Goal: Task Accomplishment & Management: Manage account settings

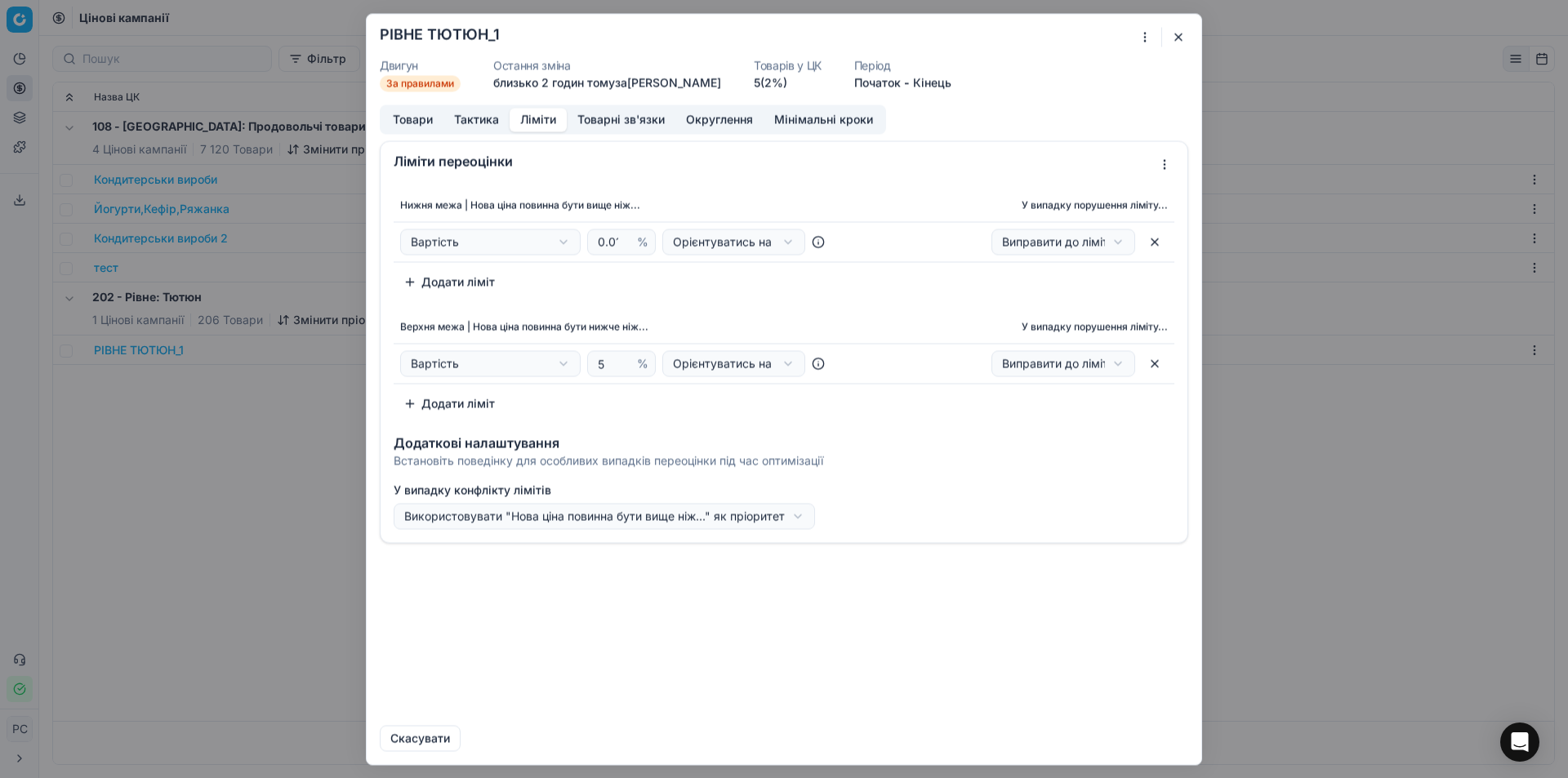
click at [535, 121] on button "Ліміти" at bounding box center [538, 120] width 57 height 24
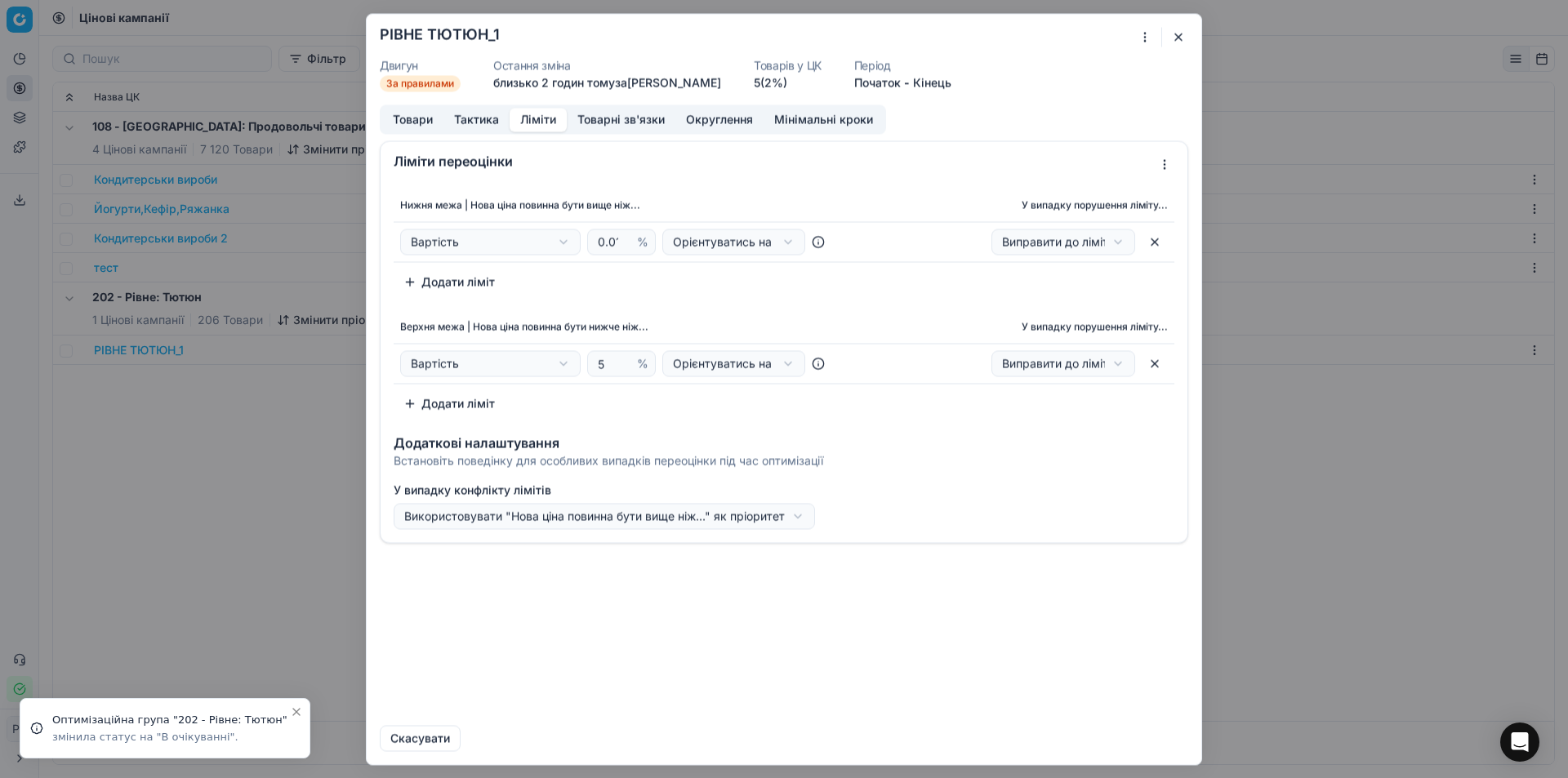
click at [715, 120] on button "Округлення" at bounding box center [719, 120] width 88 height 24
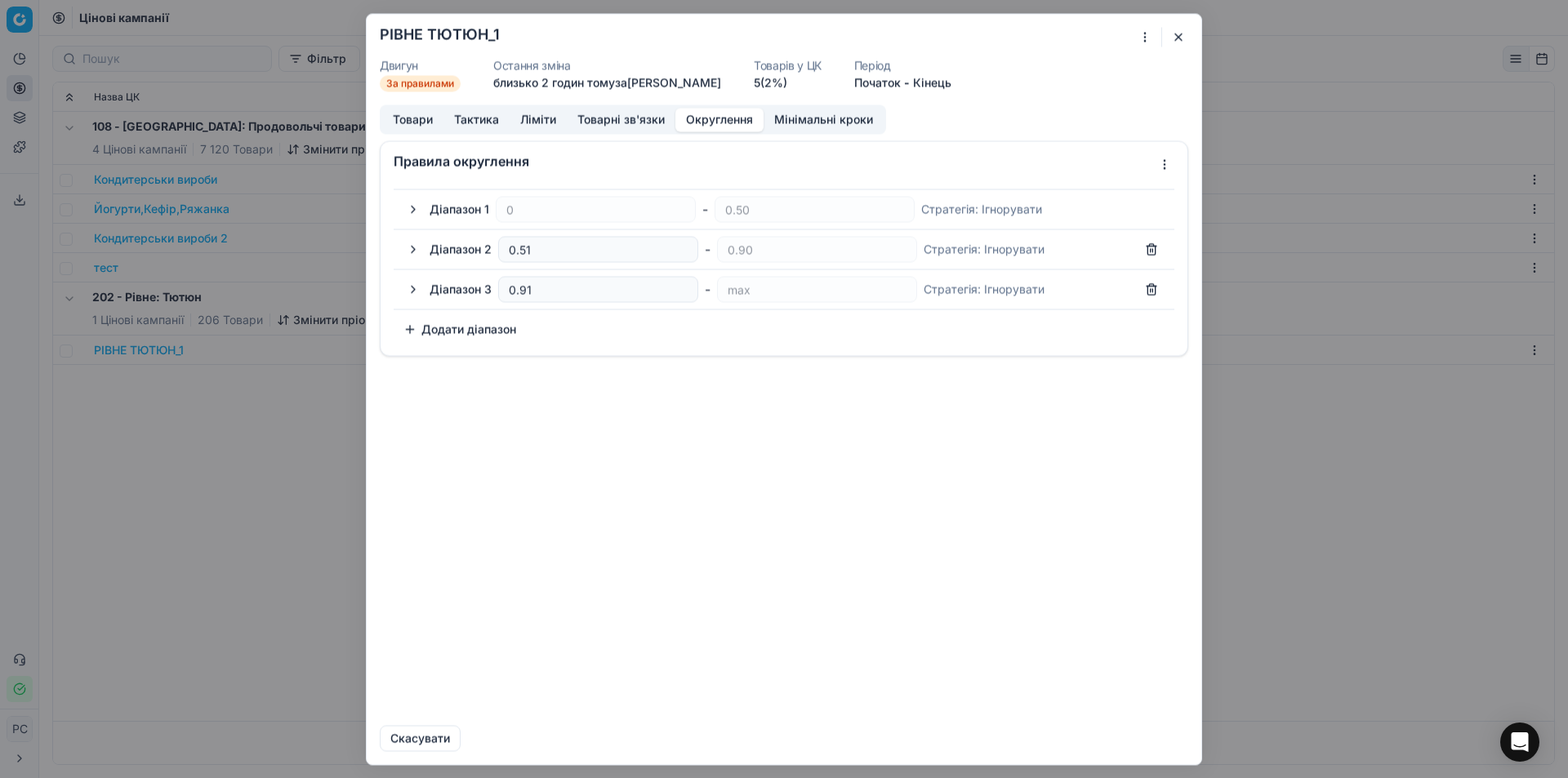
click at [1151, 246] on button "button" at bounding box center [1151, 249] width 26 height 26
type input "0.90"
type input "0.91"
type input "max"
click at [1147, 259] on button "button" at bounding box center [1151, 249] width 26 height 26
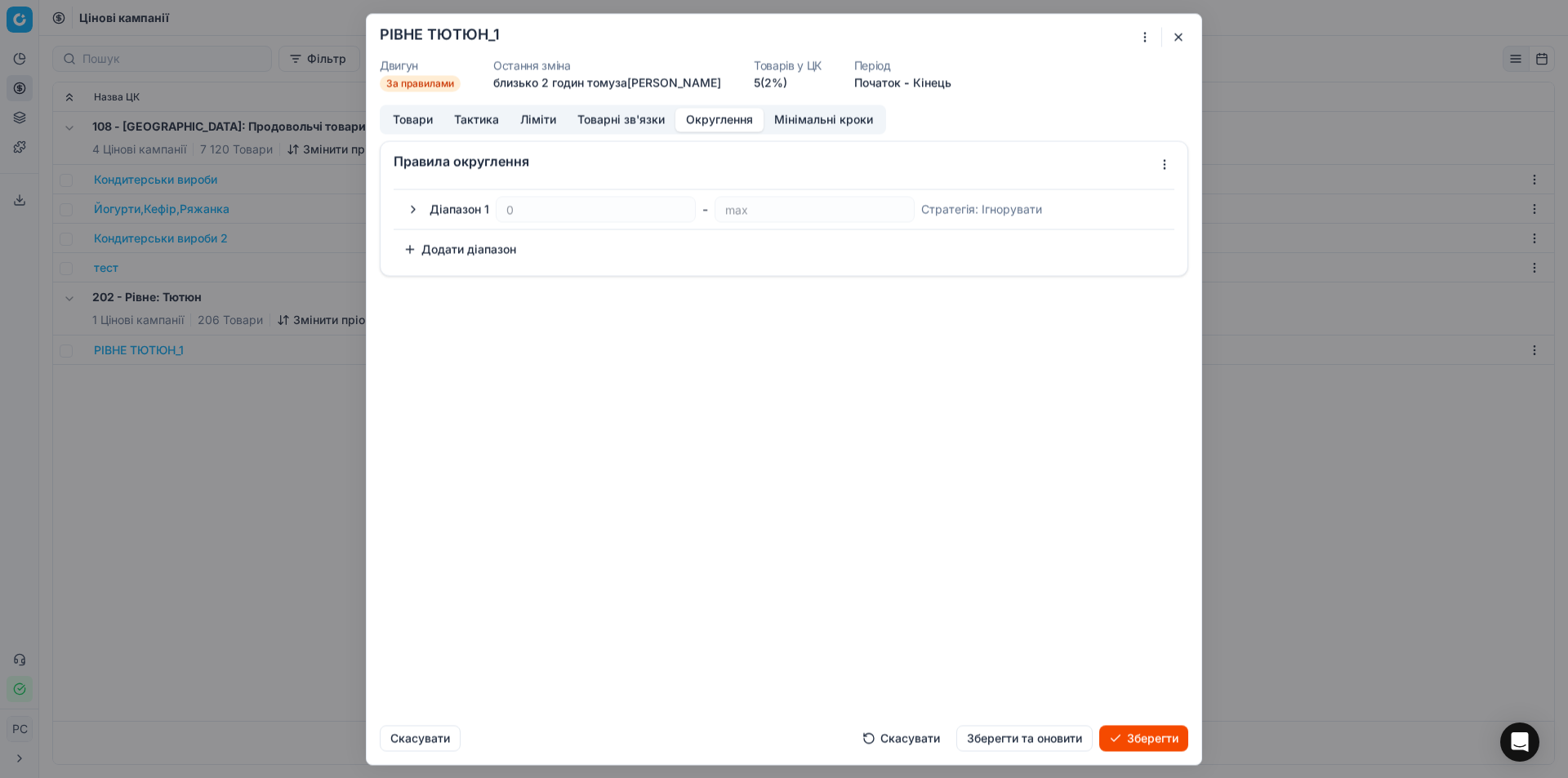
click at [430, 247] on button "Додати діапазон" at bounding box center [460, 249] width 133 height 26
click at [543, 251] on input "500" at bounding box center [598, 249] width 185 height 25
drag, startPoint x: 552, startPoint y: 247, endPoint x: 443, endPoint y: 262, distance: 110.0
click at [443, 262] on div "Діапазон 2 500 - max Стратегія : Ігнорувати" at bounding box center [797, 249] width 735 height 26
type input "-0.01"
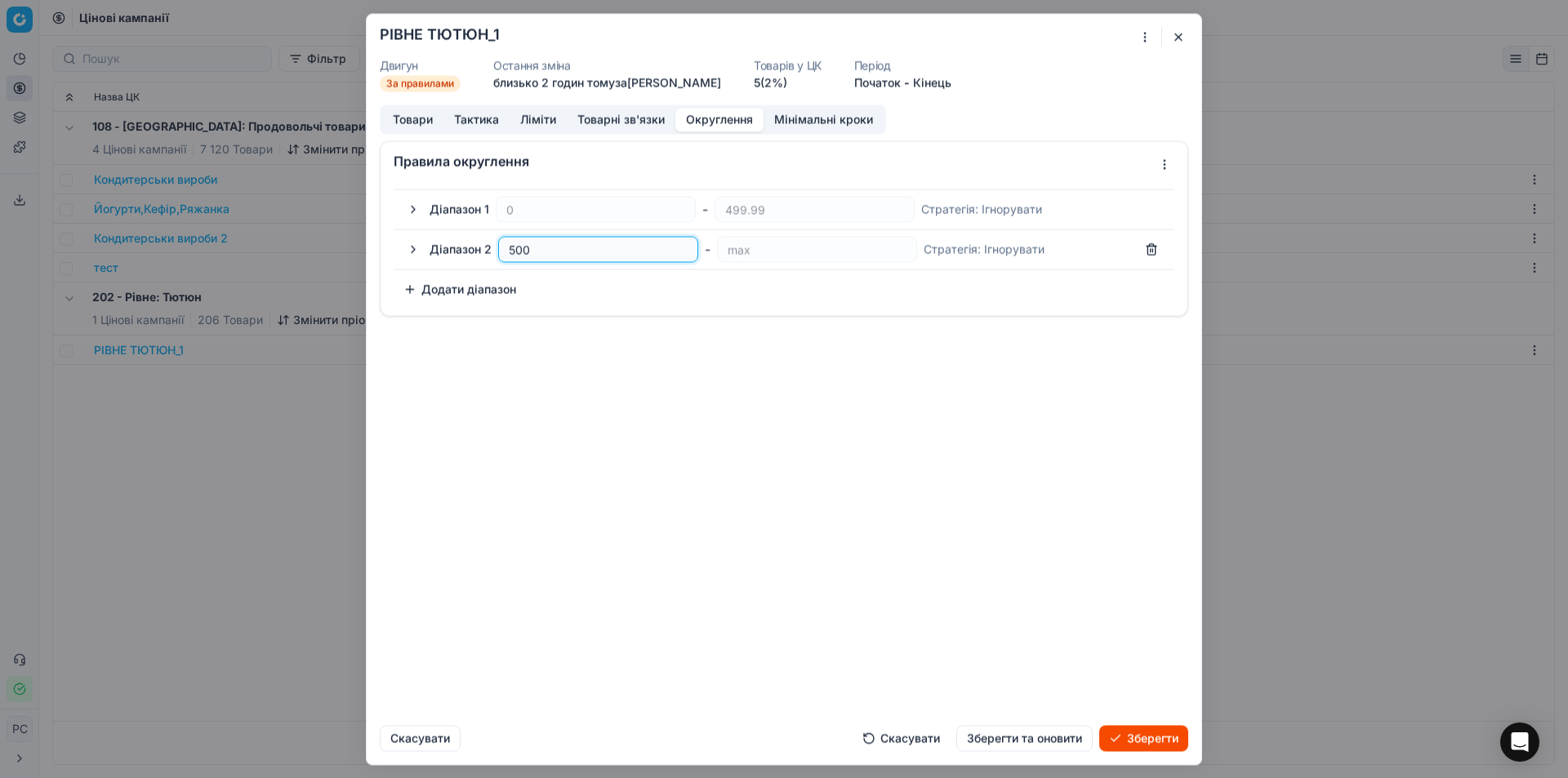
type input "0"
type input "0.09"
type input "0.1"
type input "-0.01"
type input "0"
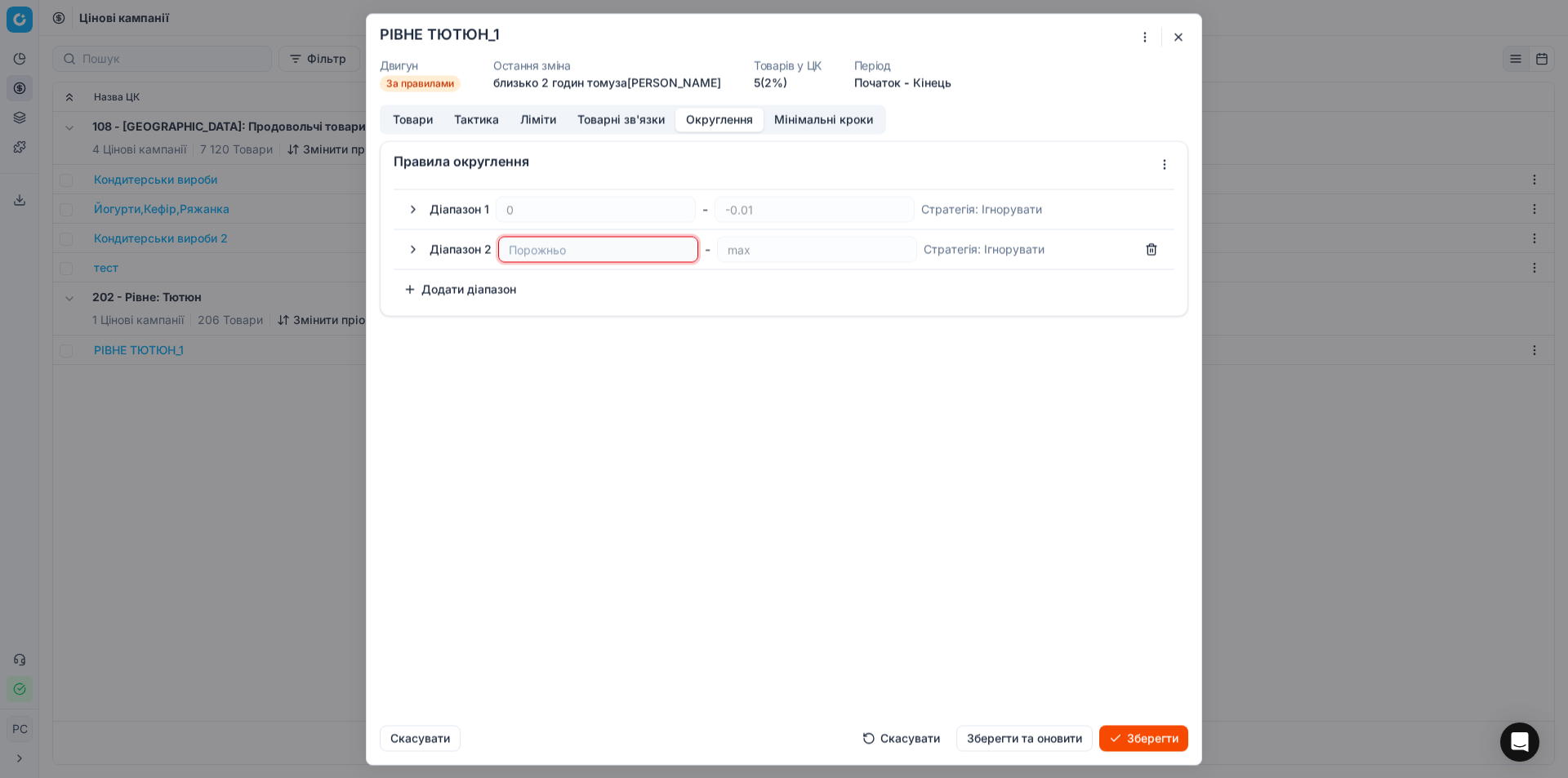
type input "0.99"
type input "1"
type input "9.99"
type input "10"
type input "10.09"
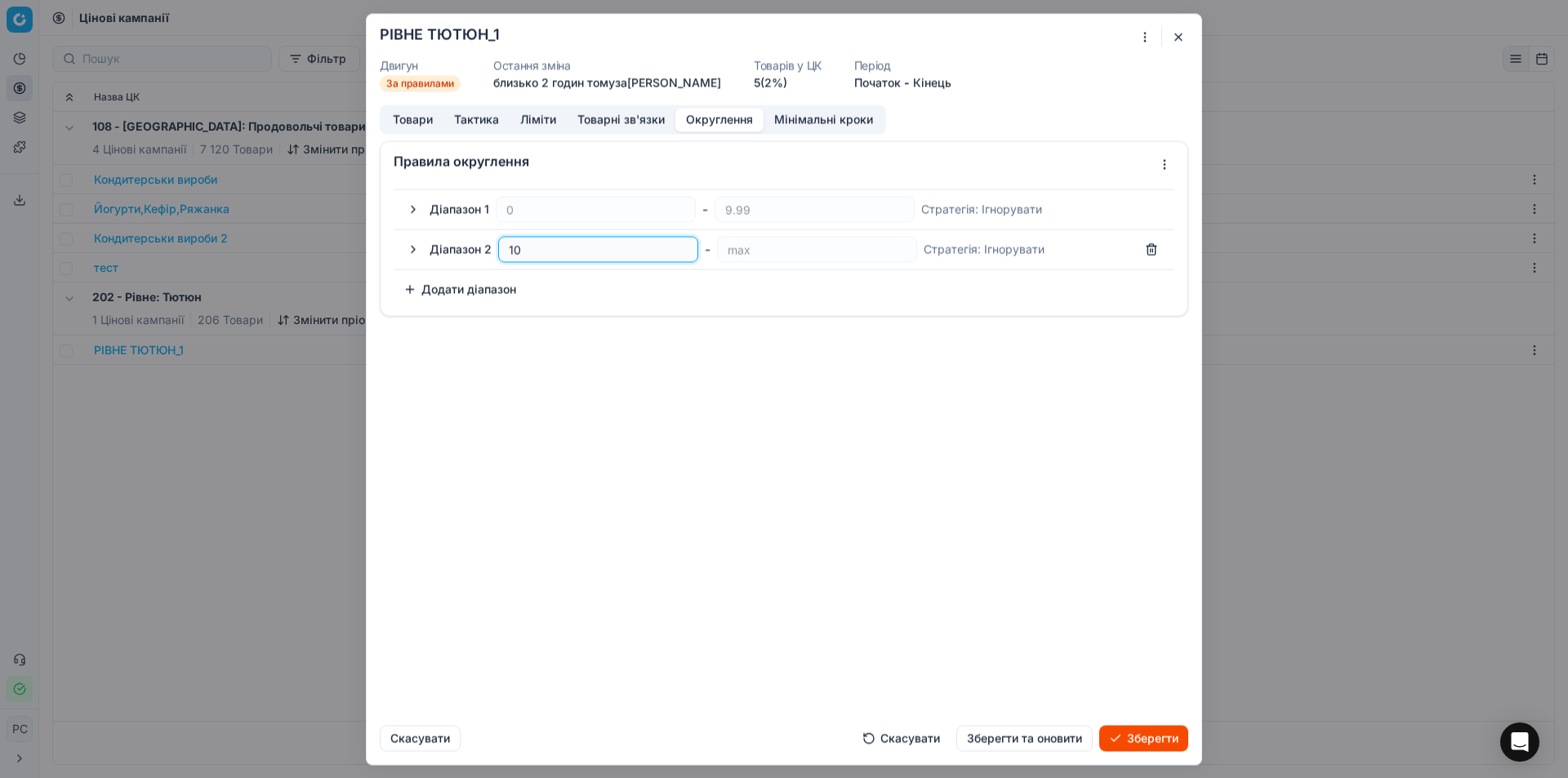
type input "10.1"
type input "9.99"
type input "10"
type input "0.99"
type input "1"
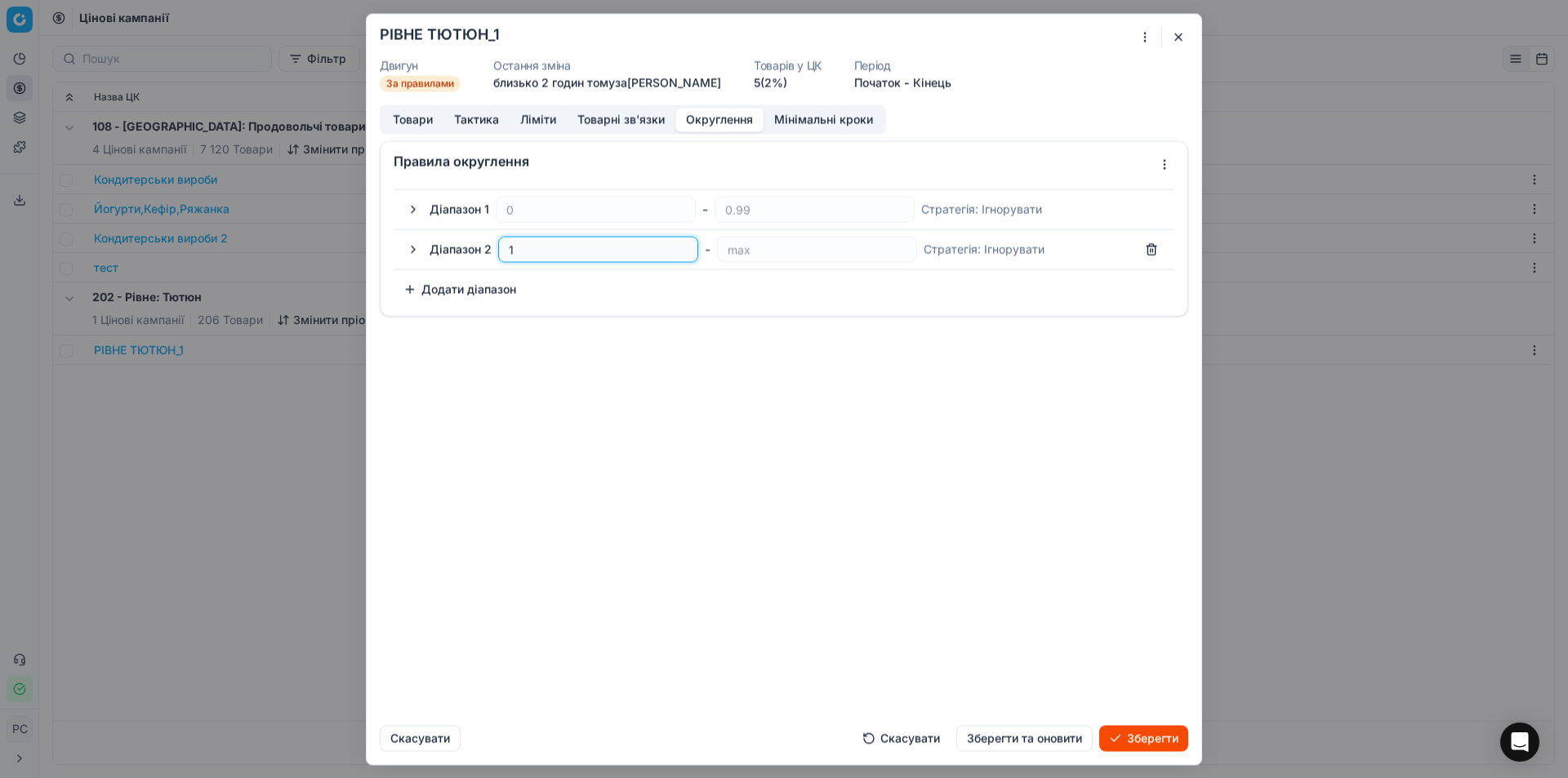
type input "-0.01"
type input "8.99"
type input "9"
type input "9.89"
type input "9.9"
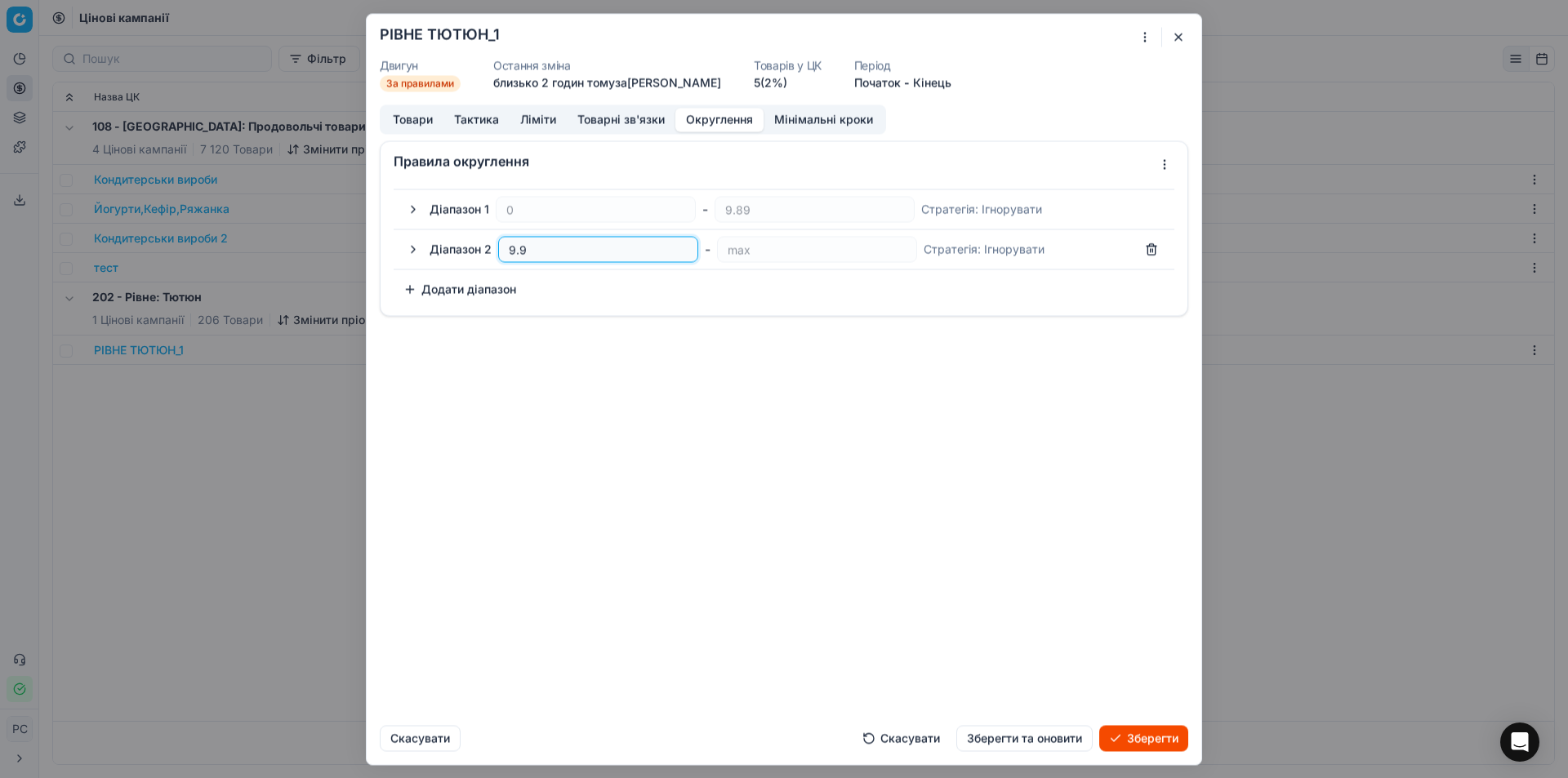
type input "8.99"
type input "9"
type input "9.09"
type input "9.1"
type input "8.99"
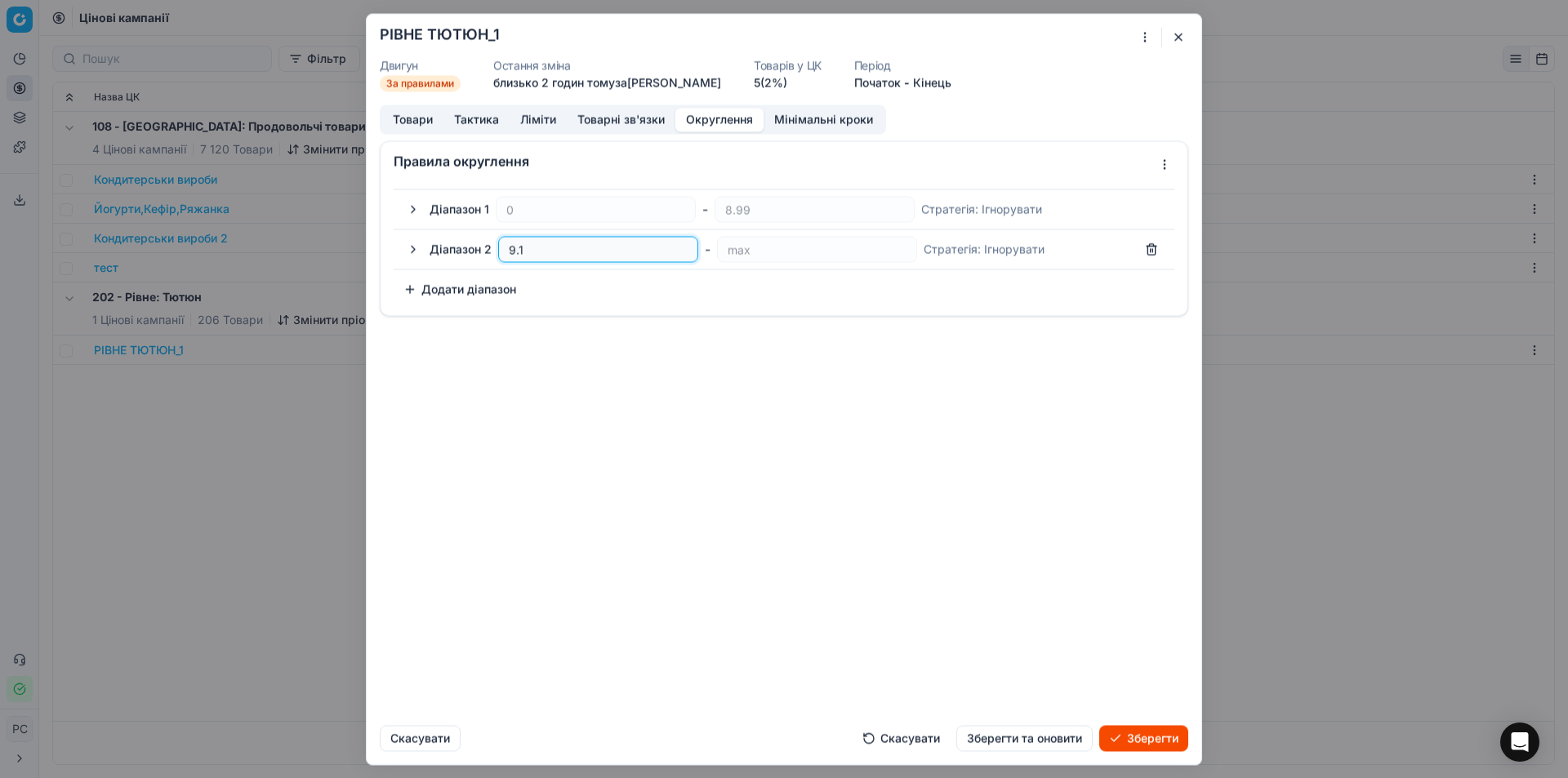
type input "9"
type input "9.89"
type input "9.9"
type input "8.99"
type input "9"
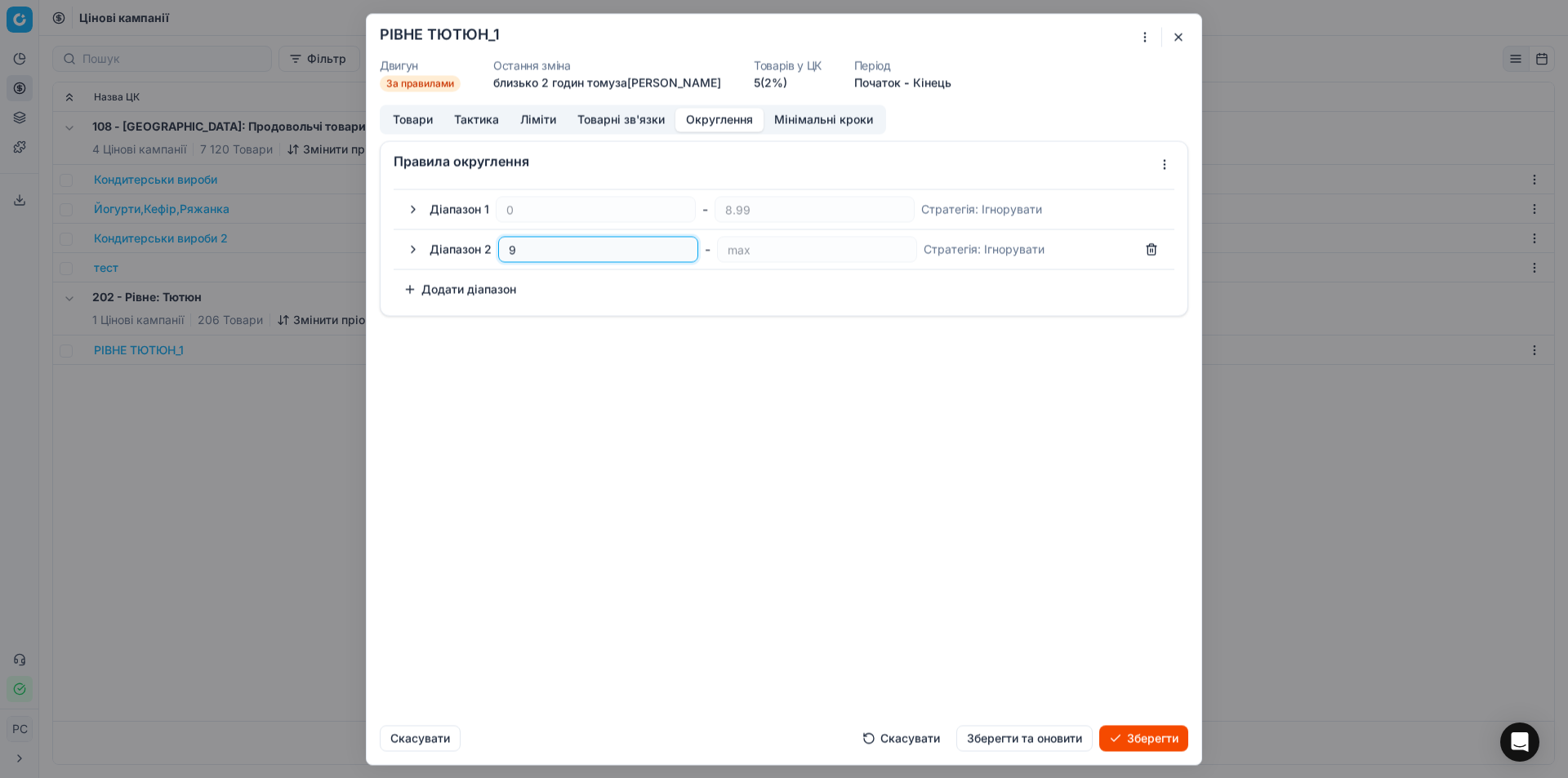
type input "9.89"
type input "9.9"
type input "9.90"
type input "9.91"
type input "9.89"
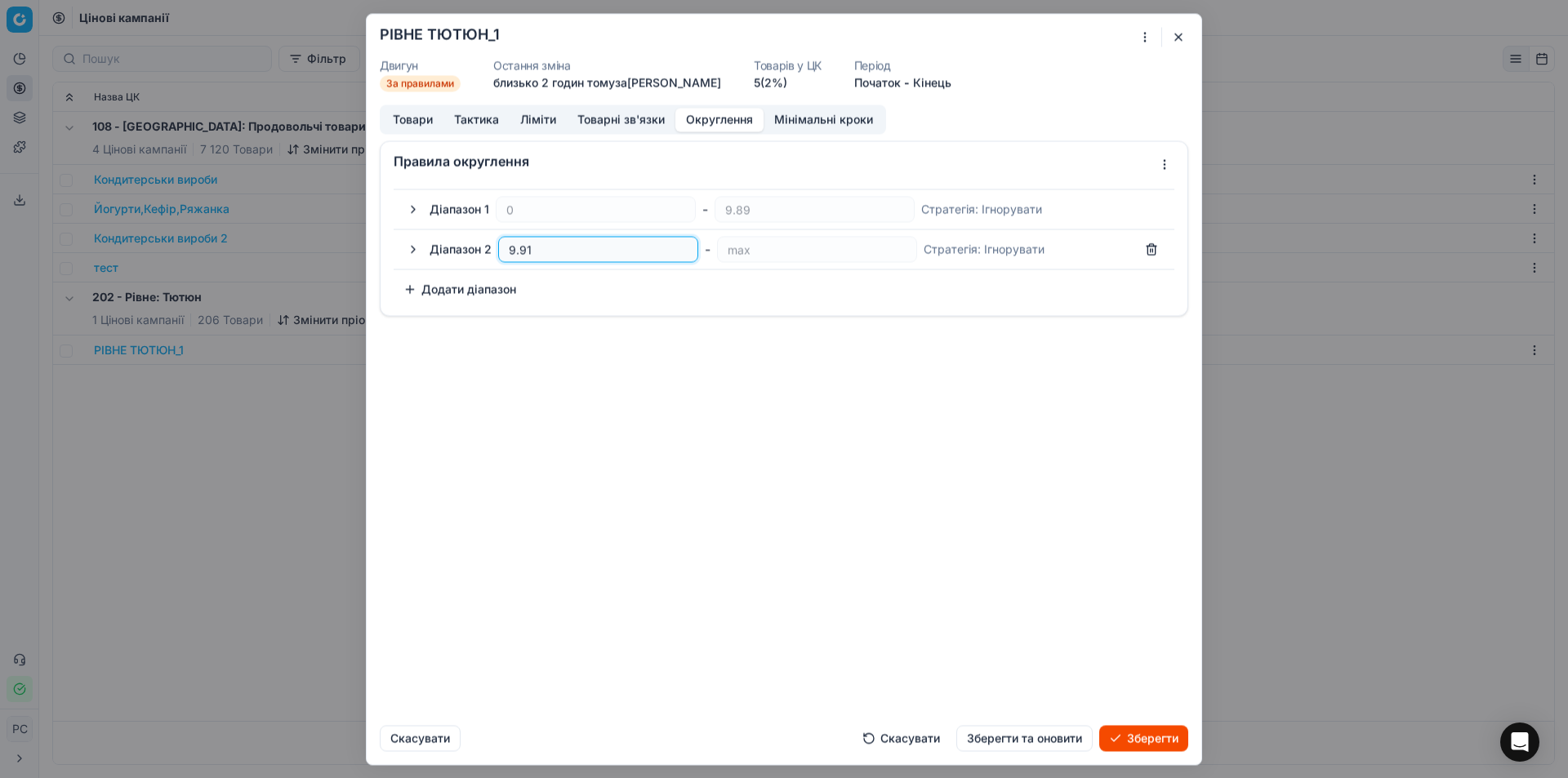
type input "9.9"
type input "8.99"
type input "9"
type input "-0.01"
type input "0"
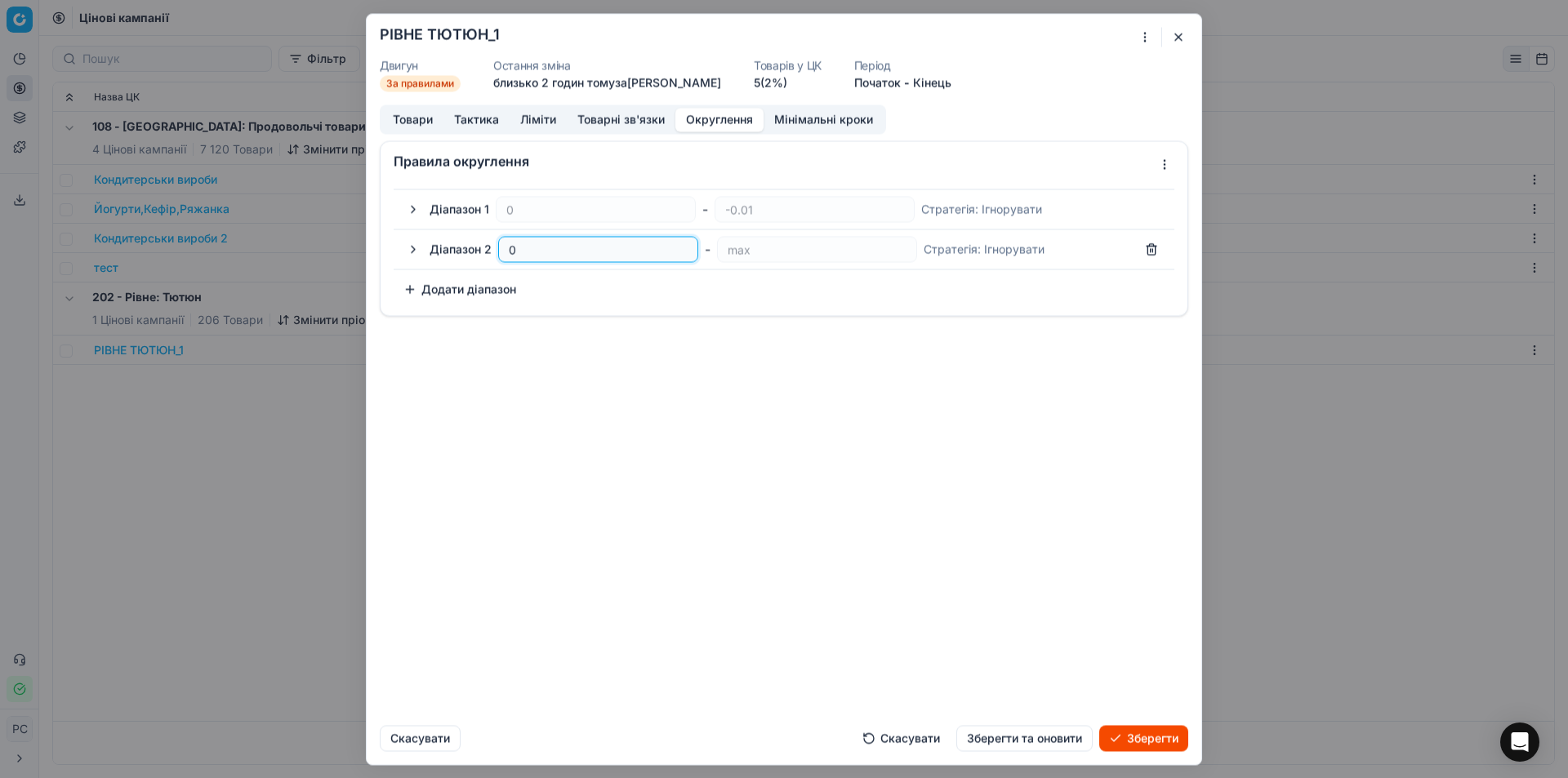
type input "0.89"
type input "0.9"
type input "0.90"
type input "0.91"
click at [449, 285] on button "Додати діапазон" at bounding box center [460, 289] width 133 height 26
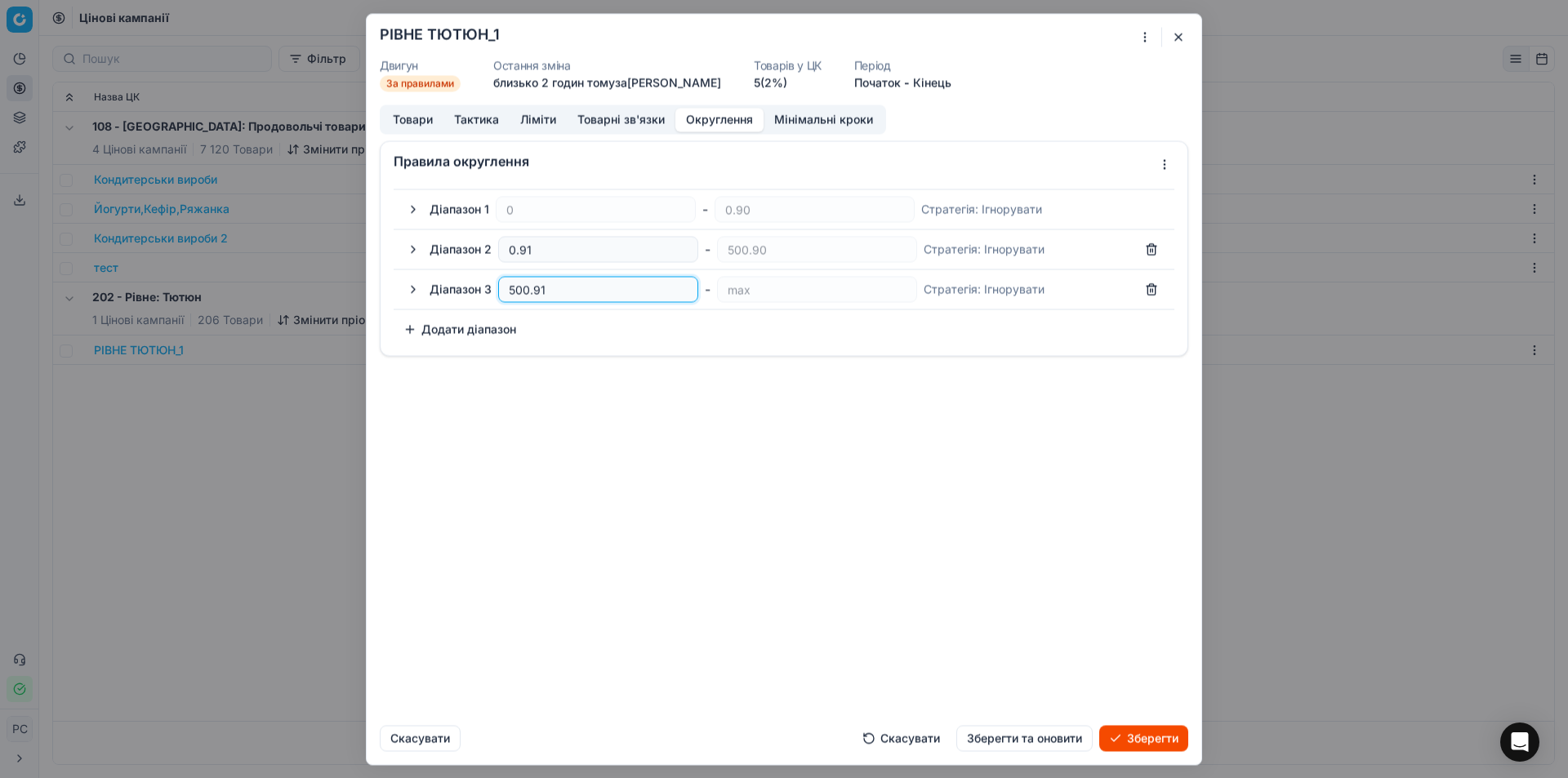
drag, startPoint x: 581, startPoint y: 299, endPoint x: 493, endPoint y: 296, distance: 88.1
click at [497, 296] on div "Діапазон 3 500.91 - max Стратегія : Ігнорувати" at bounding box center [797, 289] width 735 height 26
type input "-0.01"
type input "0"
type input "0.49"
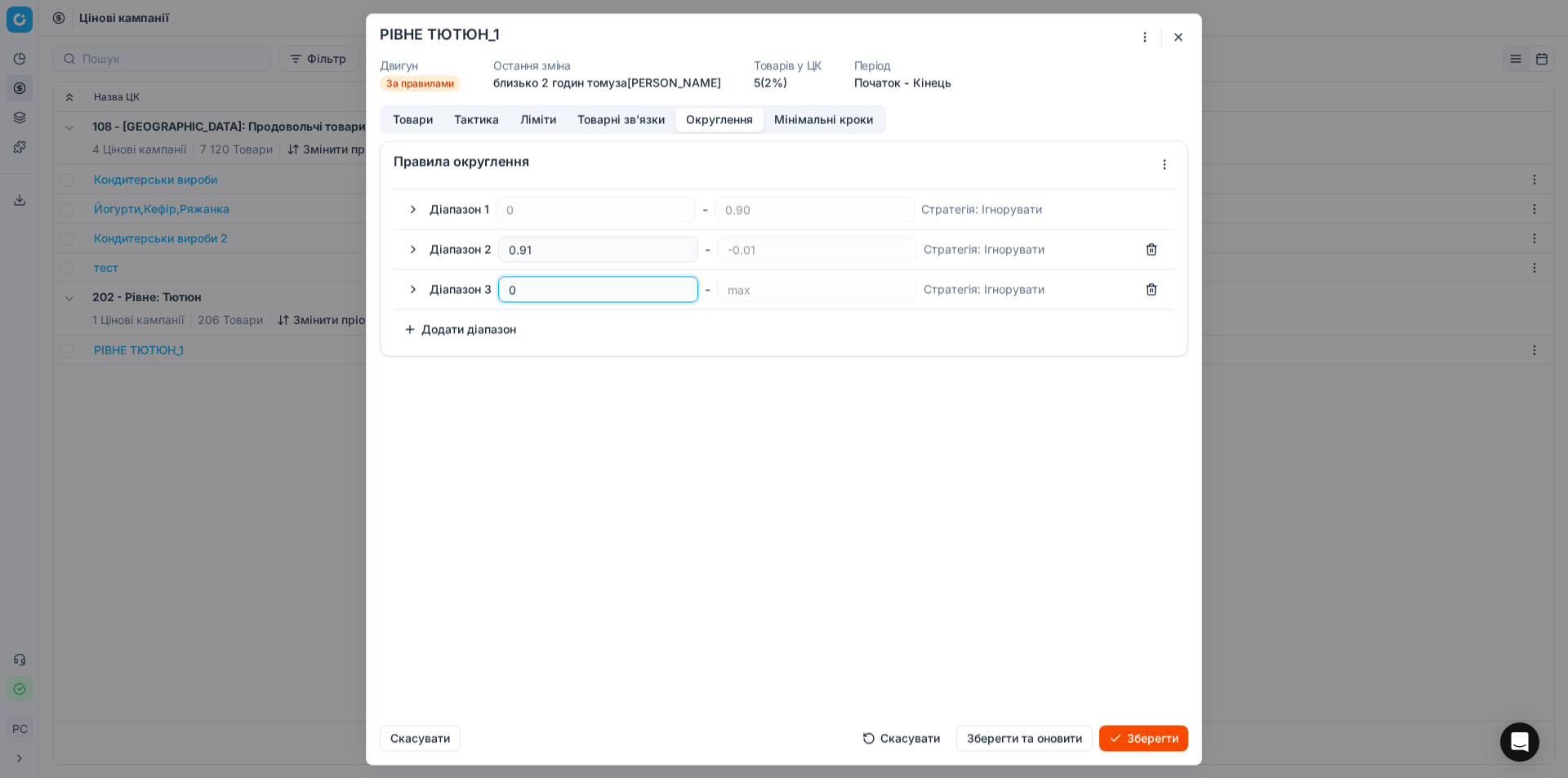
type input "0.5"
type input "0.50"
type input "0.51"
type input "0.50"
type input "0.51"
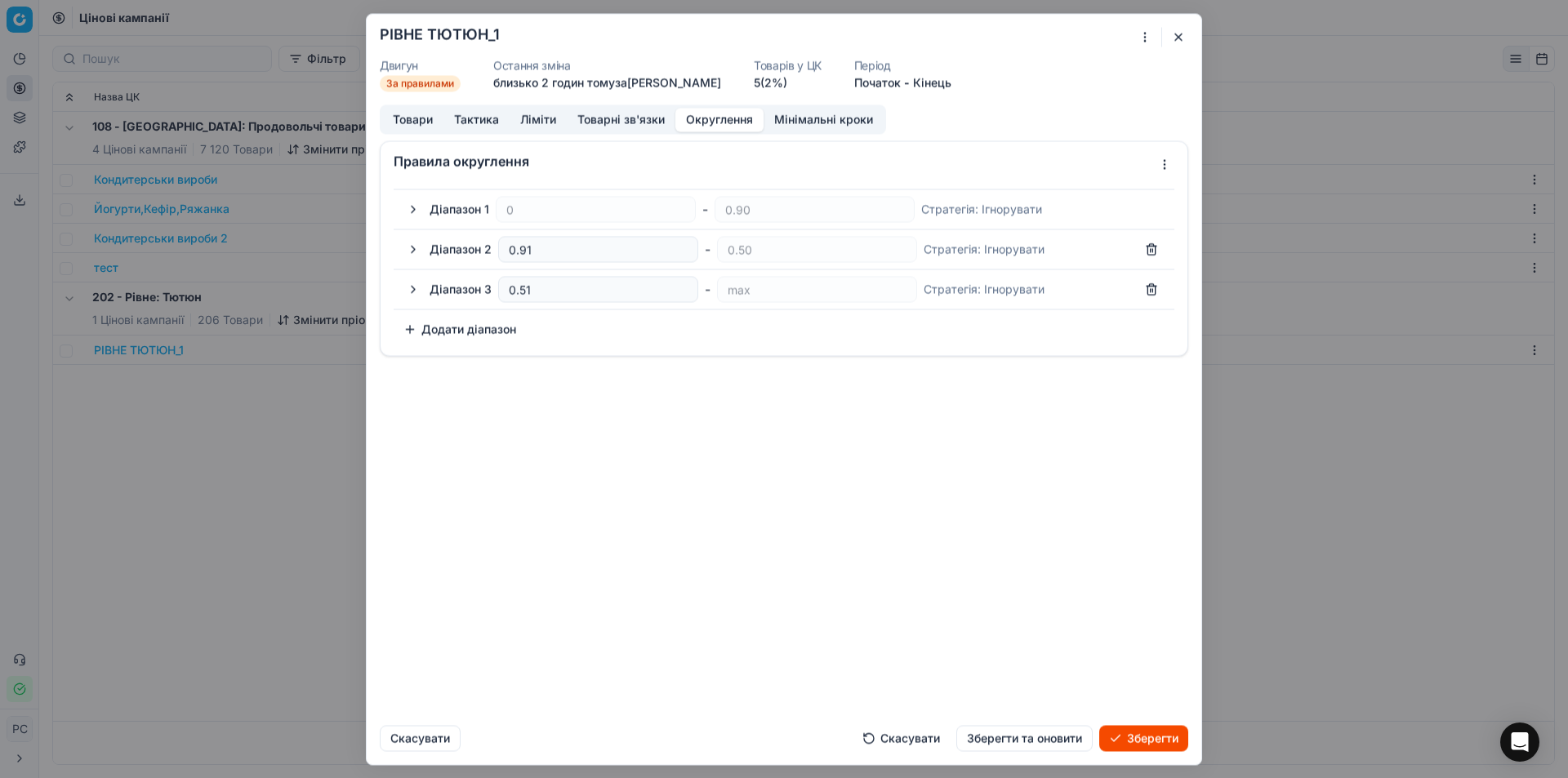
type input "0.90"
type input "0.91"
drag, startPoint x: 539, startPoint y: 246, endPoint x: 439, endPoint y: 247, distance: 100.0
click at [439, 247] on div "Діапазон 2 0.51 - 0.90 Стратегія : Ігнорувати" at bounding box center [797, 249] width 735 height 26
drag, startPoint x: 537, startPoint y: 287, endPoint x: 489, endPoint y: 287, distance: 48.0
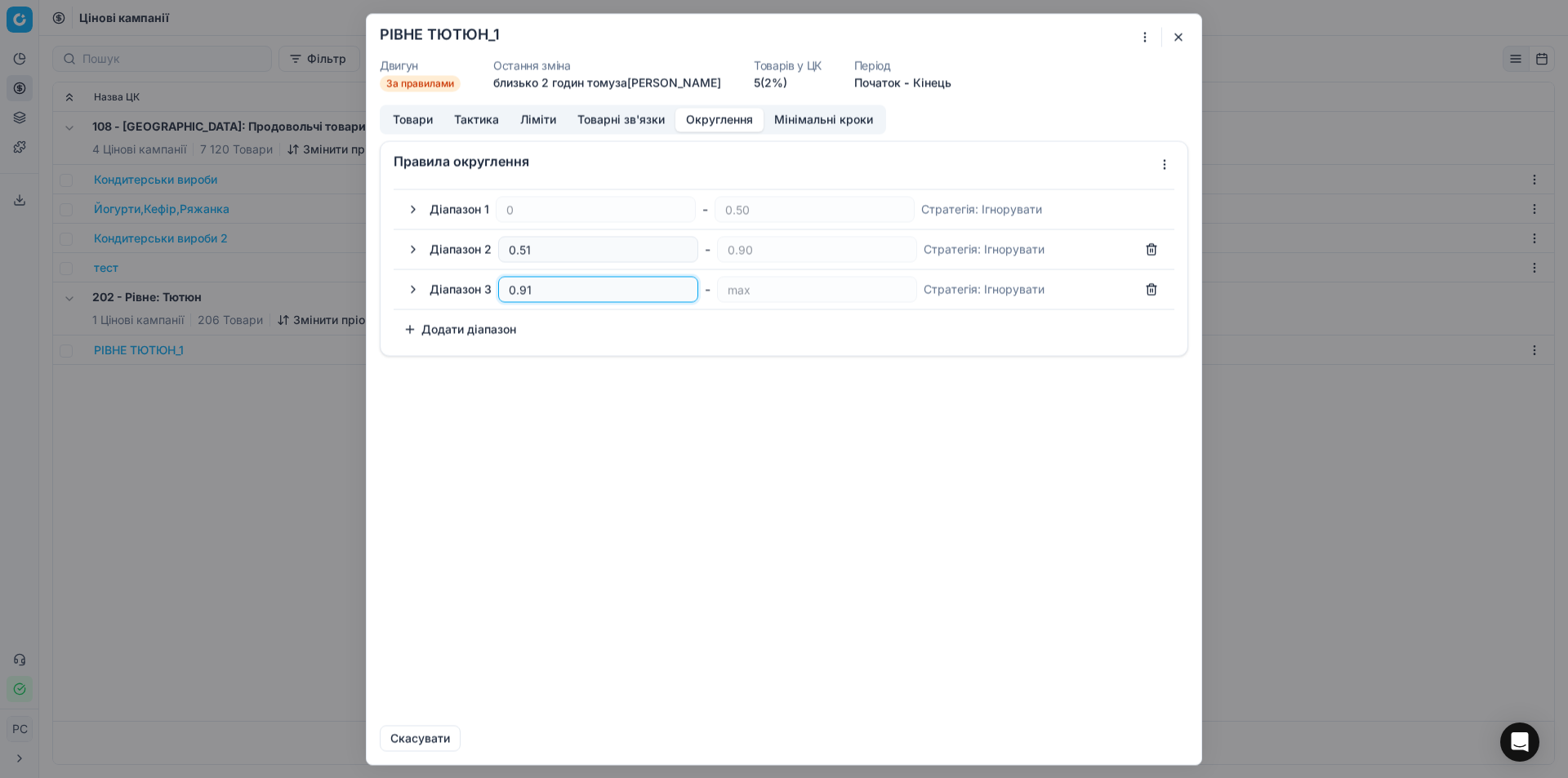
click at [489, 287] on div "Діапазон 3 0.91 - max Стратегія : Ігнорувати" at bounding box center [797, 289] width 735 height 26
click at [581, 356] on div "Правила округлення Діапазон 1 0 - 0.50 Стратегія : Ігнорувати Діапазон 2 0.51 -…" at bounding box center [784, 248] width 809 height 216
click at [650, 117] on button "Товарні зв'язки" at bounding box center [621, 120] width 109 height 24
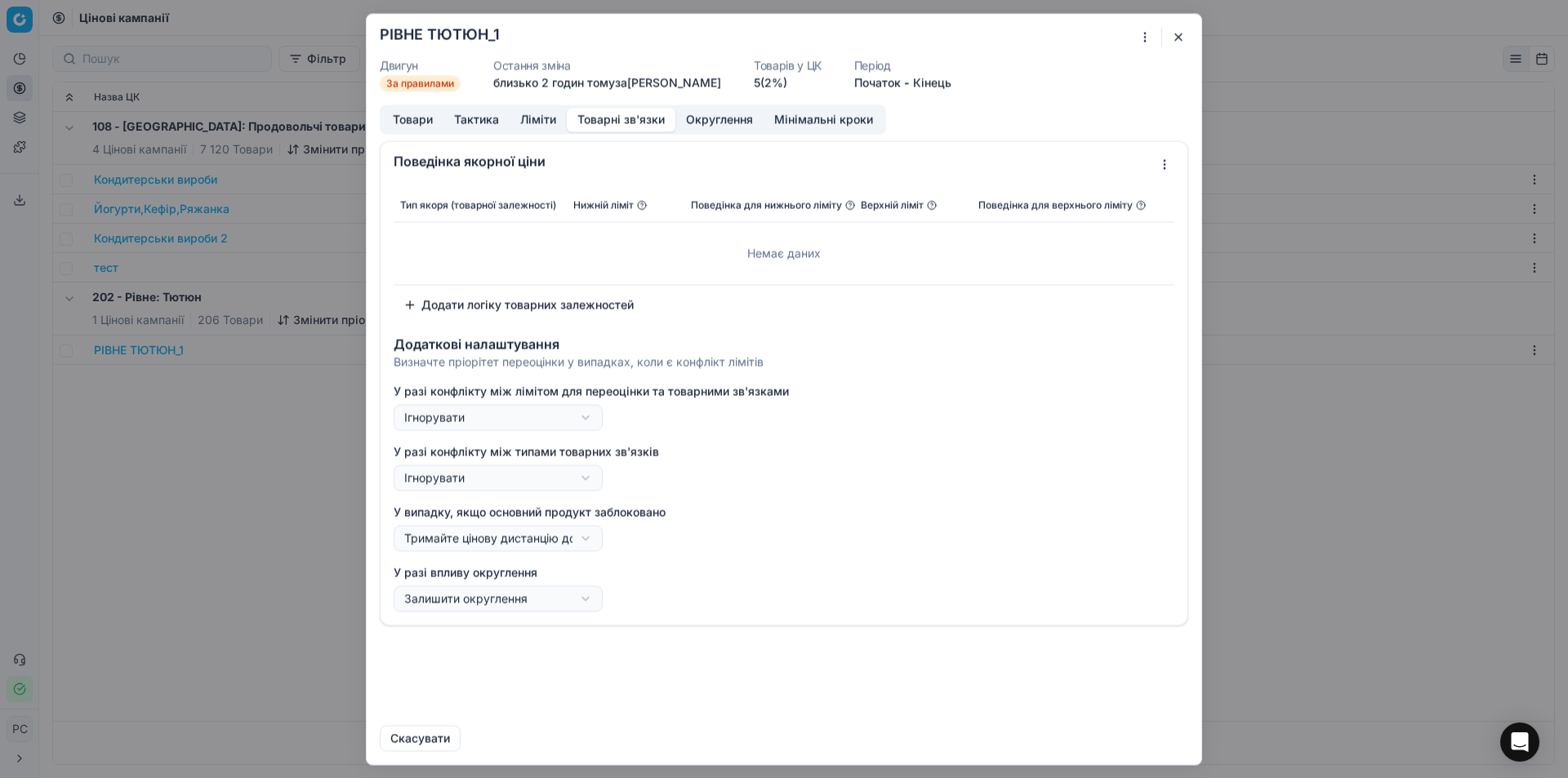
click at [643, 206] on icon at bounding box center [642, 204] width 3 height 3
click at [552, 599] on div "Ми зберігаємо налаштування ЦК. Будь ласка, зачекайте, це може зайняти декілька …" at bounding box center [784, 389] width 1568 height 778
click at [651, 119] on button "Товарні зв'язки" at bounding box center [621, 120] width 109 height 24
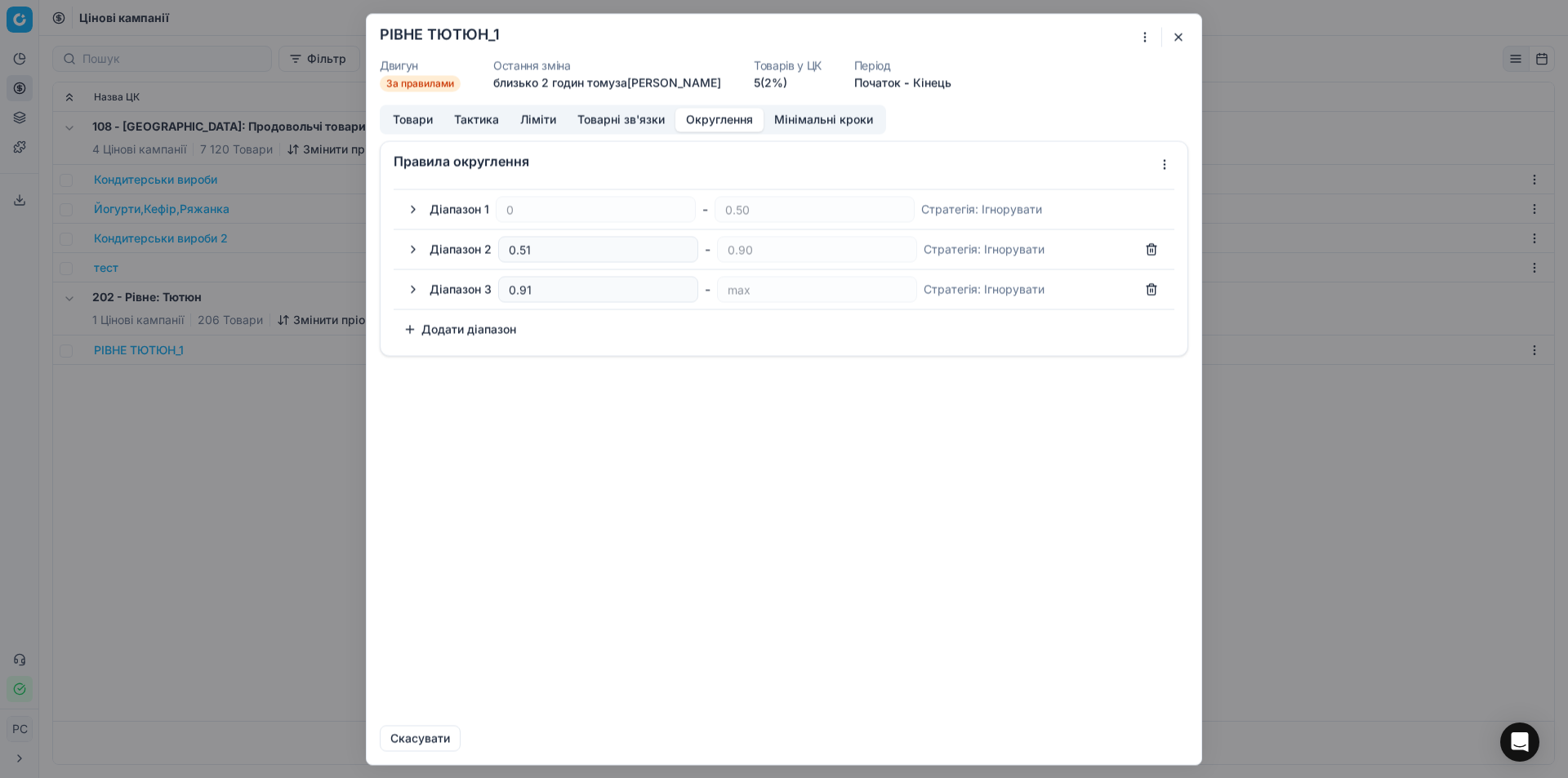
click at [693, 112] on button "Округлення" at bounding box center [719, 120] width 88 height 24
click at [655, 116] on button "Товарні зв'язки" at bounding box center [621, 120] width 109 height 24
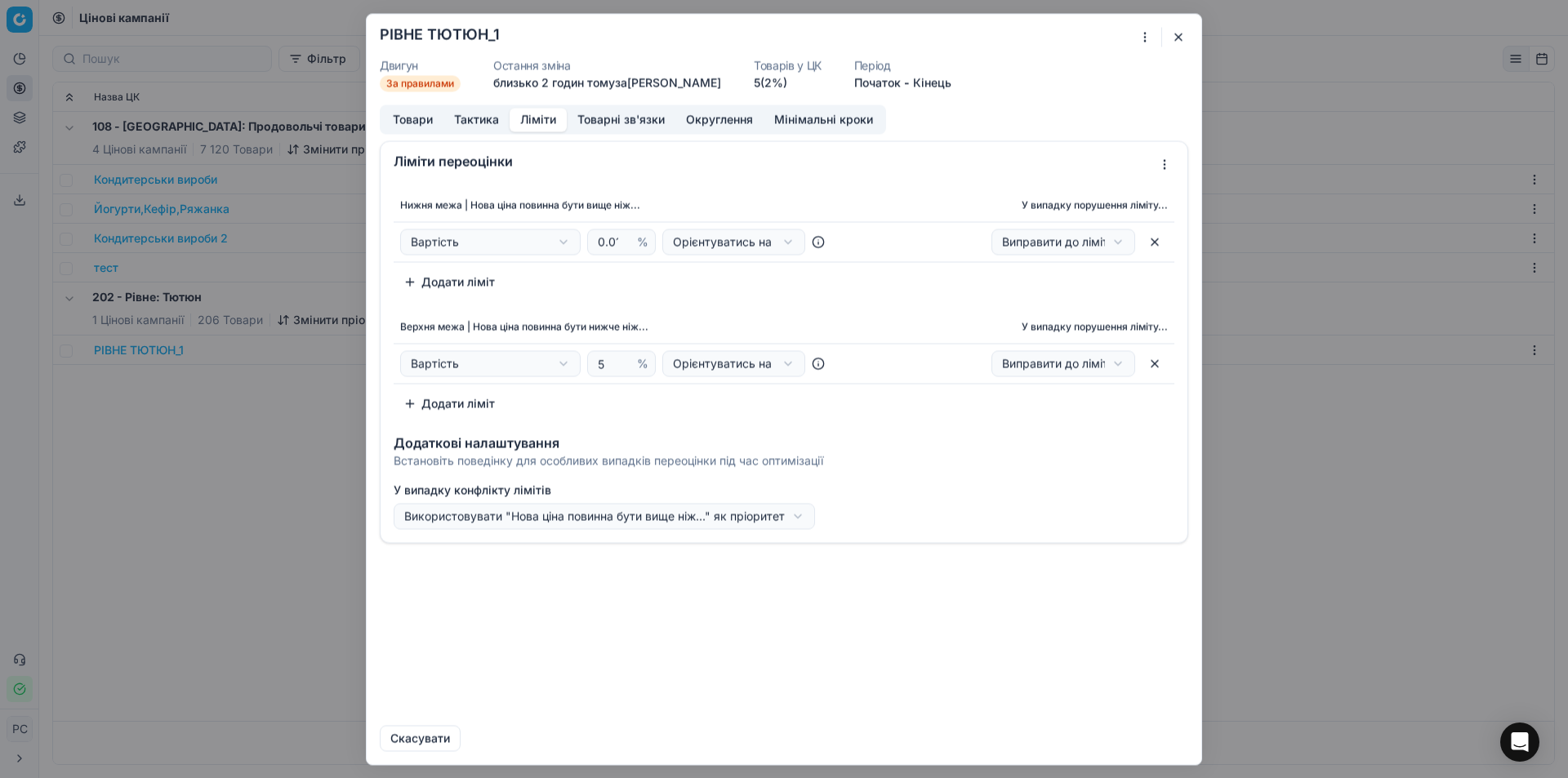
click at [533, 112] on button "Ліміти" at bounding box center [538, 120] width 57 height 24
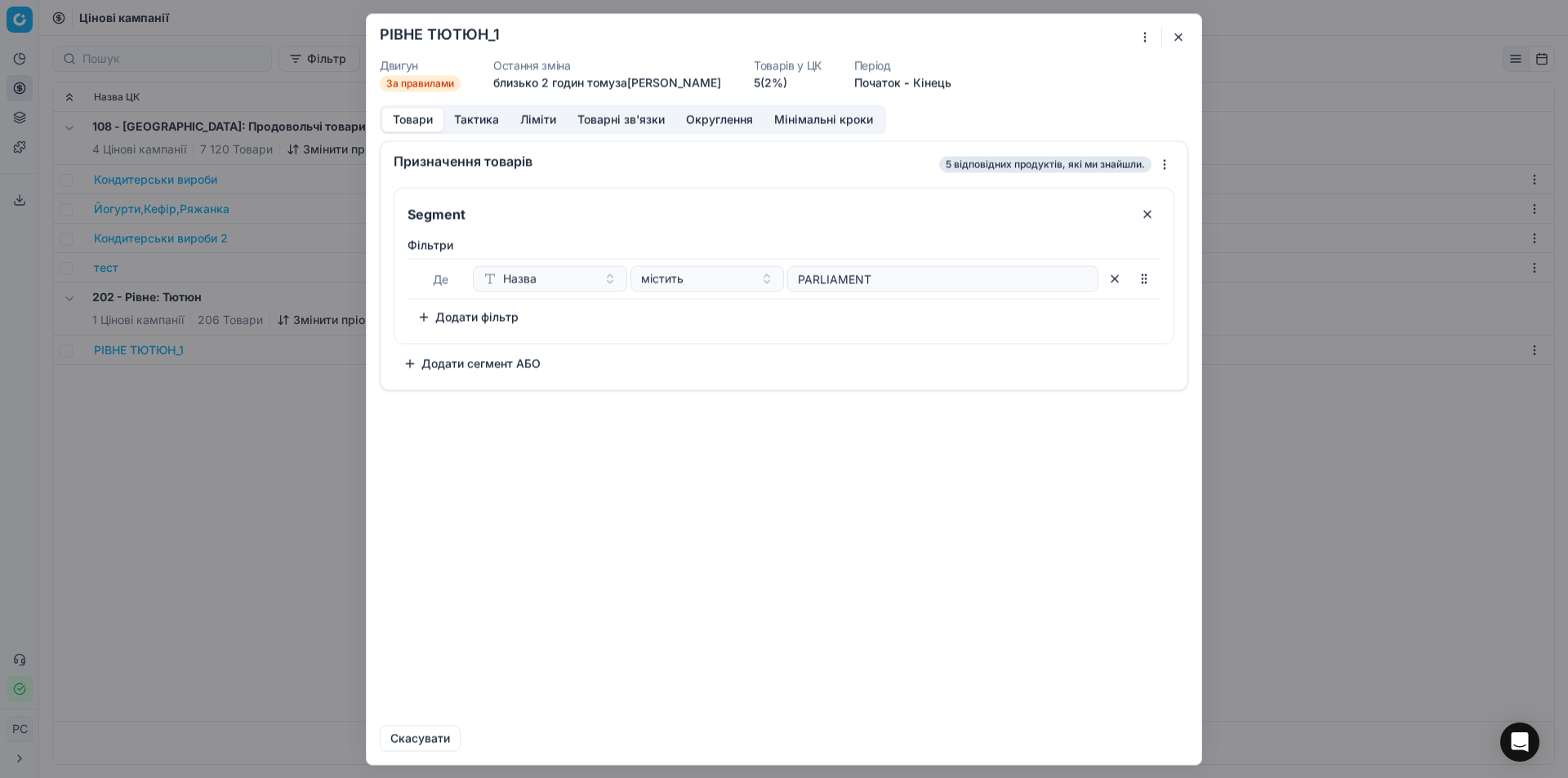
click at [416, 119] on button "Товари" at bounding box center [413, 120] width 61 height 24
click at [460, 317] on button "Додати фільтр" at bounding box center [468, 317] width 121 height 26
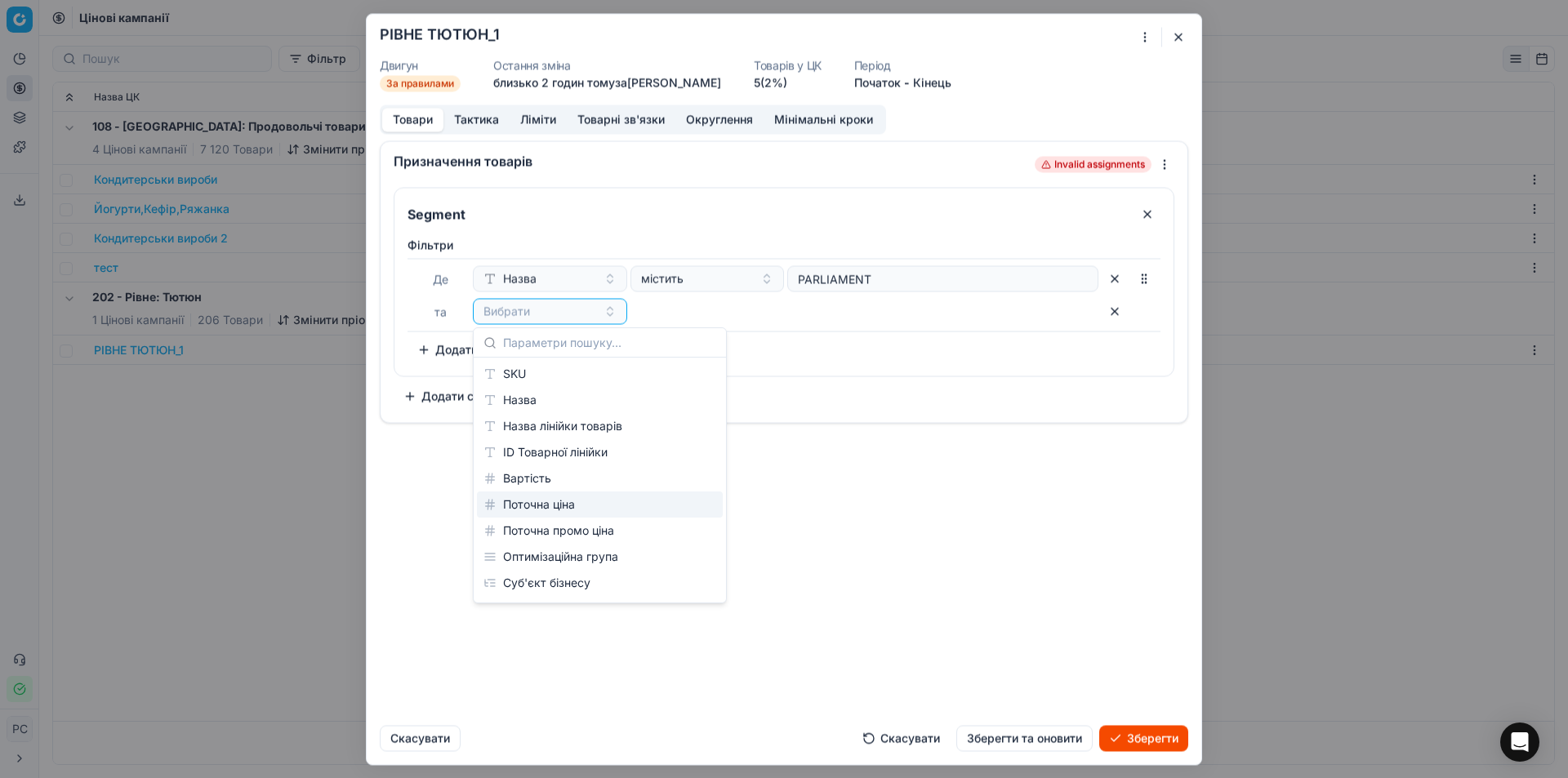
click at [539, 507] on div "Поточна ціна" at bounding box center [599, 505] width 245 height 26
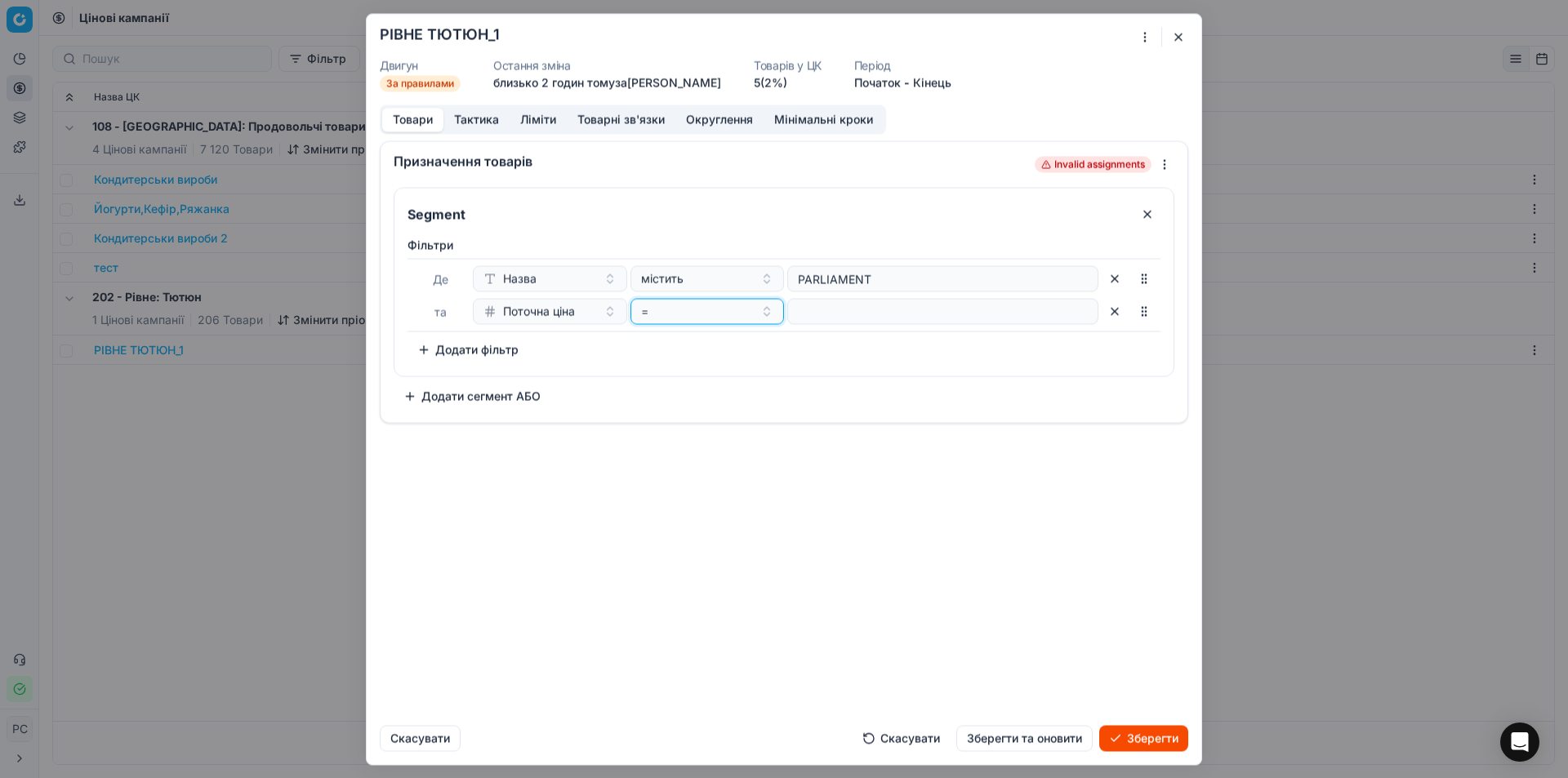
click at [662, 319] on div "=" at bounding box center [698, 311] width 114 height 16
click at [651, 428] on div ">" at bounding box center [740, 426] width 212 height 26
click at [983, 313] on input "number" at bounding box center [942, 311] width 296 height 25
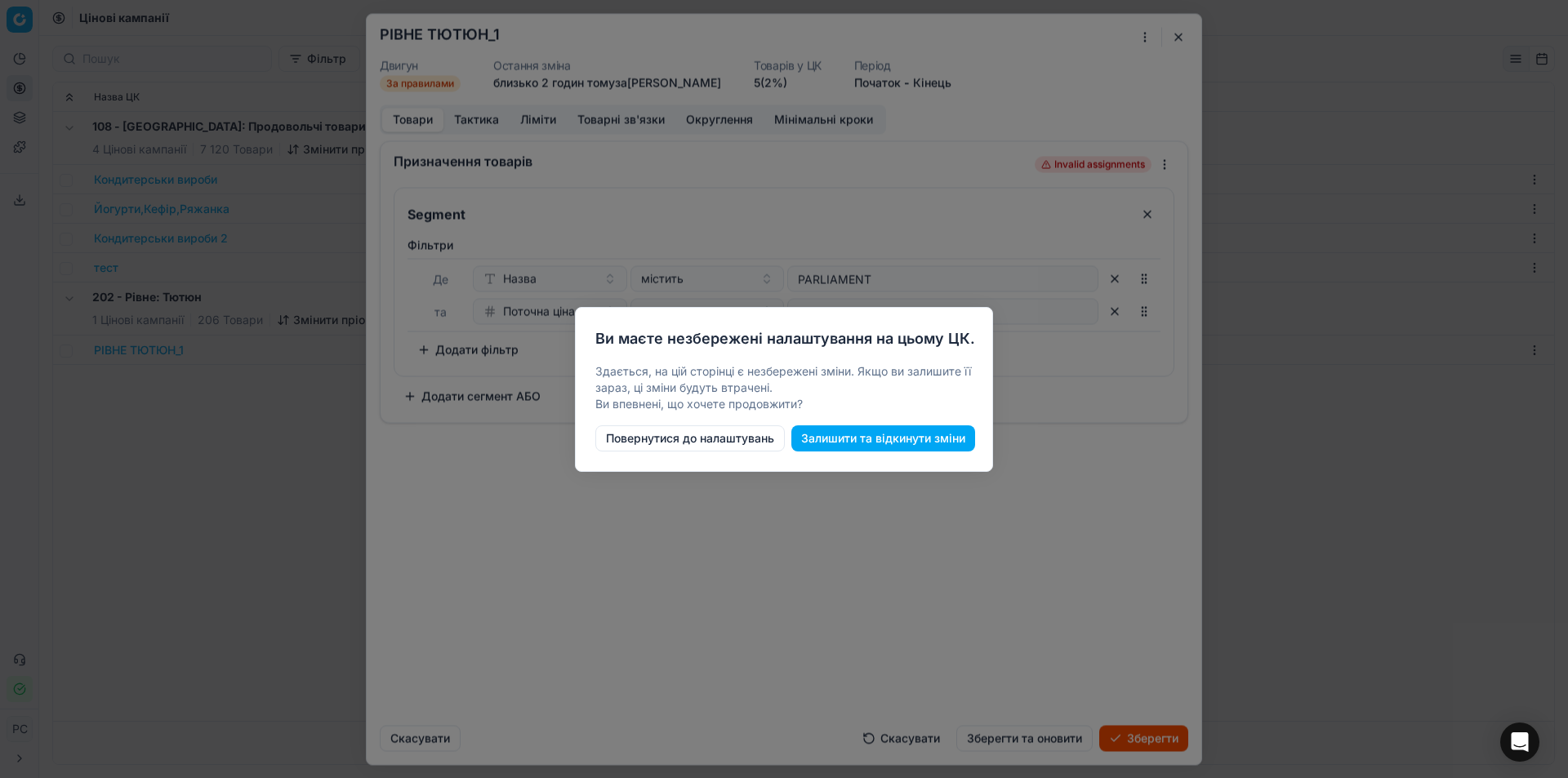
click at [736, 441] on button "Повернутися до налаштувань" at bounding box center [690, 438] width 189 height 26
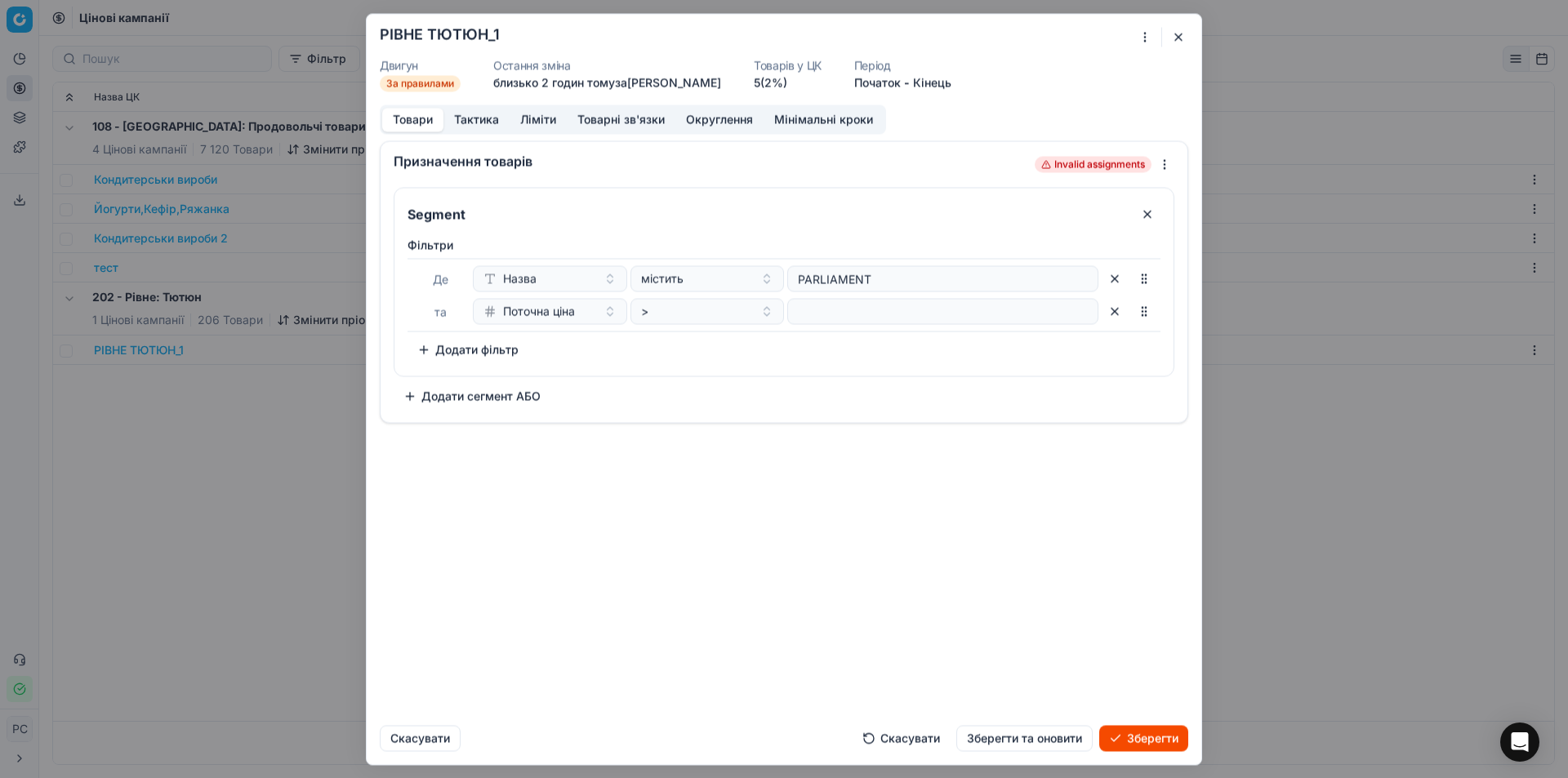
click at [1112, 308] on button "button" at bounding box center [1114, 311] width 26 height 26
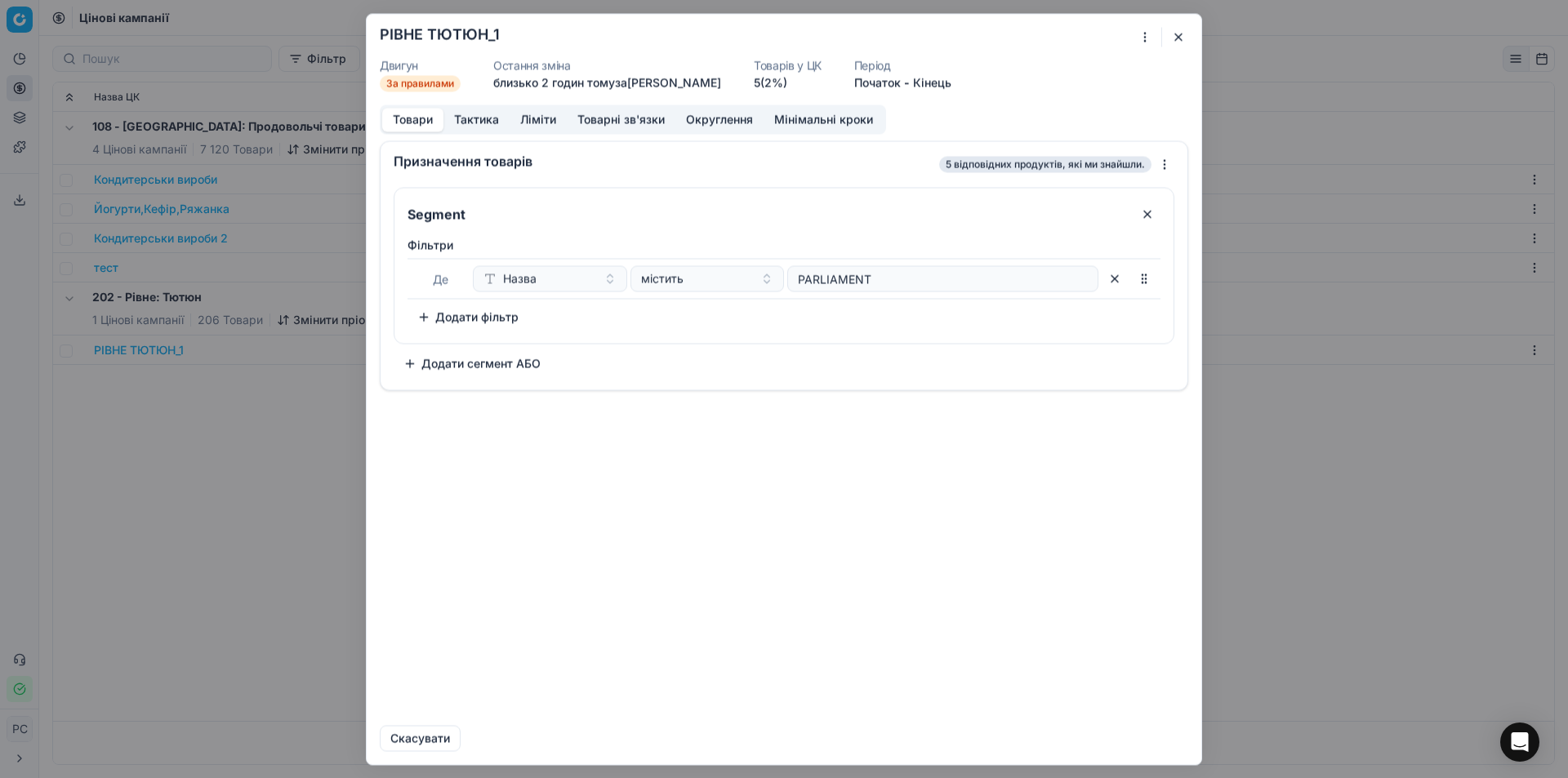
click at [457, 120] on button "Тактика" at bounding box center [477, 120] width 66 height 24
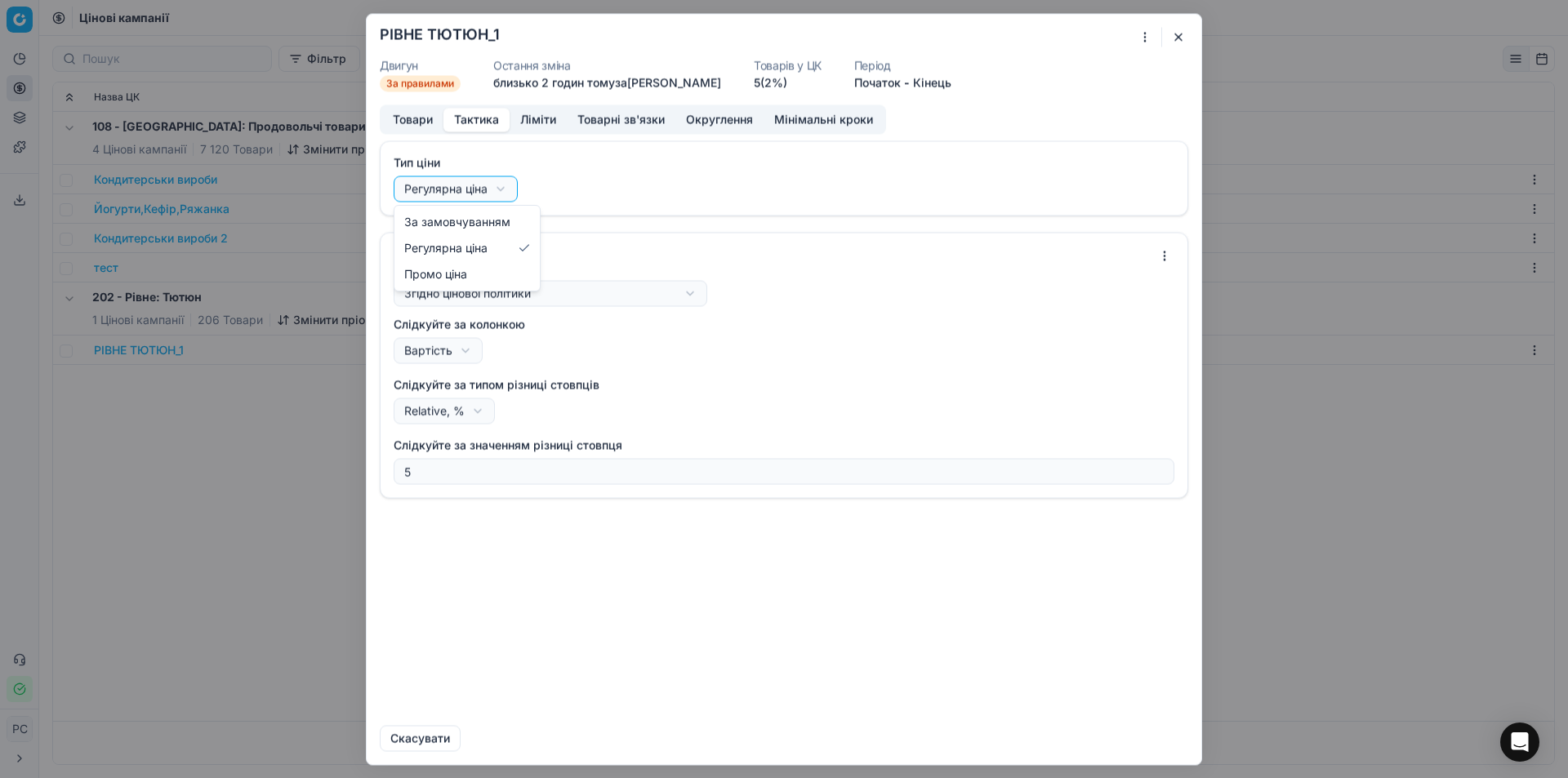
click at [479, 189] on div "Ми зберігаємо налаштування ЦК. Будь ласка, зачекайте, це може зайняти декілька …" at bounding box center [784, 389] width 1568 height 778
click at [461, 297] on div "Ми зберігаємо налаштування ЦК. Будь ласка, зачекайте, це може зайняти декілька …" at bounding box center [784, 389] width 1568 height 778
click at [442, 468] on div "Ми зберігаємо налаштування ЦК. Будь ласка, зачекайте, це може зайняти декілька …" at bounding box center [784, 389] width 1568 height 778
click at [454, 347] on div "Ми зберігаємо налаштування ЦК. Будь ласка, зачекайте, це може зайняти декілька …" at bounding box center [784, 389] width 1568 height 778
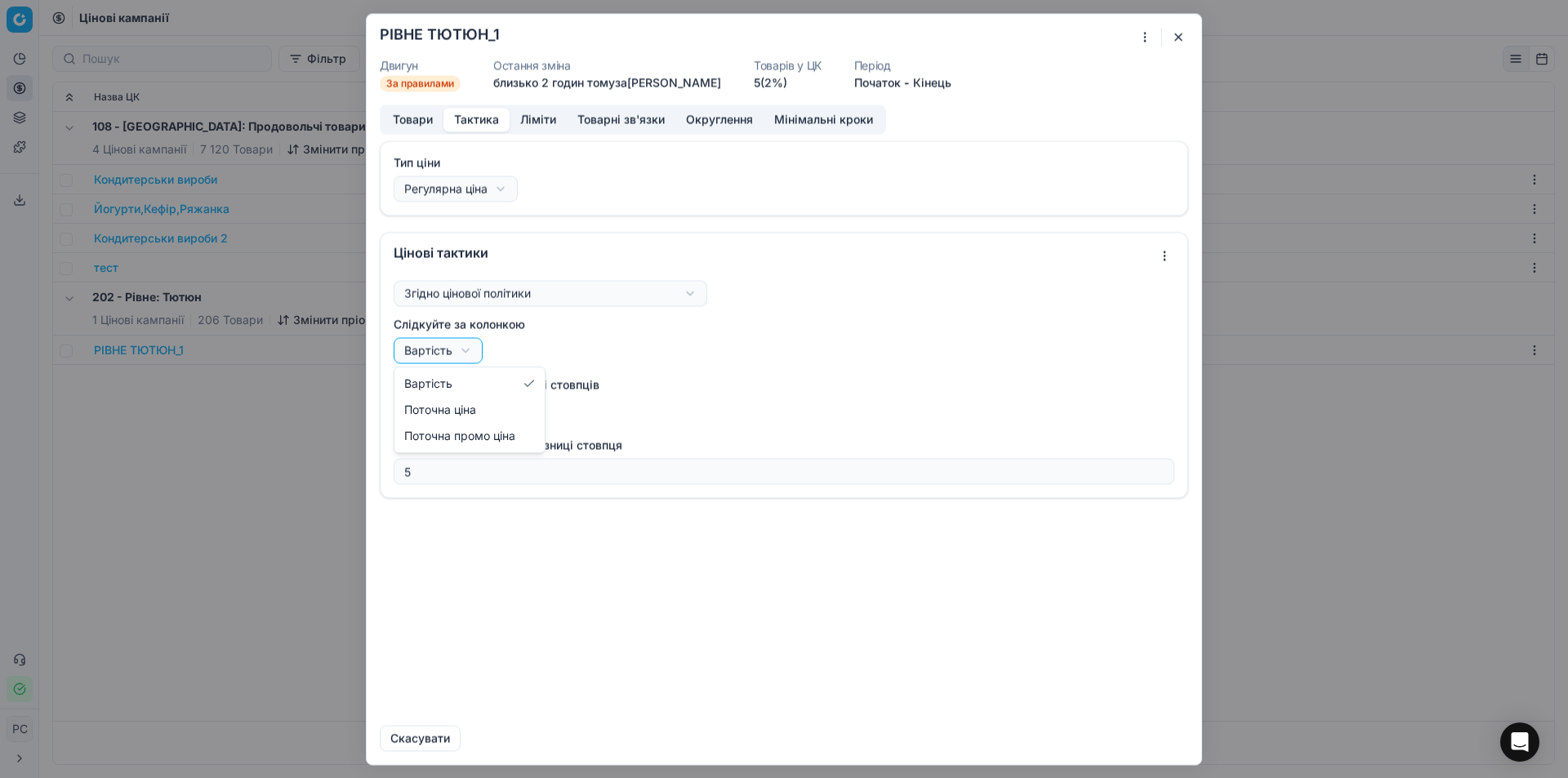
click at [454, 347] on div "Ми зберігаємо налаштування ЦК. Будь ласка, зачекайте, це може зайняти декілька …" at bounding box center [784, 389] width 1568 height 778
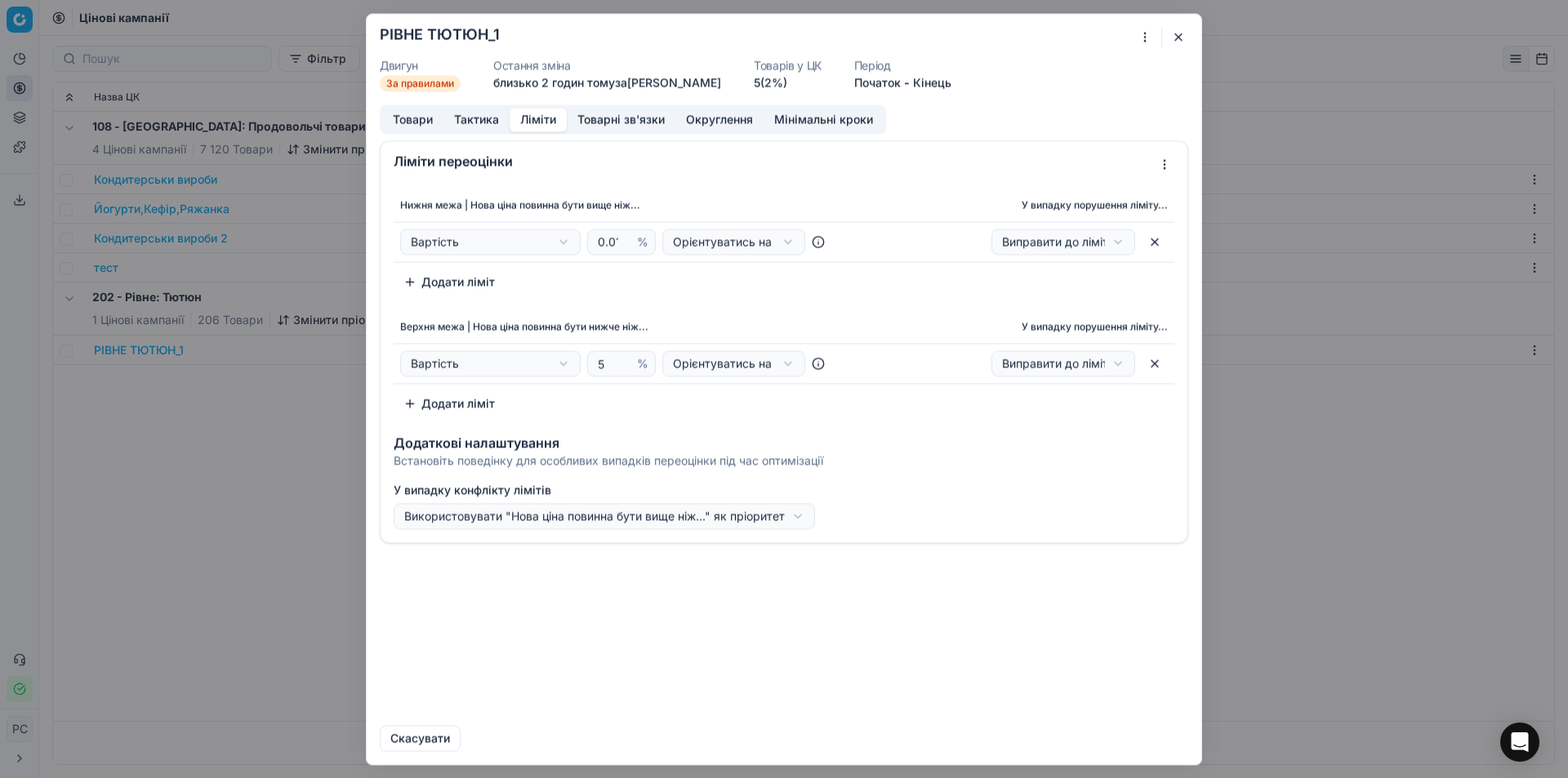
click at [534, 118] on button "Ліміти" at bounding box center [538, 120] width 57 height 24
click at [735, 116] on button "Округлення" at bounding box center [719, 120] width 88 height 24
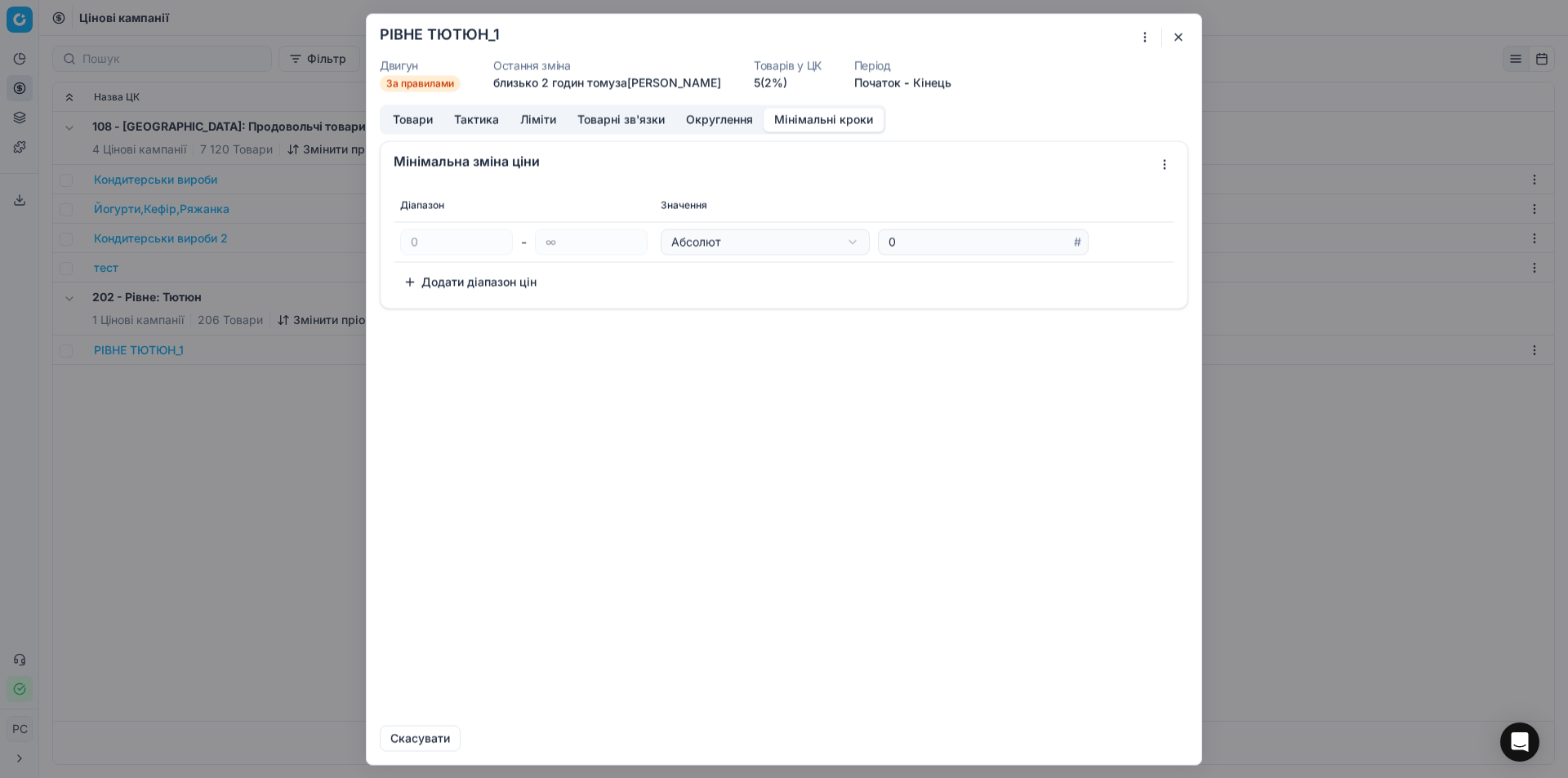
click at [788, 116] on button "Мінімальні кроки" at bounding box center [823, 120] width 120 height 24
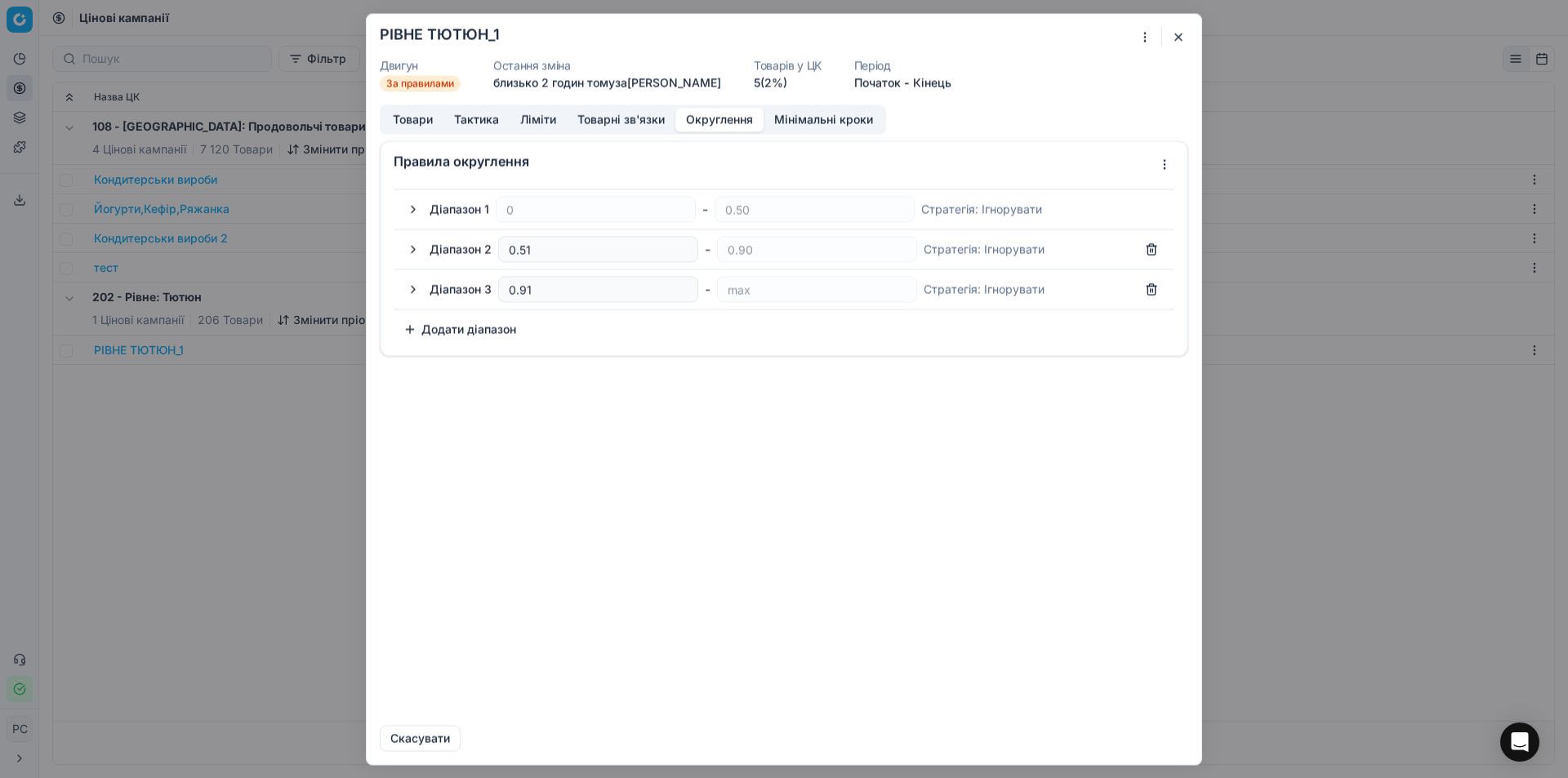
click at [722, 118] on button "Округлення" at bounding box center [719, 120] width 88 height 24
click at [605, 122] on button "Товарні зв'язки" at bounding box center [621, 120] width 109 height 24
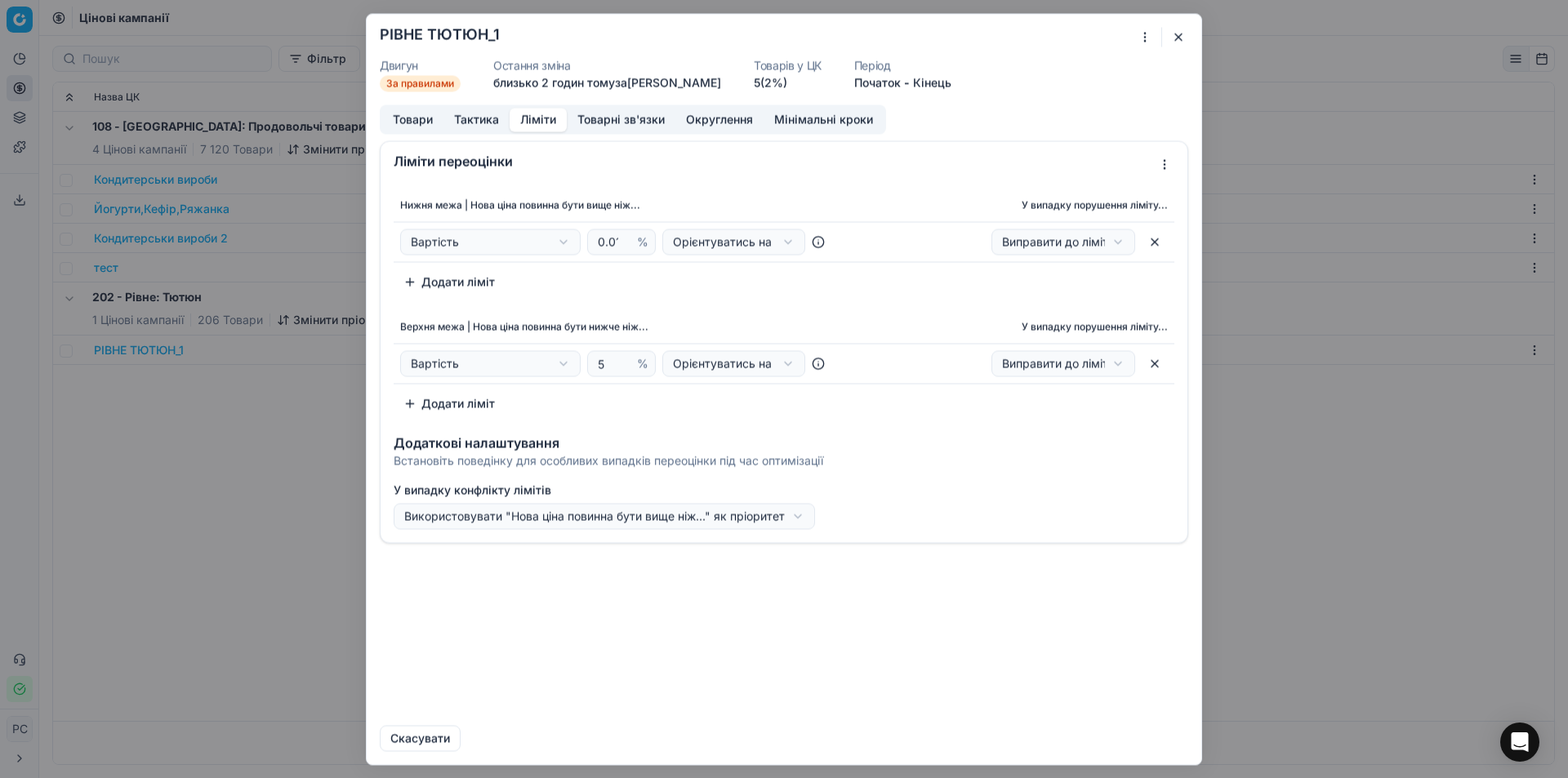
click at [529, 115] on button "Ліміти" at bounding box center [538, 120] width 57 height 24
drag, startPoint x: 602, startPoint y: 363, endPoint x: 569, endPoint y: 358, distance: 33.4
click at [571, 359] on div "Вартість Вартість Поточна ціна Поточна промо ціна 5 % Орієнтуватись на націнку …" at bounding box center [621, 363] width 443 height 26
drag, startPoint x: 607, startPoint y: 361, endPoint x: 547, endPoint y: 359, distance: 60.0
click at [549, 359] on div "Вартість Вартість Поточна ціна Поточна промо ціна 10 % Орієнтуватись на націнку…" at bounding box center [621, 363] width 443 height 26
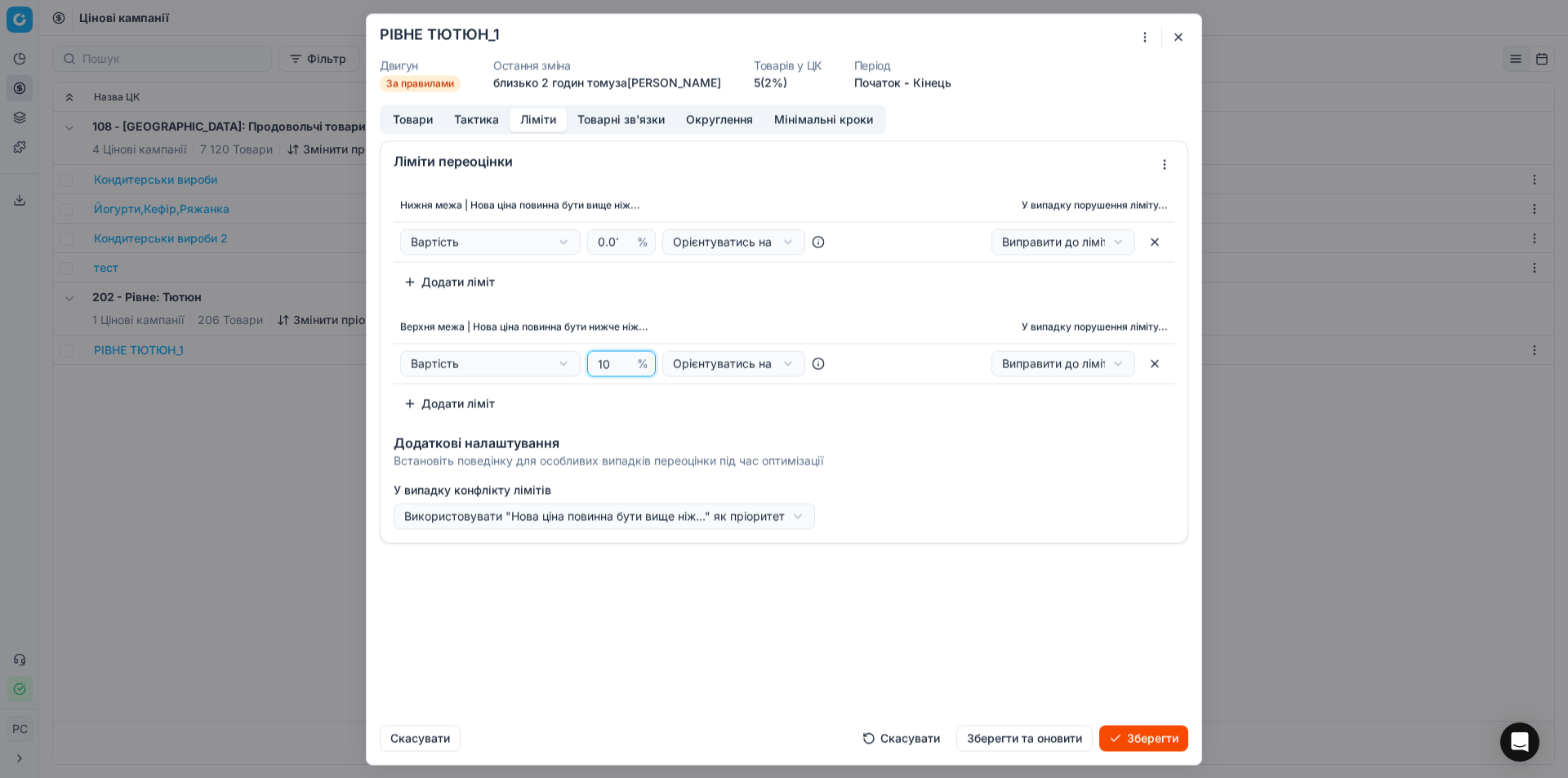
type input "5"
click at [470, 116] on button "Тактика" at bounding box center [477, 120] width 66 height 24
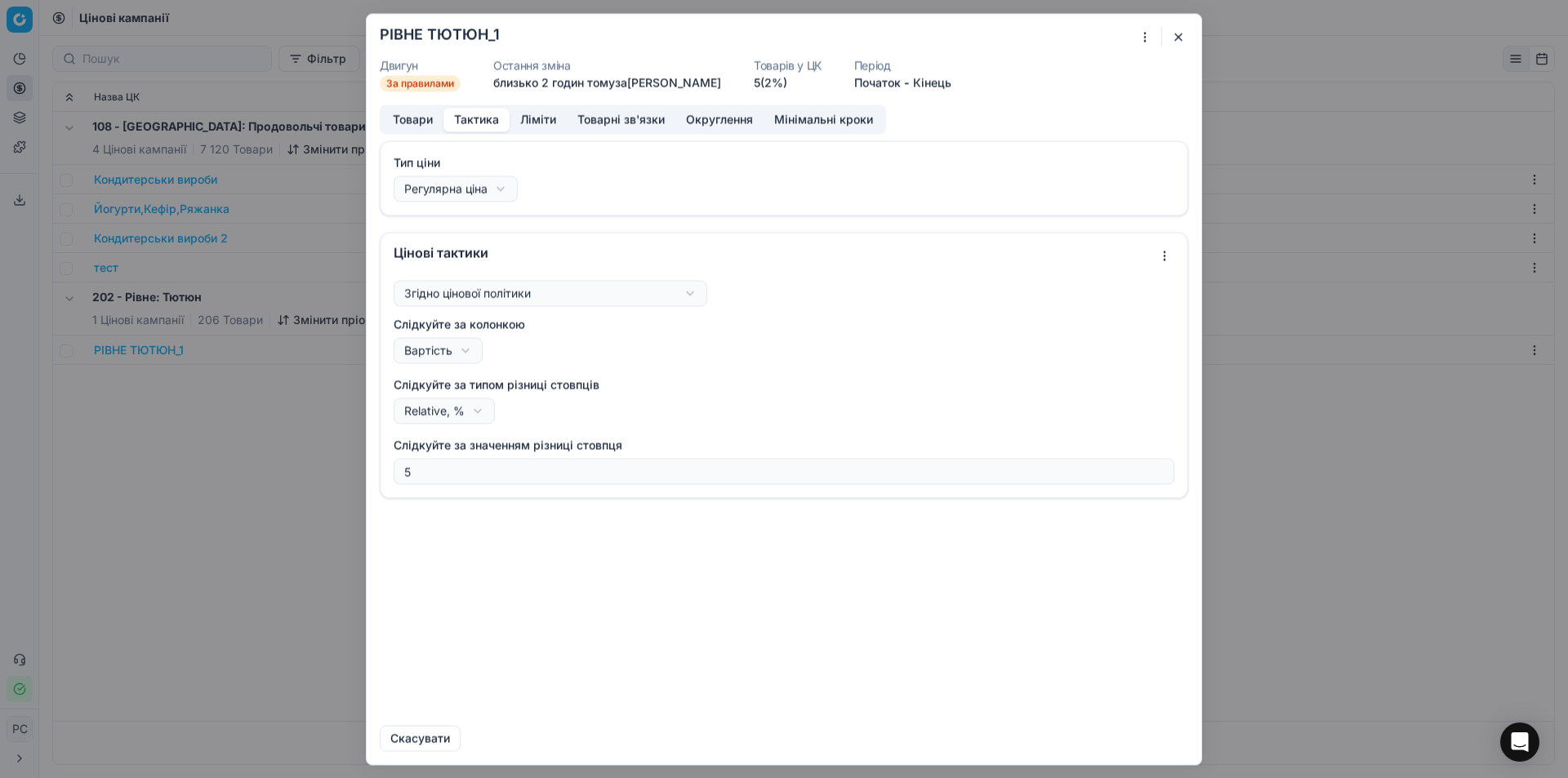
click at [514, 116] on button "Ліміти" at bounding box center [538, 120] width 57 height 24
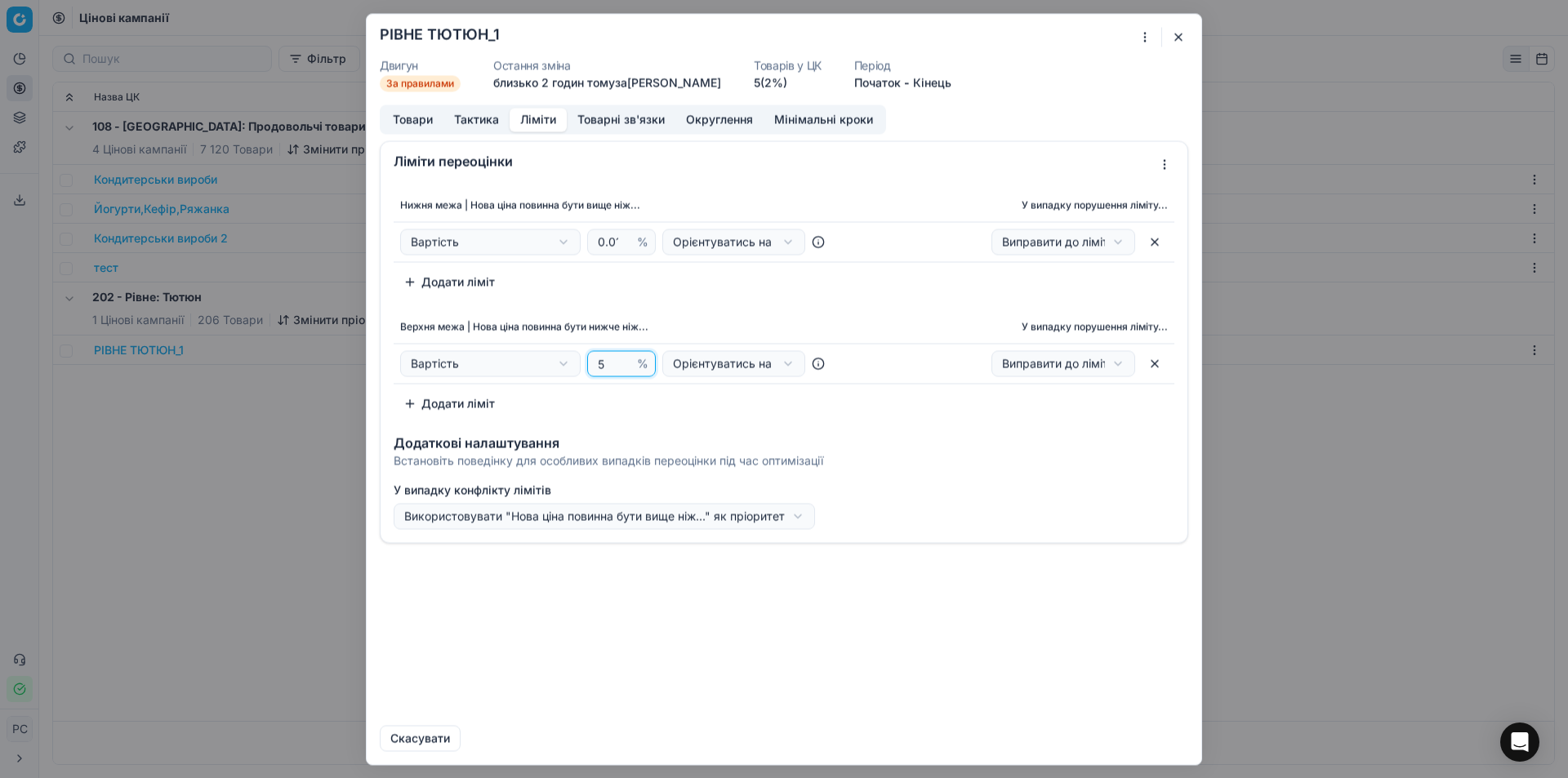
click at [606, 359] on input "5" at bounding box center [614, 363] width 39 height 25
type input "4.99"
click at [1143, 747] on button "Зберегти" at bounding box center [1143, 738] width 89 height 26
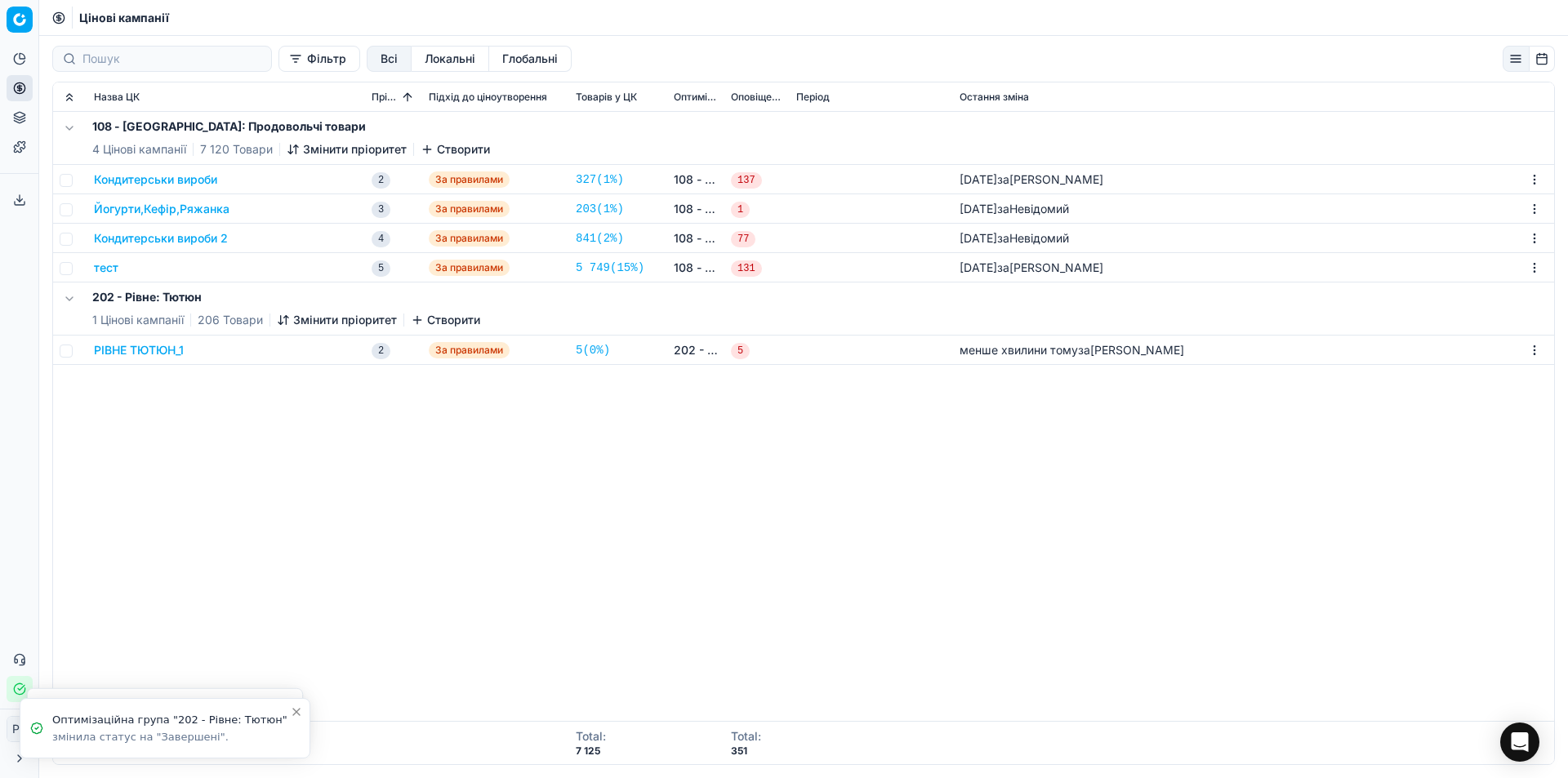
click at [169, 349] on button "РІВНЕ ТЮТЮН_1" at bounding box center [139, 350] width 90 height 16
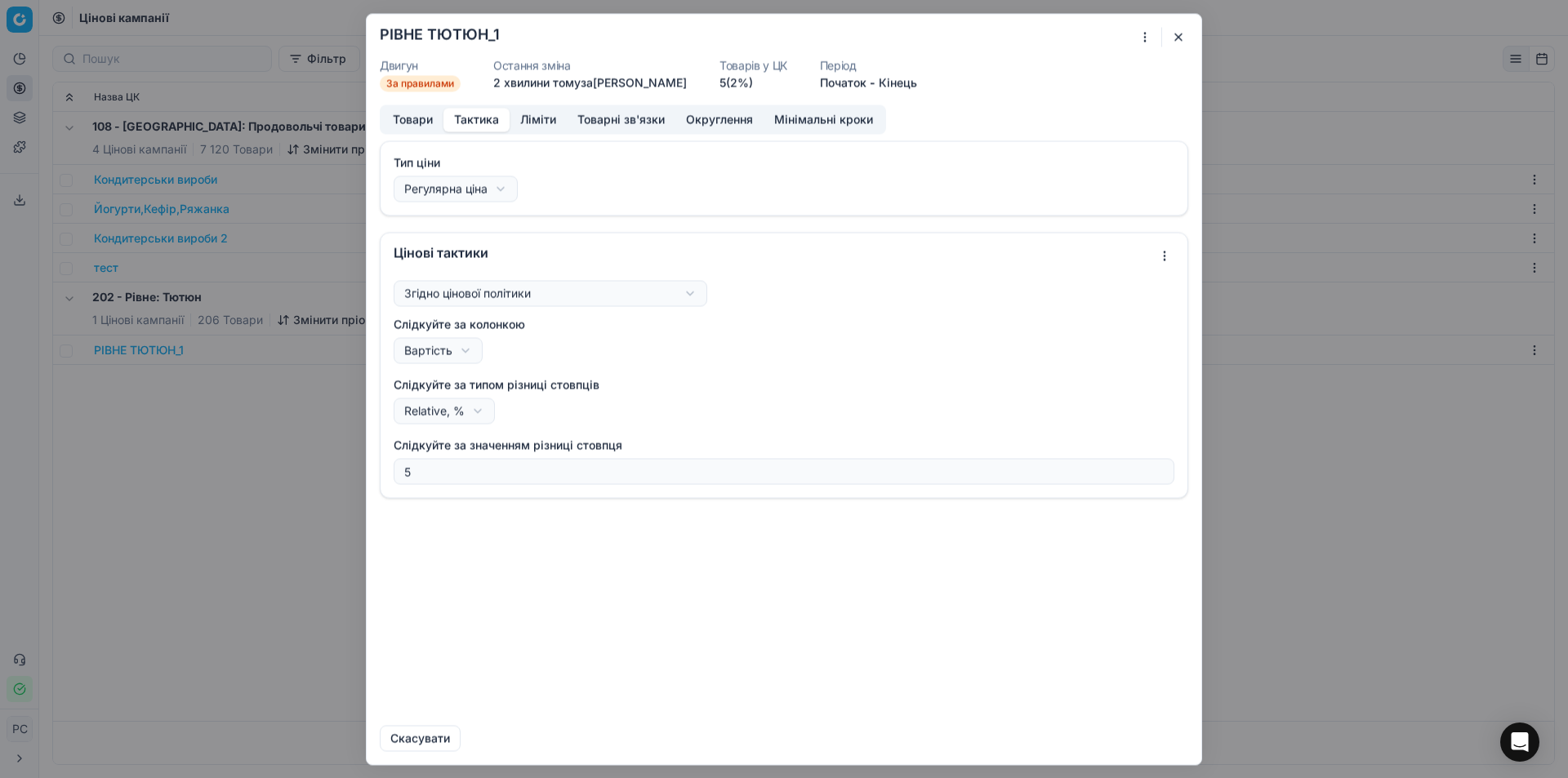
click at [472, 118] on button "Тактика" at bounding box center [477, 120] width 66 height 24
click at [497, 180] on div "Ми зберігаємо налаштування ЦК. Будь ласка, зачекайте, це може зайняти декілька …" at bounding box center [784, 389] width 1568 height 778
select select "auto"
click at [1137, 741] on button "Зберегти" at bounding box center [1143, 738] width 89 height 26
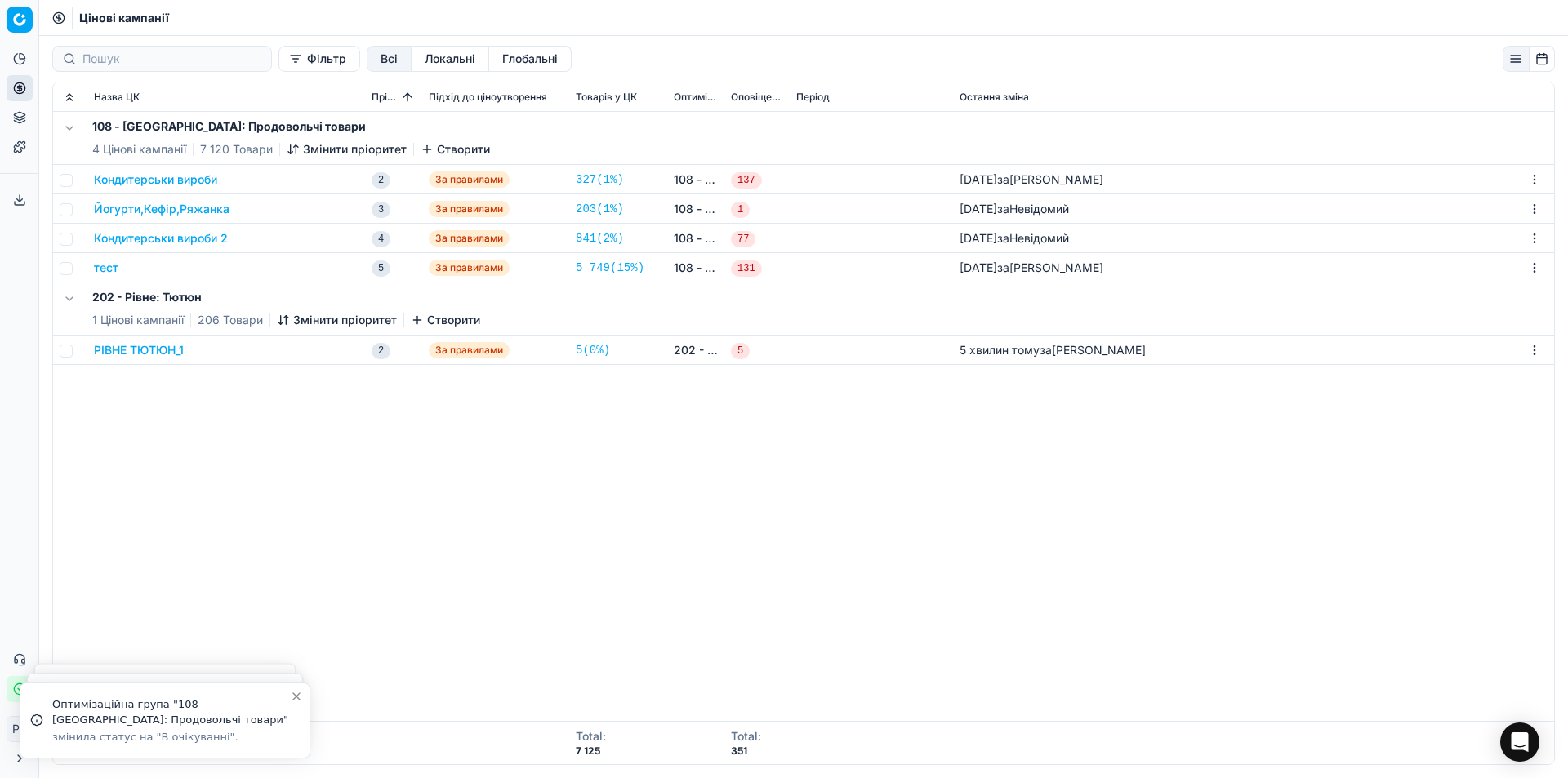
click at [127, 350] on button "РІВНЕ ТЮТЮН_1" at bounding box center [139, 350] width 90 height 16
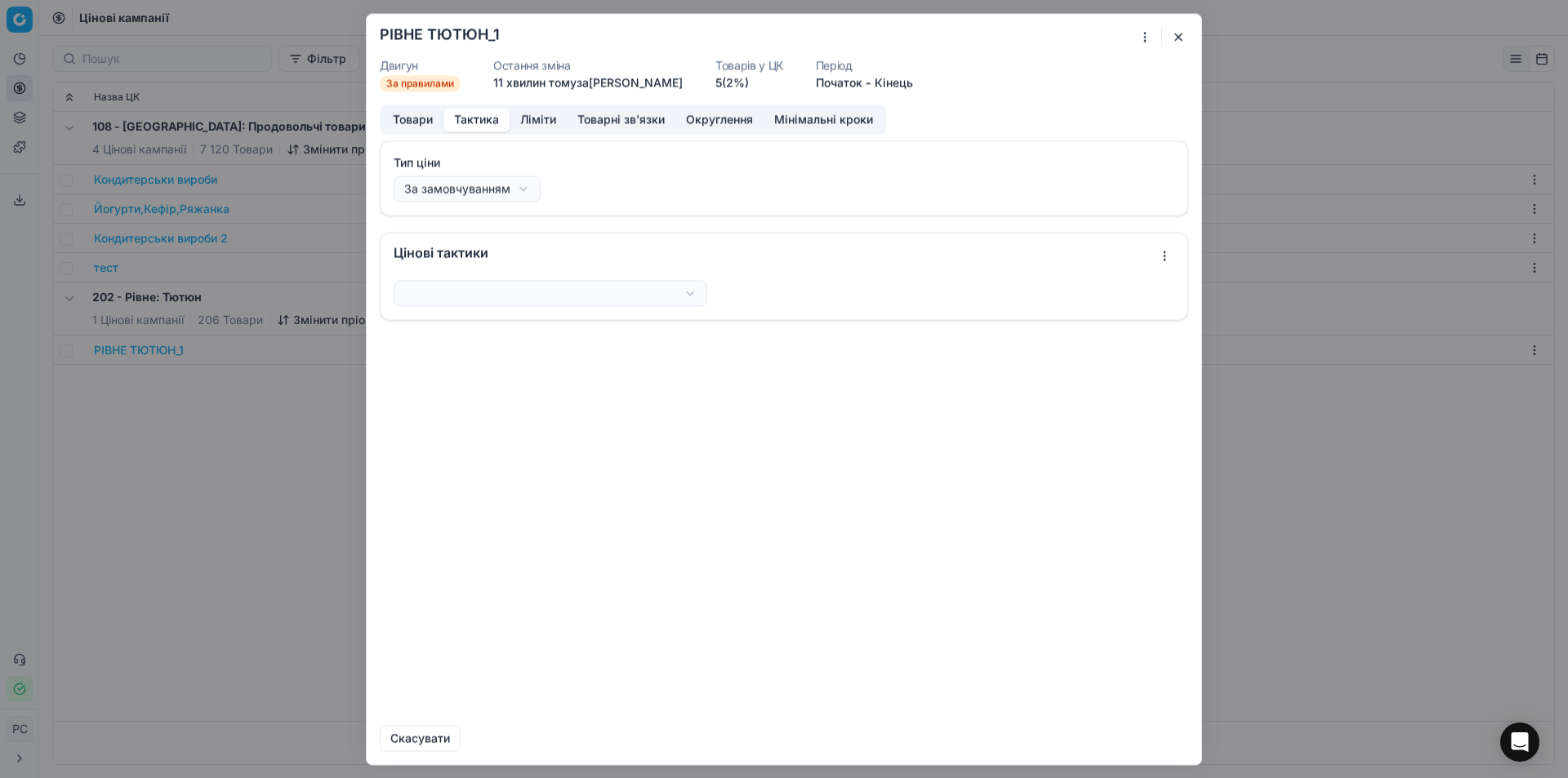
click at [472, 109] on button "Тактика" at bounding box center [477, 120] width 66 height 24
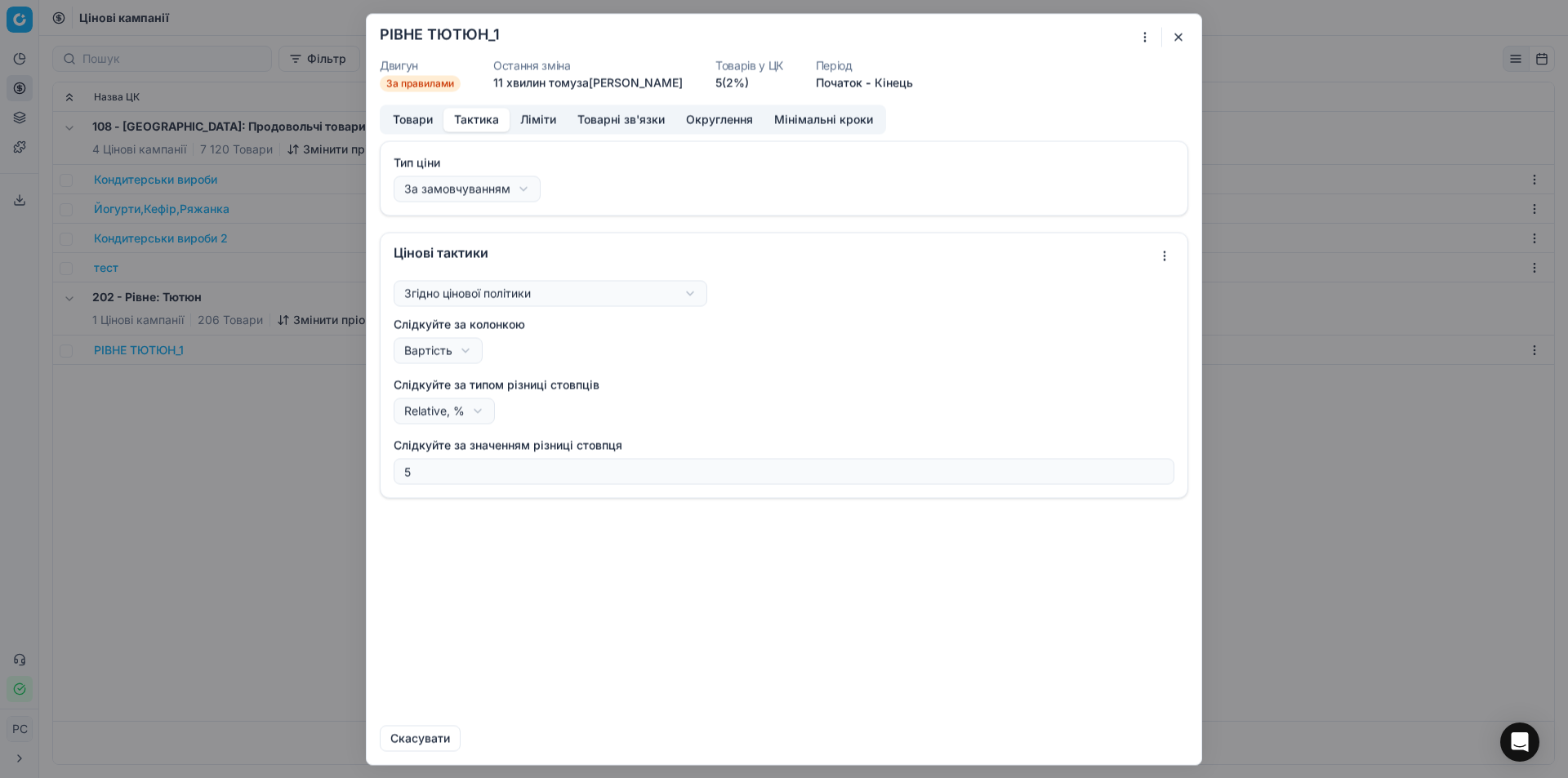
click at [480, 183] on div "Ми зберігаємо налаштування ЦК. Будь ласка, зачекайте, це може зайняти декілька …" at bounding box center [784, 389] width 1568 height 778
select select "regular"
click at [527, 291] on div "Ми зберігаємо налаштування ЦК. Будь ласка, зачекайте, це може зайняти декілька …" at bounding box center [784, 389] width 1568 height 778
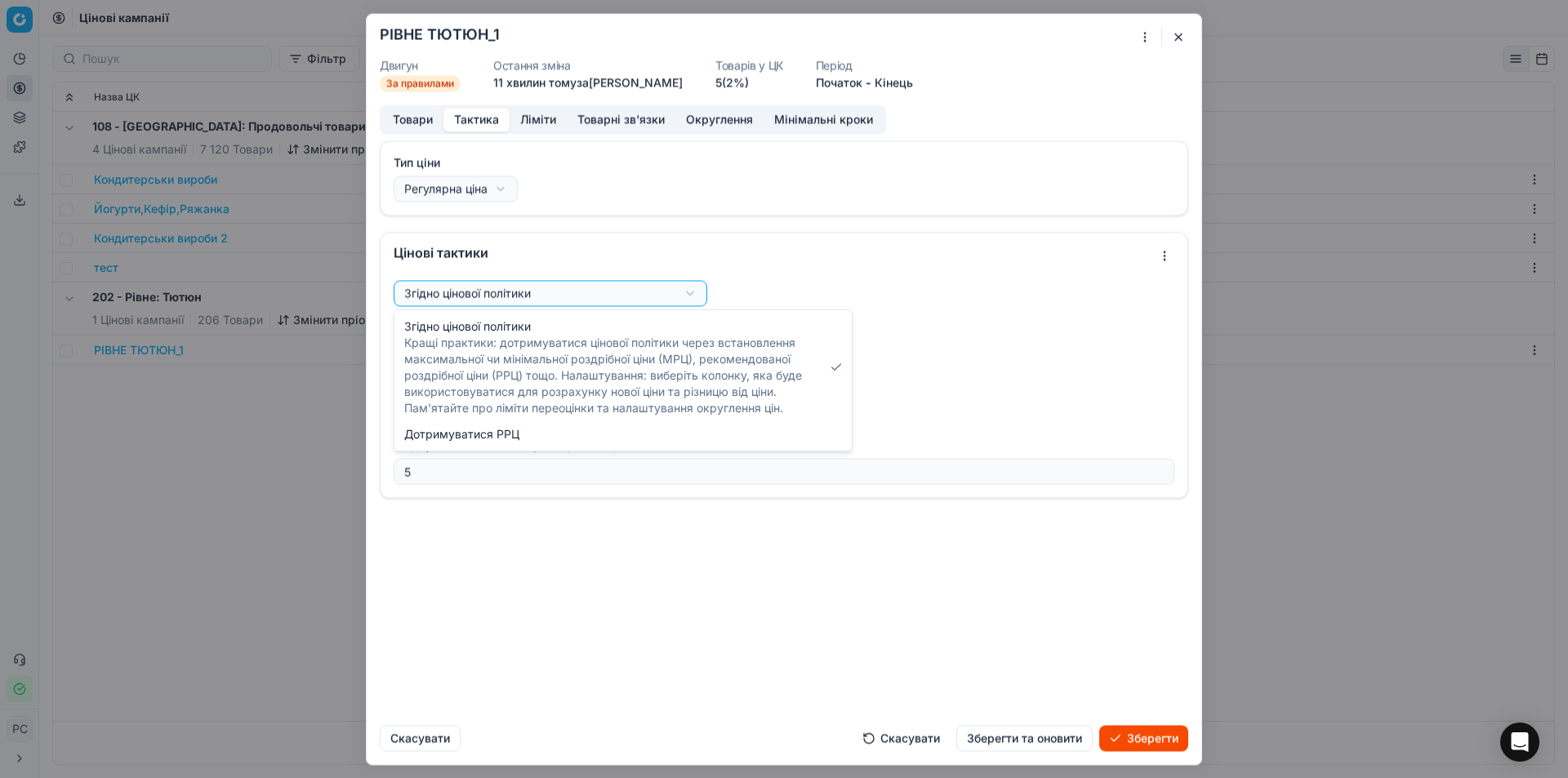
click at [894, 243] on div "Ми зберігаємо налаштування ЦК. Будь ласка, зачекайте, це може зайняти декілька …" at bounding box center [784, 389] width 1568 height 778
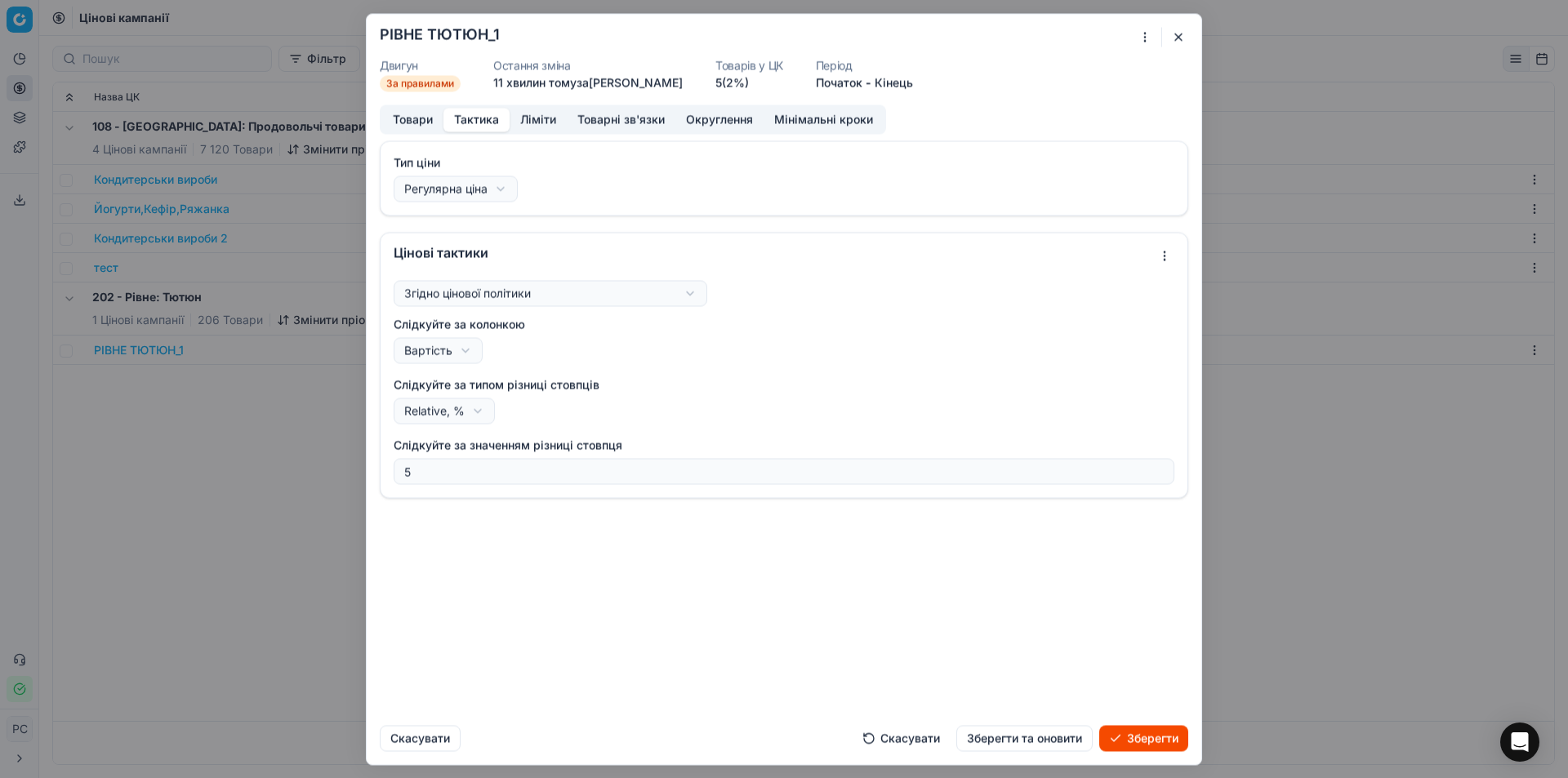
click at [634, 290] on div "Ми зберігаємо налаштування ЦК. Будь ласка, зачекайте, це може зайняти декілька …" at bounding box center [784, 389] width 1568 height 778
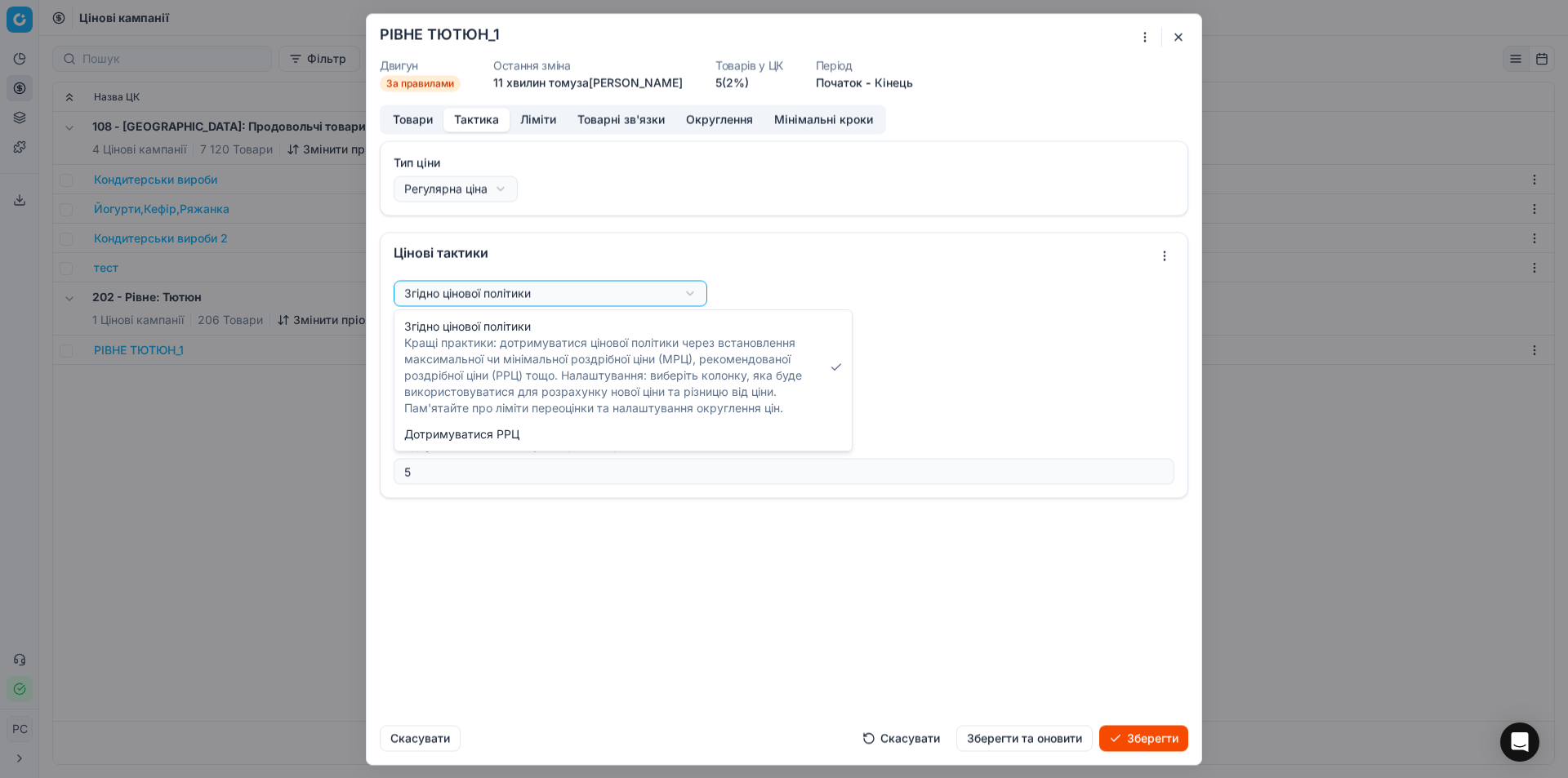
select select "follow_map"
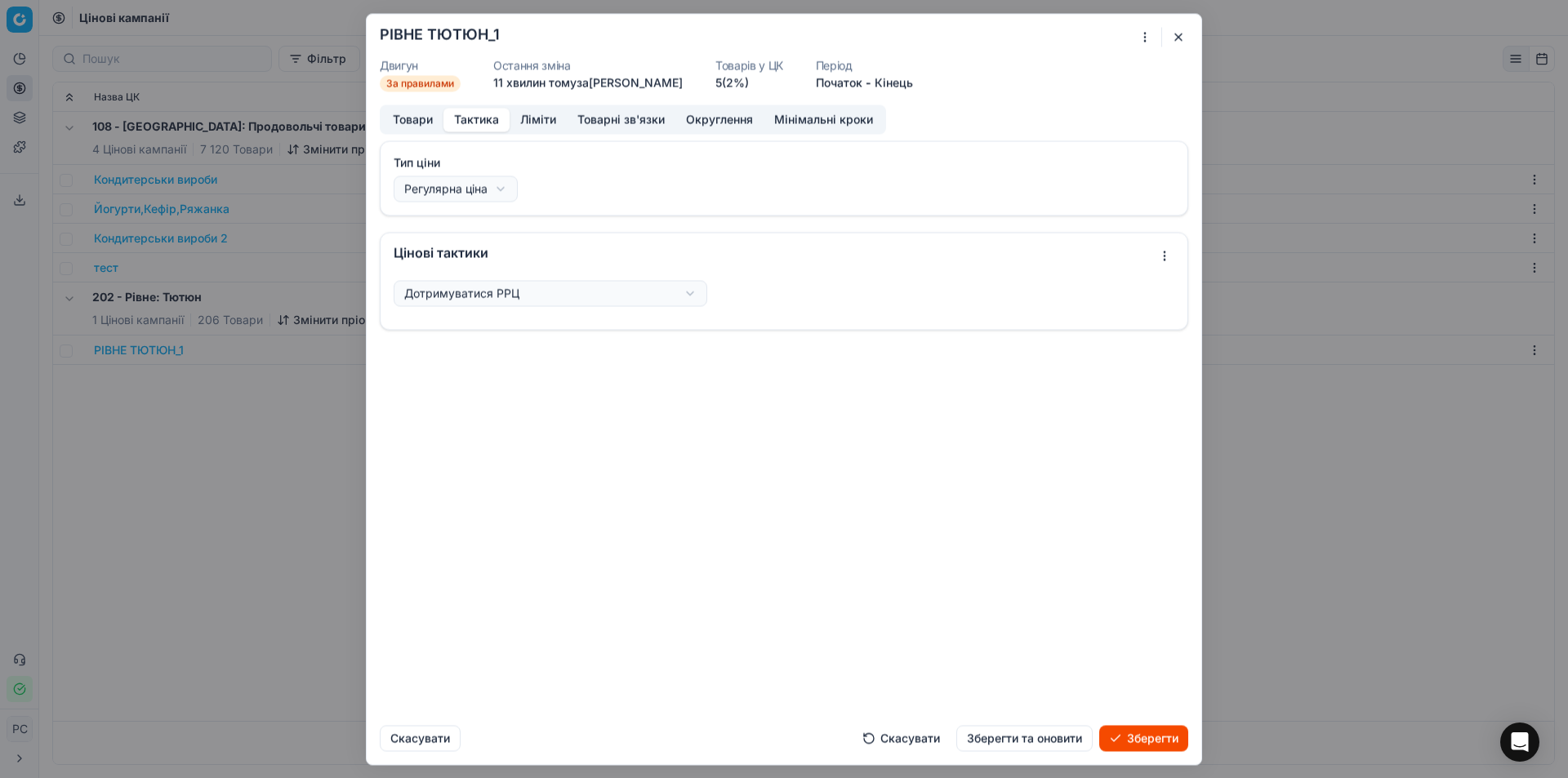
click at [526, 288] on div "Ми зберігаємо налаштування ЦК. Будь ласка, зачекайте, це може зайняти декілька …" at bounding box center [784, 389] width 1568 height 778
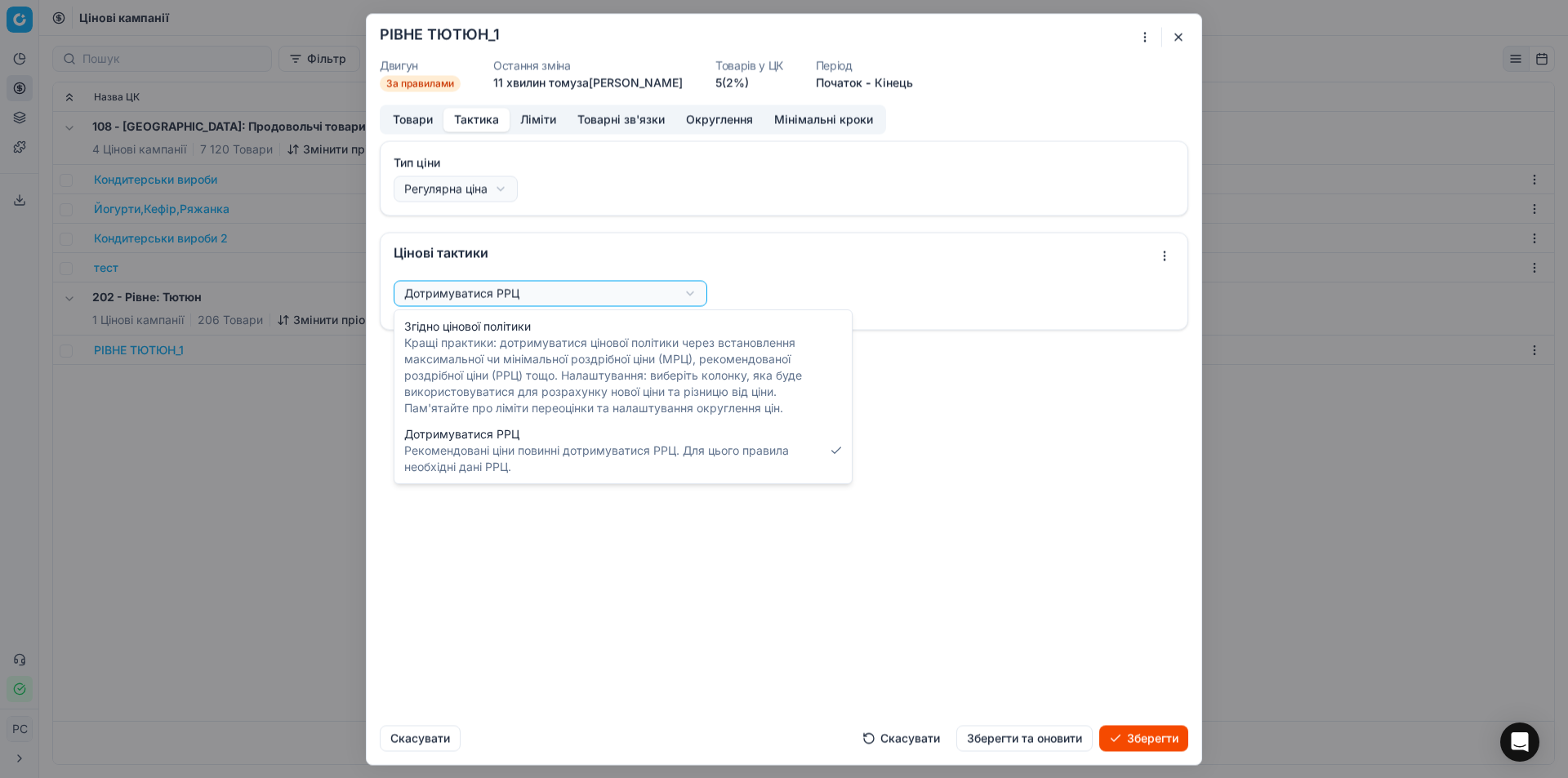
click at [516, 489] on div "Ми зберігаємо налаштування ЦК. Будь ласка, зачекайте, це може зайняти декілька …" at bounding box center [784, 389] width 1568 height 778
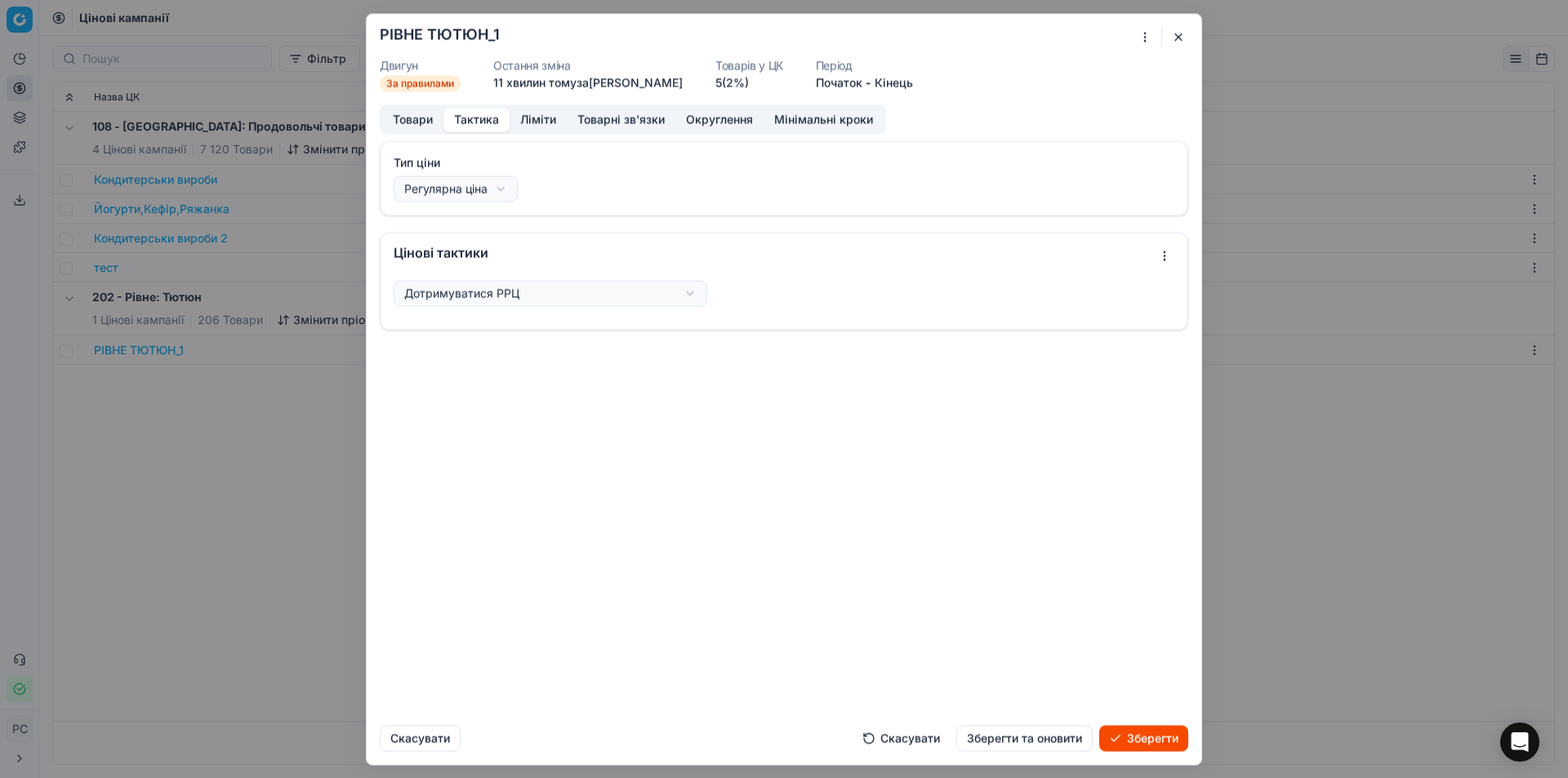
click at [1146, 748] on button "Зберегти" at bounding box center [1143, 738] width 89 height 26
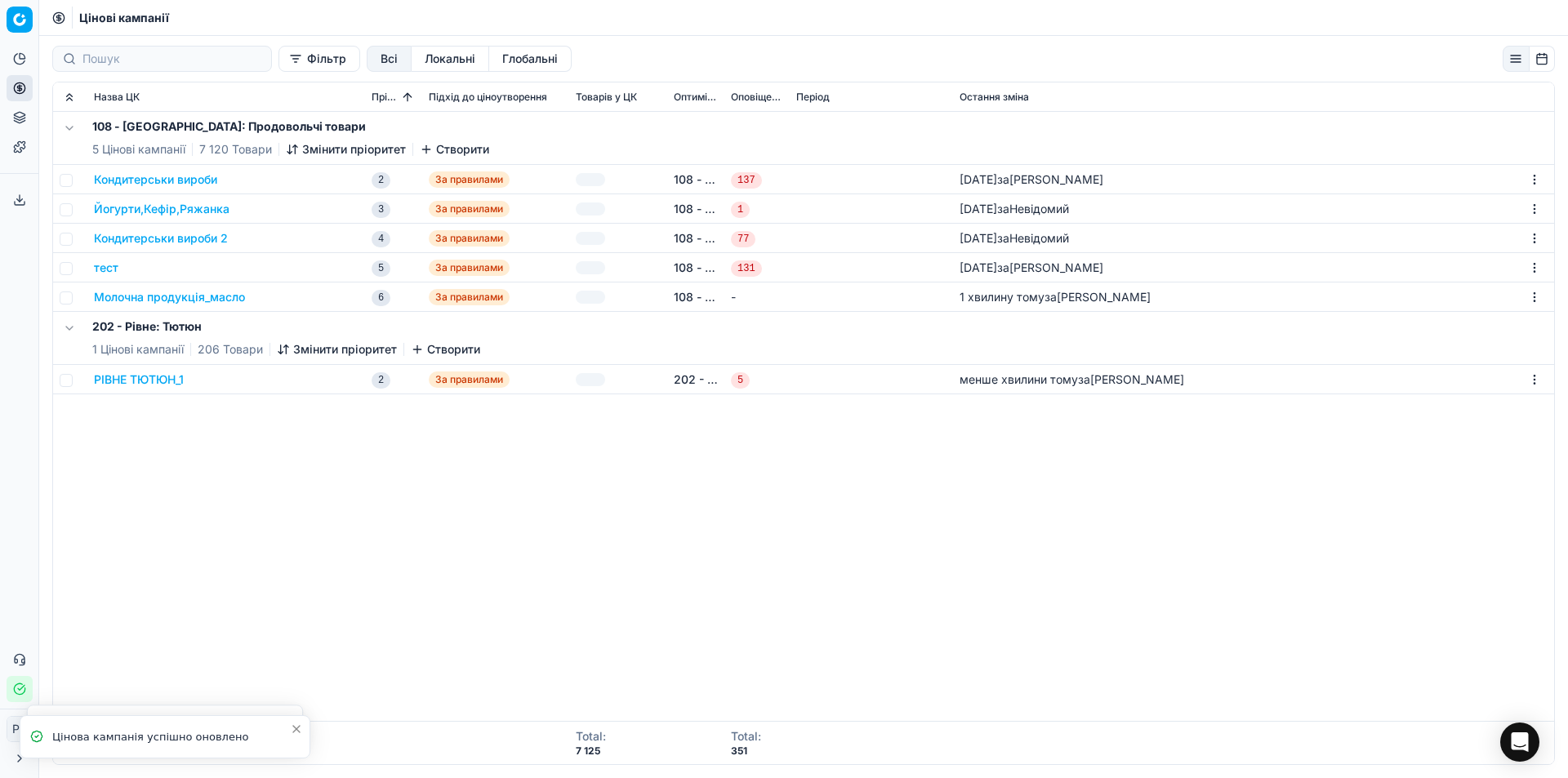
click at [732, 504] on div "108 - Івано-Франківськ: Продовольчі товари 5 Цінові кампанії 7 120 Товари Зміни…" at bounding box center [803, 416] width 1501 height 609
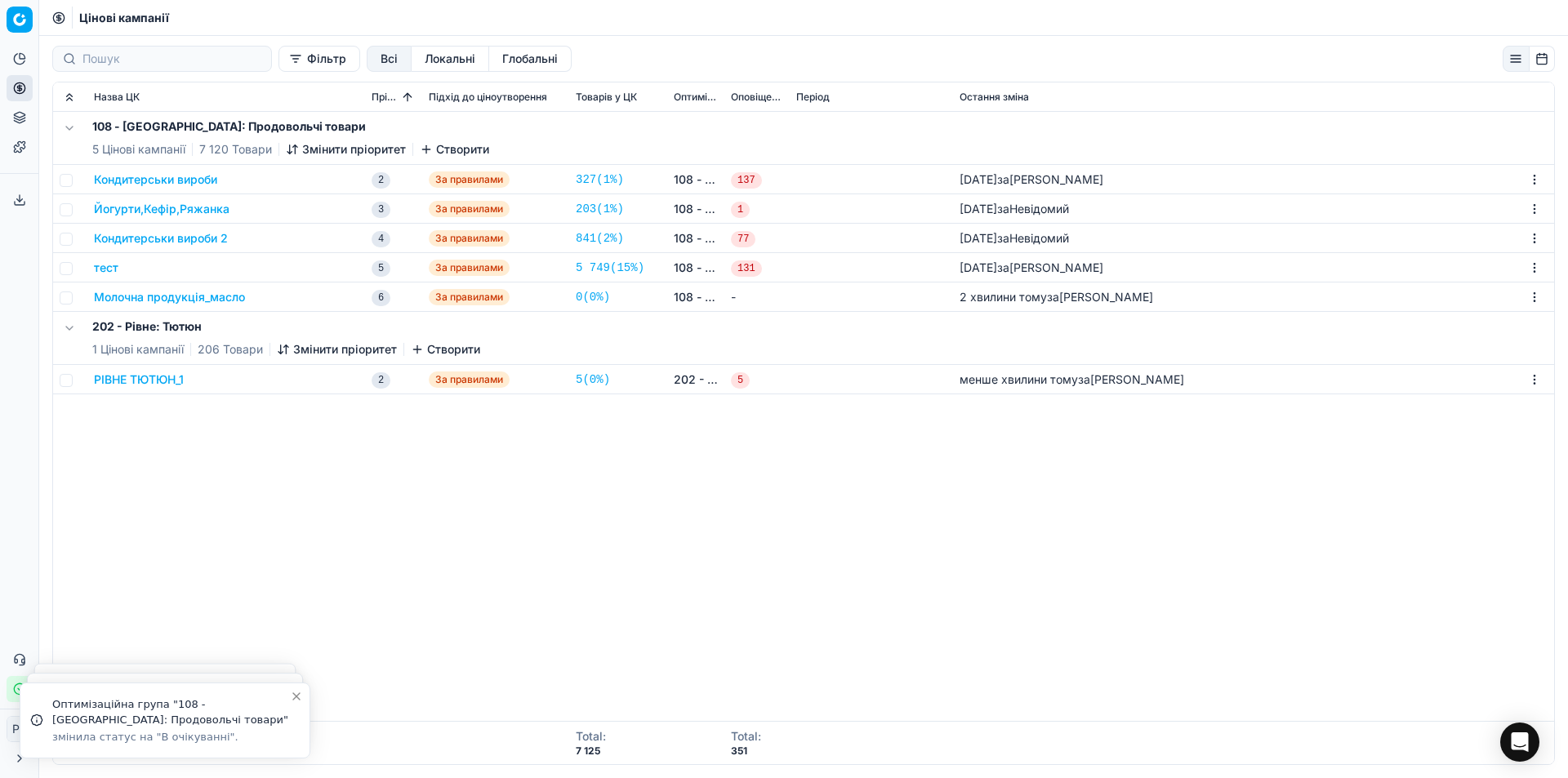
click at [163, 379] on button "РІВНЕ ТЮТЮН_1" at bounding box center [139, 379] width 90 height 16
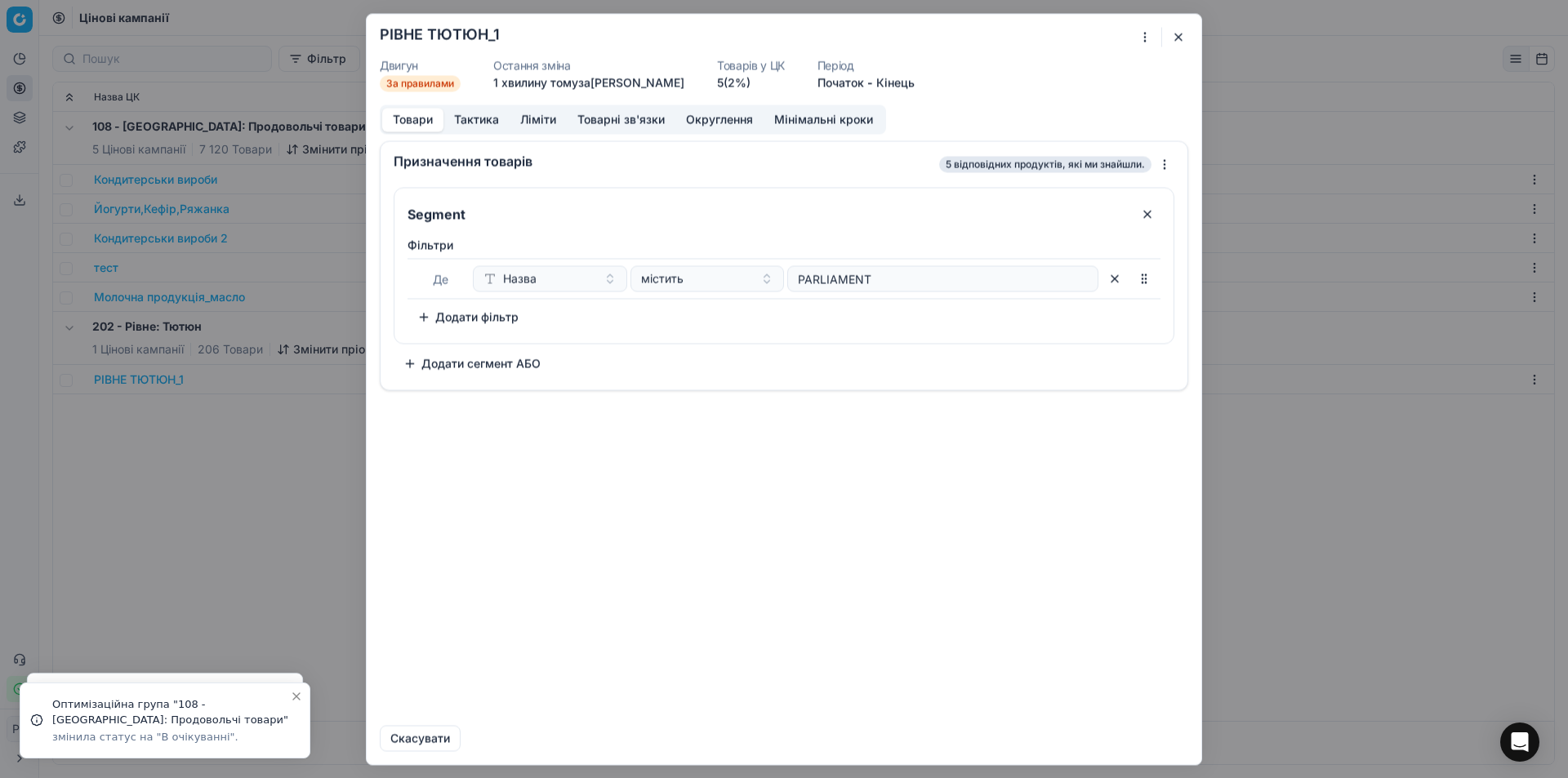
click at [487, 143] on div "Призначення товарів 5 відповідних продуктів, які ми знайшли." at bounding box center [784, 161] width 807 height 39
click at [492, 127] on button "Тактика" at bounding box center [477, 120] width 66 height 24
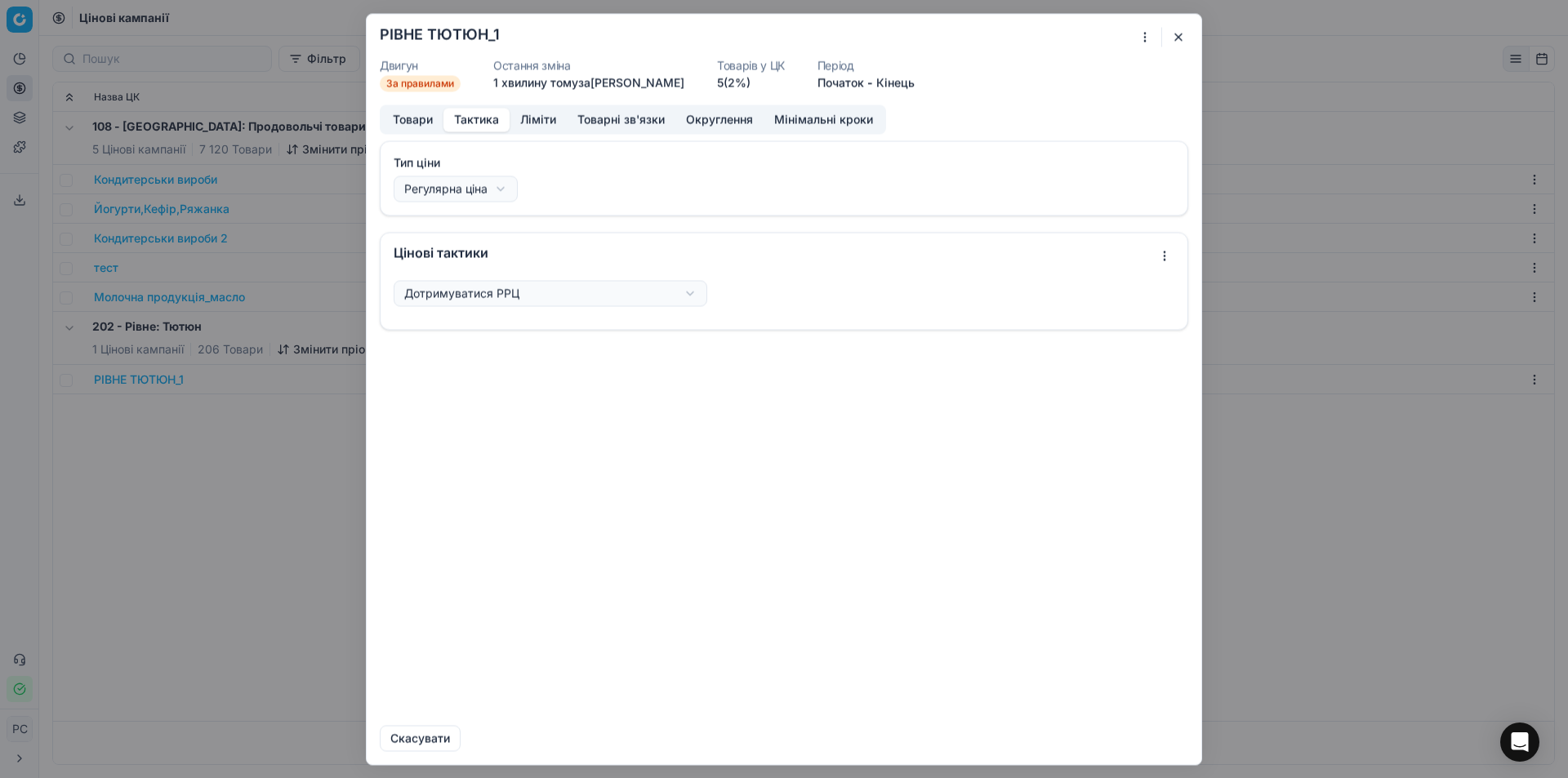
click at [464, 284] on div "Ми зберігаємо налаштування ЦК. Будь ласка, зачекайте, це може зайняти декілька …" at bounding box center [784, 389] width 1568 height 778
click at [497, 124] on button "Тактика" at bounding box center [477, 120] width 66 height 24
click at [527, 116] on button "Ліміти" at bounding box center [538, 120] width 57 height 24
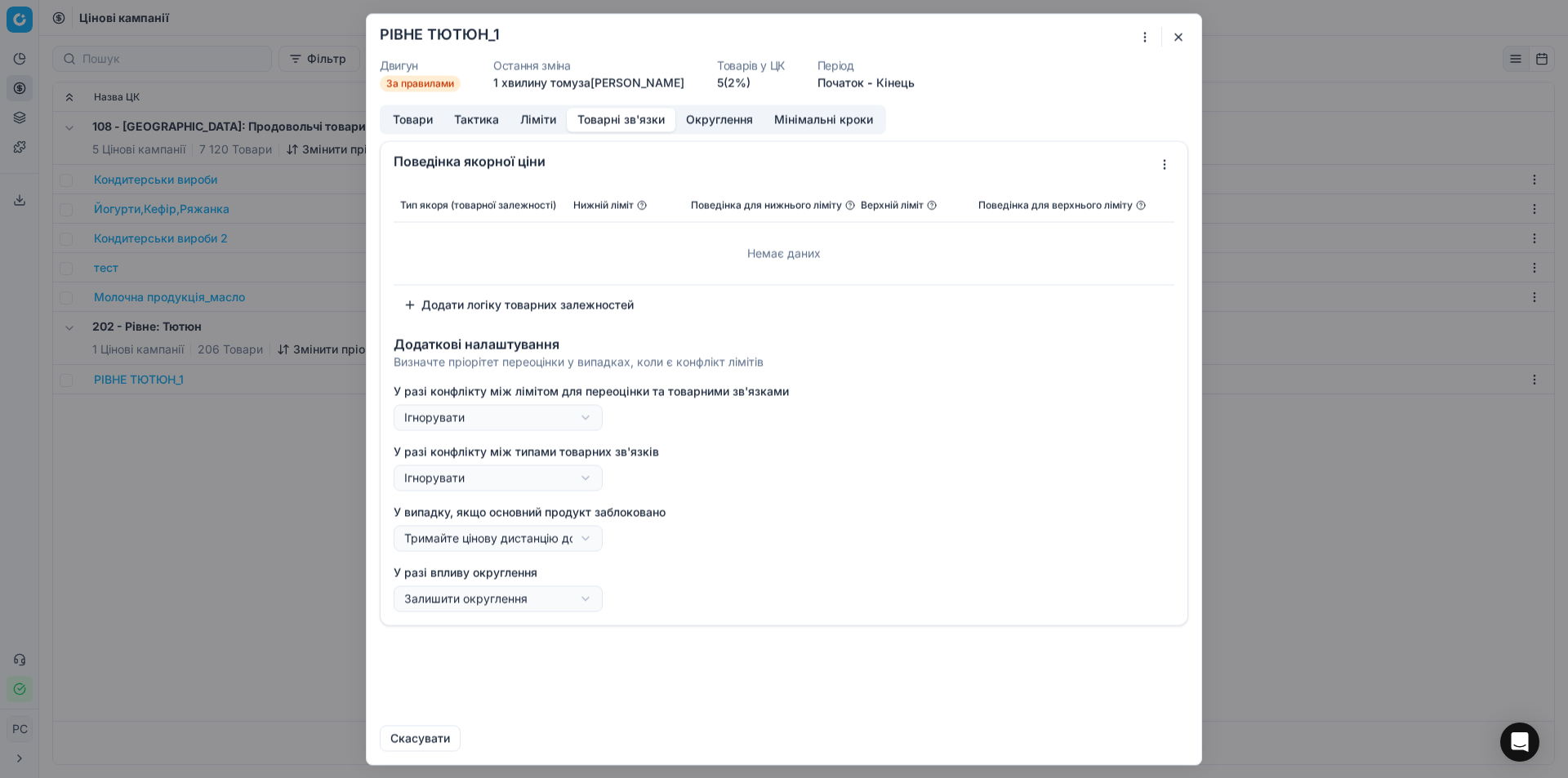
click at [612, 117] on button "Товарні зв'язки" at bounding box center [621, 120] width 109 height 24
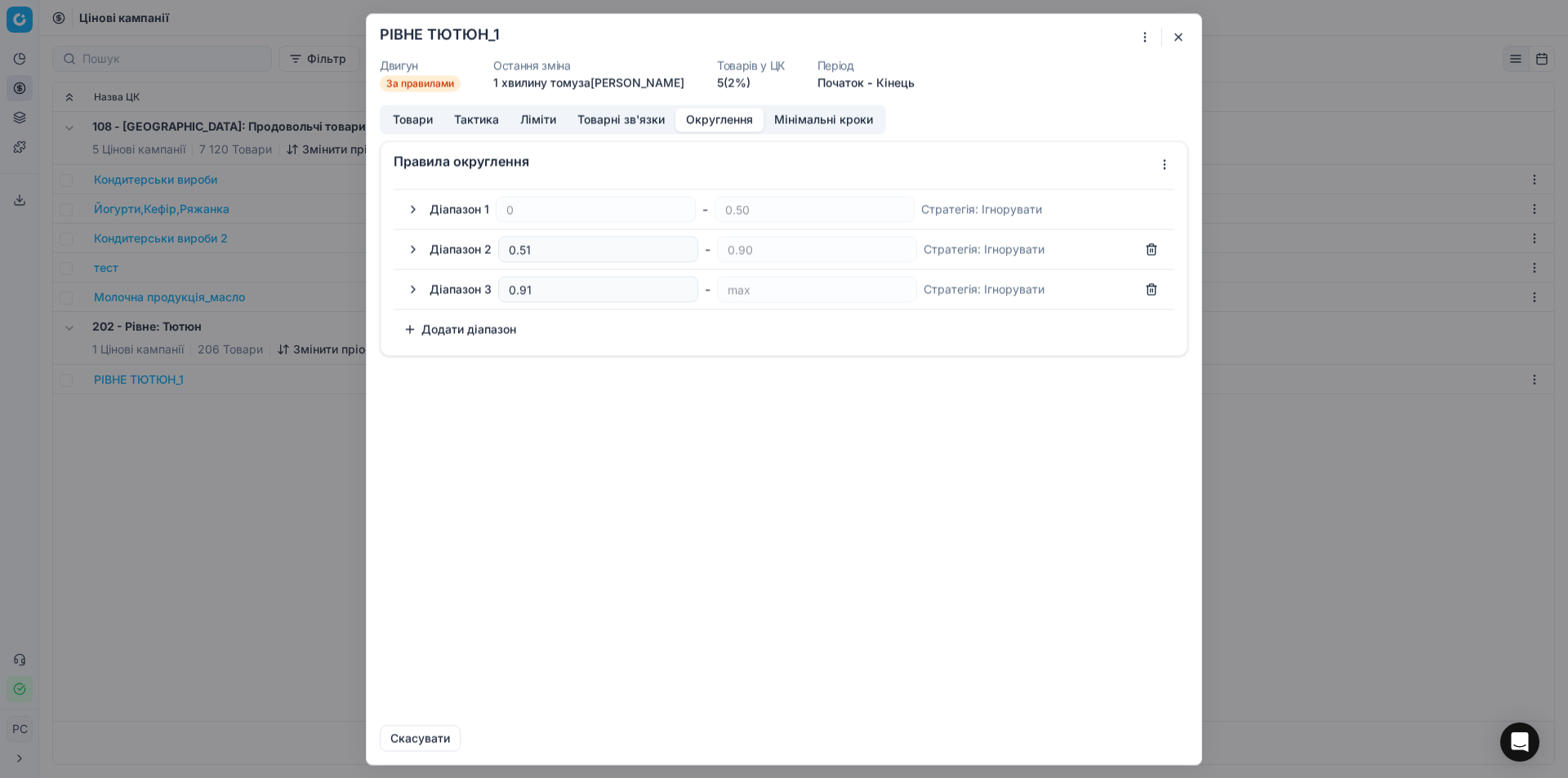
click at [717, 118] on button "Округлення" at bounding box center [719, 120] width 88 height 24
click at [815, 115] on button "Мінімальні кроки" at bounding box center [823, 120] width 120 height 24
click at [685, 121] on button "Округлення" at bounding box center [719, 120] width 88 height 24
click at [640, 118] on button "Товарні зв'язки" at bounding box center [621, 120] width 109 height 24
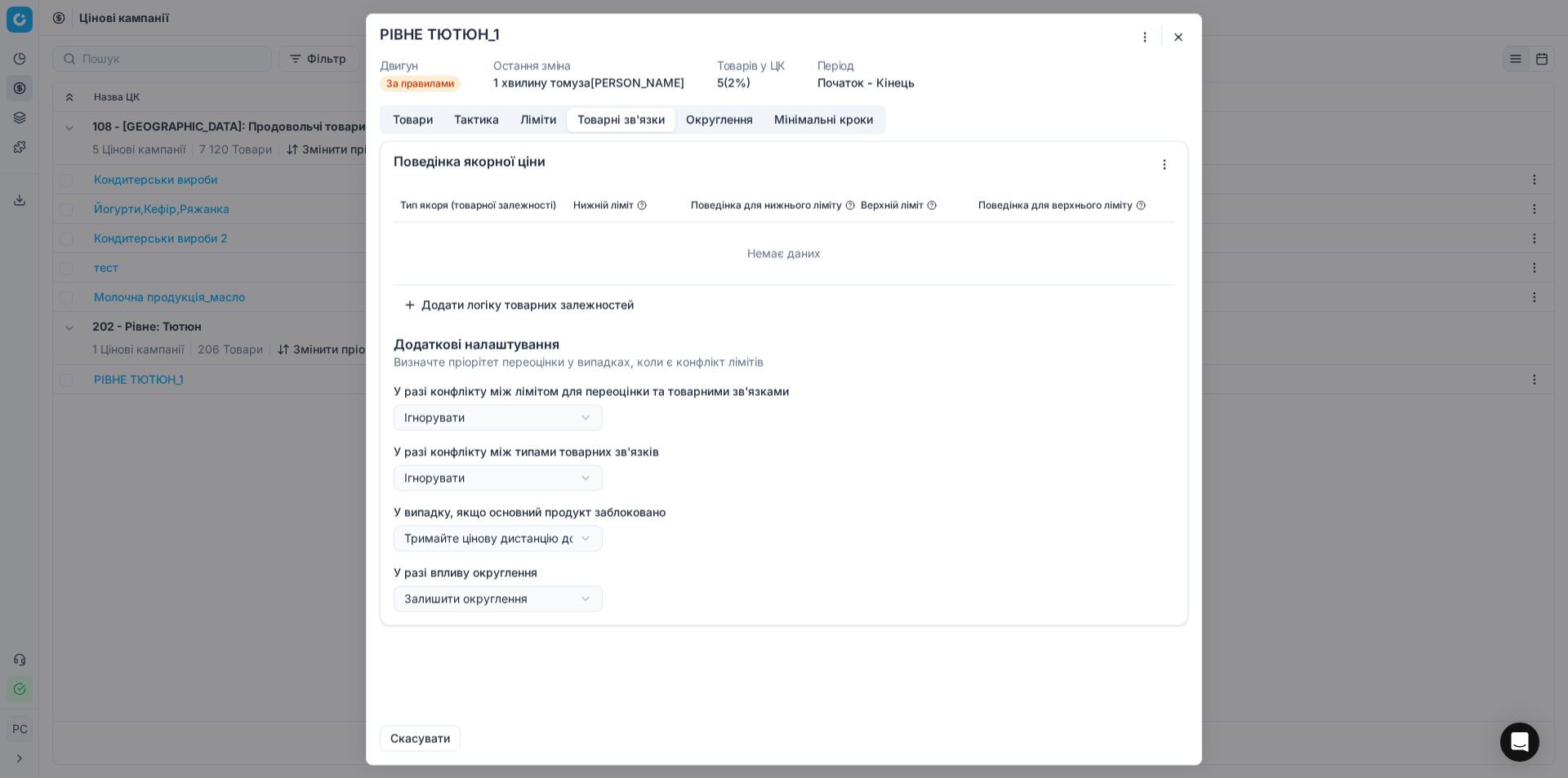
click at [531, 116] on button "Ліміти" at bounding box center [538, 120] width 57 height 24
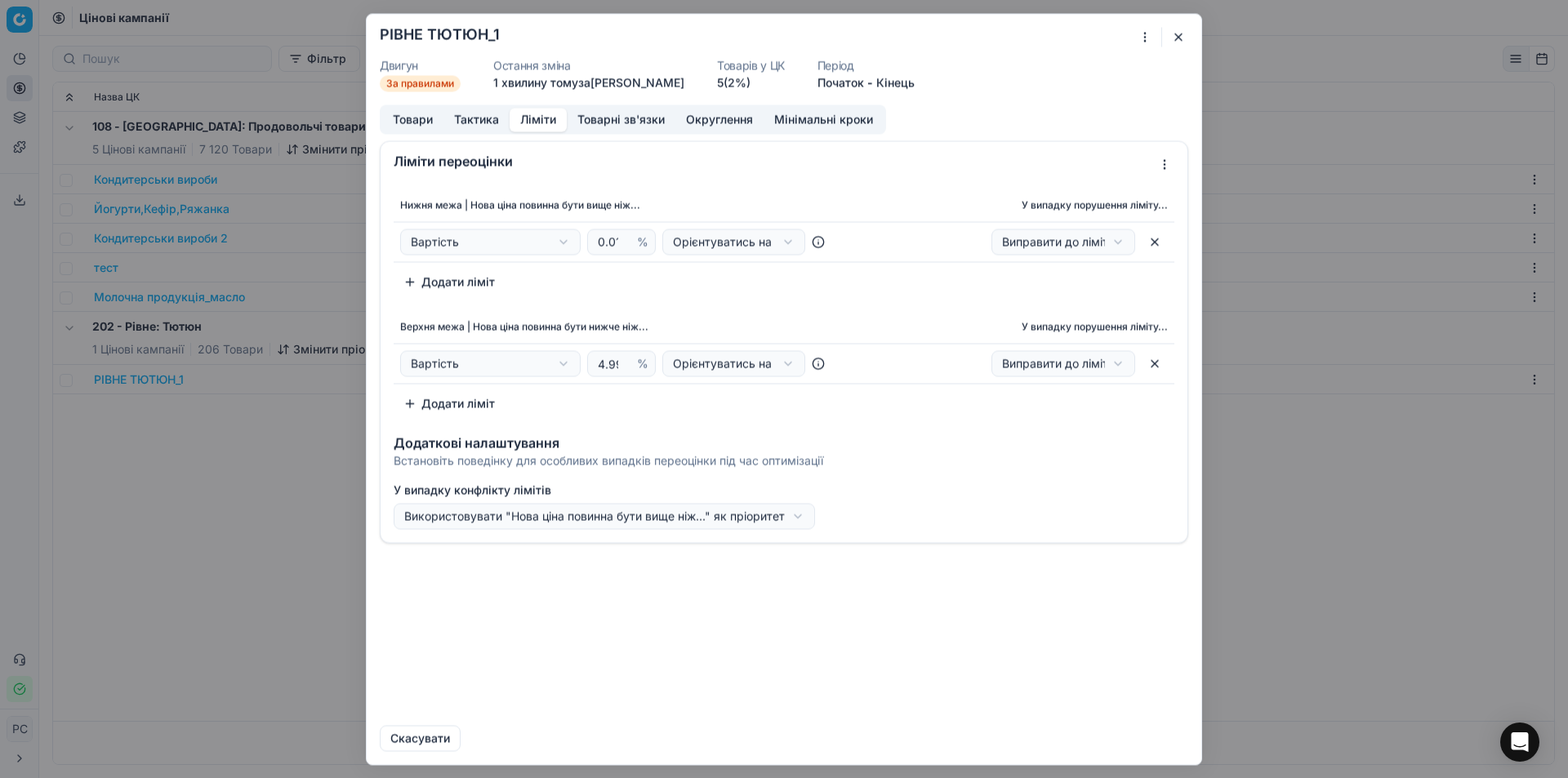
click at [499, 120] on button "Тактика" at bounding box center [477, 120] width 66 height 24
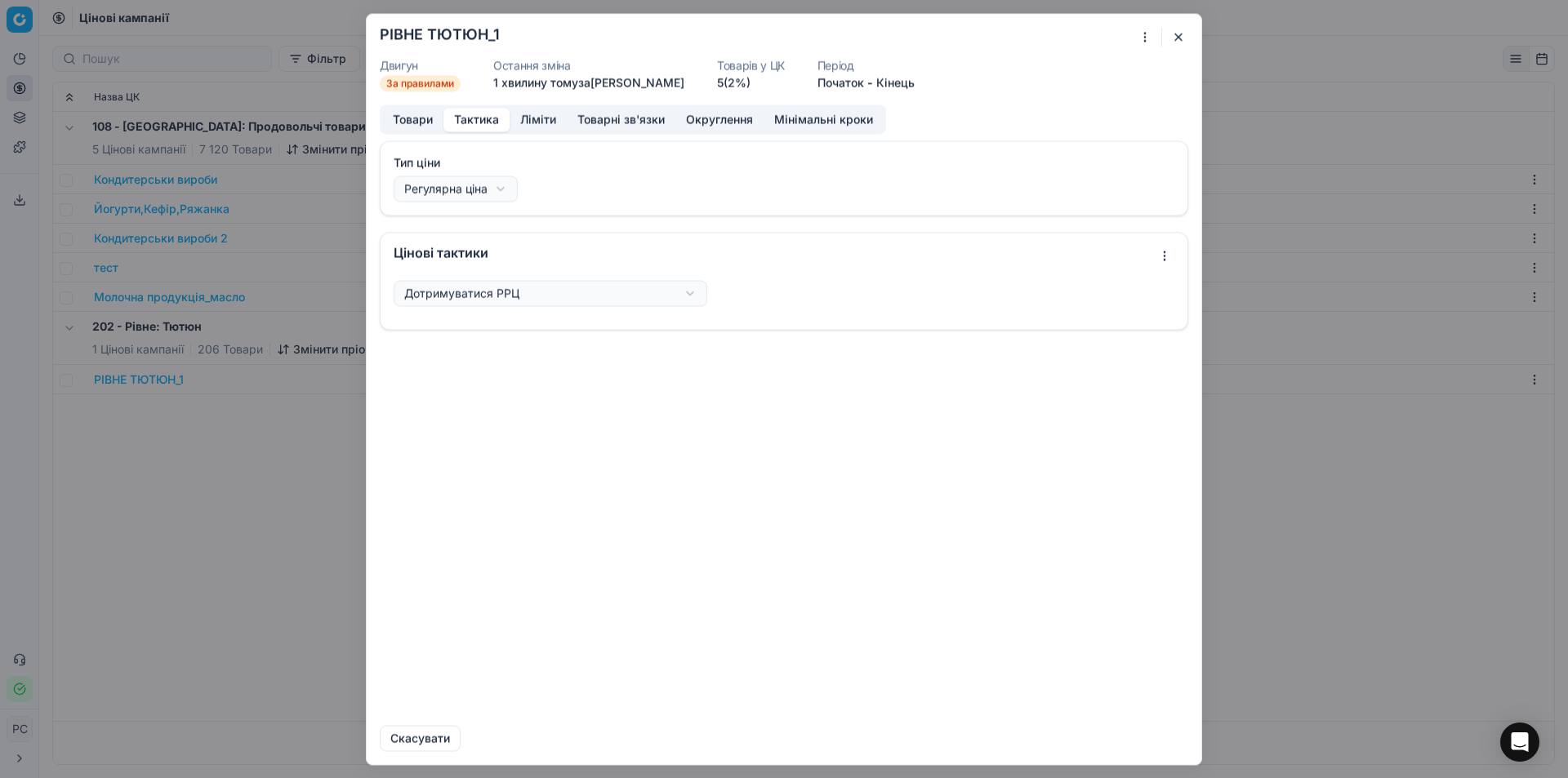
click at [470, 110] on button "Тактика" at bounding box center [477, 120] width 66 height 24
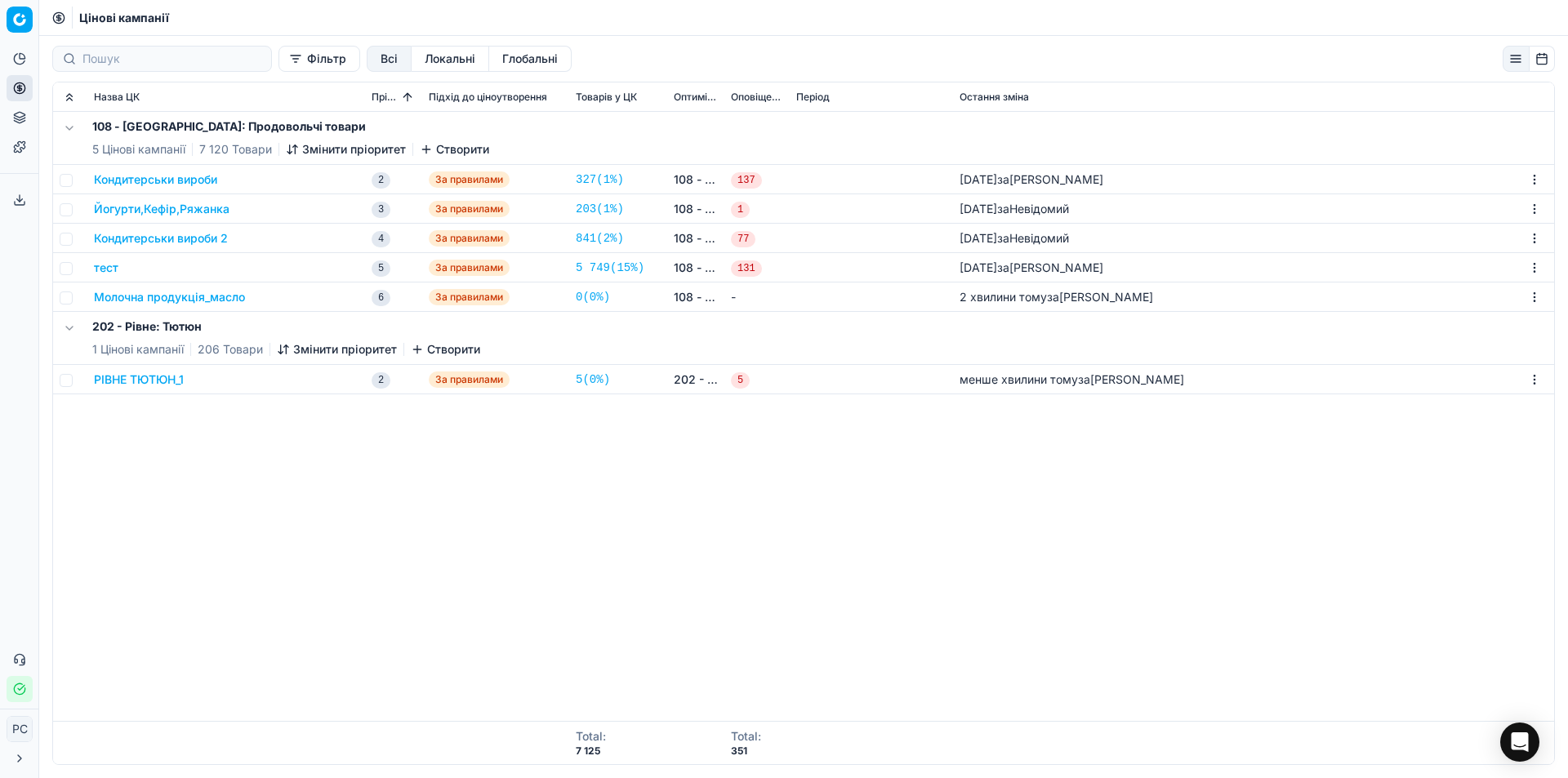
click at [355, 121] on div "Ми зберігаємо налаштування ЦК. Будь ласка, зачекайте, це може зайняти декілька …" at bounding box center [784, 389] width 1568 height 778
click at [186, 377] on div "РІВНЕ ТЮТЮН_1" at bounding box center [226, 379] width 264 height 16
click at [179, 380] on button "РІВНЕ ТЮТЮН_1" at bounding box center [139, 379] width 90 height 16
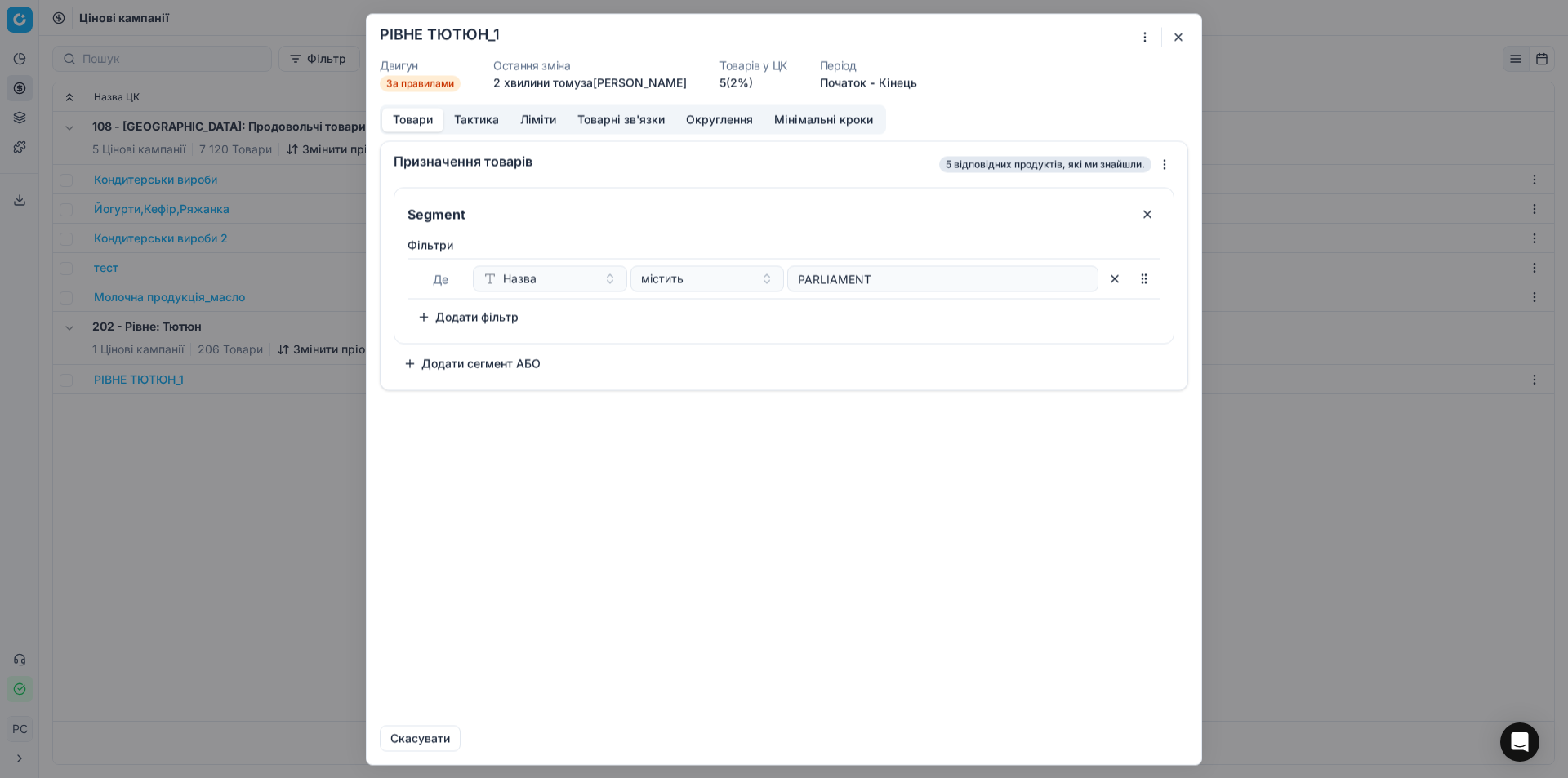
click at [416, 115] on button "Товари" at bounding box center [413, 120] width 61 height 24
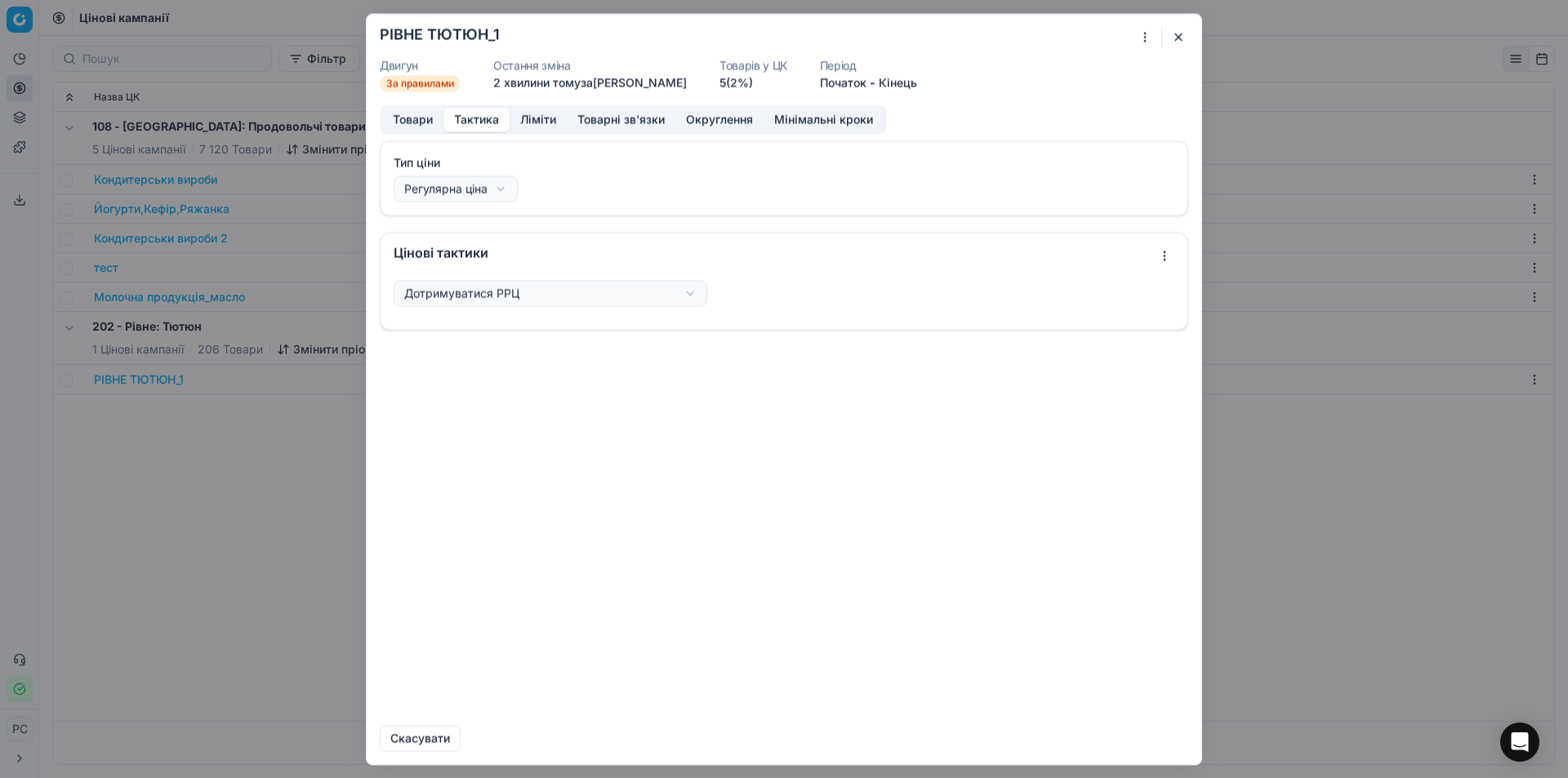
click at [474, 118] on button "Тактика" at bounding box center [477, 120] width 66 height 24
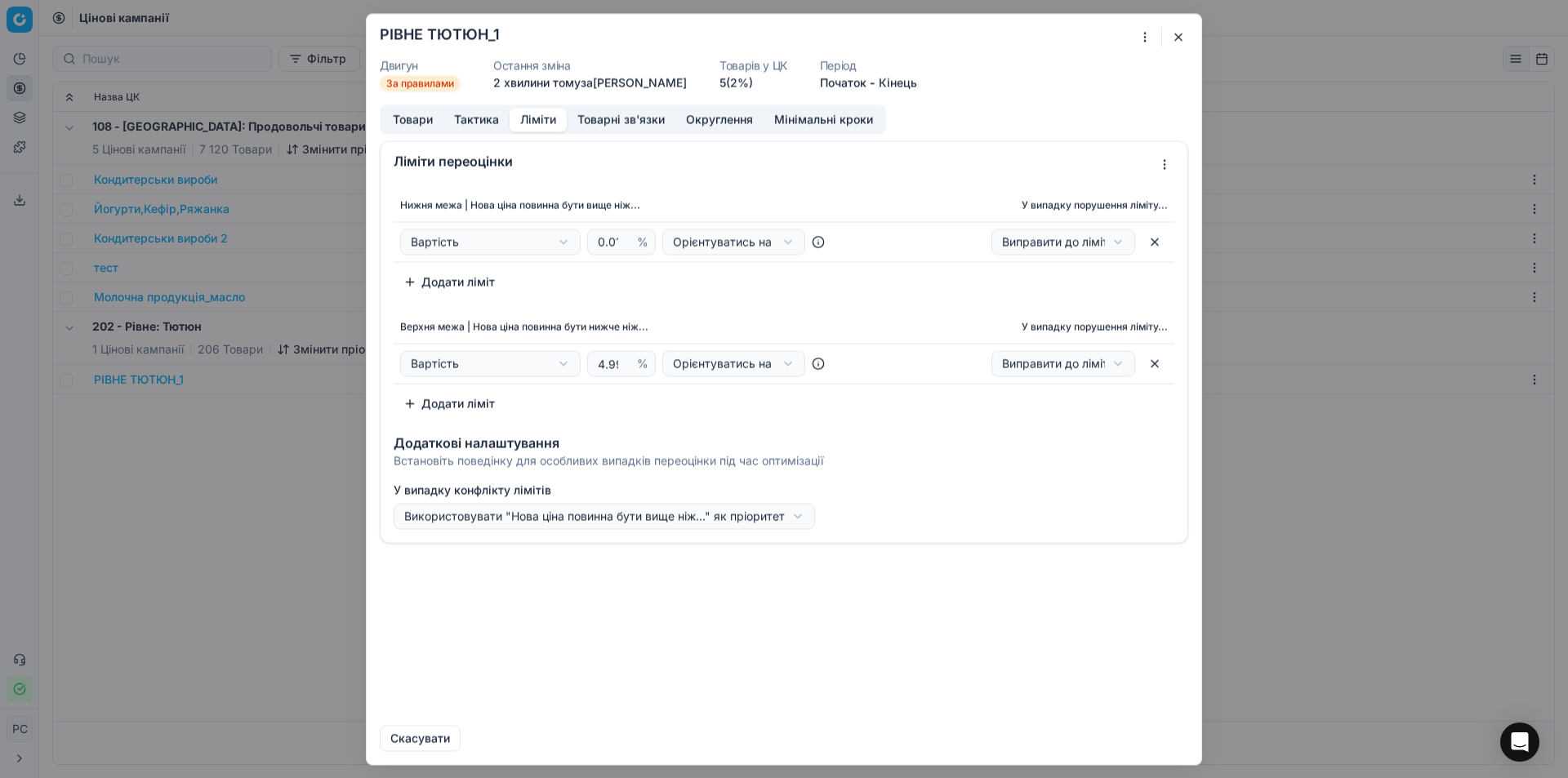
click at [554, 121] on button "Ліміти" at bounding box center [538, 120] width 57 height 24
click at [499, 121] on button "Тактика" at bounding box center [477, 120] width 66 height 24
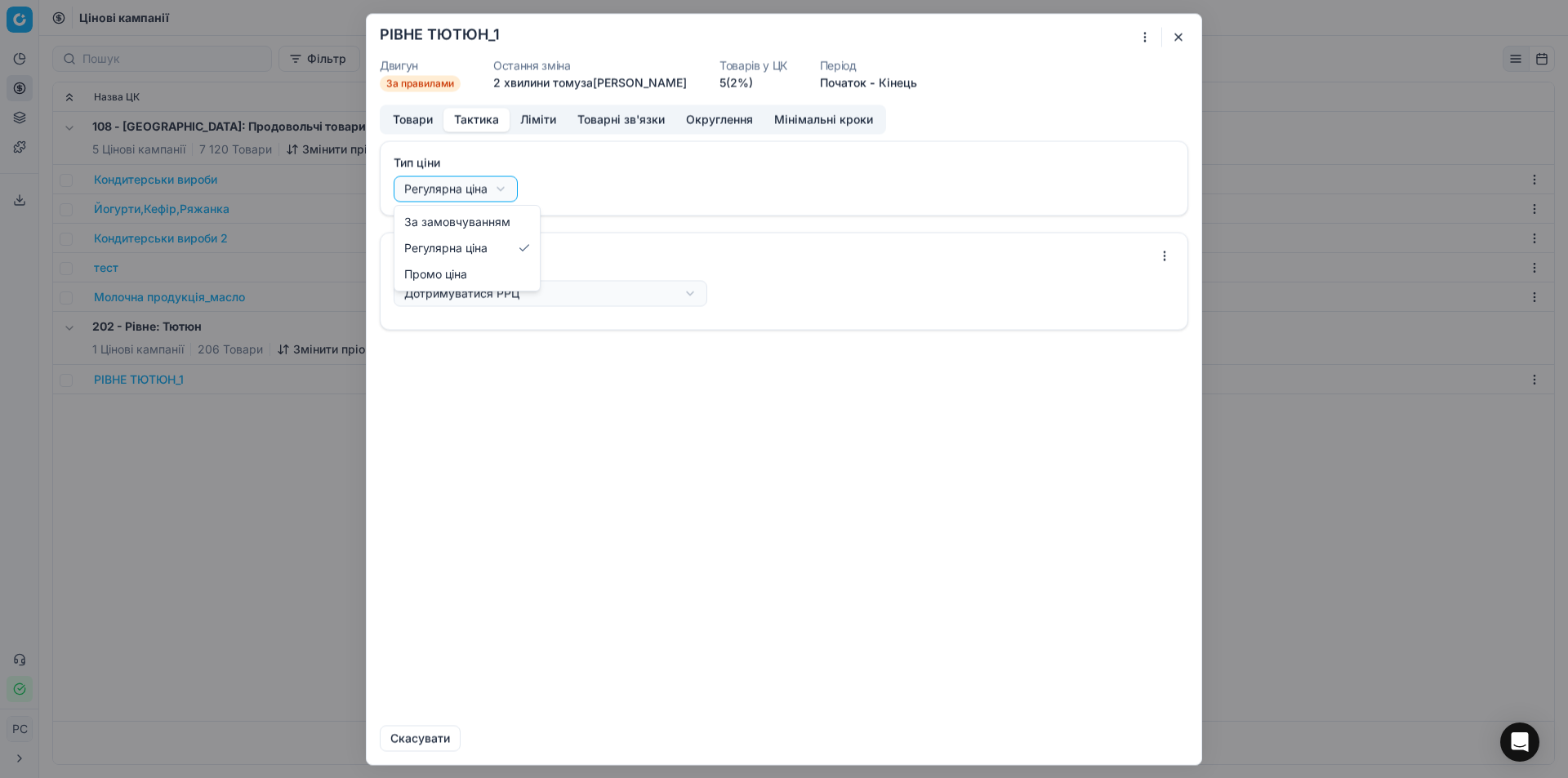
click at [473, 178] on div "Ми зберігаємо налаштування ЦК. Будь ласка, зачекайте, це може зайняти декілька …" at bounding box center [784, 389] width 1568 height 778
click at [475, 289] on div "Ми зберігаємо налаштування ЦК. Будь ласка, зачекайте, це може зайняти декілька …" at bounding box center [784, 389] width 1568 height 778
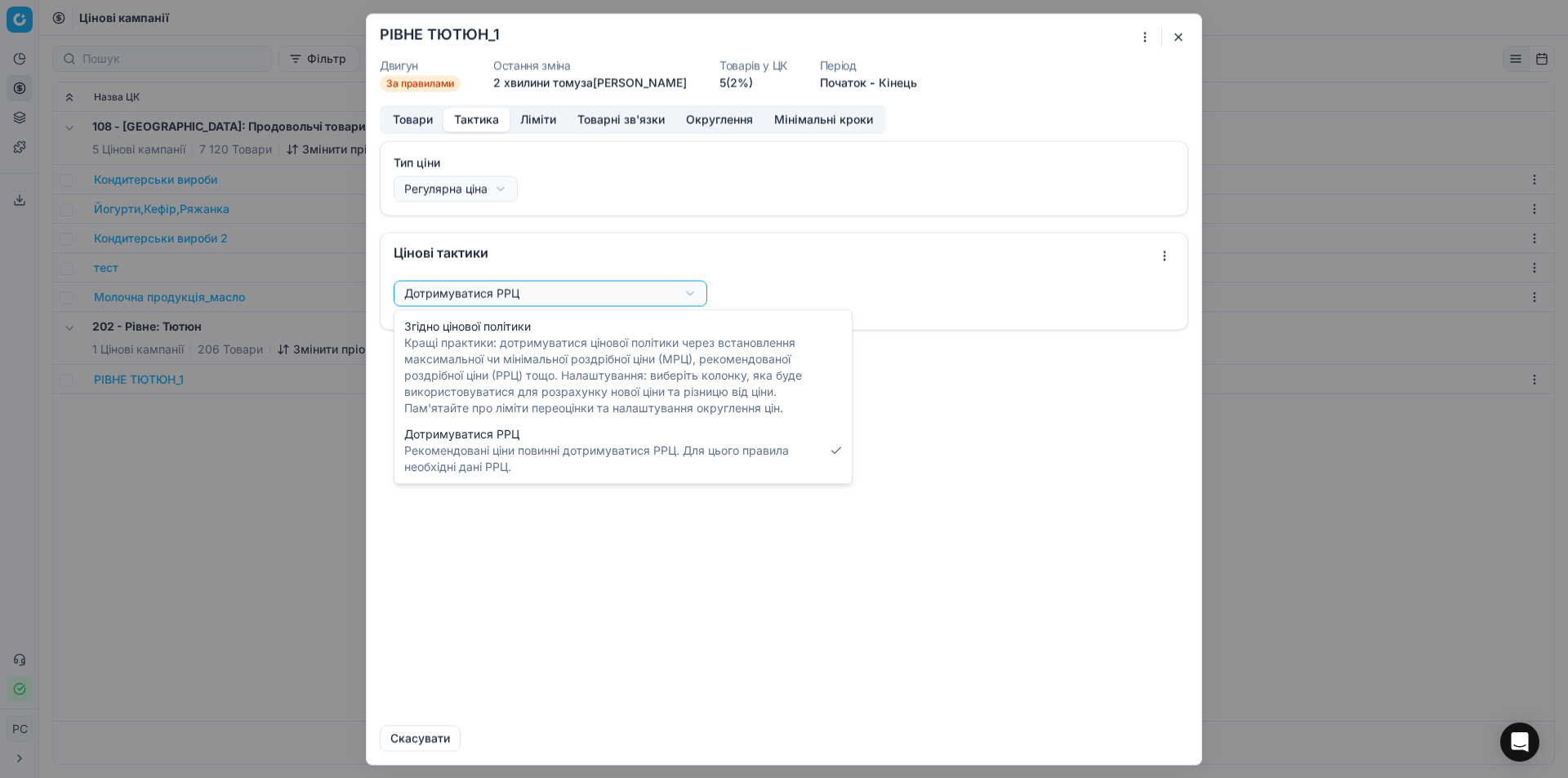
click at [489, 191] on div "Ми зберігаємо налаштування ЦК. Будь ласка, зачекайте, це може зайняти декілька …" at bounding box center [784, 389] width 1568 height 778
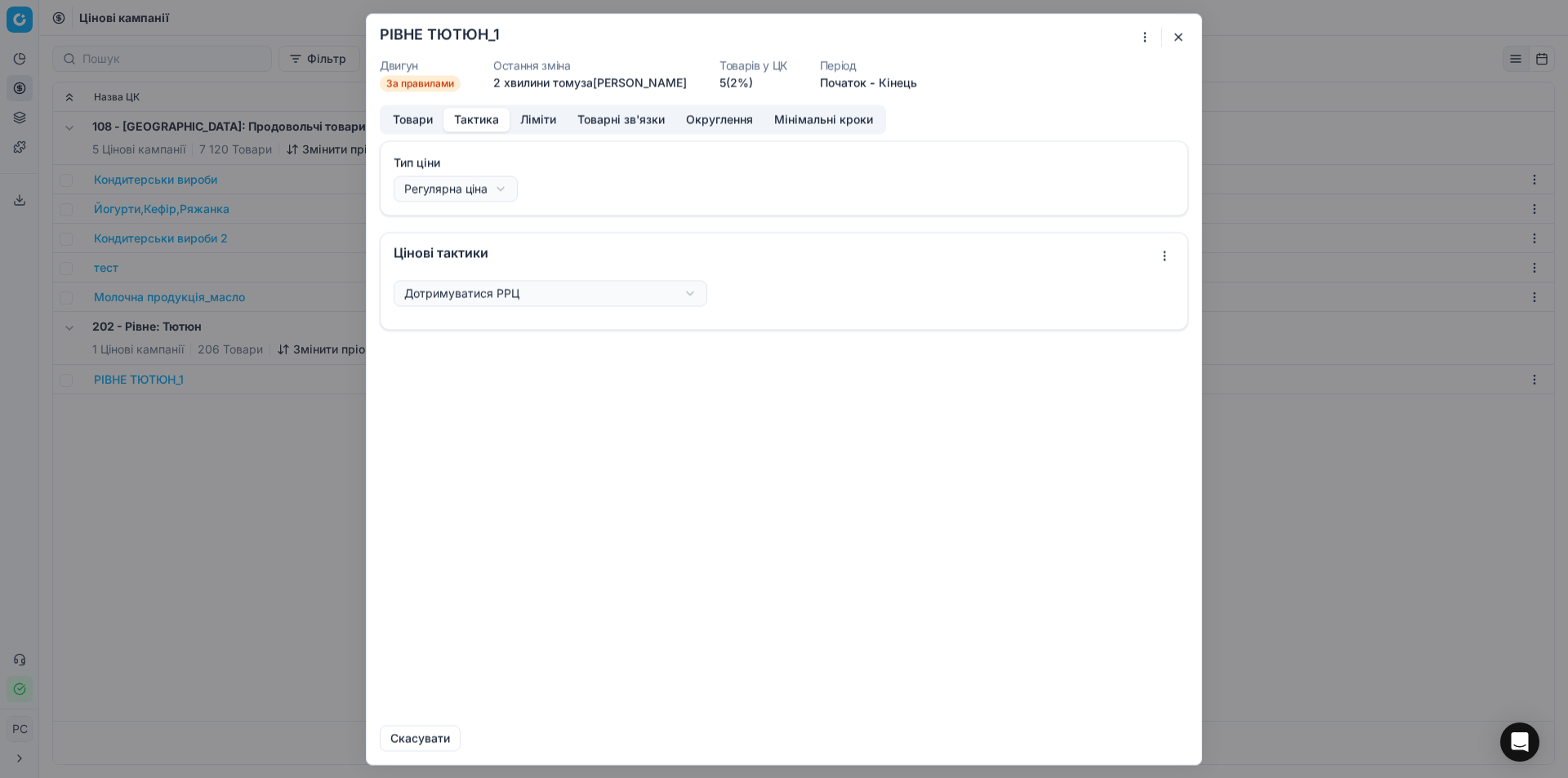
click at [489, 191] on div "Ми зберігаємо налаштування ЦК. Будь ласка, зачекайте, це може зайняти декілька …" at bounding box center [784, 389] width 1568 height 778
click at [571, 177] on div "Ми зберігаємо налаштування ЦК. Будь ласка, зачекайте, це може зайняти декілька …" at bounding box center [784, 389] width 1568 height 778
click at [482, 288] on div "Ми зберігаємо налаштування ЦК. Будь ласка, зачекайте, це може зайняти декілька …" at bounding box center [784, 389] width 1568 height 778
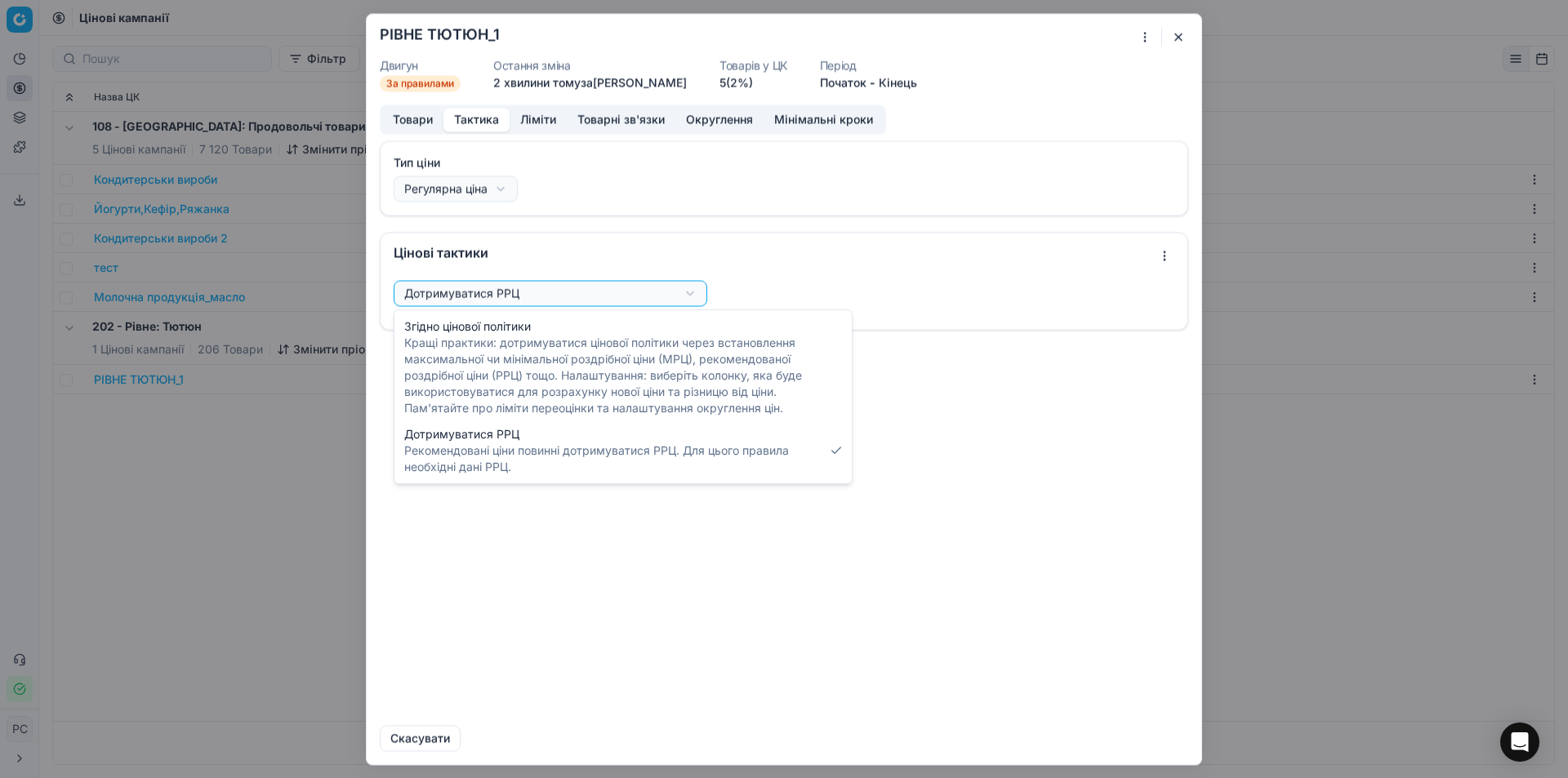
select select "follow_column"
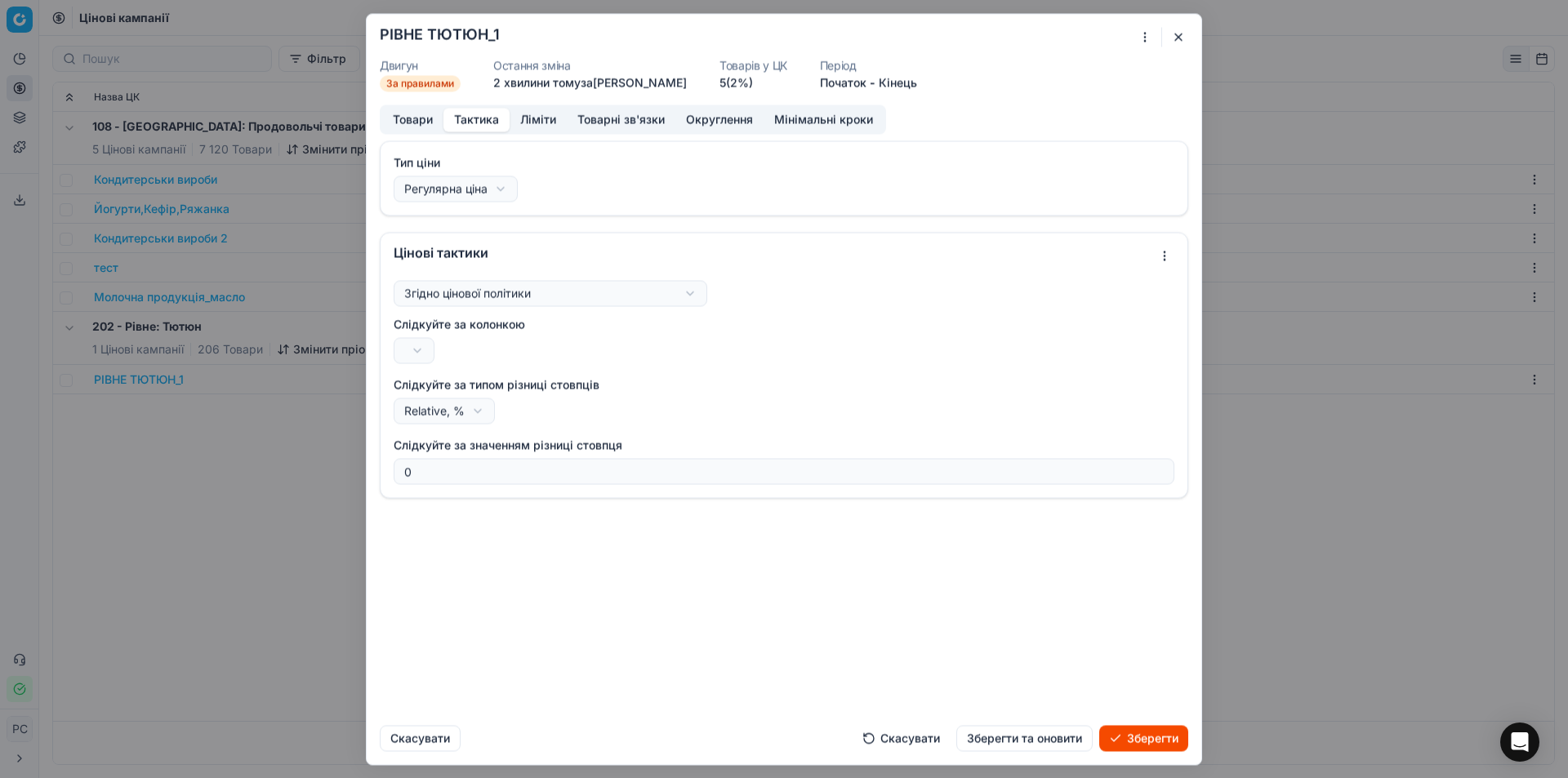
click at [428, 344] on div "Ми зберігаємо налаштування ЦК. Будь ласка, зачекайте, це може зайняти декілька …" at bounding box center [784, 389] width 1568 height 778
click at [451, 350] on div "Ми зберігаємо налаштування ЦК. Будь ласка, зачекайте, це може зайняти декілька …" at bounding box center [784, 389] width 1568 height 778
select select "last_price"
click at [459, 392] on label "Слідкуйте за типом різниці стовпців" at bounding box center [783, 384] width 781 height 16
click at [459, 397] on button "Relative, %" at bounding box center [443, 410] width 101 height 26
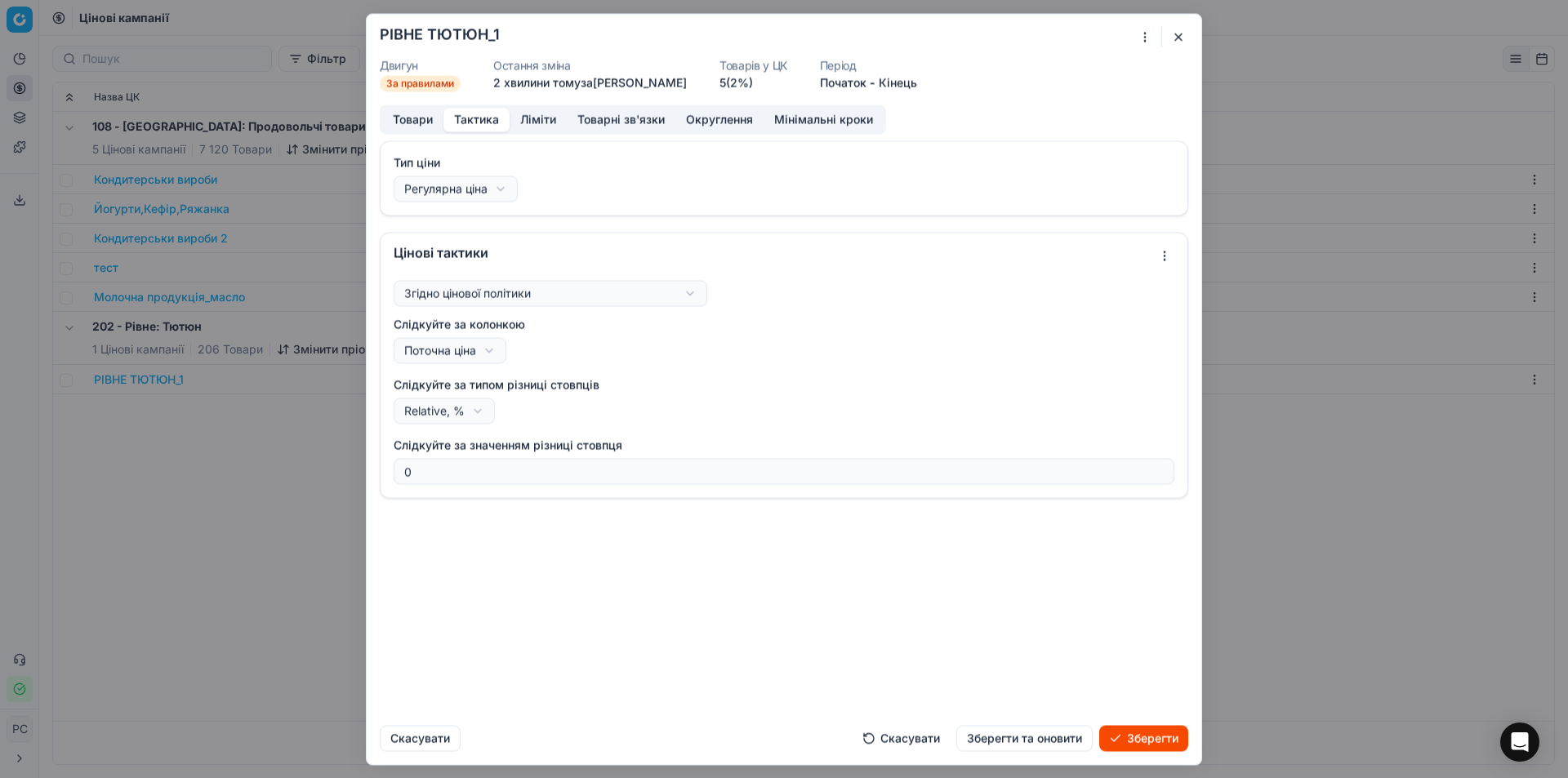
click at [535, 525] on div "Тип ціни Регулярна ціна За замовчуванням Регулярна ціна Промо ціна Цінові такти…" at bounding box center [784, 426] width 835 height 572
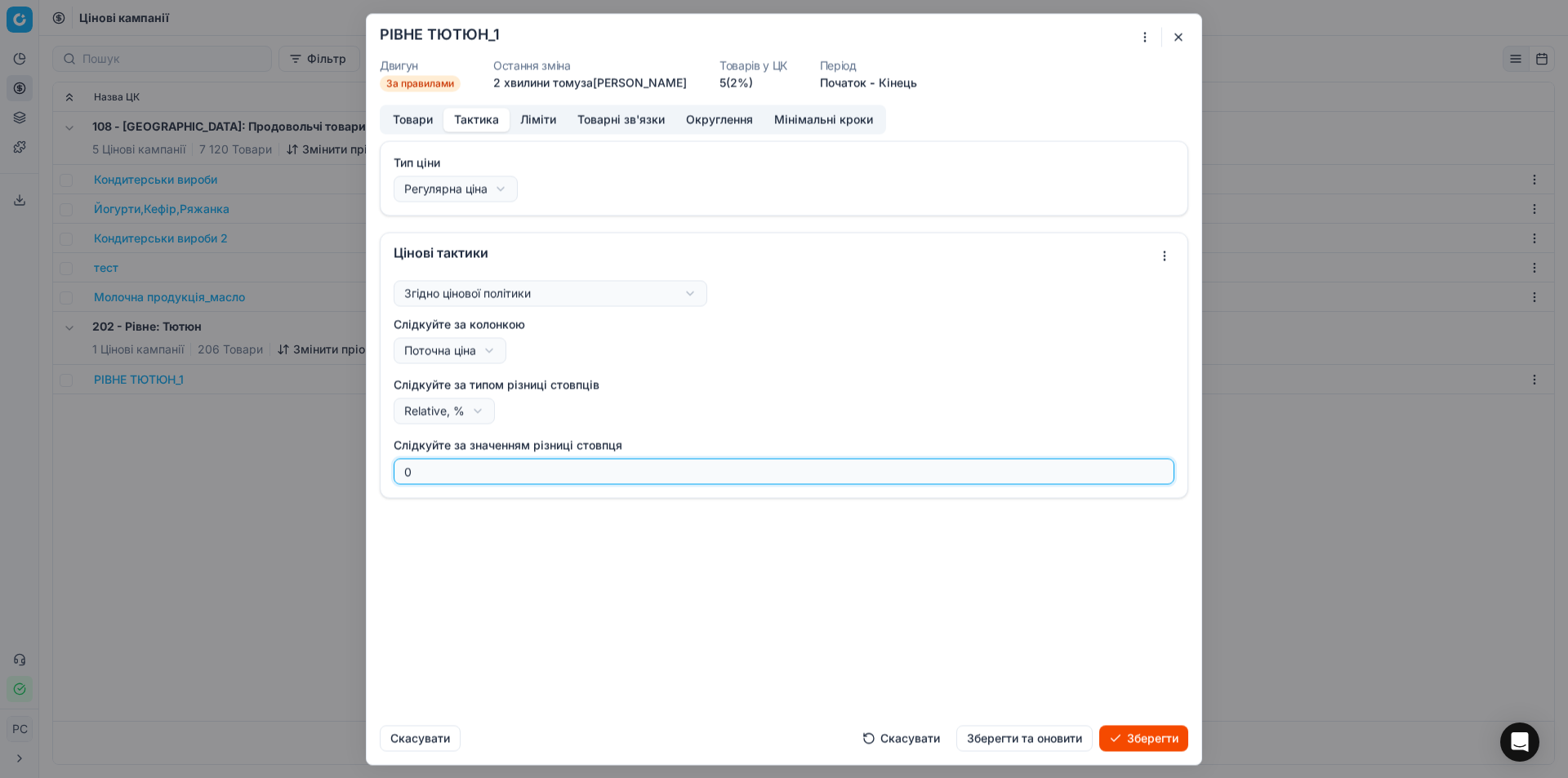
click at [538, 473] on input "0" at bounding box center [784, 471] width 766 height 25
drag, startPoint x: 538, startPoint y: 473, endPoint x: 341, endPoint y: 454, distance: 197.9
click at [341, 454] on div "Ми зберігаємо налаштування ЦК. Будь ласка, зачекайте, це може зайняти декілька …" at bounding box center [784, 389] width 1568 height 778
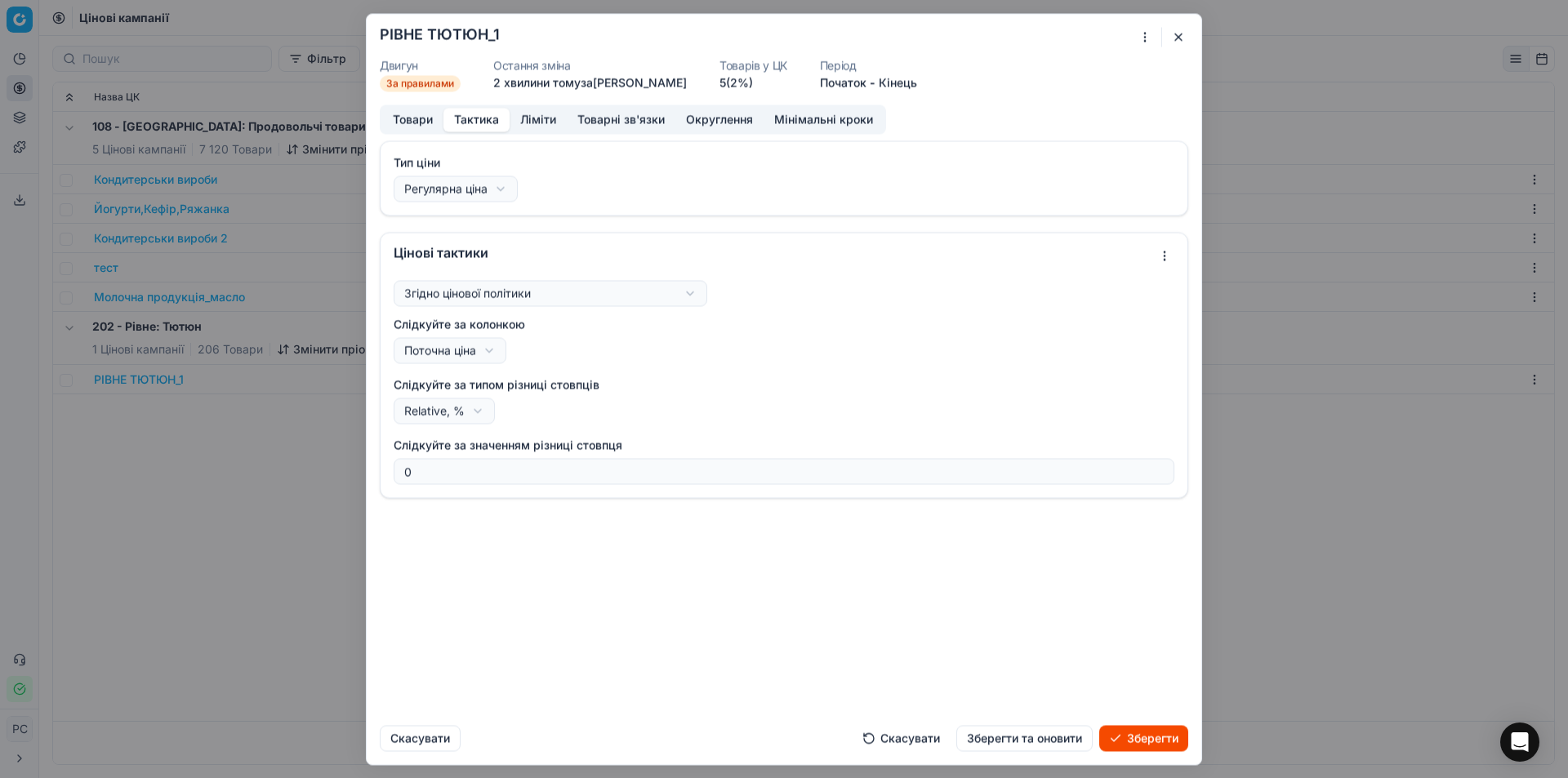
click at [635, 602] on div "Тип ціни Регулярна ціна За замовчуванням Регулярна ціна Промо ціна Цінові такти…" at bounding box center [784, 426] width 835 height 572
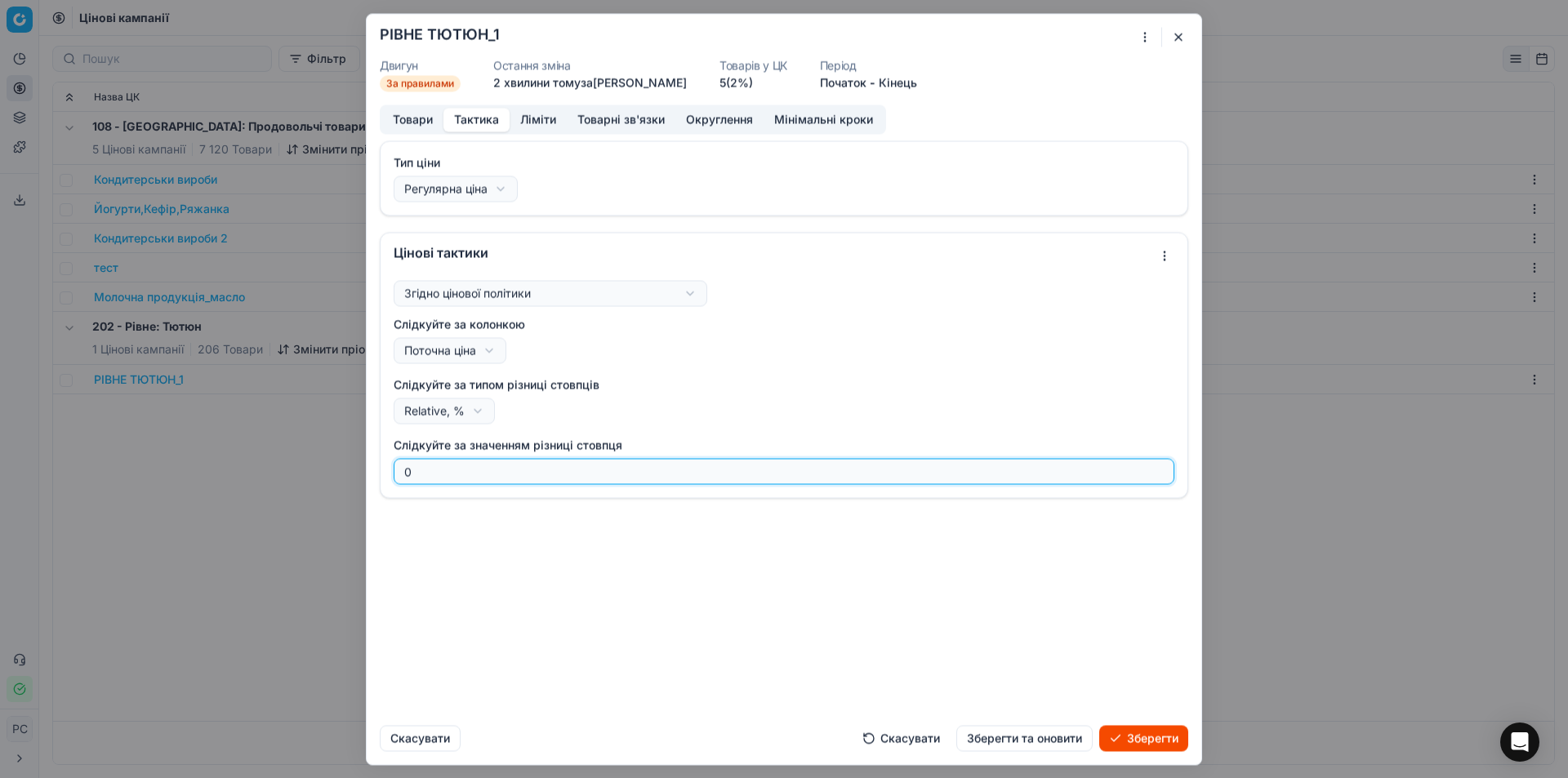
drag, startPoint x: 420, startPoint y: 471, endPoint x: 266, endPoint y: 451, distance: 155.3
click at [268, 452] on div "Ми зберігаємо налаштування ЦК. Будь ласка, зачекайте, це може зайняти декілька …" at bounding box center [784, 389] width 1568 height 778
type input "1"
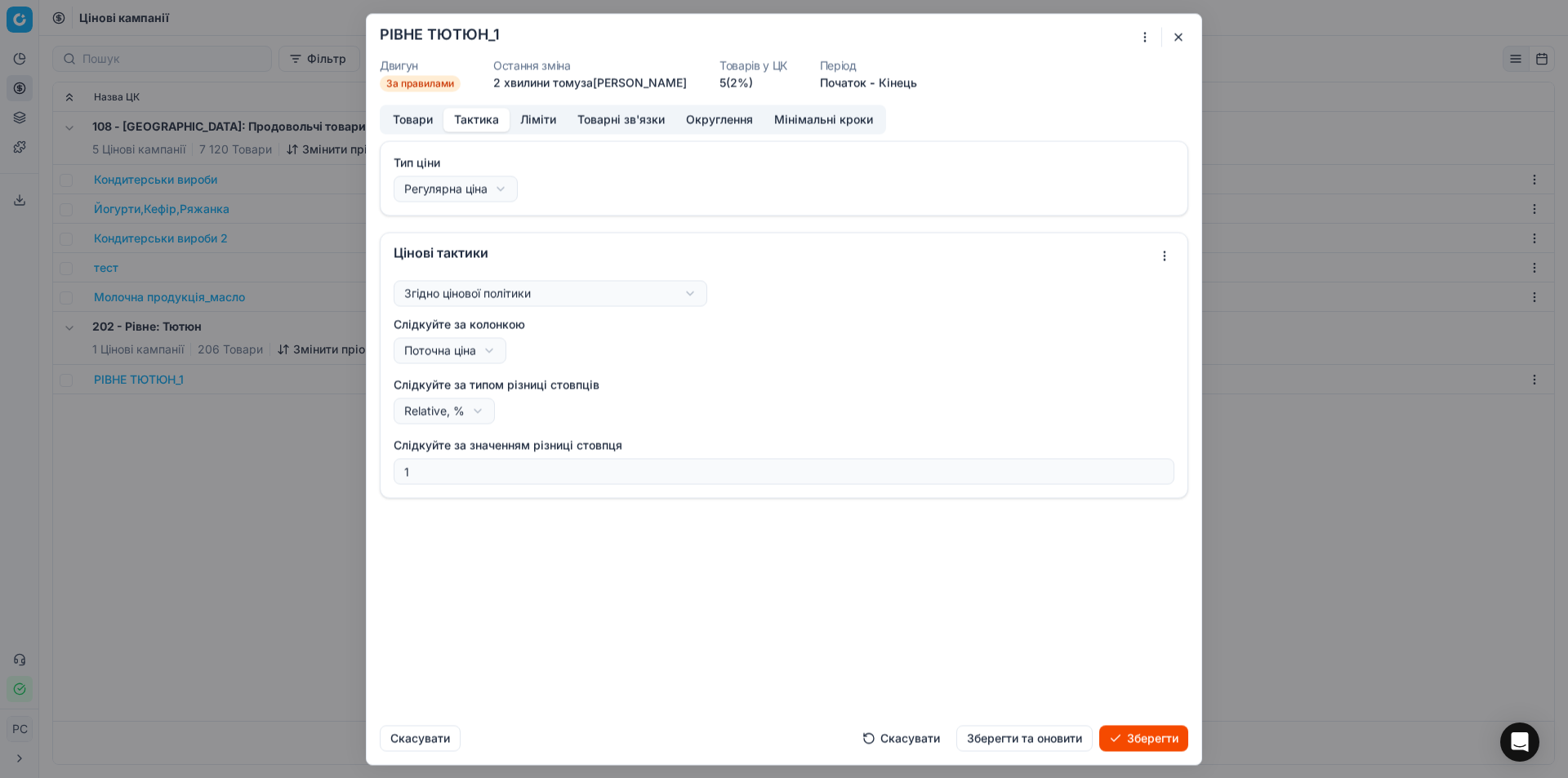
click at [467, 116] on button "Тактика" at bounding box center [477, 120] width 66 height 24
click at [488, 116] on button "Тактика" at bounding box center [477, 120] width 66 height 24
click at [555, 121] on button "Ліміти" at bounding box center [538, 120] width 57 height 24
click at [465, 120] on button "Тактика" at bounding box center [477, 120] width 66 height 24
click at [412, 121] on button "Товари" at bounding box center [413, 120] width 61 height 24
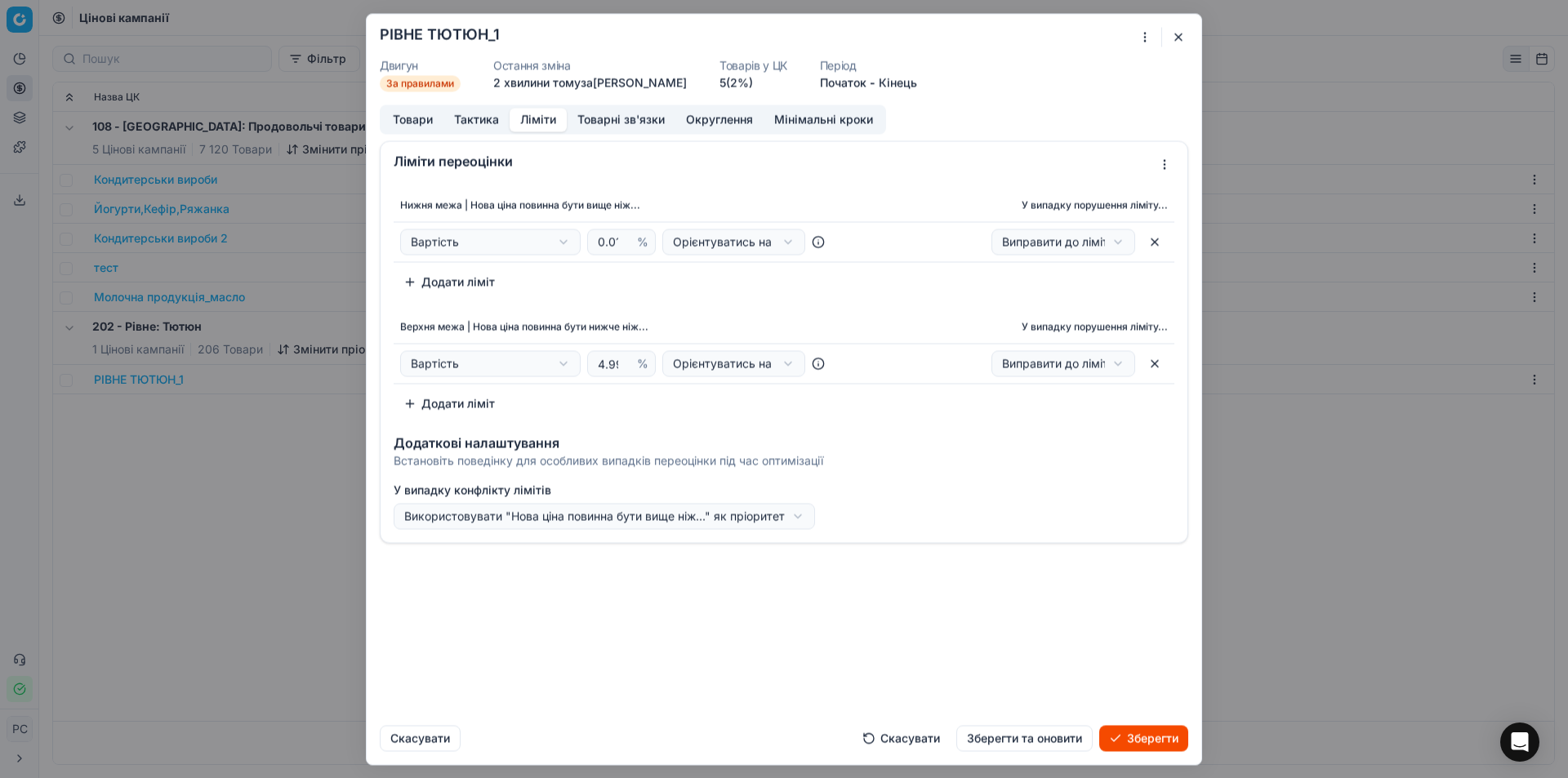
click at [529, 131] on button "Ліміти" at bounding box center [538, 120] width 57 height 24
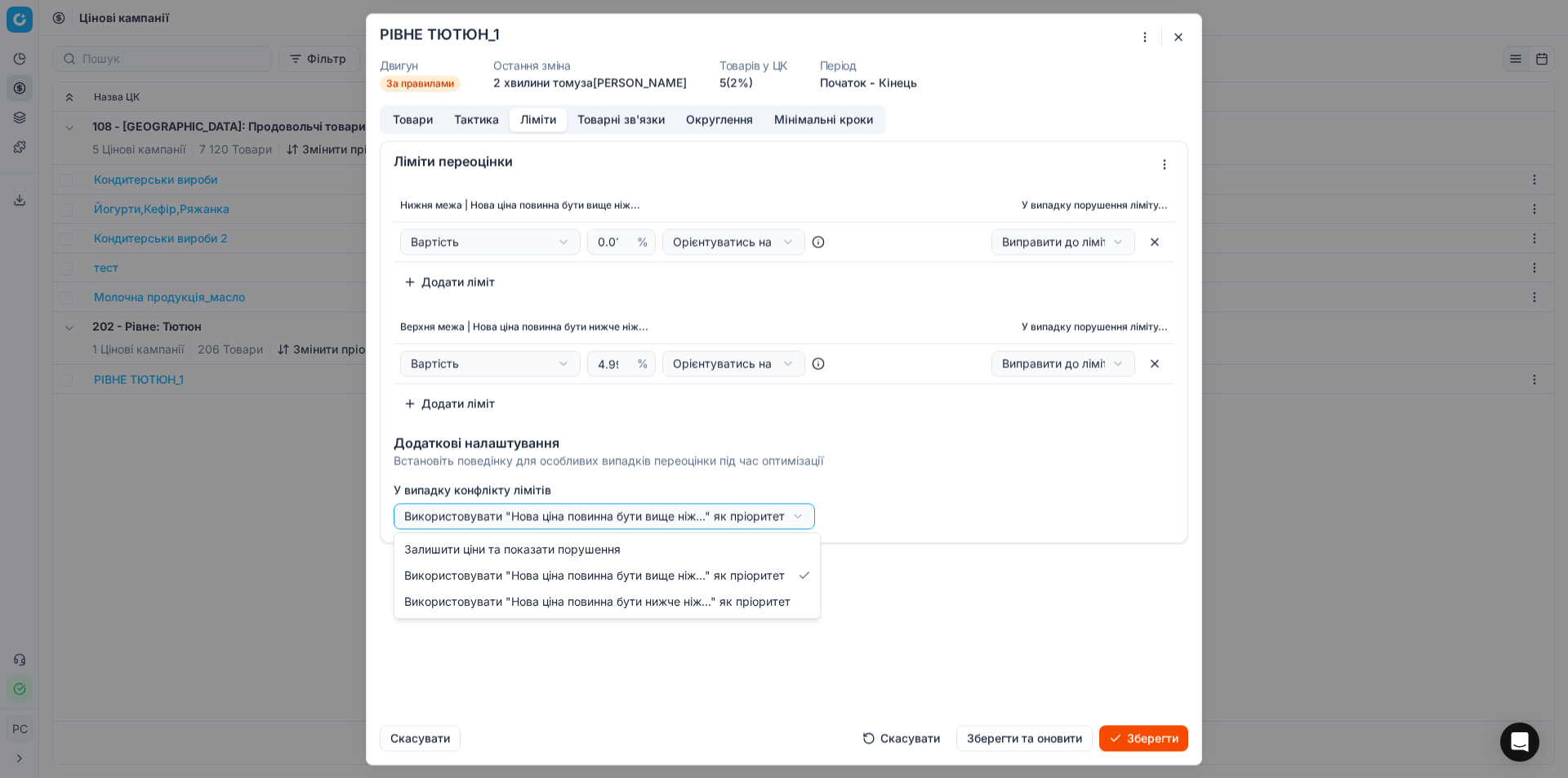
click at [577, 515] on div "Ми зберігаємо налаштування ЦК. Будь ласка, зачекайте, це може зайняти декілька …" at bounding box center [784, 389] width 1568 height 778
select select "no_reprice"
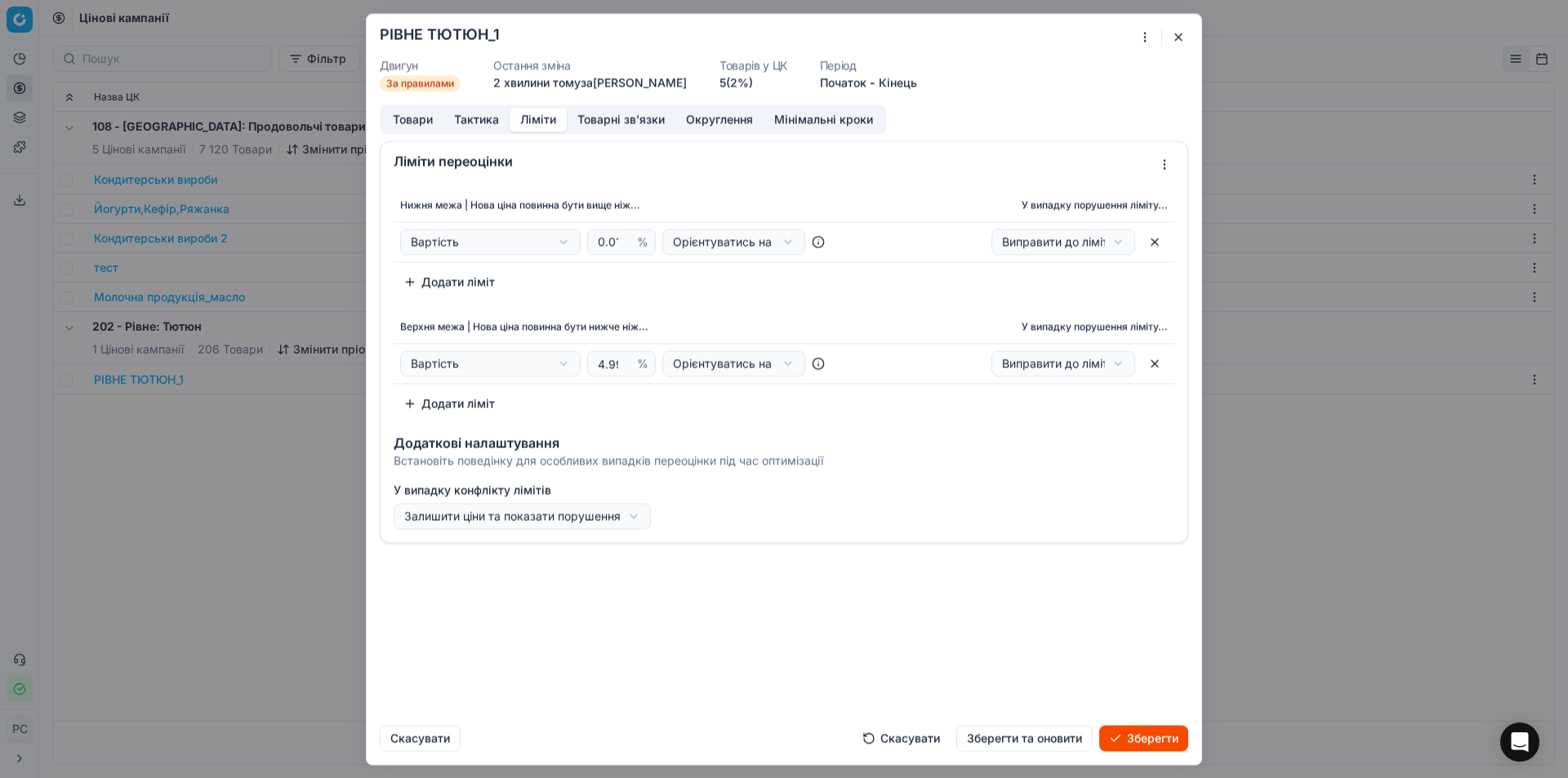
click at [588, 555] on div "Ліміти переоцінки Нижня межа | Нова ціна повинна бути вище ніж... У випадку пор…" at bounding box center [784, 426] width 835 height 572
click at [1137, 746] on button "Зберегти" at bounding box center [1143, 738] width 89 height 26
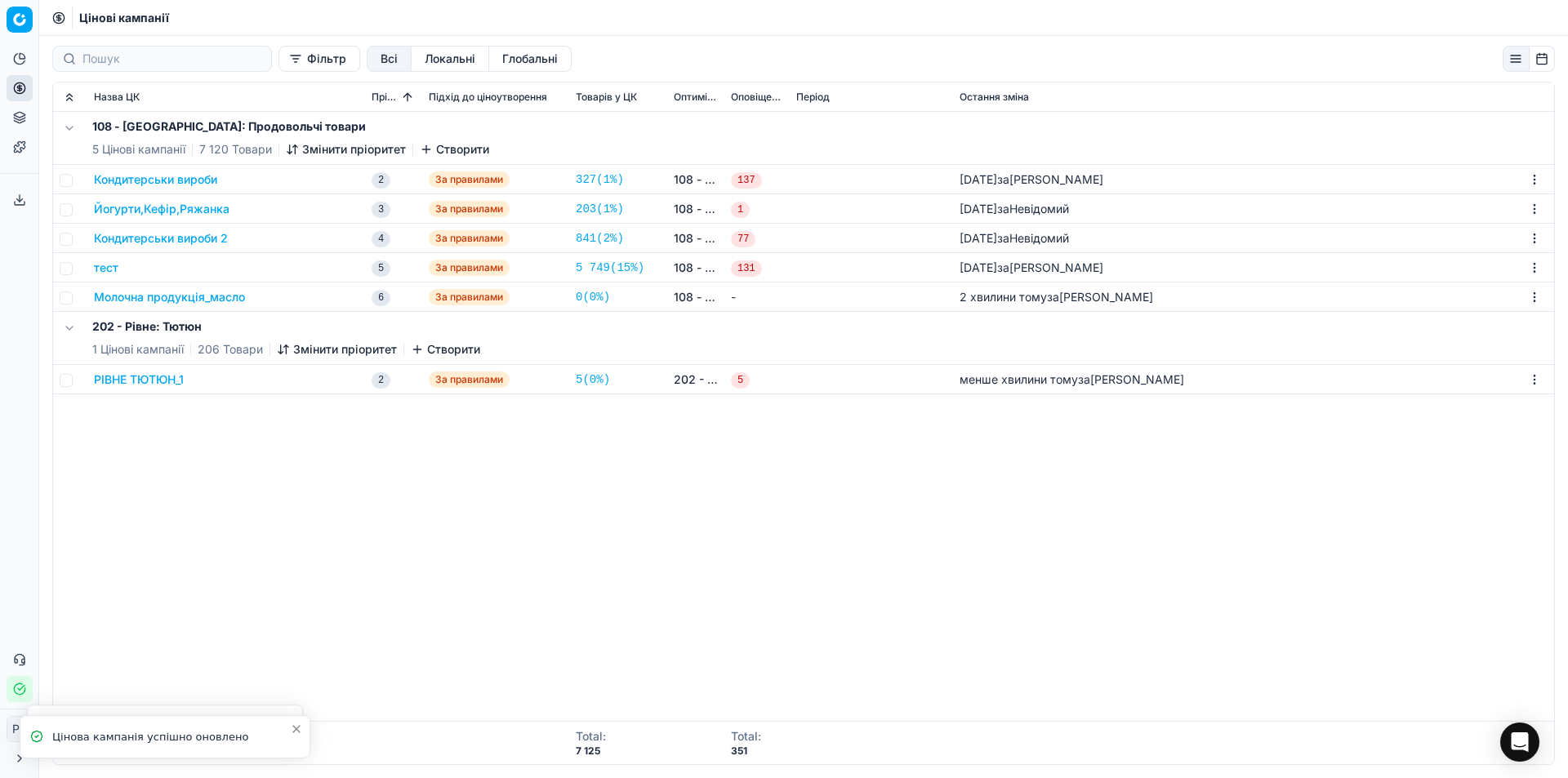
click at [570, 520] on div "108 - Івано-Франківськ: Продовольчі товари 5 Цінові кампанії 7 120 Товари Зміни…" at bounding box center [803, 416] width 1501 height 609
click at [157, 378] on button "РІВНЕ ТЮТЮН_1" at bounding box center [139, 379] width 90 height 16
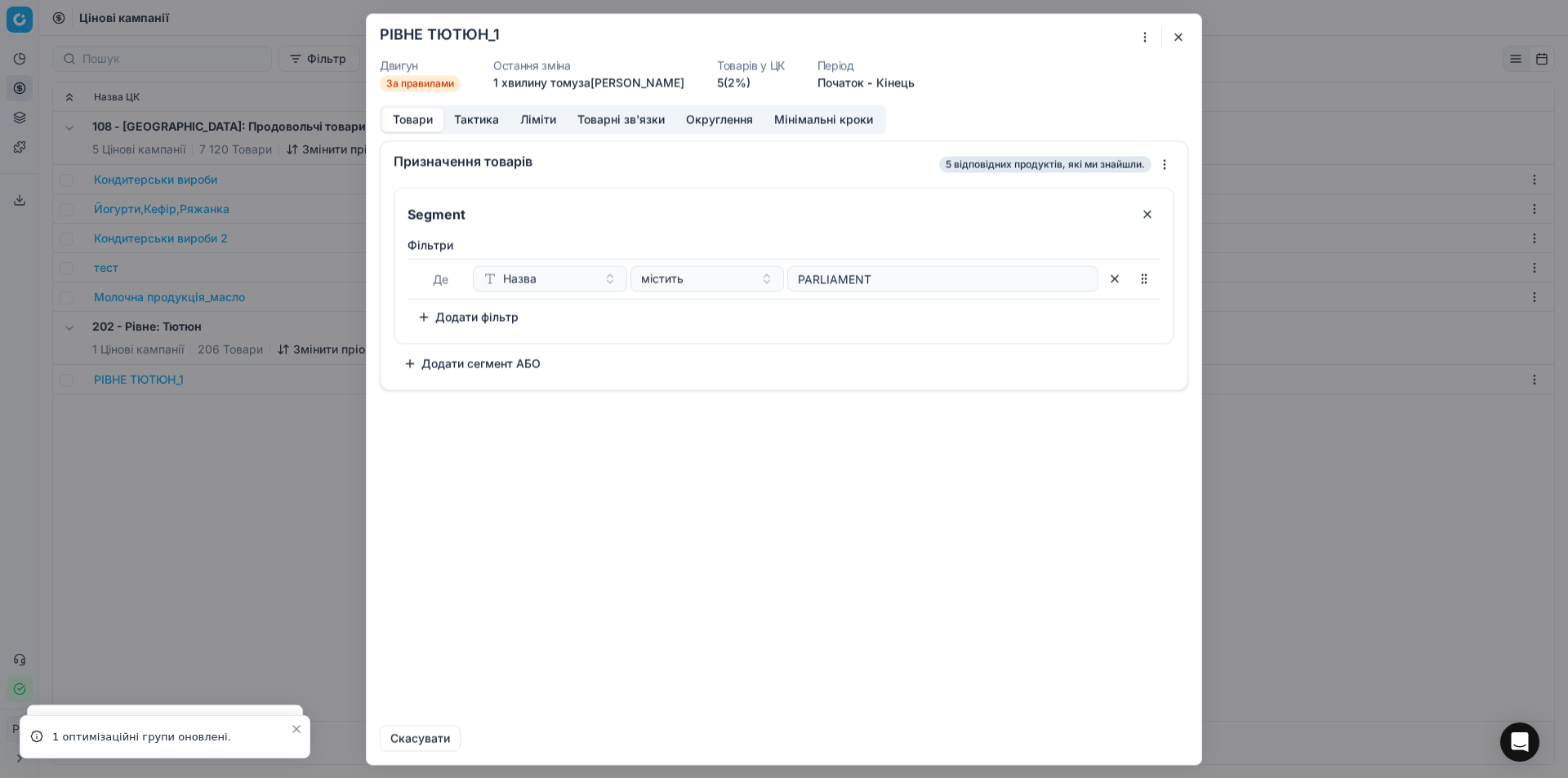
click at [502, 109] on button "Тактика" at bounding box center [477, 120] width 66 height 24
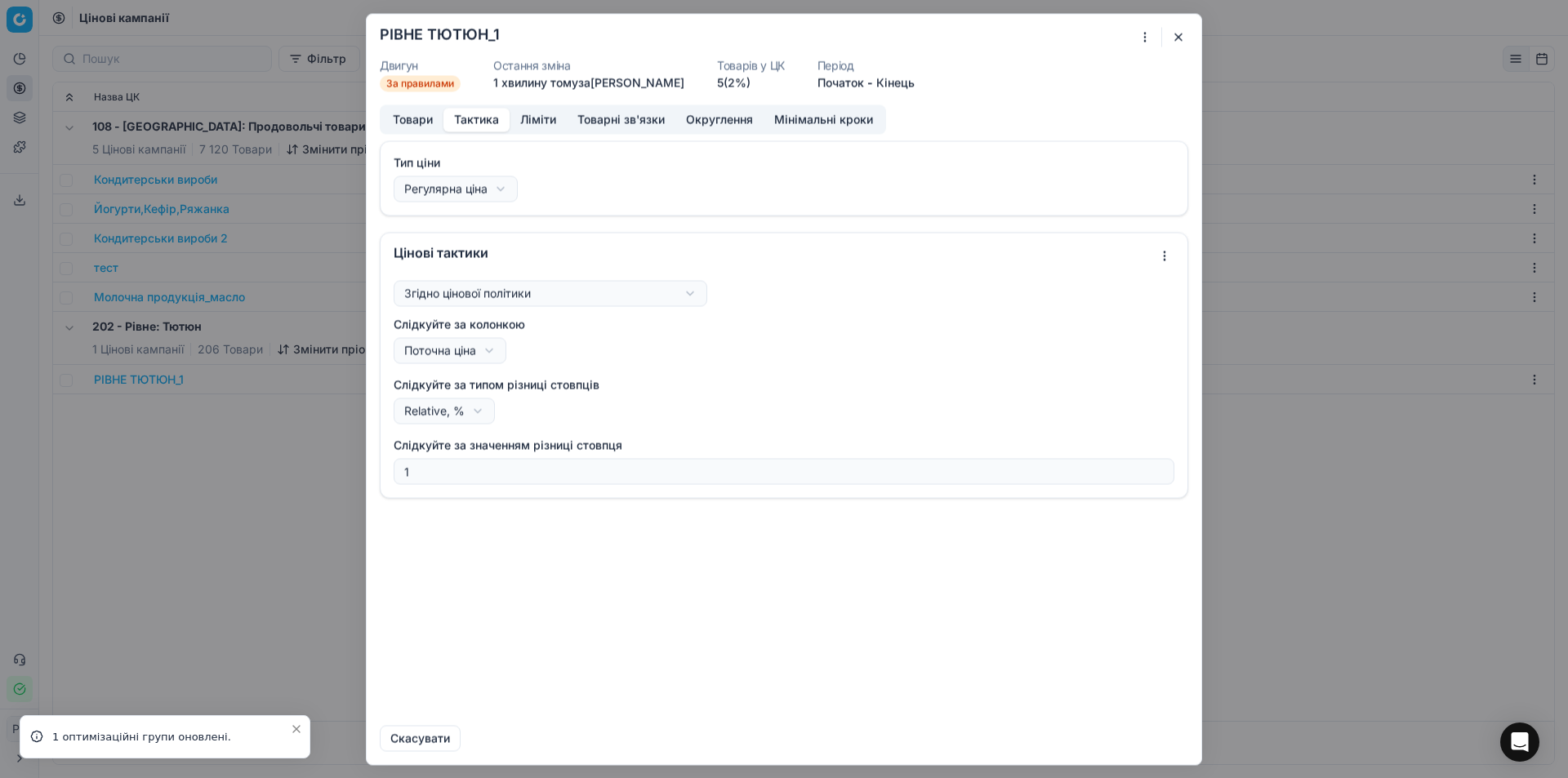
click at [551, 111] on button "Ліміти" at bounding box center [538, 120] width 57 height 24
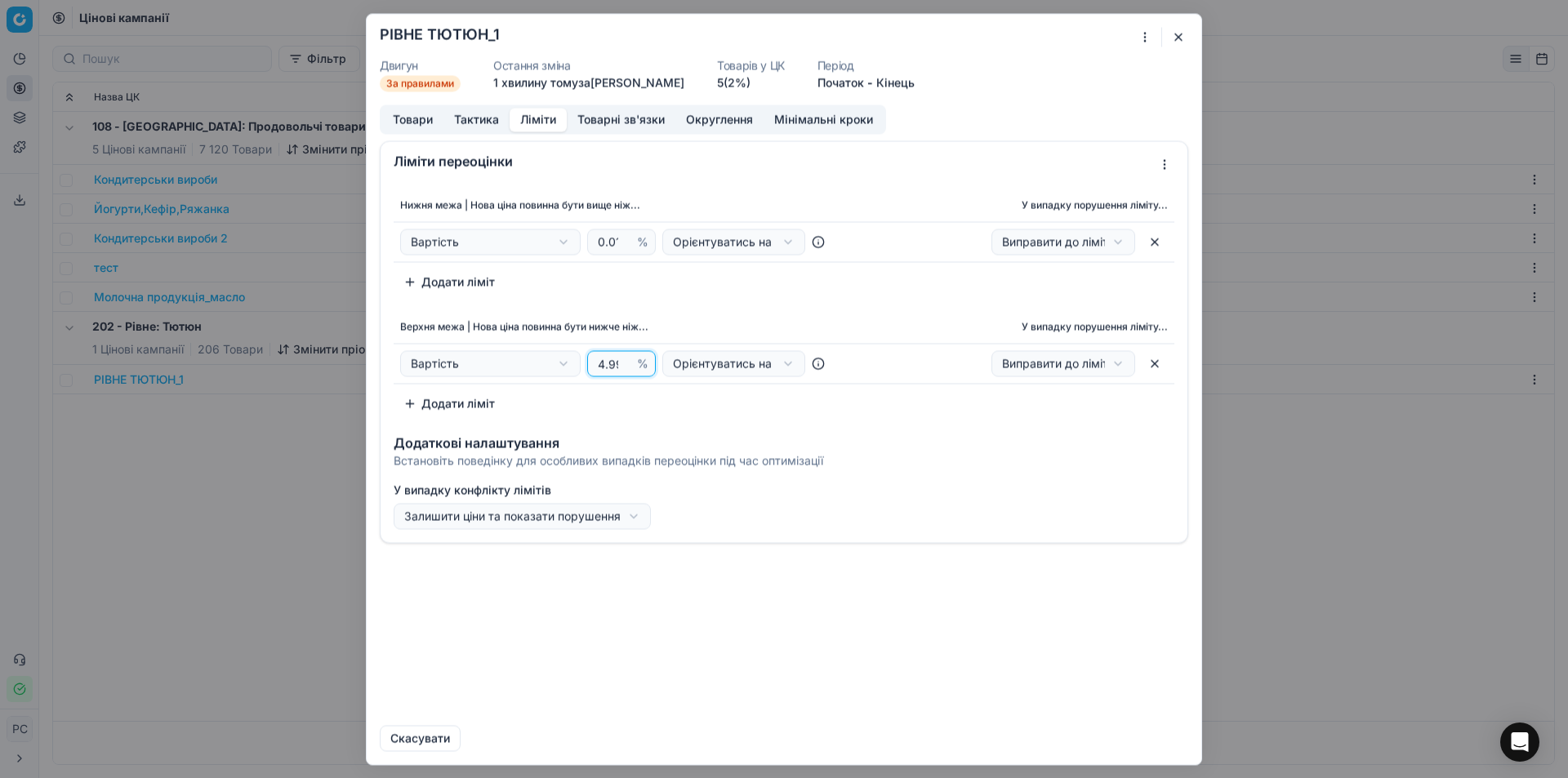
scroll to position [0, 4]
drag, startPoint x: 598, startPoint y: 365, endPoint x: 681, endPoint y: 369, distance: 83.1
click at [681, 369] on div "Вартість Вартість Поточна ціна Поточна промо ціна 4.99 % Орієнтуватись на націн…" at bounding box center [621, 363] width 443 height 26
type input "5"
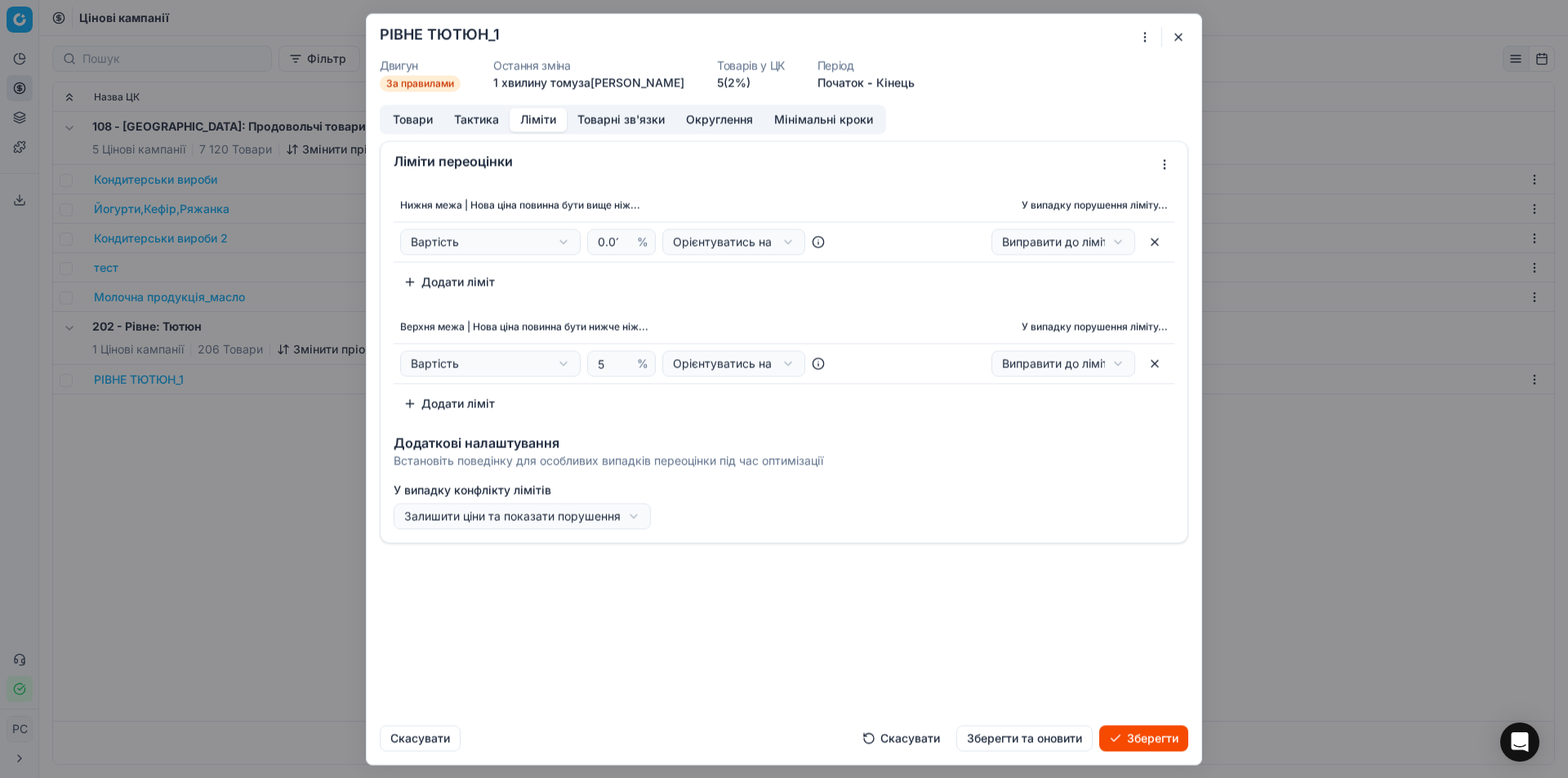
click at [1106, 733] on button "Зберегти" at bounding box center [1143, 738] width 89 height 26
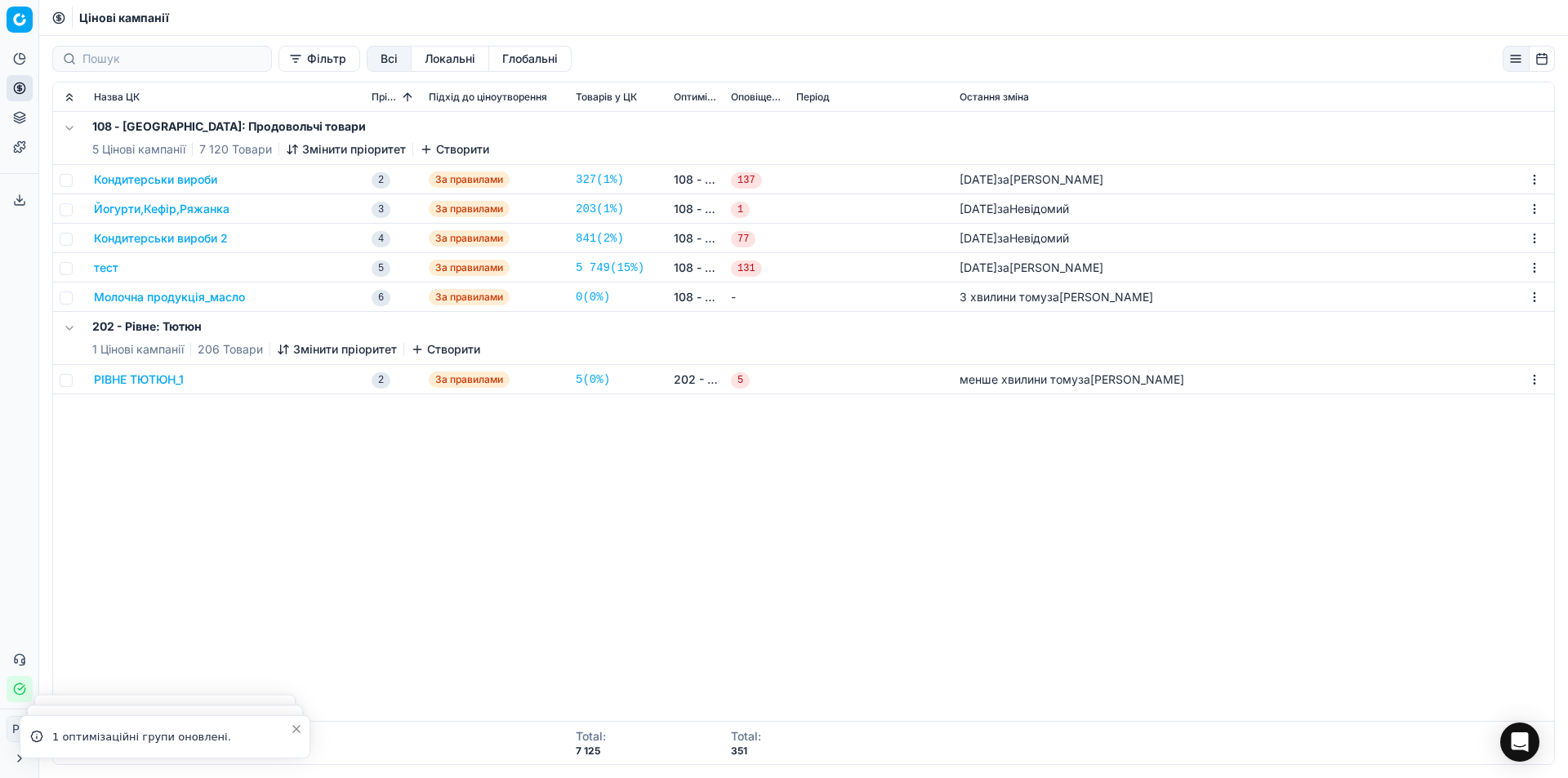
click at [160, 377] on button "РІВНЕ ТЮТЮН_1" at bounding box center [139, 379] width 90 height 16
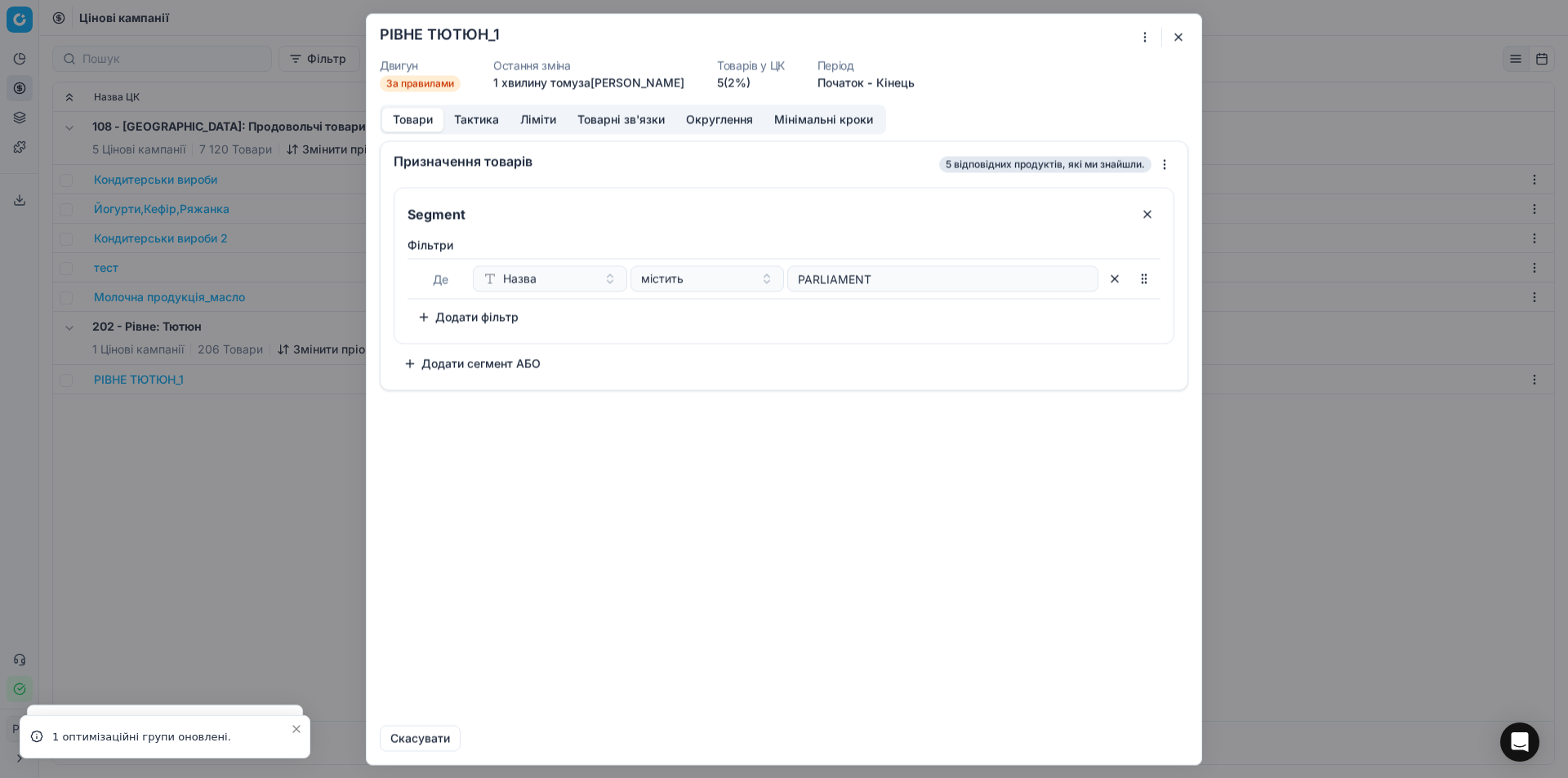
click at [476, 372] on button "Додати сегмент АБО" at bounding box center [471, 363] width 157 height 26
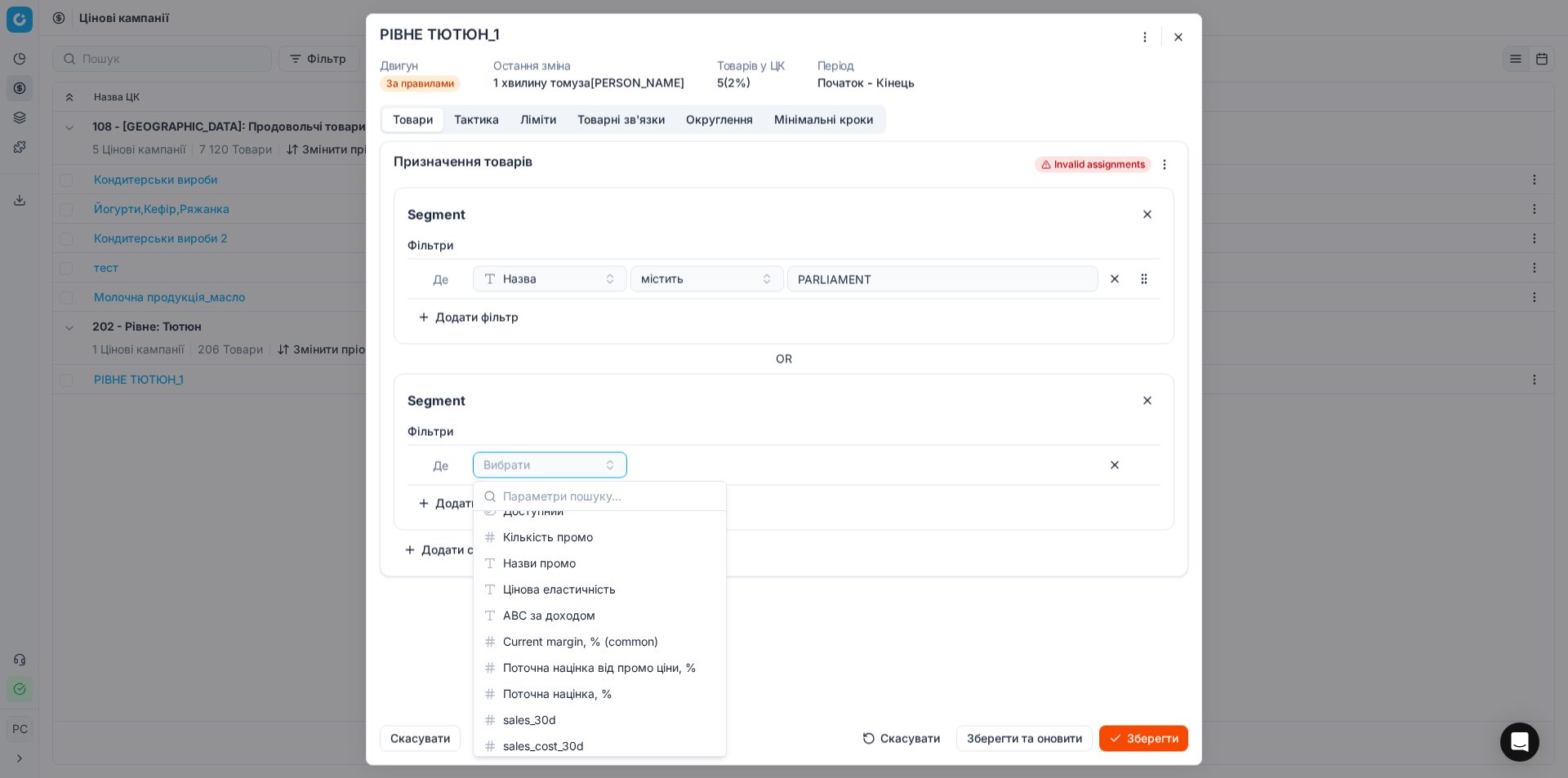
scroll to position [467, 0]
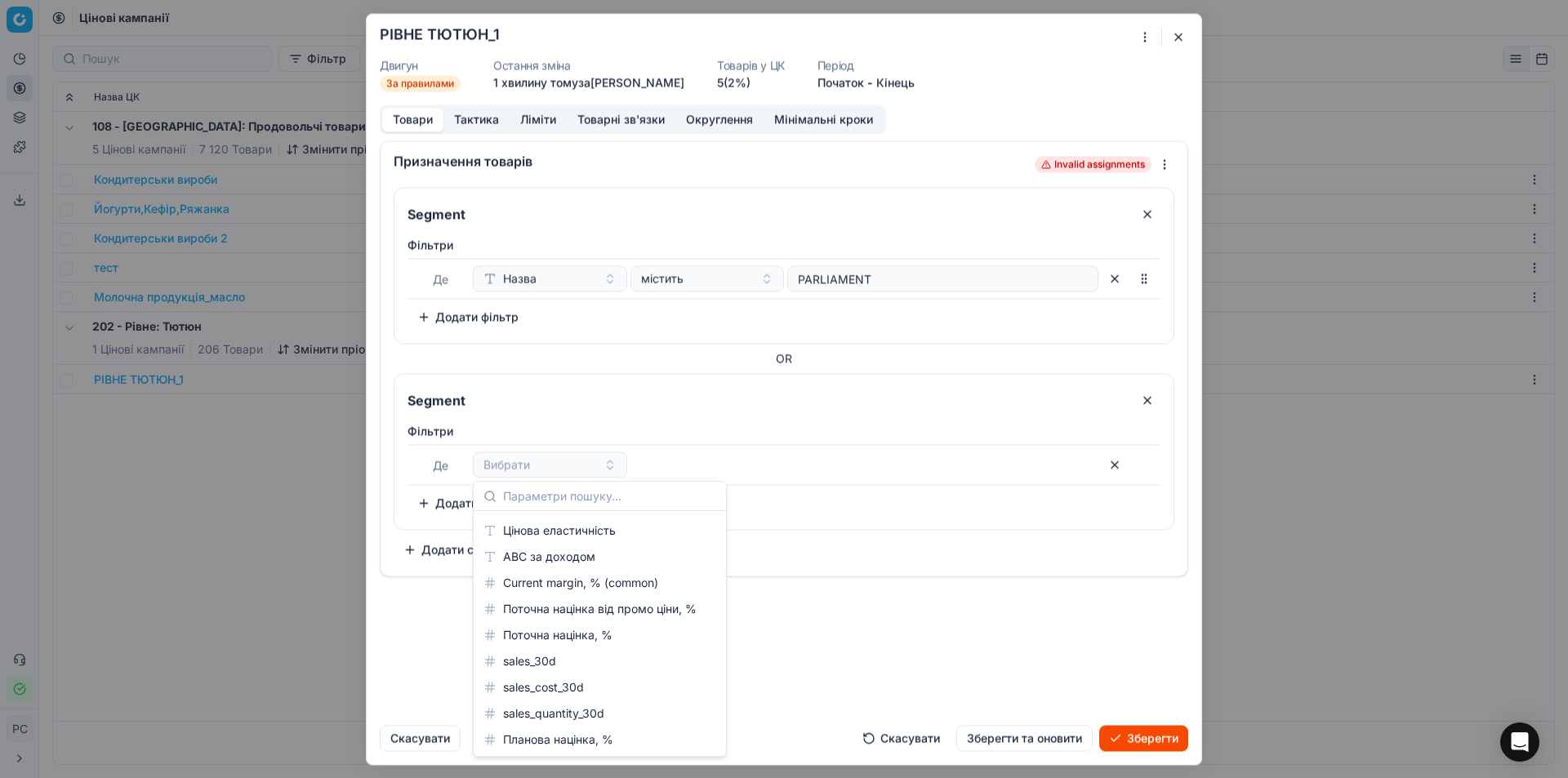
drag, startPoint x: 586, startPoint y: 605, endPoint x: 396, endPoint y: 669, distance: 200.5
click at [396, 669] on div "Призначення товарів Invalid assignments Segment Фiльтри Де Назва містить PARLIA…" at bounding box center [784, 426] width 835 height 572
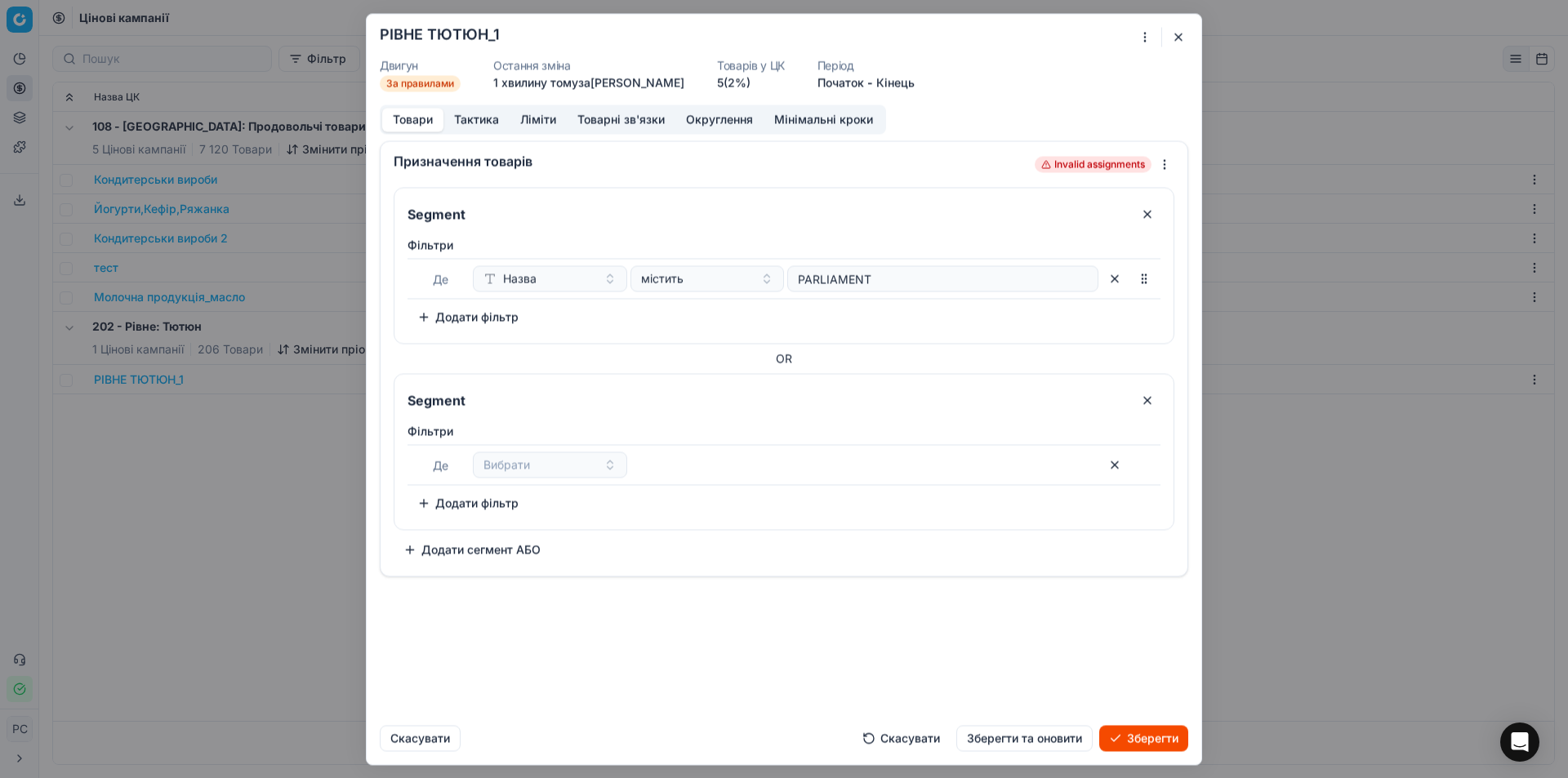
click at [1113, 459] on button "button" at bounding box center [1114, 465] width 26 height 26
click at [1148, 403] on button "button" at bounding box center [1147, 400] width 26 height 26
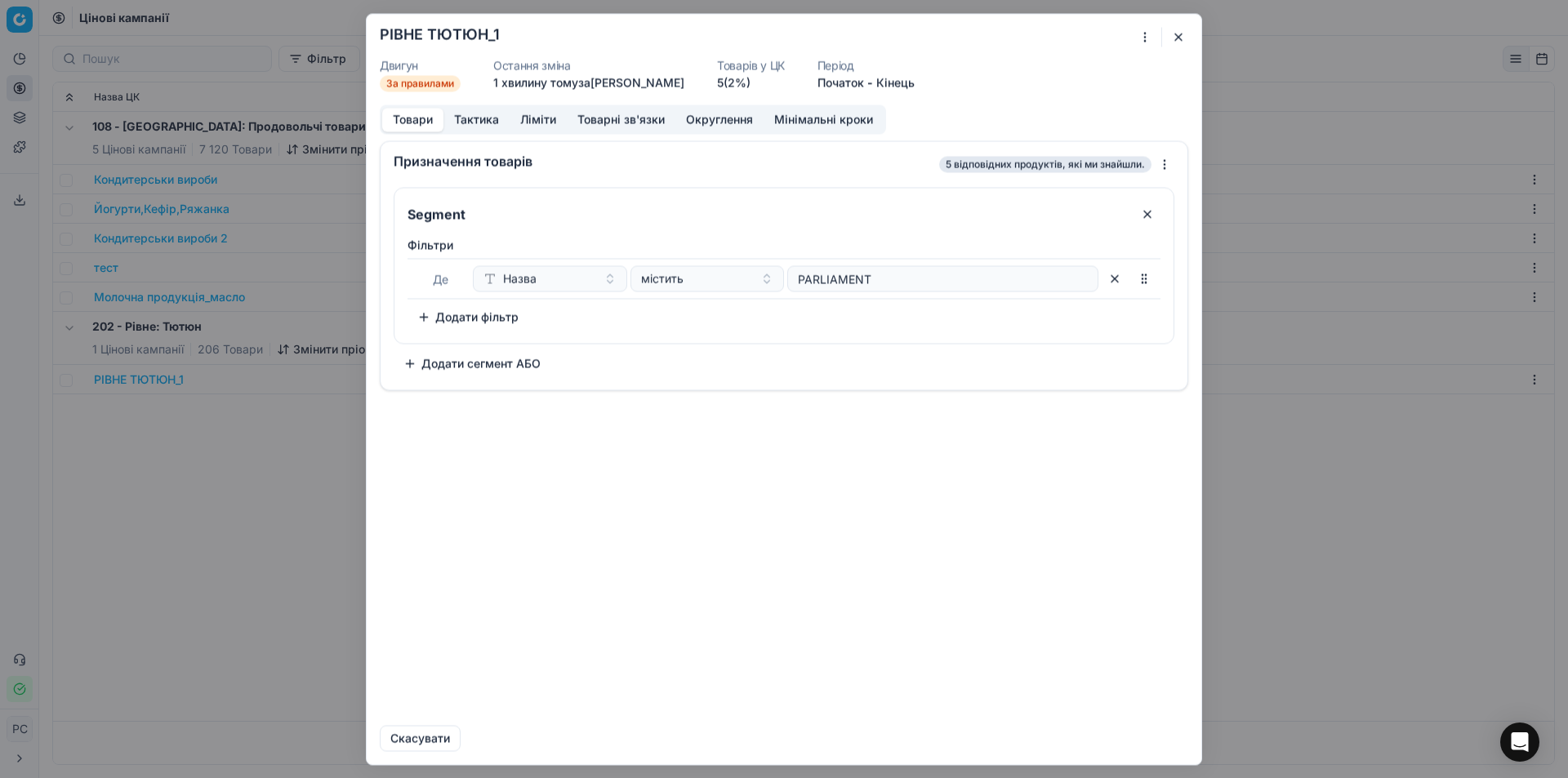
click at [457, 324] on button "Додати фільтр" at bounding box center [468, 317] width 121 height 26
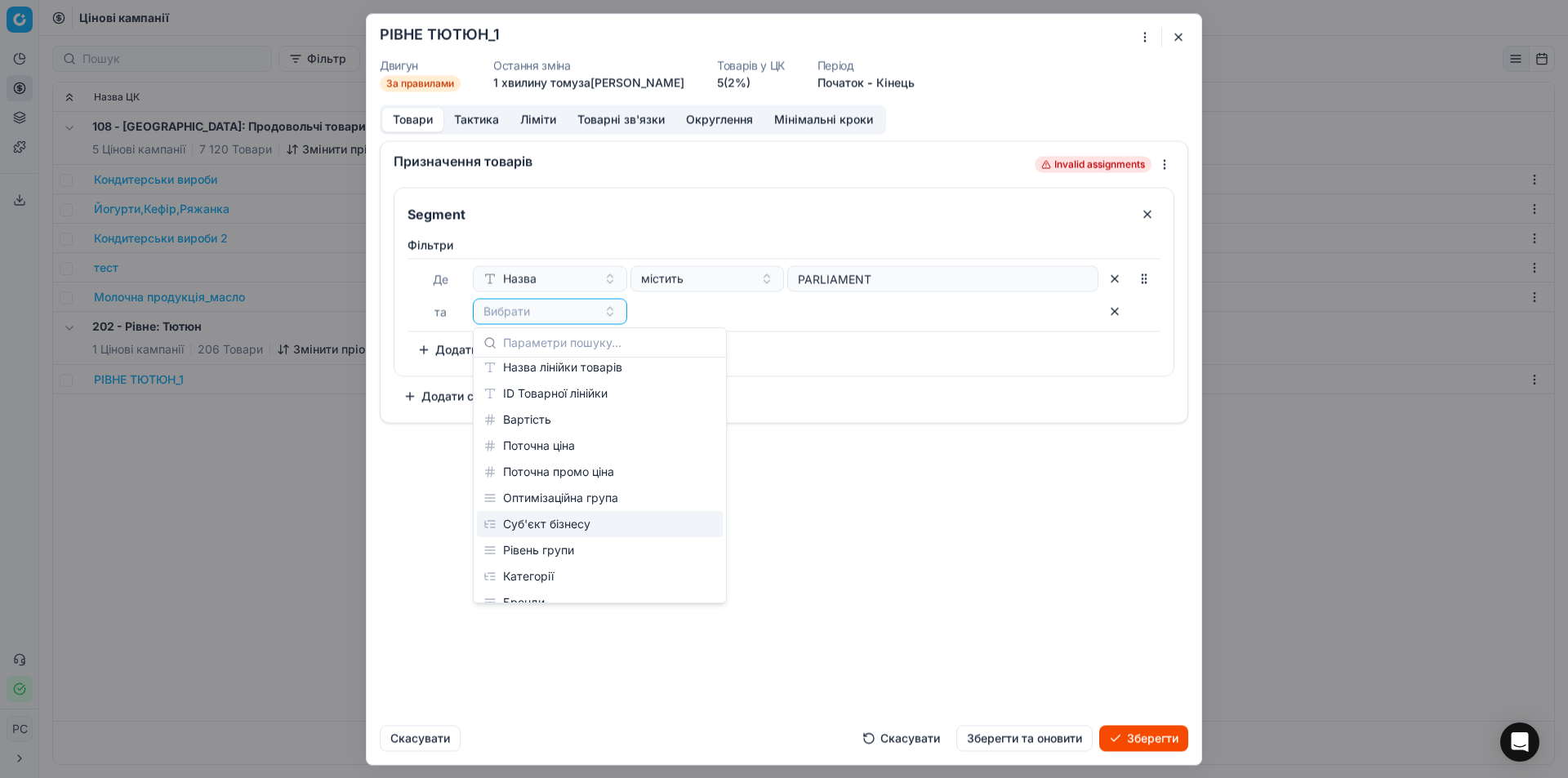
scroll to position [0, 0]
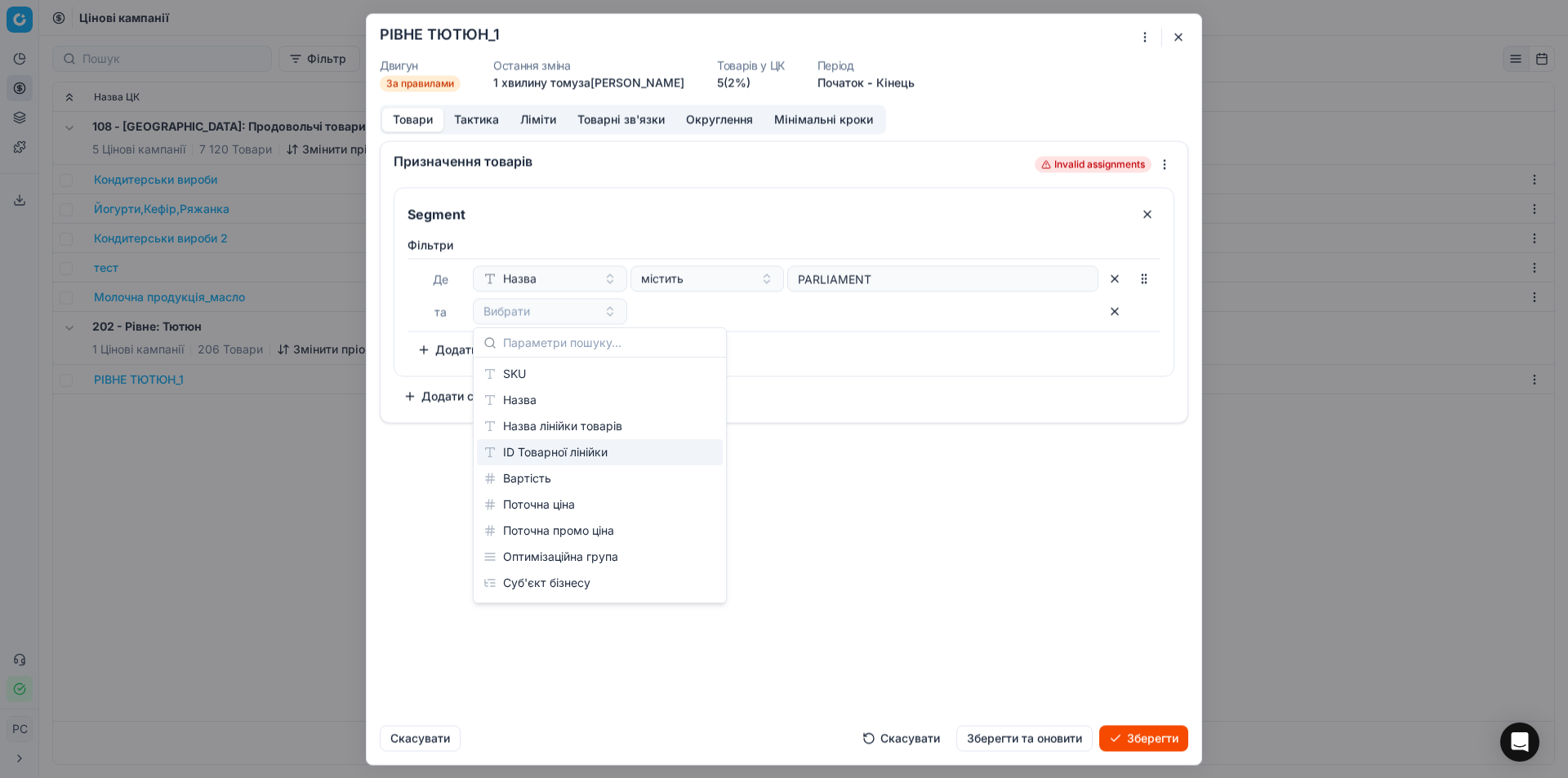
click at [979, 469] on div "Призначення товарів Invalid assignments Segment Фiльтри Де Назва містить PARLIA…" at bounding box center [784, 426] width 835 height 572
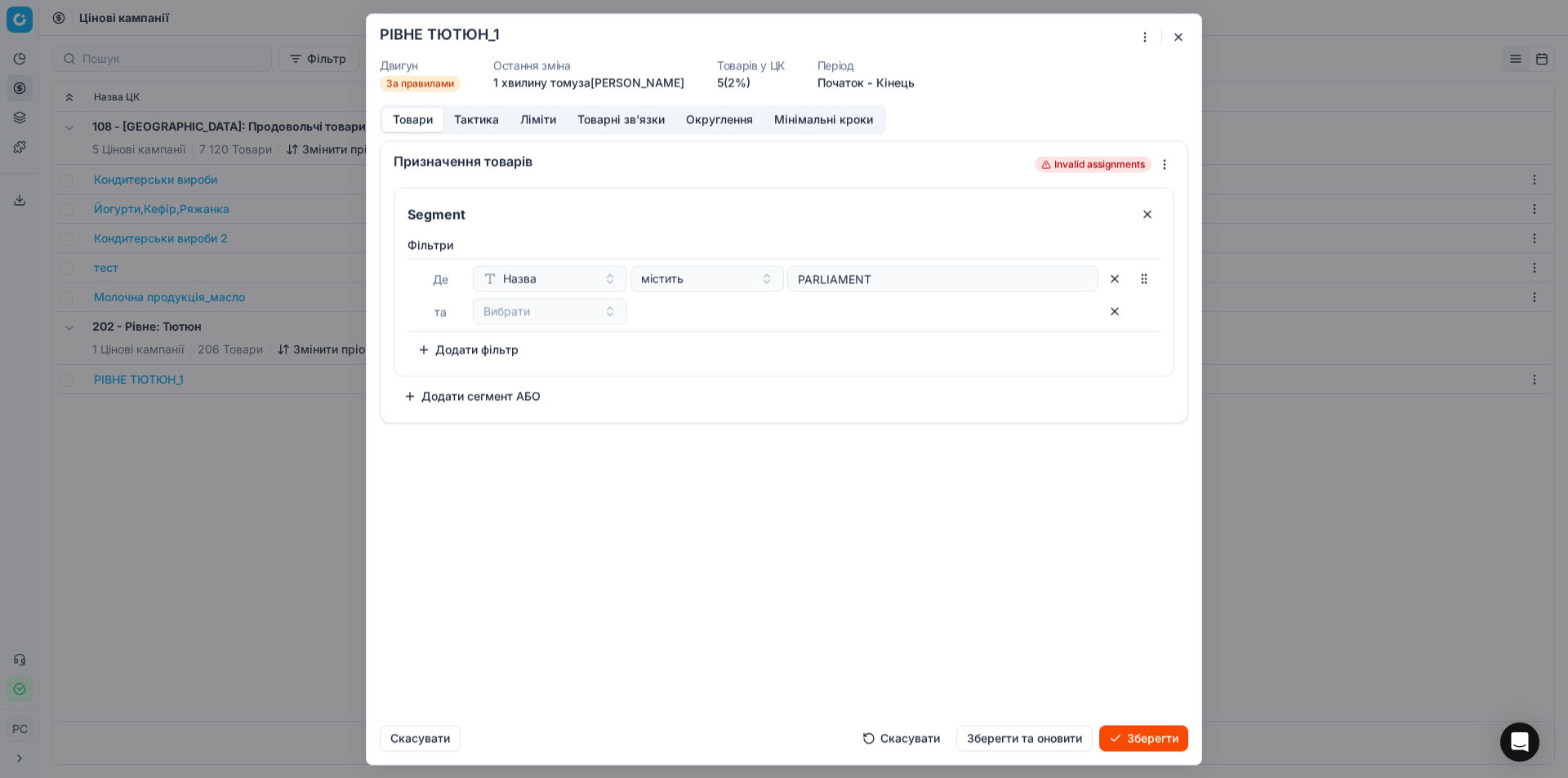
click at [1117, 311] on button "button" at bounding box center [1114, 311] width 26 height 26
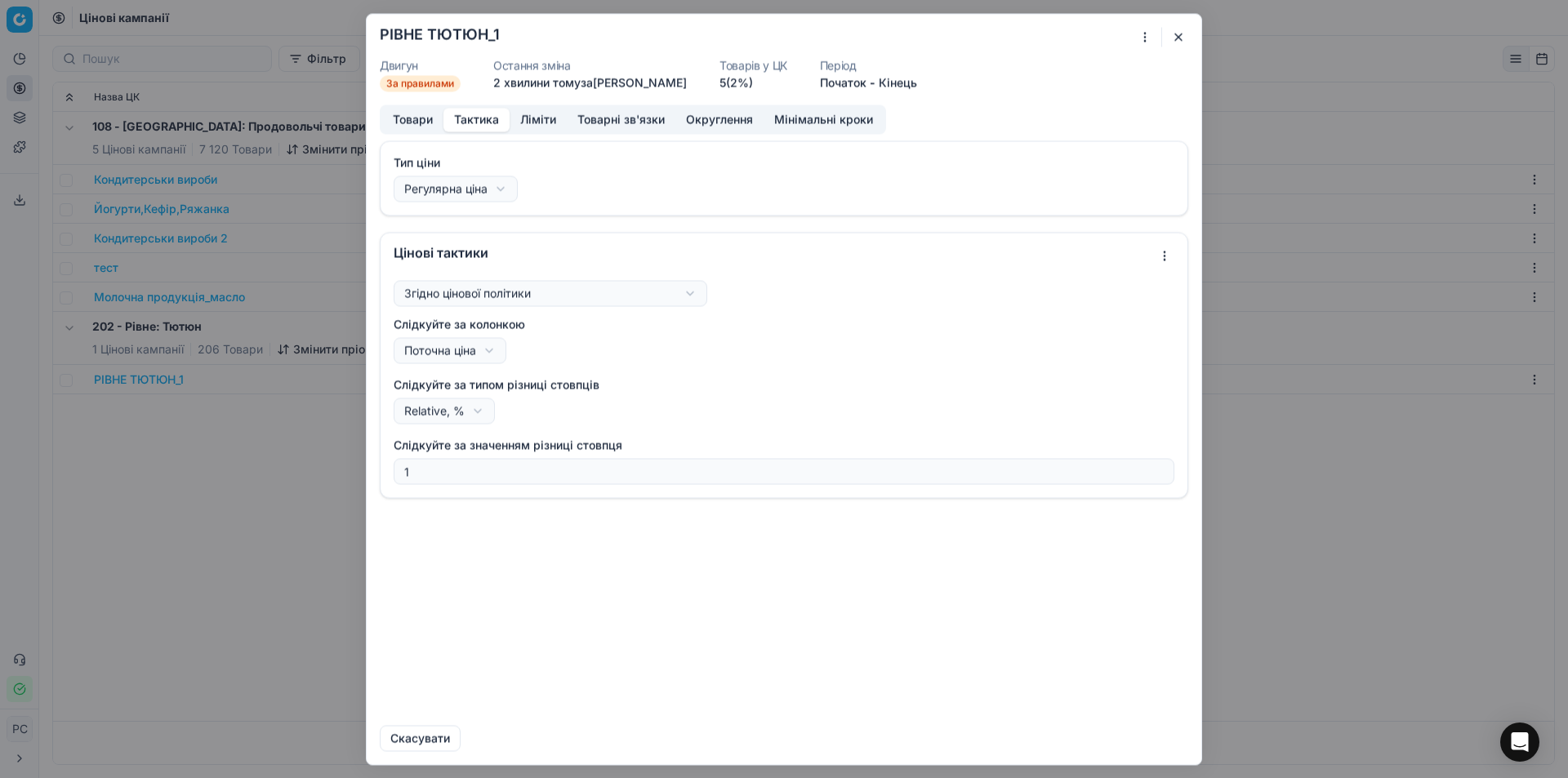
click at [477, 115] on button "Тактика" at bounding box center [477, 120] width 66 height 24
click at [539, 115] on button "Ліміти" at bounding box center [538, 120] width 57 height 24
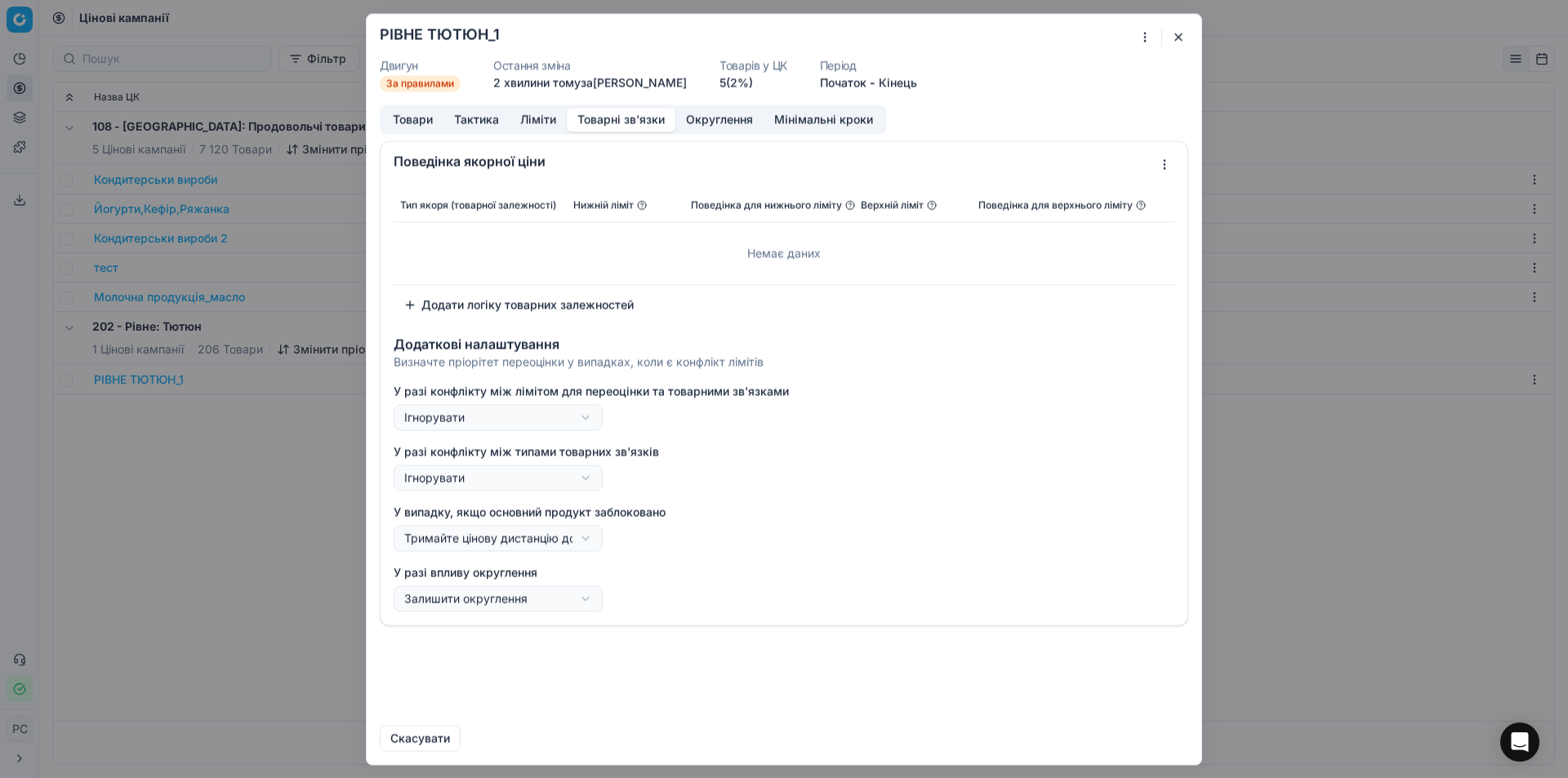
click at [599, 116] on button "Товарні зв'язки" at bounding box center [621, 120] width 109 height 24
click at [732, 111] on button "Округлення" at bounding box center [719, 120] width 88 height 24
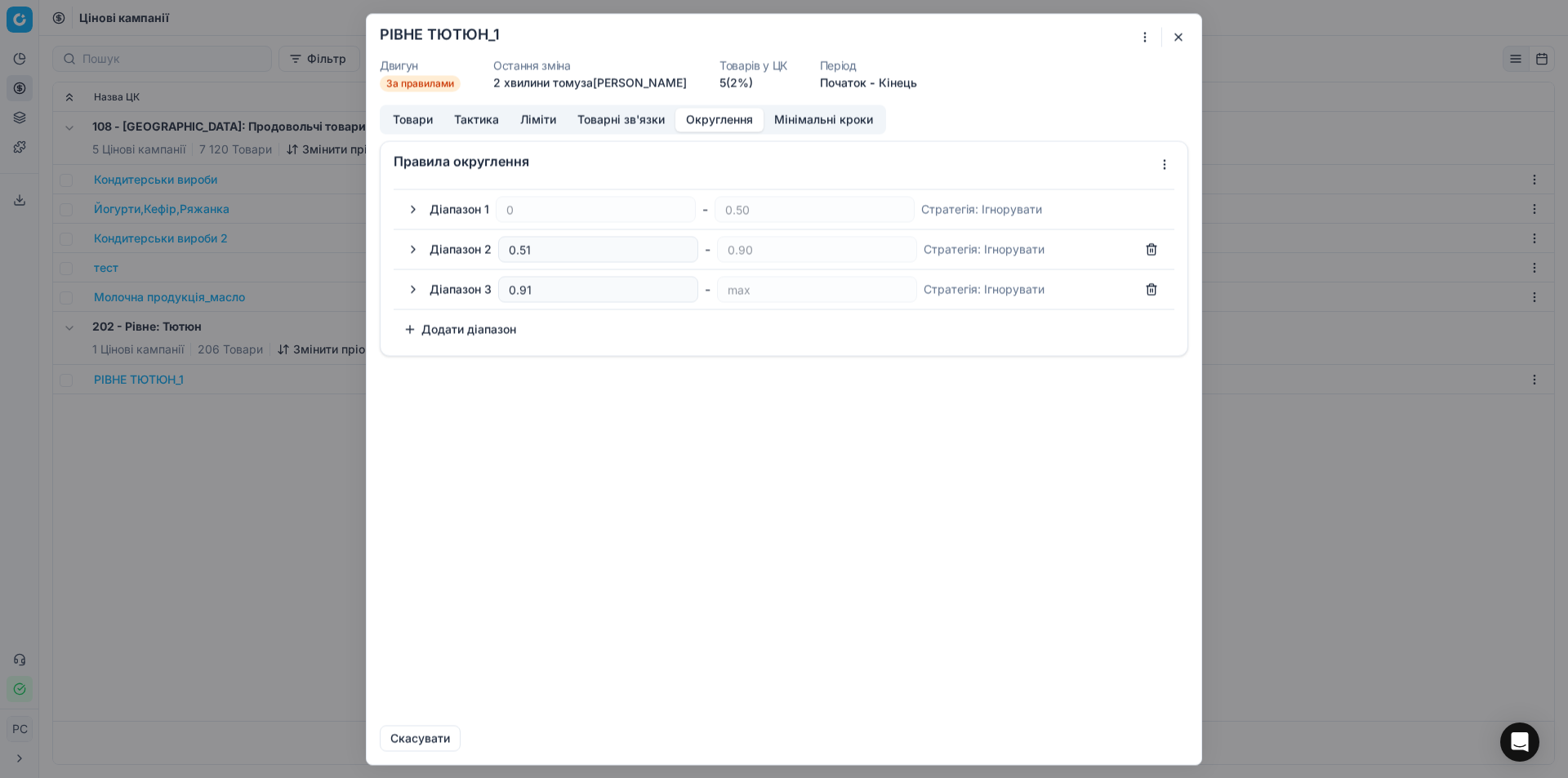
click at [468, 327] on button "Додати діапазон" at bounding box center [460, 329] width 133 height 26
click at [619, 452] on div "Правила округлення Діапазон 1 0 - 0.50 Стратегія : Ігнорувати Діапазон 2 0.51 -…" at bounding box center [784, 426] width 835 height 572
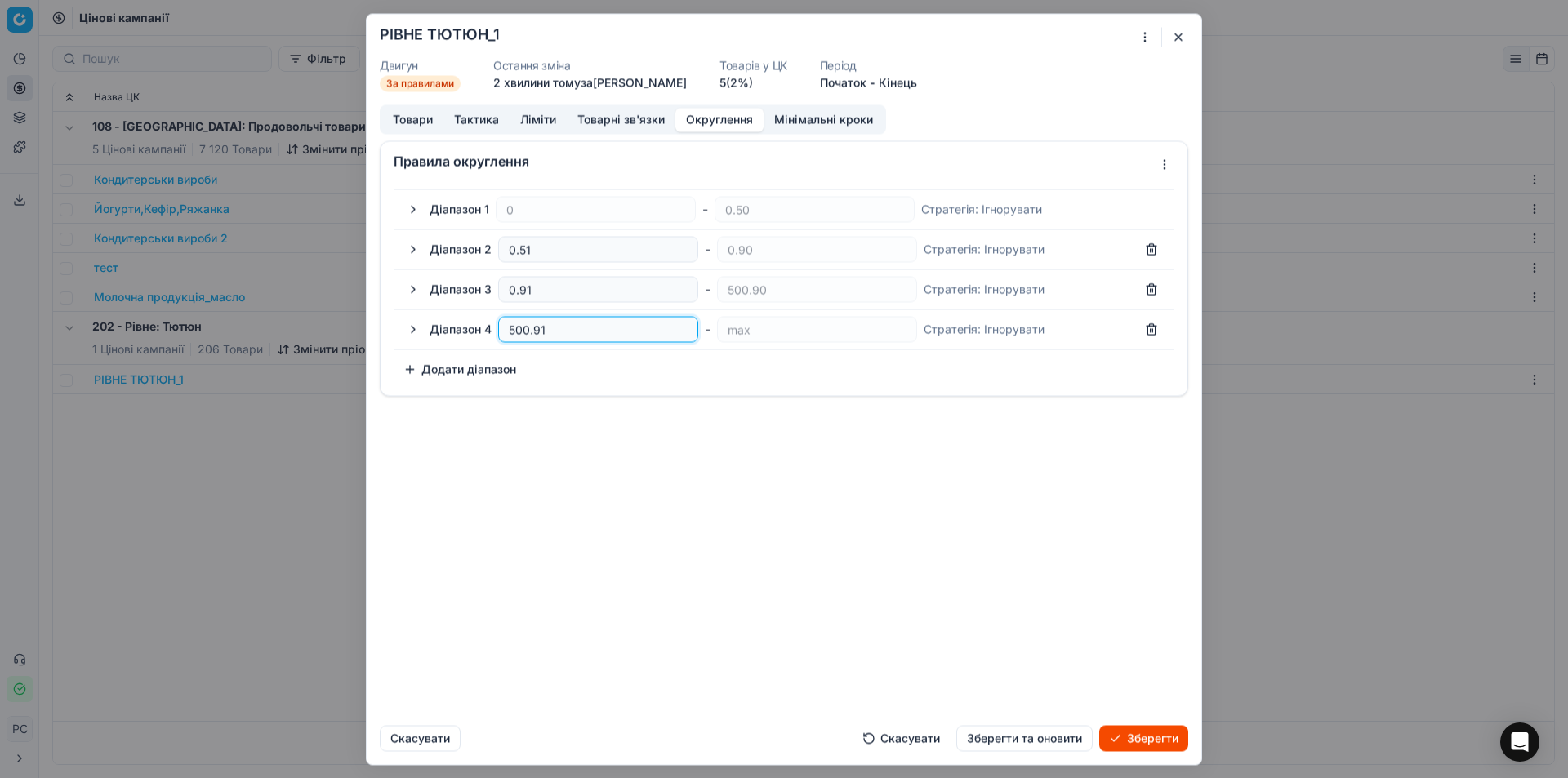
click at [528, 341] on input "500.91" at bounding box center [598, 329] width 185 height 25
click at [1152, 328] on button "button" at bounding box center [1151, 329] width 26 height 26
type input "max"
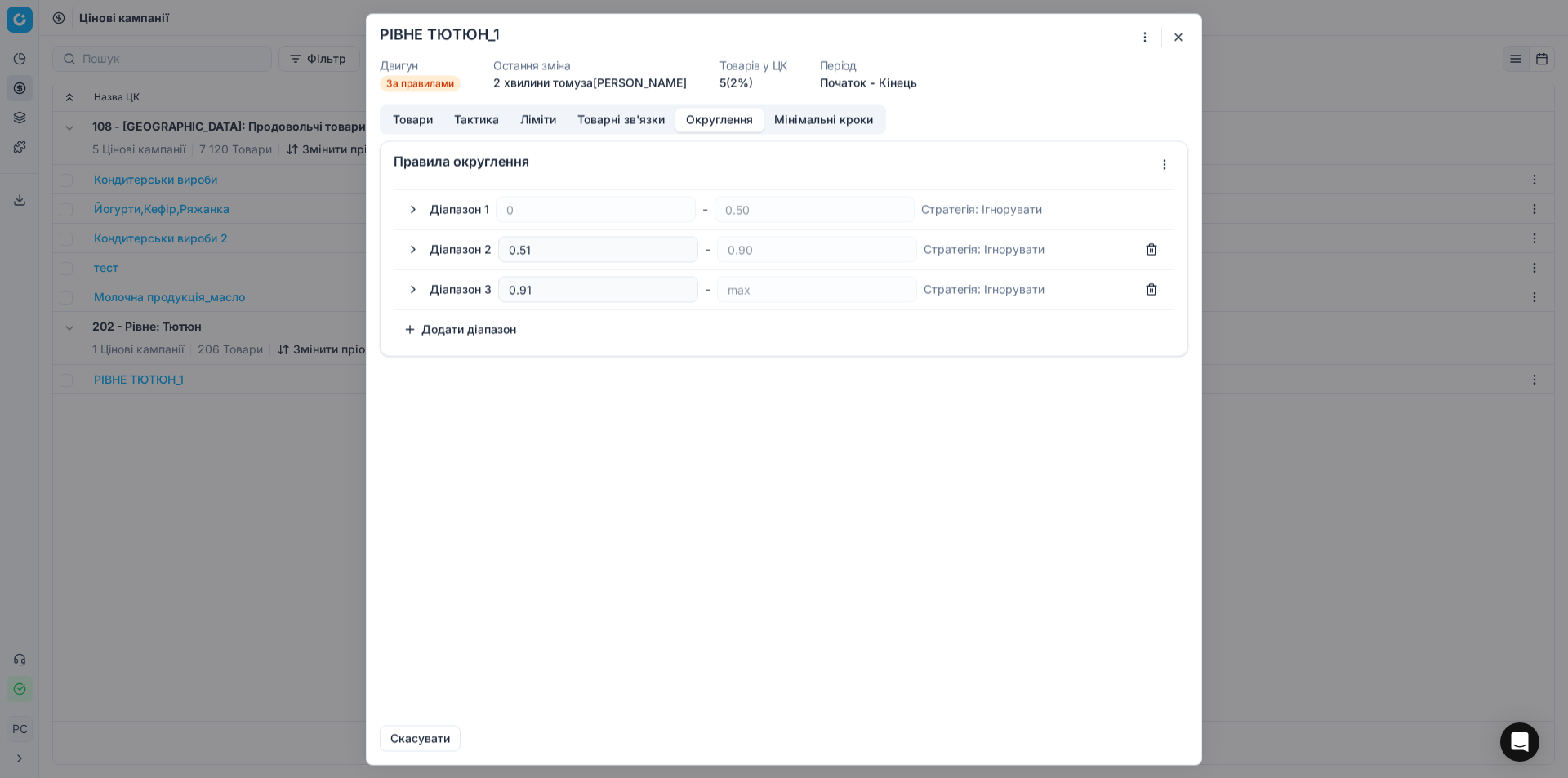
click at [796, 116] on button "Мінімальні кроки" at bounding box center [823, 120] width 120 height 24
click at [736, 122] on button "Округлення" at bounding box center [719, 120] width 88 height 24
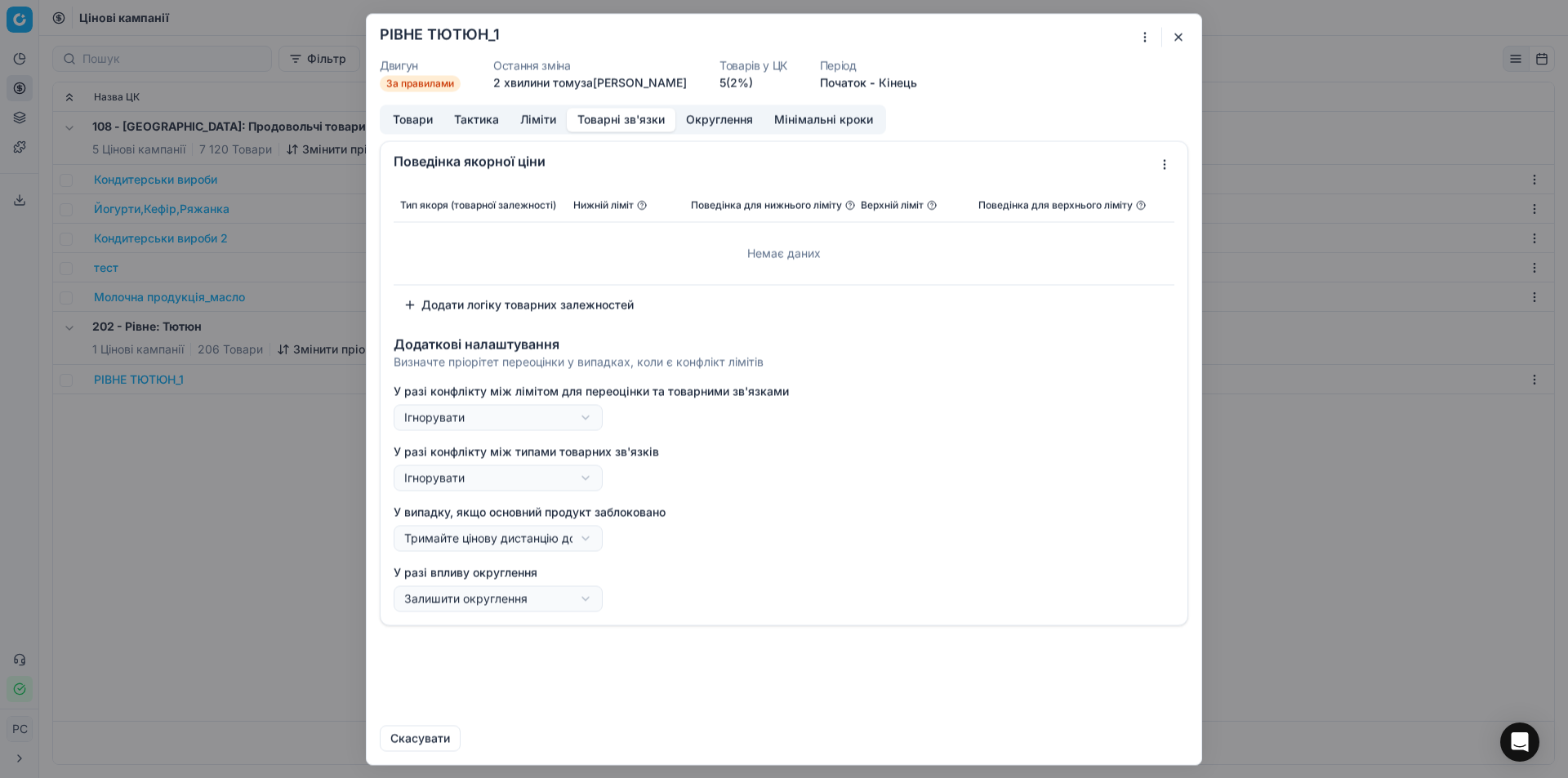
click at [626, 122] on button "Товарні зв'язки" at bounding box center [621, 120] width 109 height 24
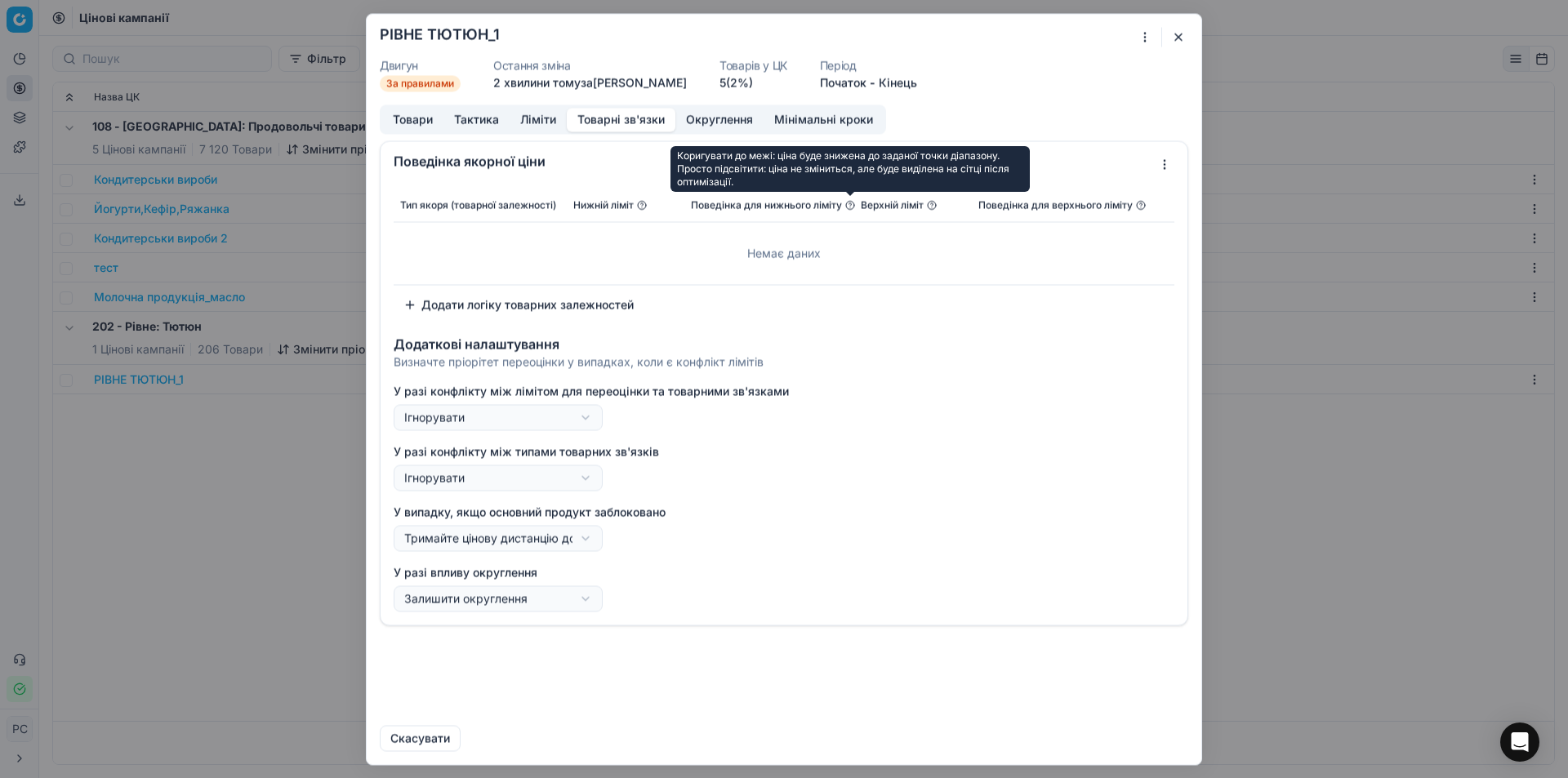
click at [851, 203] on icon at bounding box center [850, 206] width 10 height 10
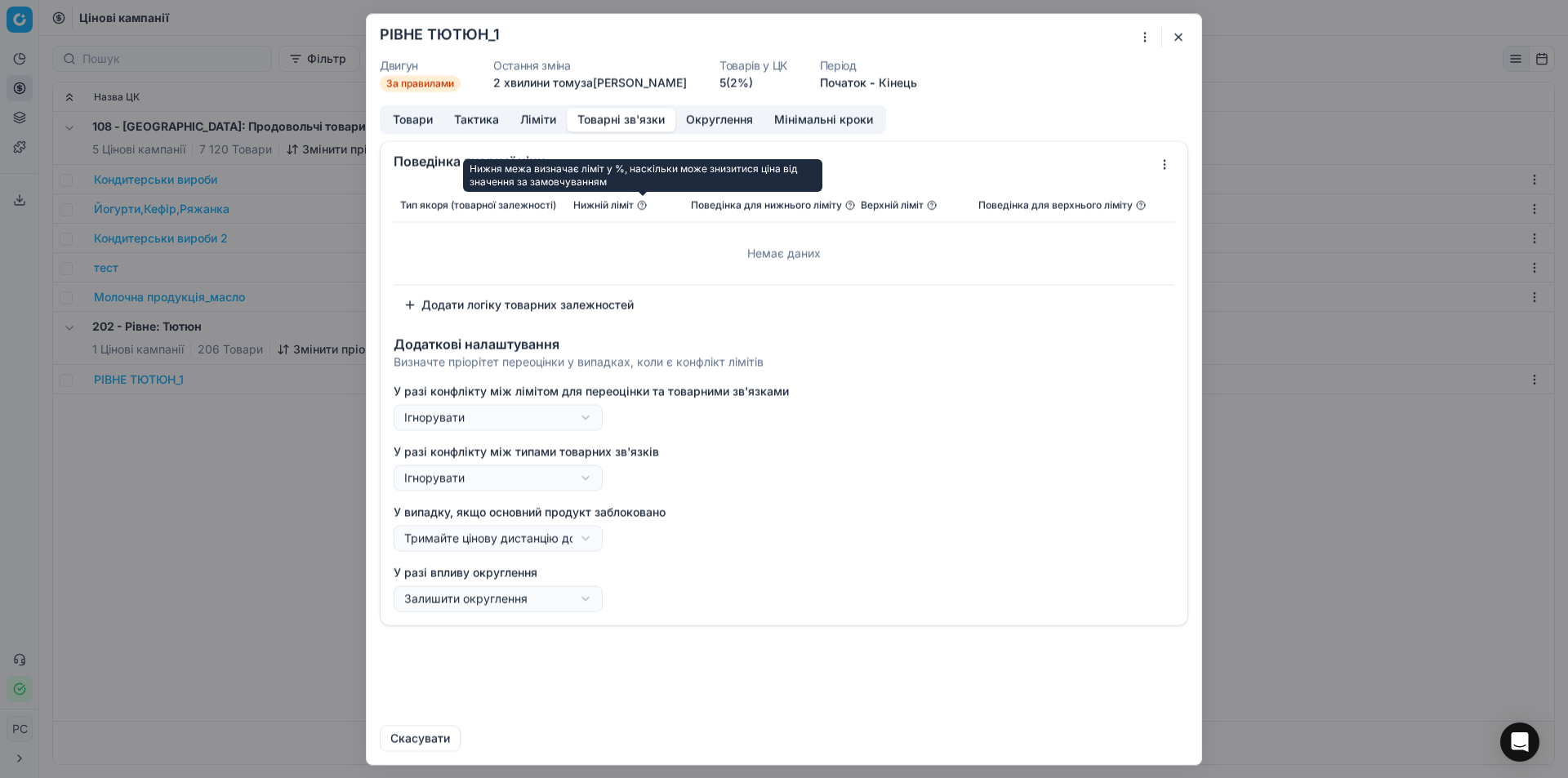
click at [640, 204] on icon at bounding box center [642, 206] width 10 height 10
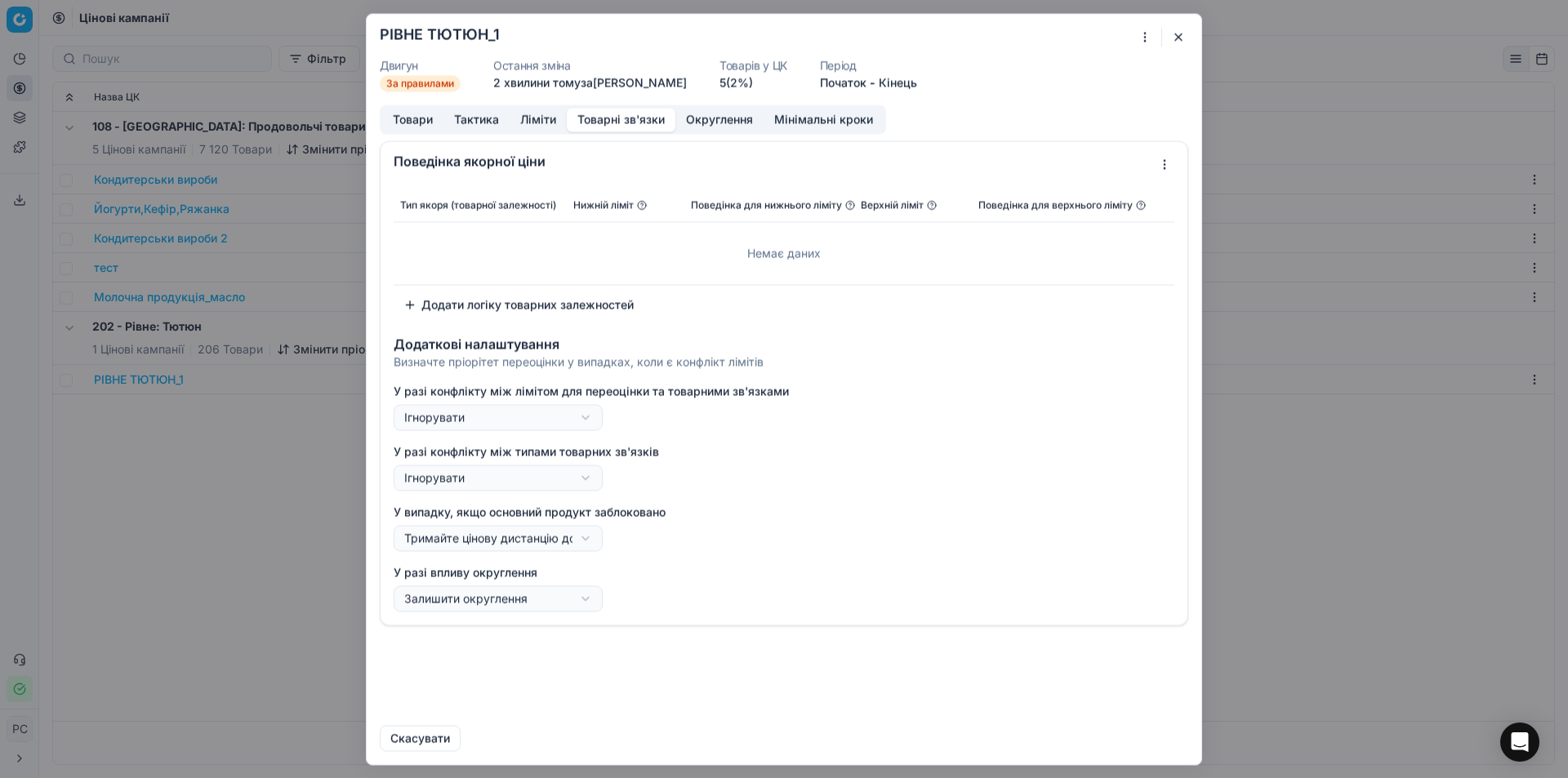
click at [526, 106] on div "Товари Тактика Ліміти Товарні зв'язки Округлення Мінімальні кроки" at bounding box center [633, 119] width 506 height 30
click at [527, 123] on button "Ліміти" at bounding box center [538, 120] width 57 height 24
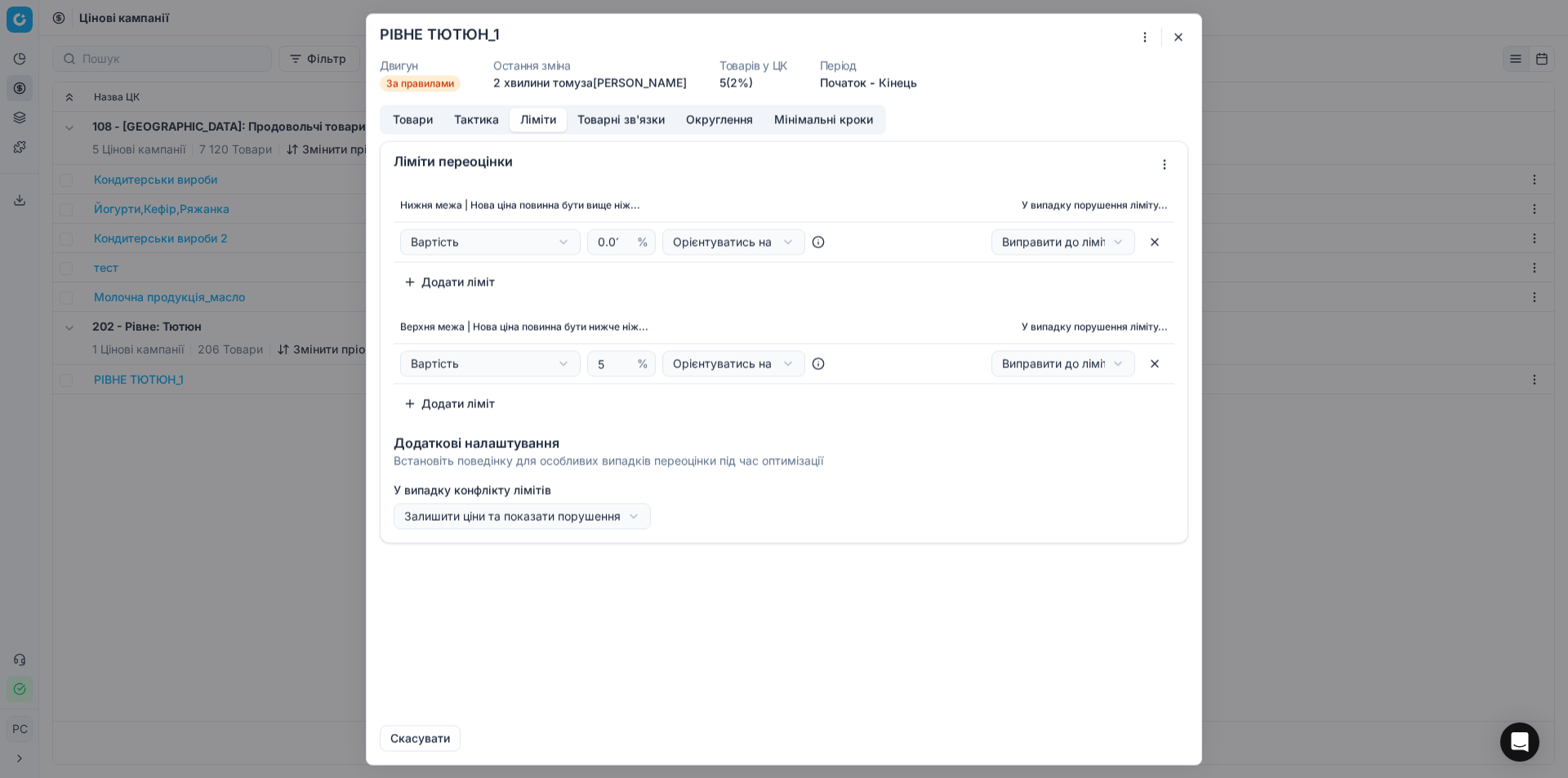
click at [1177, 42] on button "button" at bounding box center [1178, 37] width 20 height 20
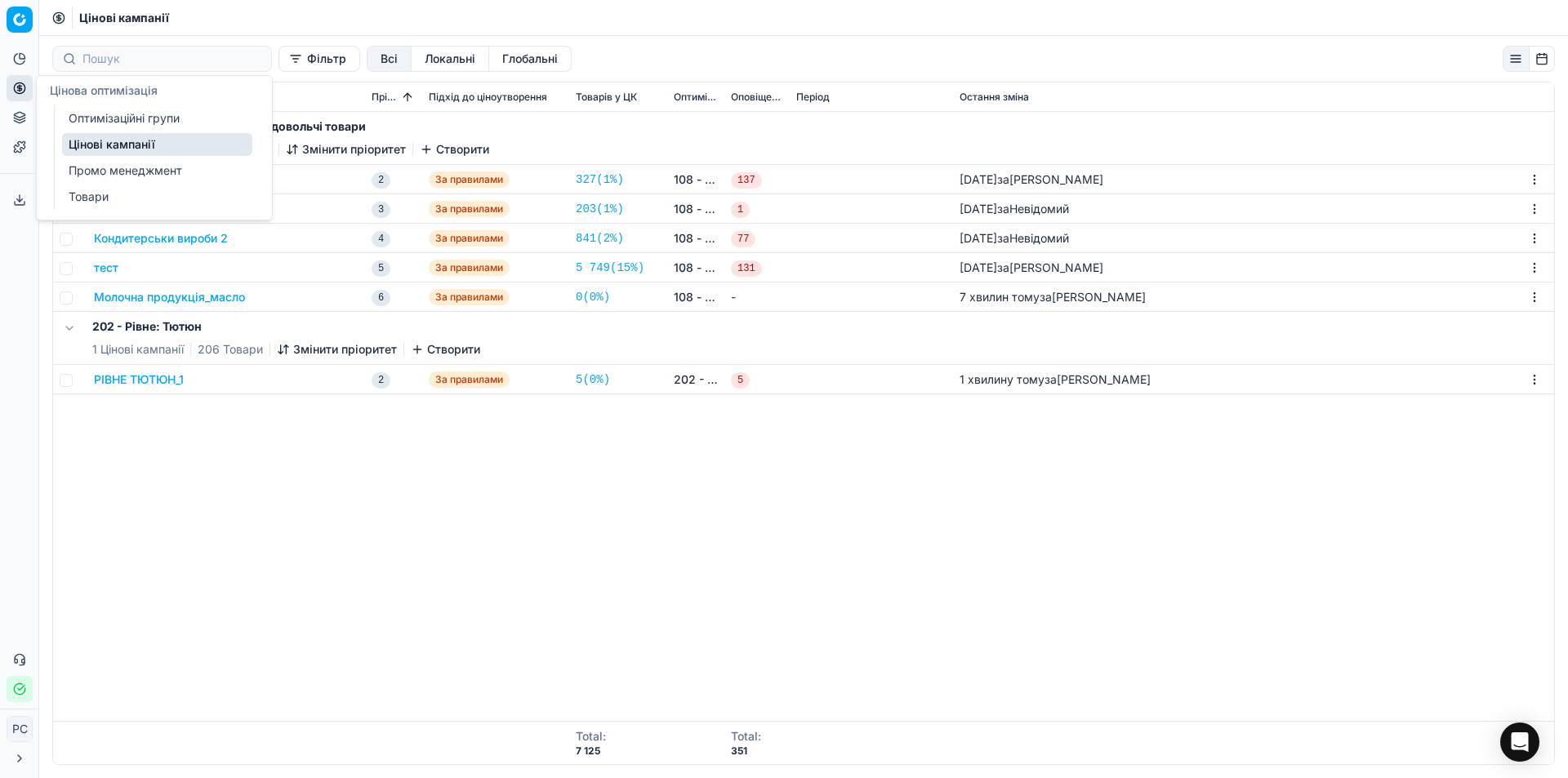
click at [102, 120] on link "Оптимізаційні групи" at bounding box center [157, 118] width 190 height 23
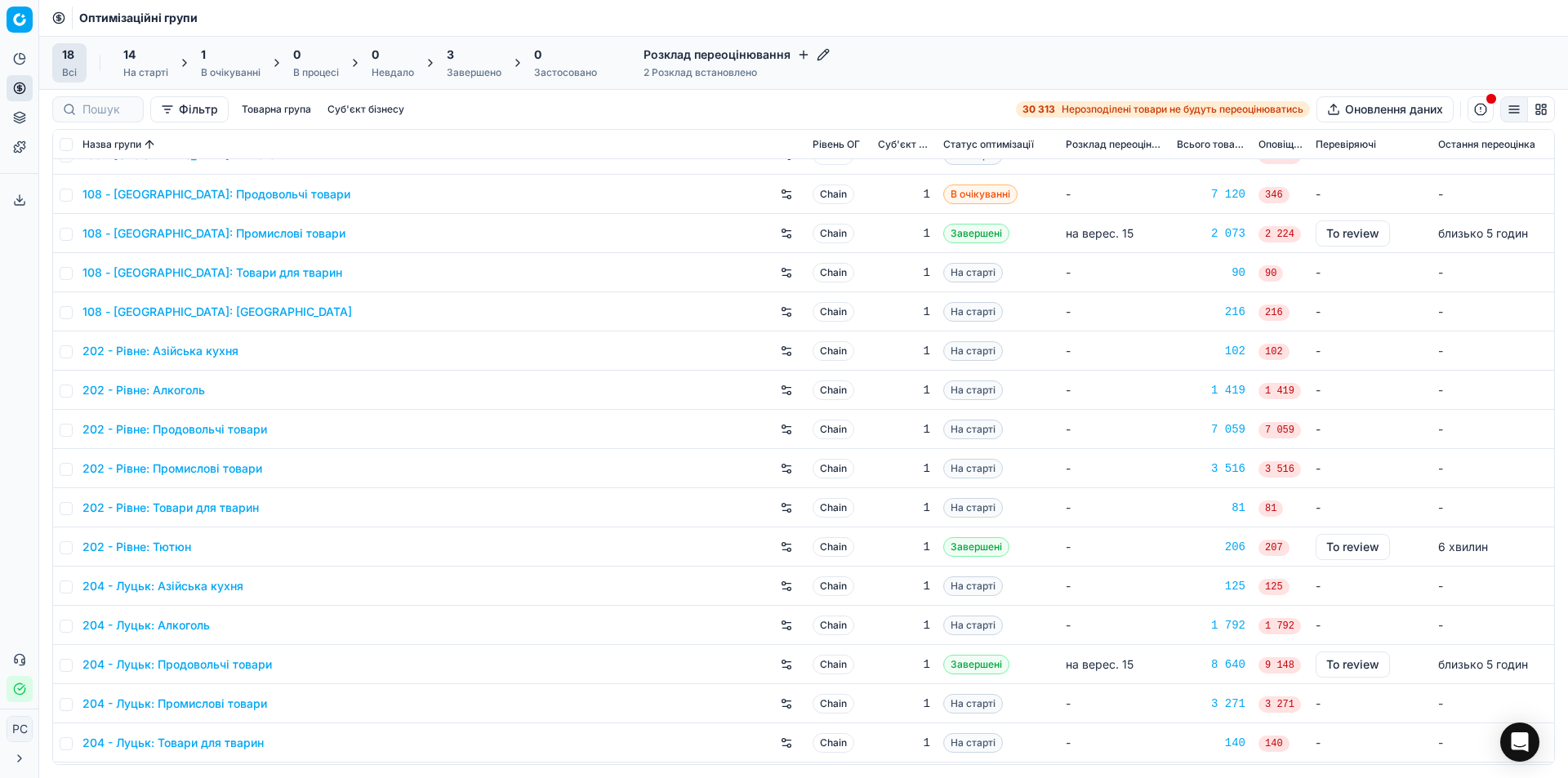
scroll to position [82, 0]
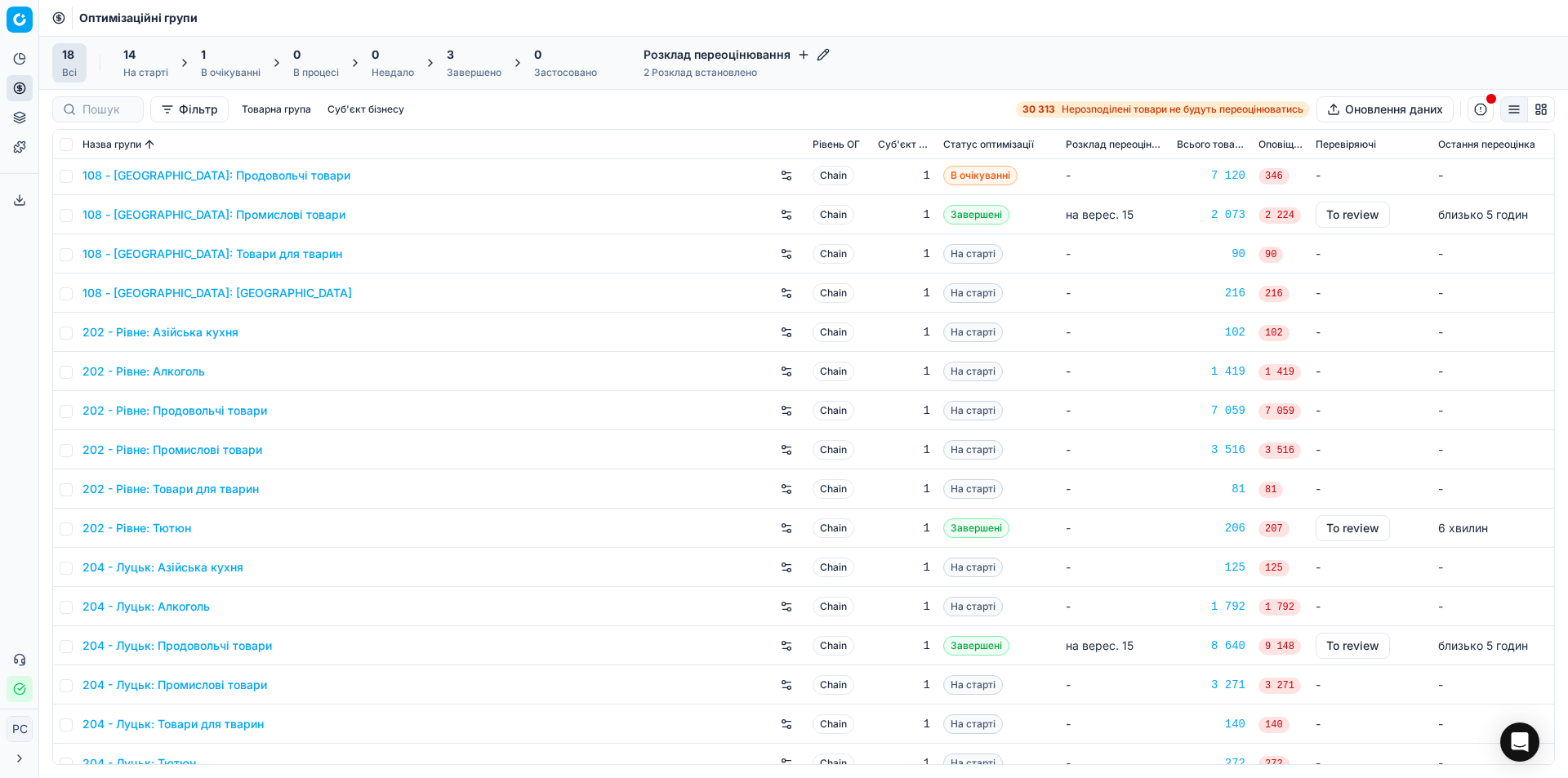
click at [152, 525] on link "202 - Рівне: Тютюн" at bounding box center [137, 527] width 109 height 16
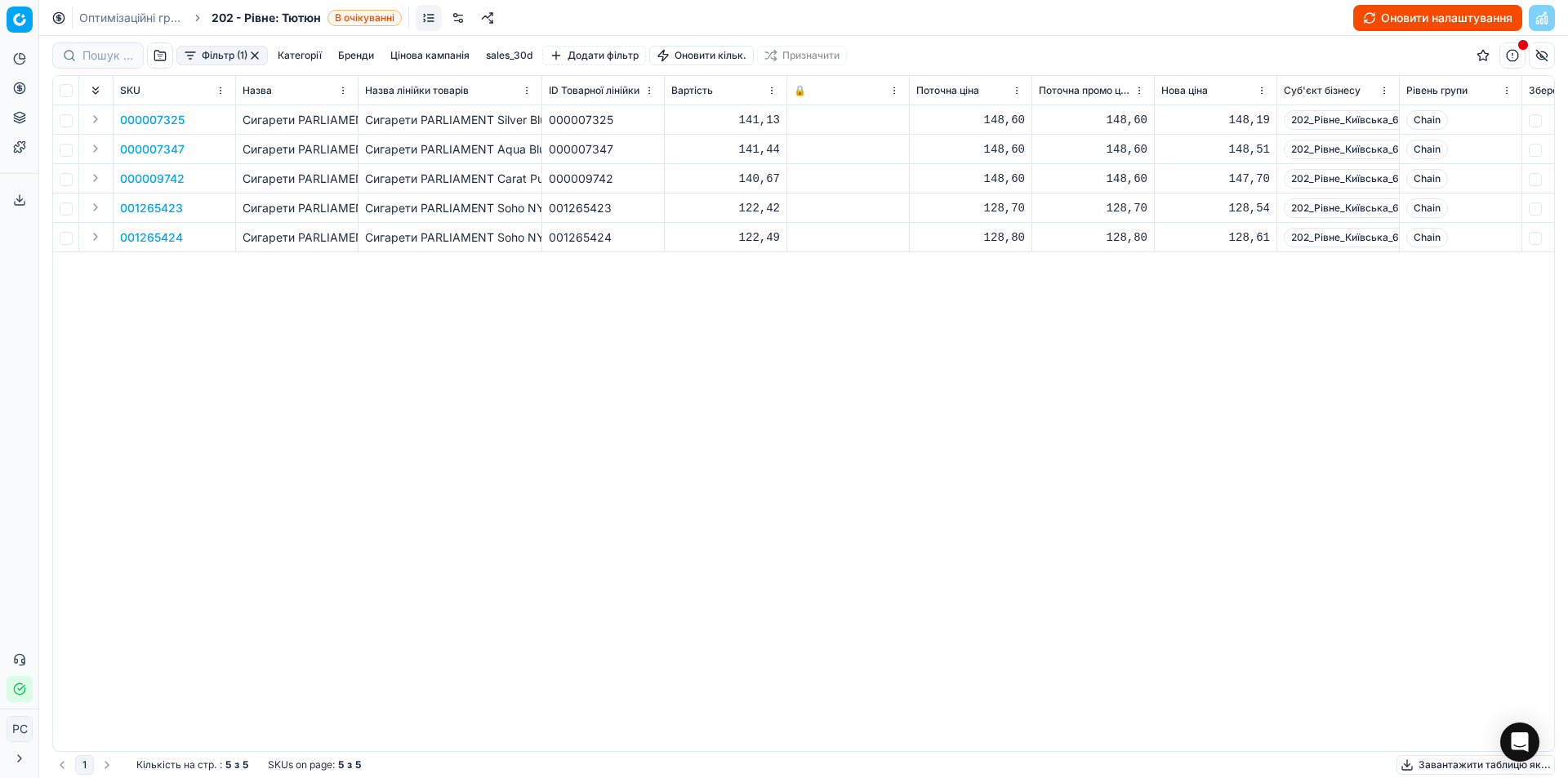
scroll to position [0, 8]
click at [1475, 18] on button "Оновити налаштування" at bounding box center [1437, 18] width 169 height 26
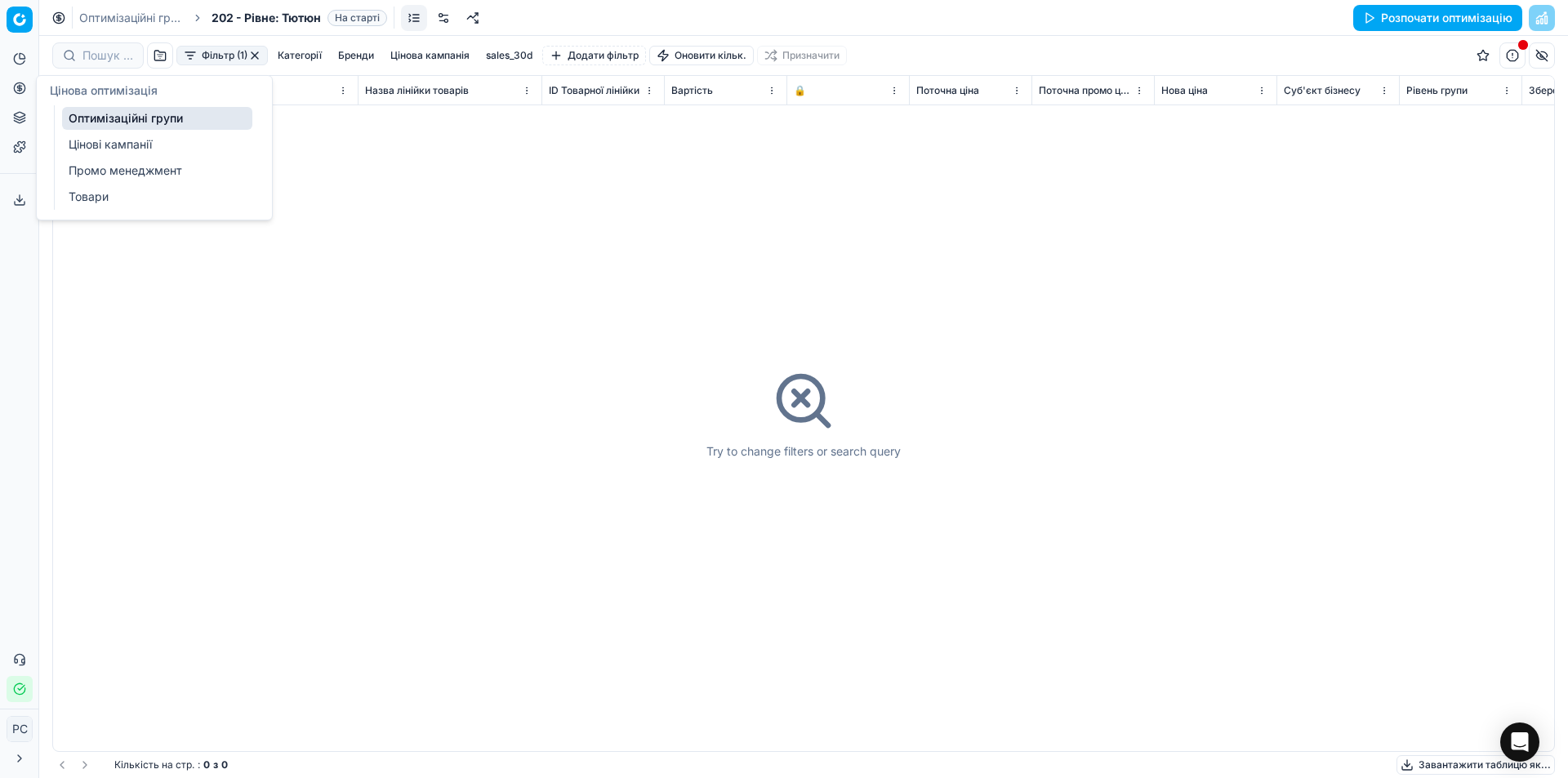
click at [83, 146] on link "Цінові кампанії" at bounding box center [157, 144] width 190 height 23
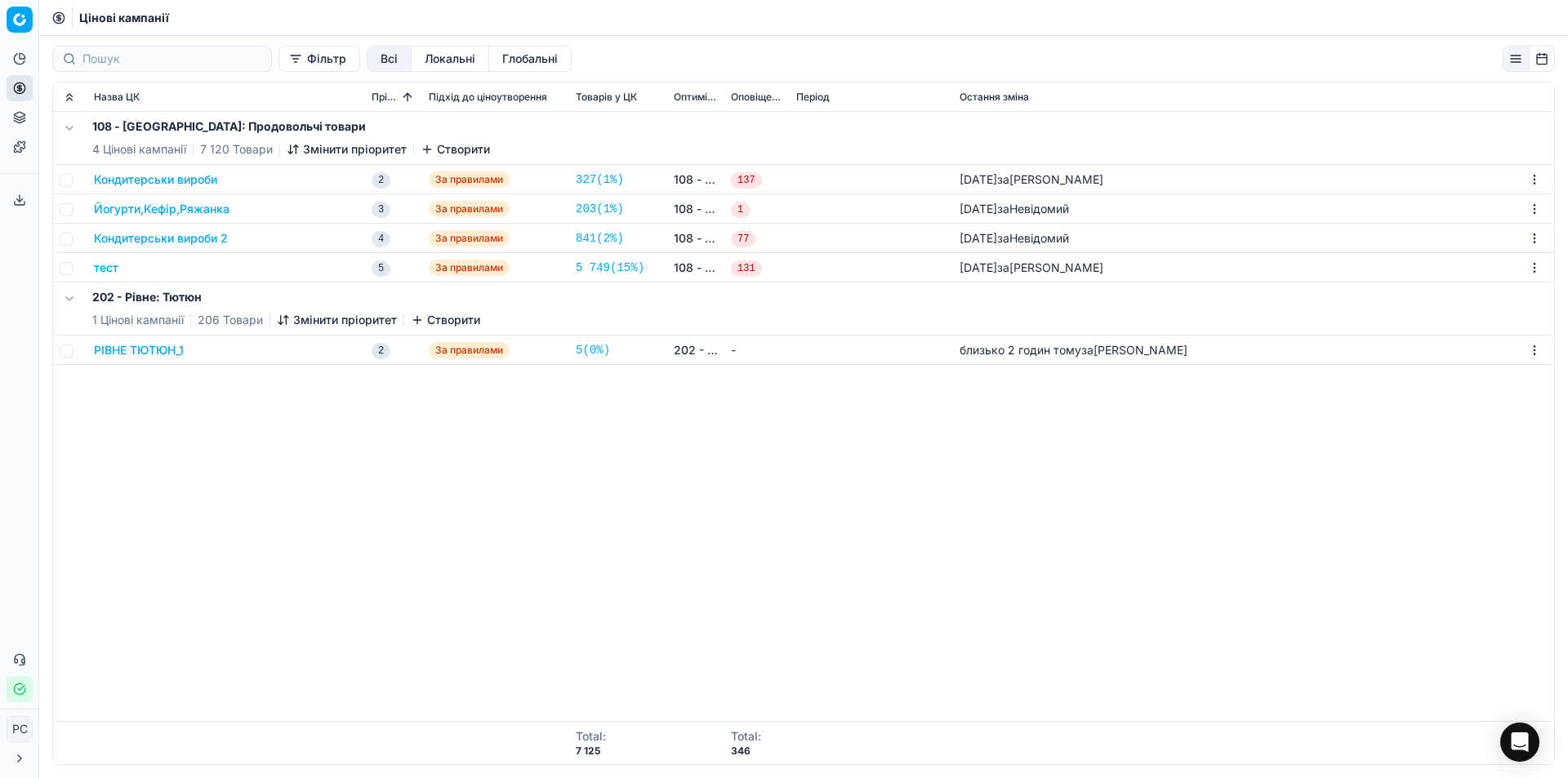
click at [148, 348] on button "РІВНЕ ТЮТЮН_1" at bounding box center [139, 350] width 90 height 16
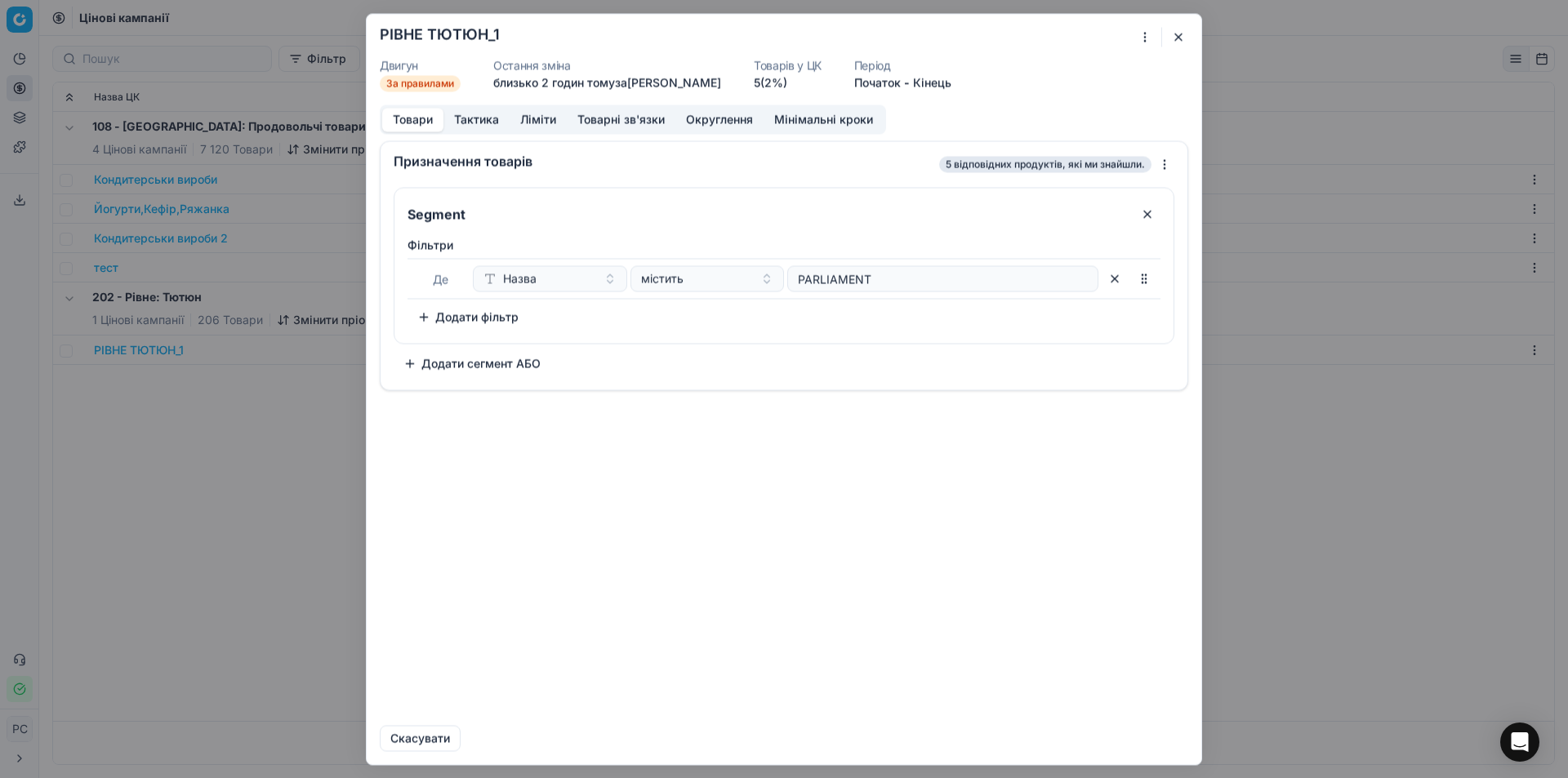
click at [1193, 35] on form "Ми зберігаємо налаштування ЦК. Будь ласка, зачекайте, це може зайняти декілька …" at bounding box center [784, 388] width 835 height 750
click at [1184, 35] on button "button" at bounding box center [1178, 37] width 20 height 20
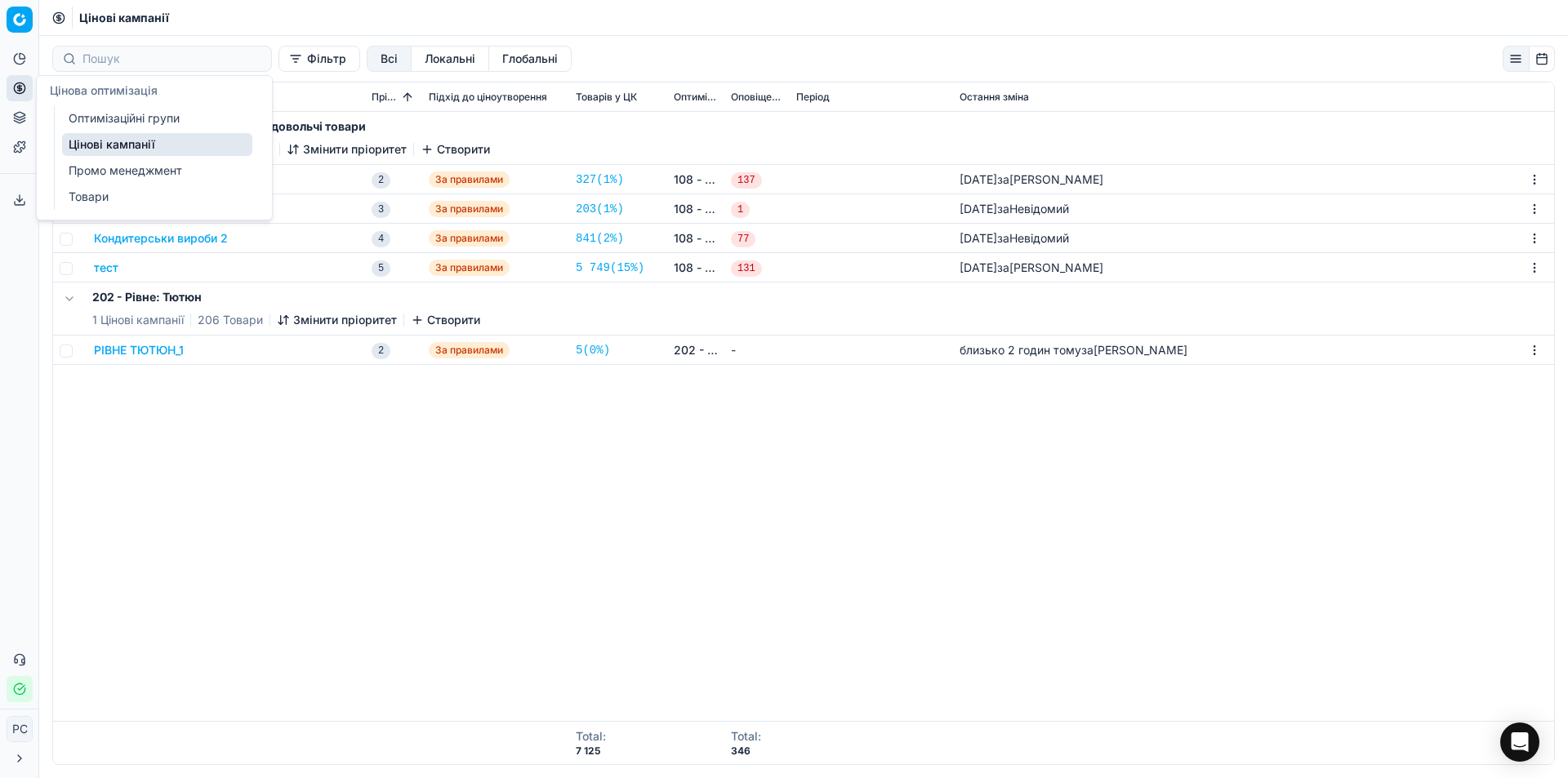
click at [93, 121] on link "Оптимізаційні групи" at bounding box center [157, 118] width 190 height 23
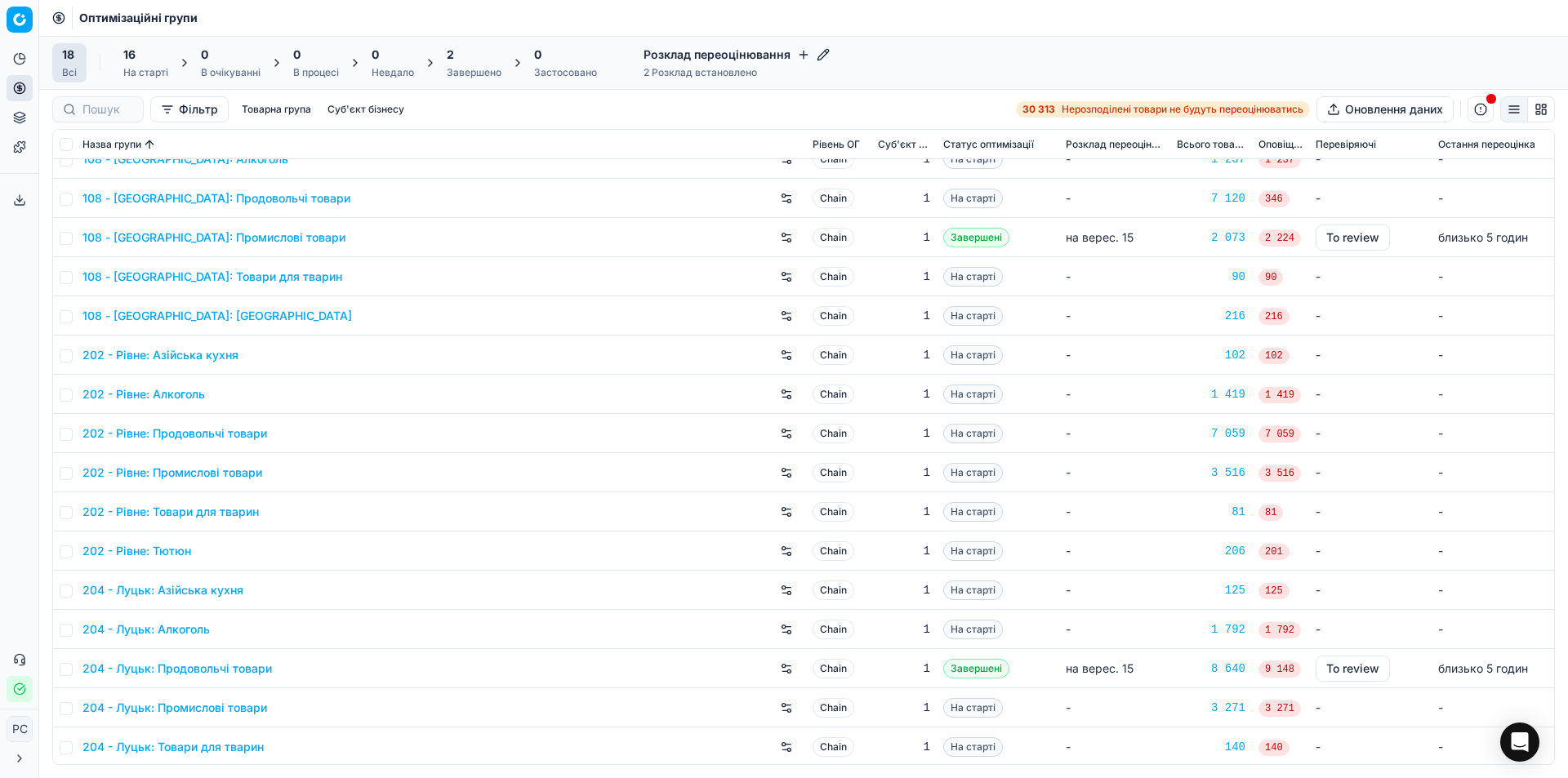
scroll to position [100, 0]
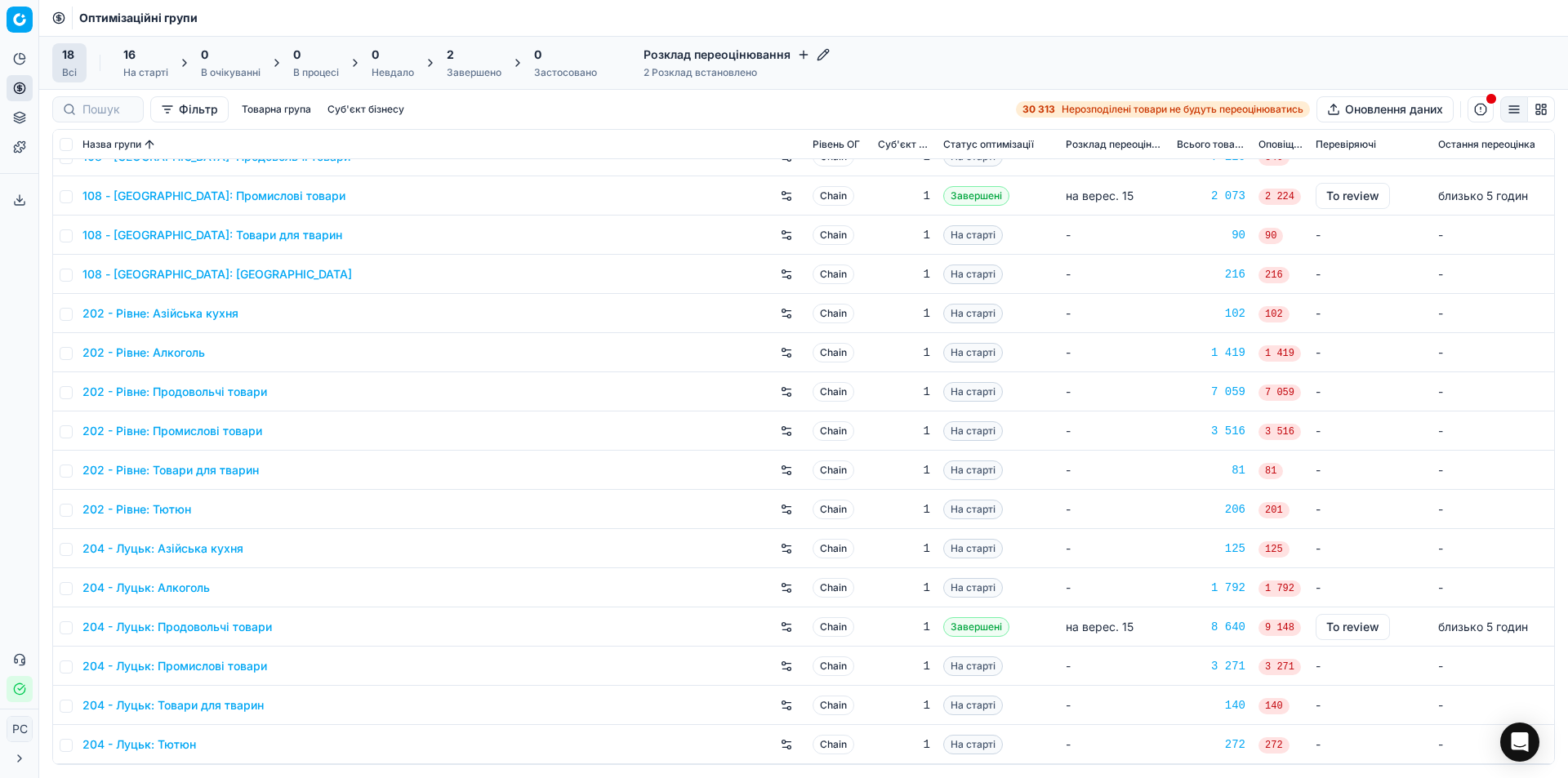
click at [161, 509] on link "202 - Рівне: Тютюн" at bounding box center [137, 509] width 109 height 16
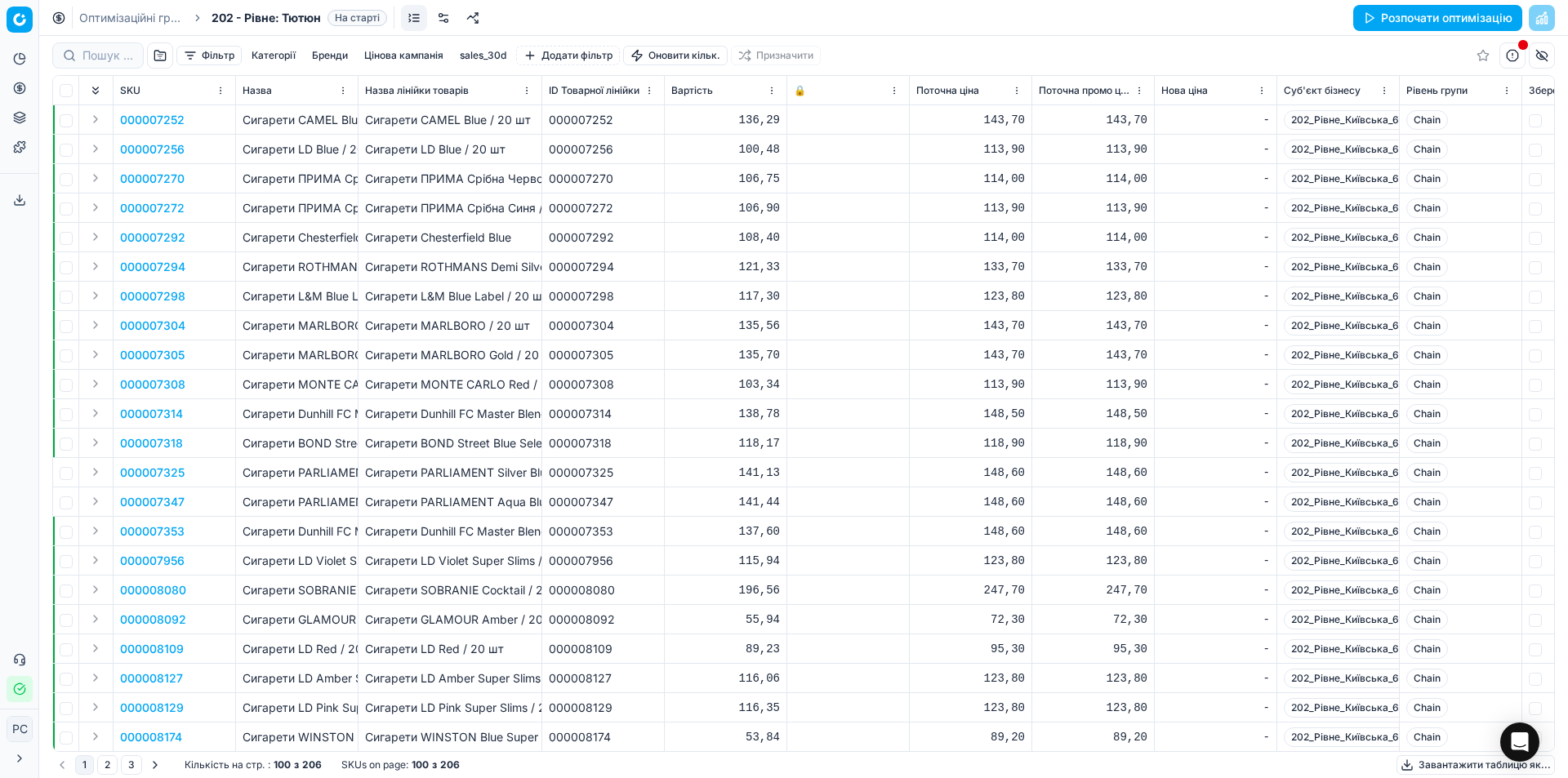
click at [1484, 20] on button "Розпочати оптимізацію" at bounding box center [1437, 18] width 169 height 26
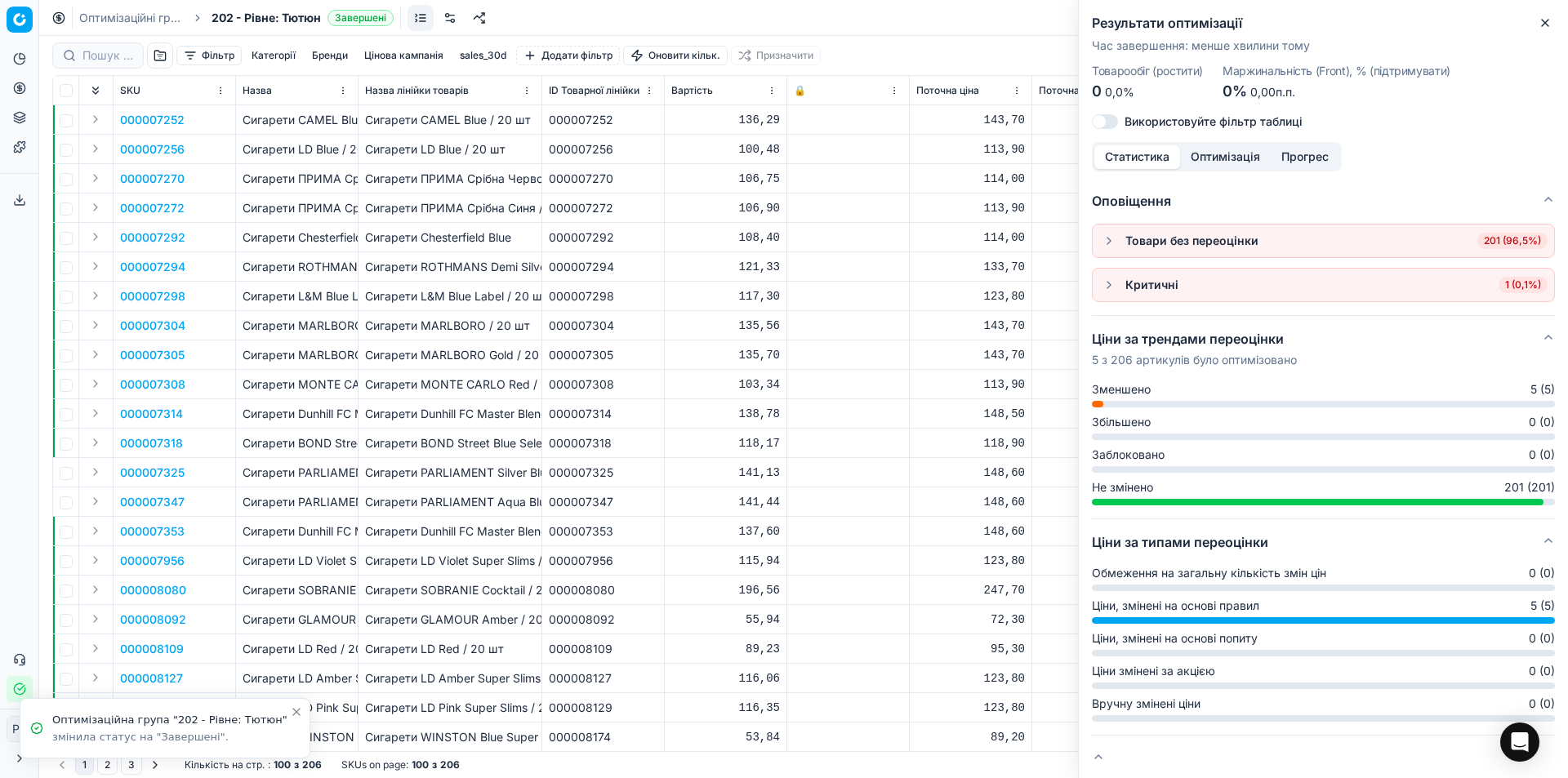
click at [1132, 244] on div "Товари без переоцінки" at bounding box center [1192, 240] width 133 height 16
click at [1125, 391] on span "Зменшено" at bounding box center [1120, 389] width 59 height 16
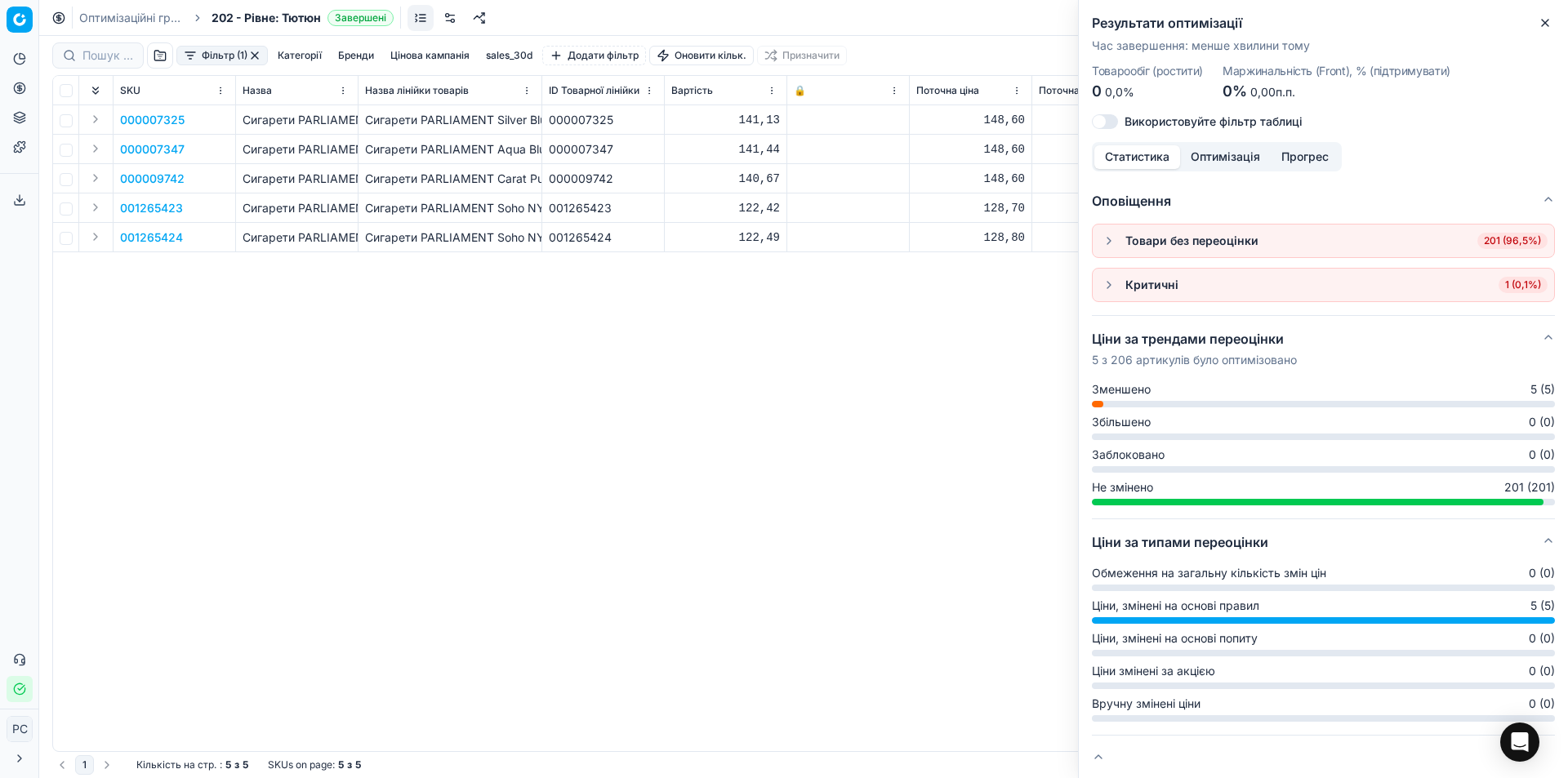
click at [806, 352] on div "000007325 Сигарети PARLIAMENT Silver Blue / 20 шт Сигарети PARLIAMENT Silver Bl…" at bounding box center [803, 428] width 1501 height 646
click at [1546, 18] on icon "button" at bounding box center [1544, 22] width 13 height 13
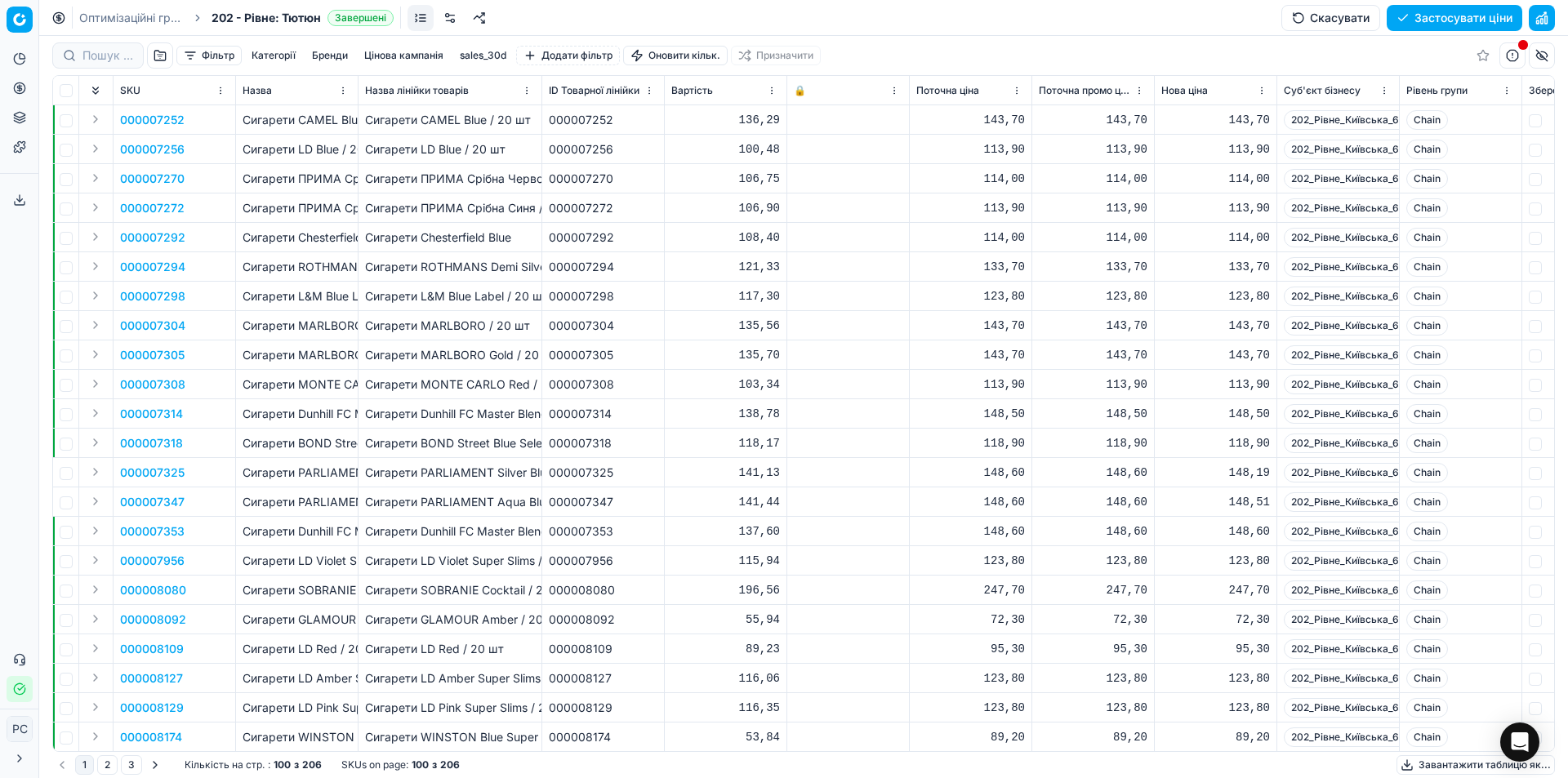
click at [1333, 25] on button "Скасувати" at bounding box center [1330, 18] width 99 height 26
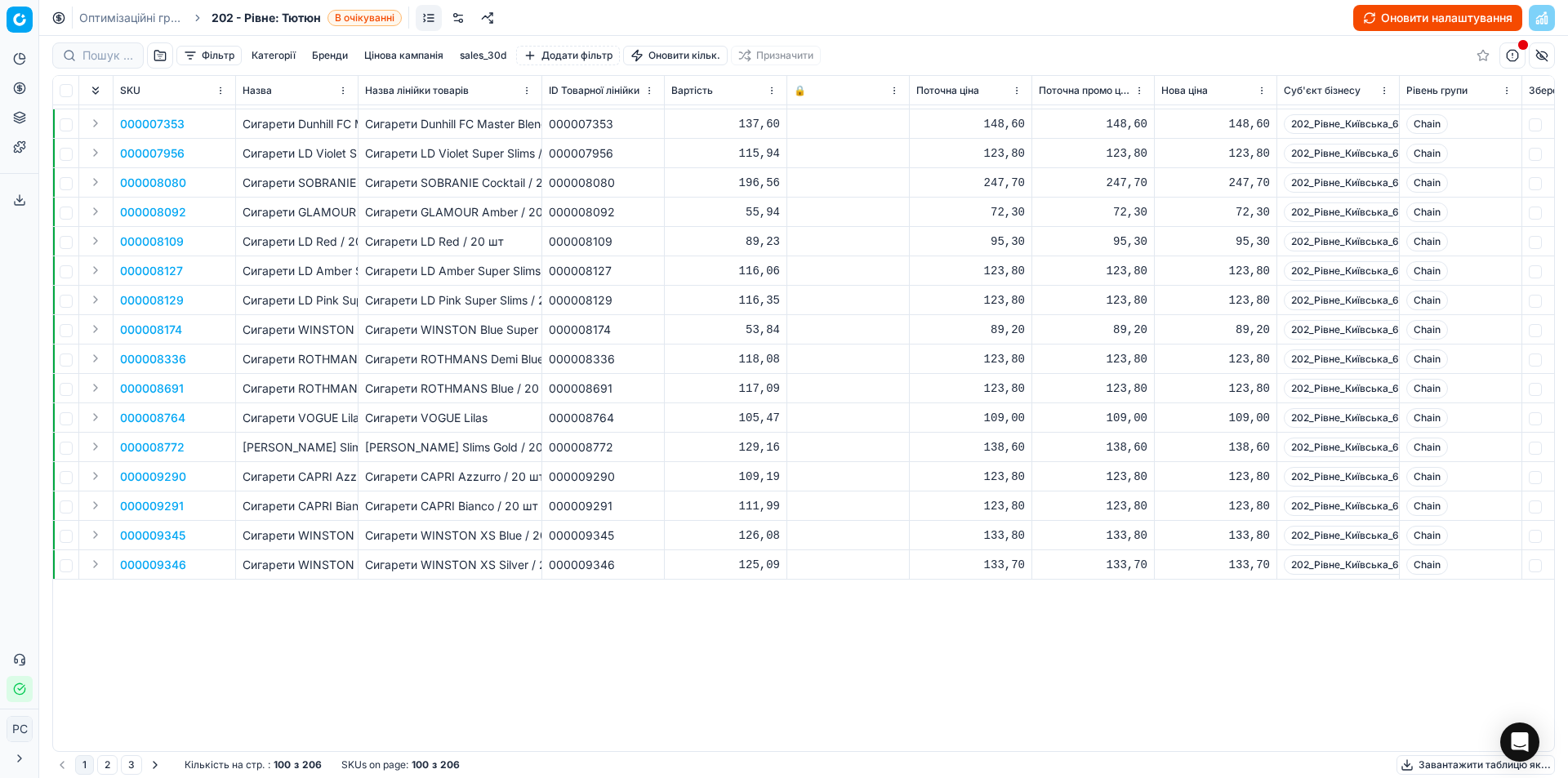
scroll to position [82, 0]
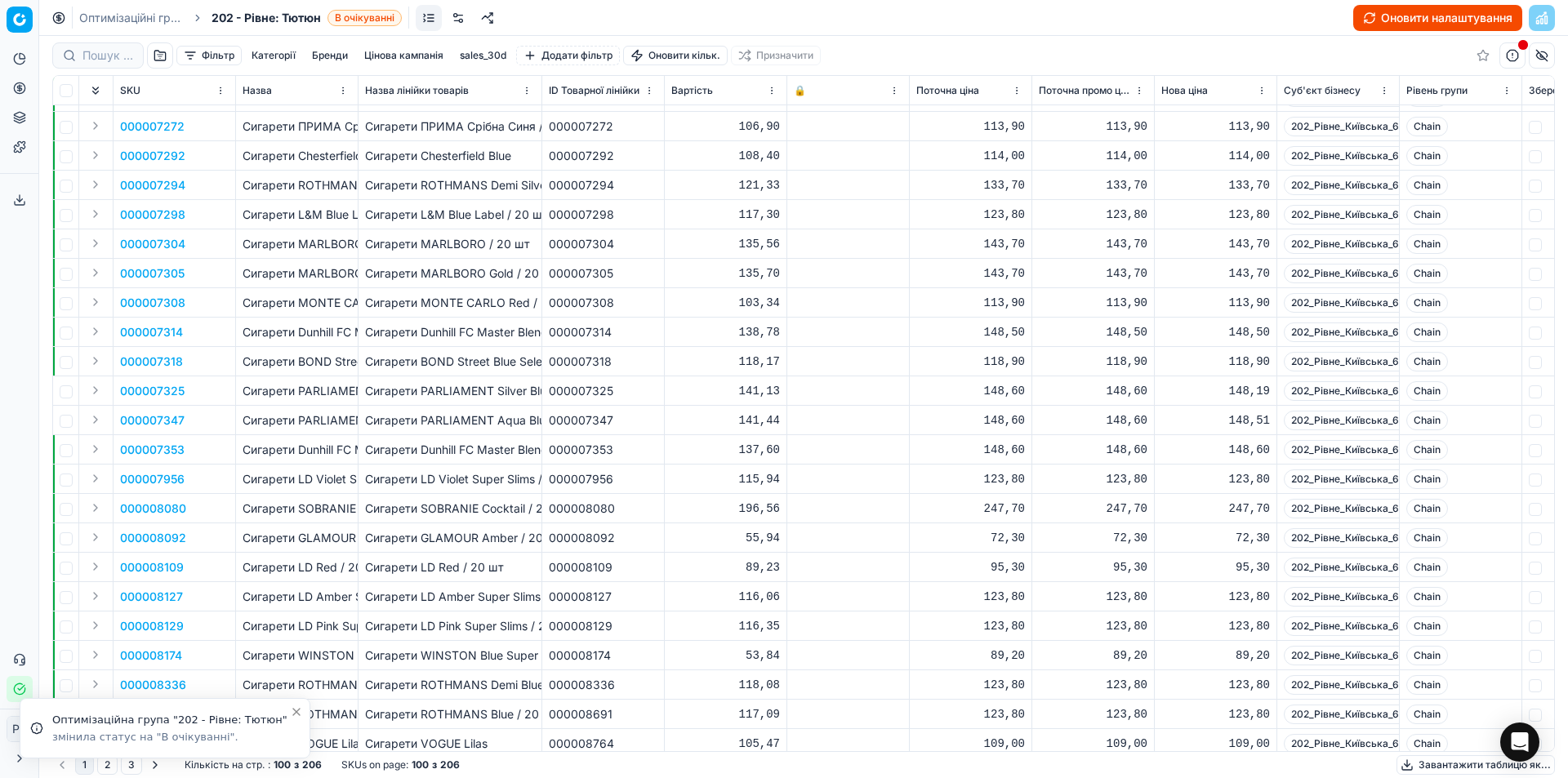
click at [1405, 10] on button "Оновити налаштування" at bounding box center [1437, 18] width 169 height 26
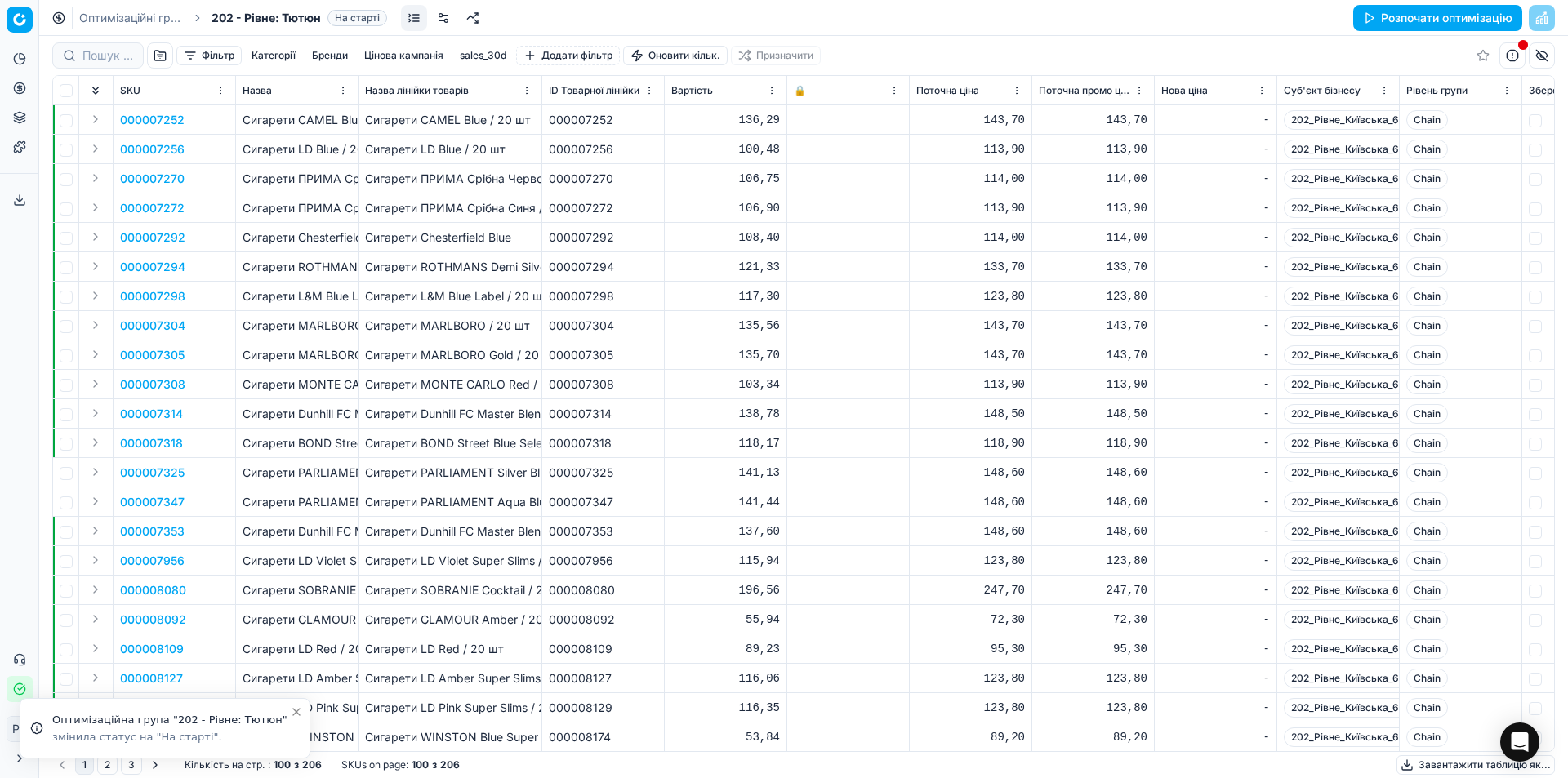
click at [1452, 18] on button "Розпочати оптимізацію" at bounding box center [1437, 18] width 169 height 26
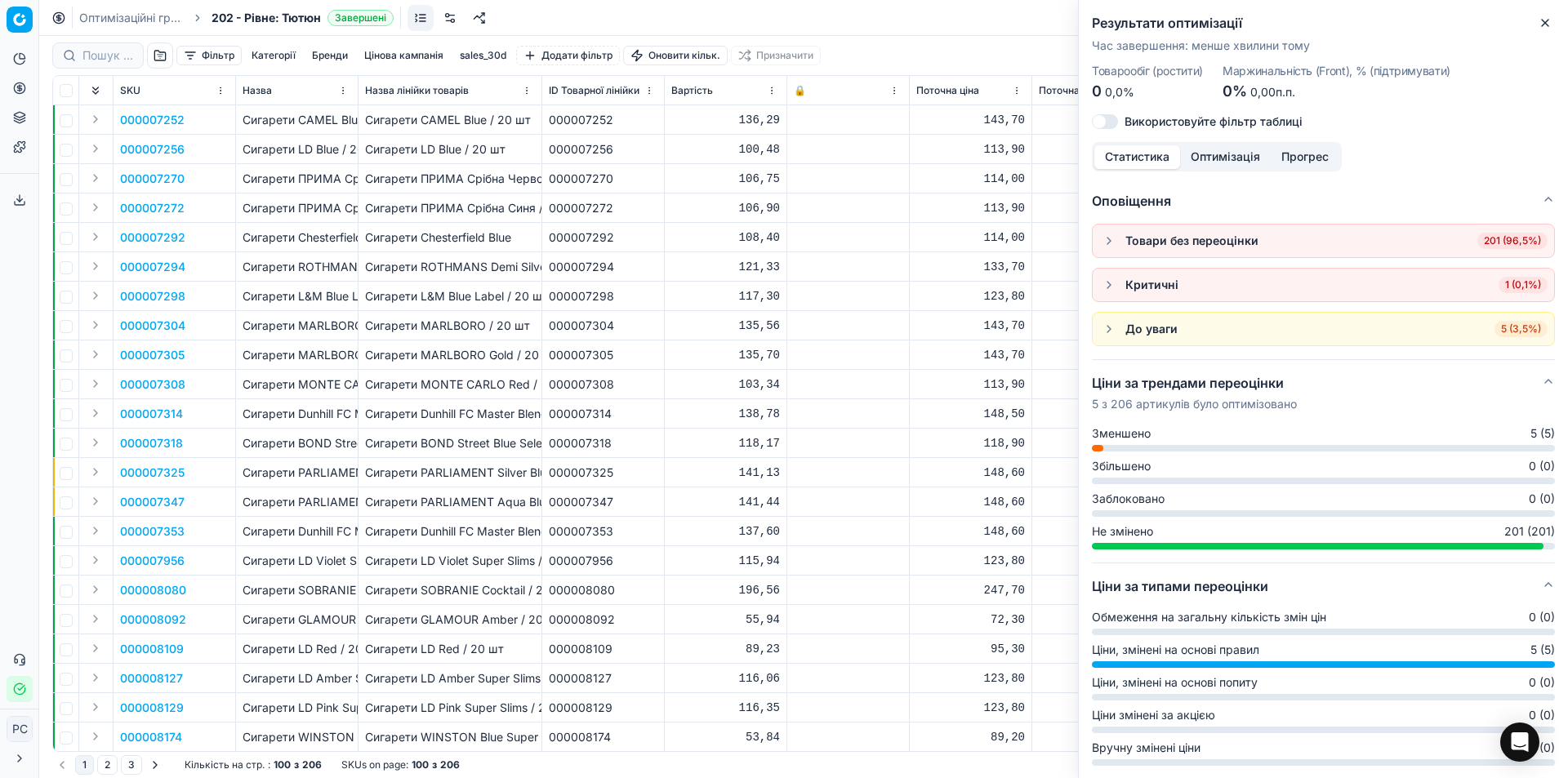
click at [1113, 331] on button "button" at bounding box center [1108, 329] width 20 height 20
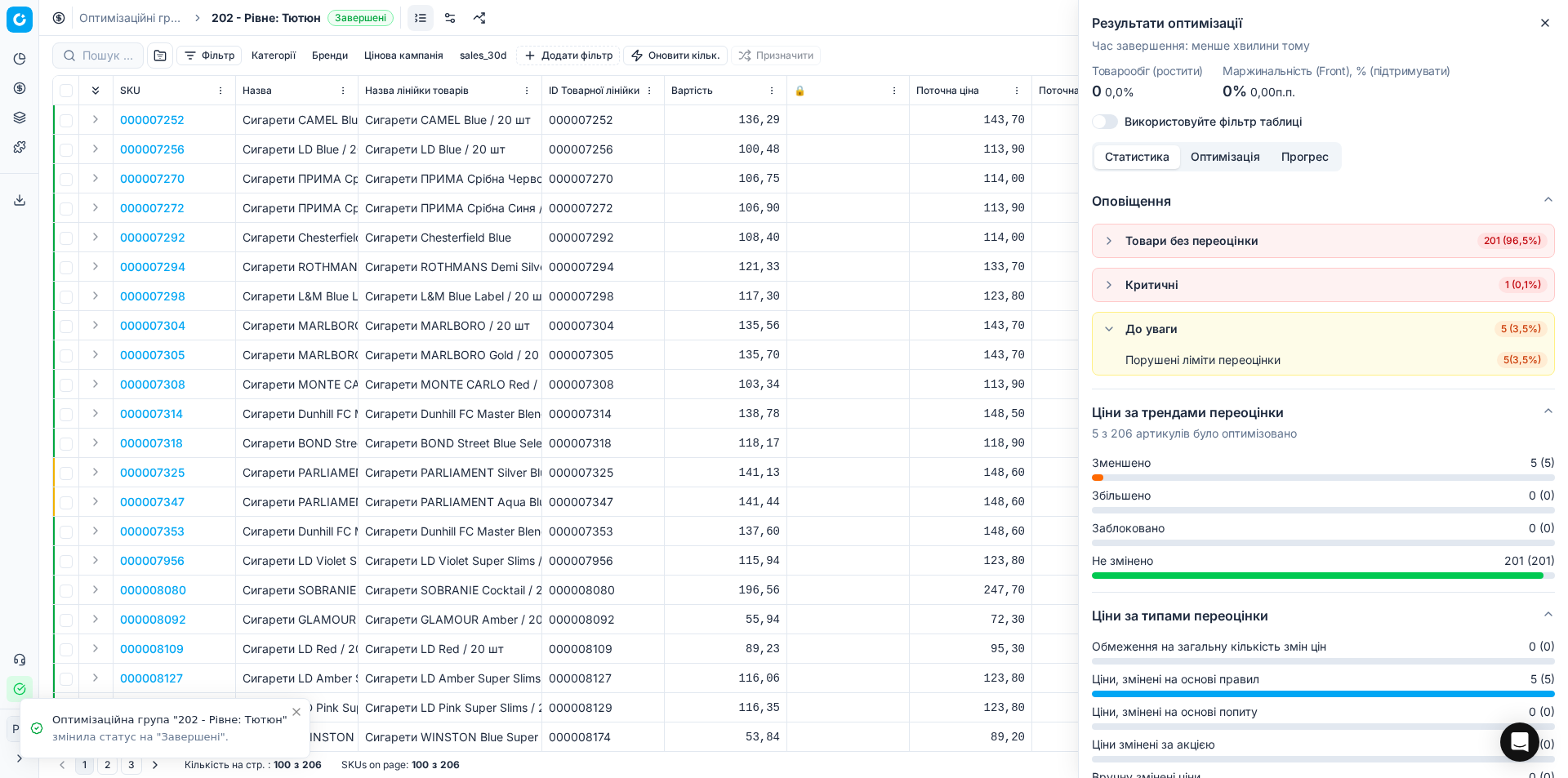
click at [1150, 362] on div "Порушені ліміти переоцінки" at bounding box center [1203, 359] width 155 height 16
click at [1153, 331] on div "До уваги" at bounding box center [1152, 329] width 53 height 16
click at [1107, 327] on button "button" at bounding box center [1108, 329] width 20 height 20
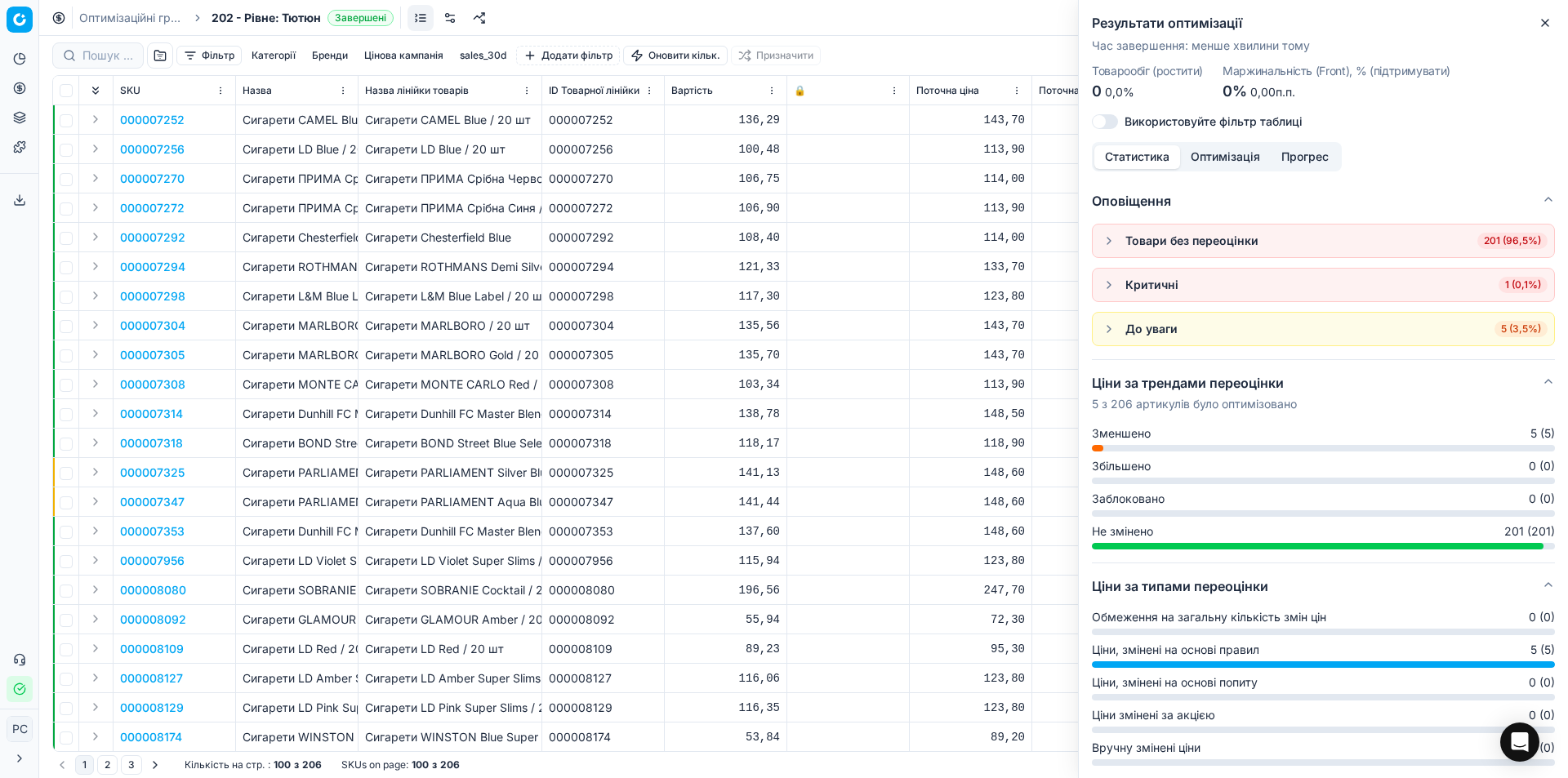
click at [1108, 328] on button "button" at bounding box center [1108, 329] width 20 height 20
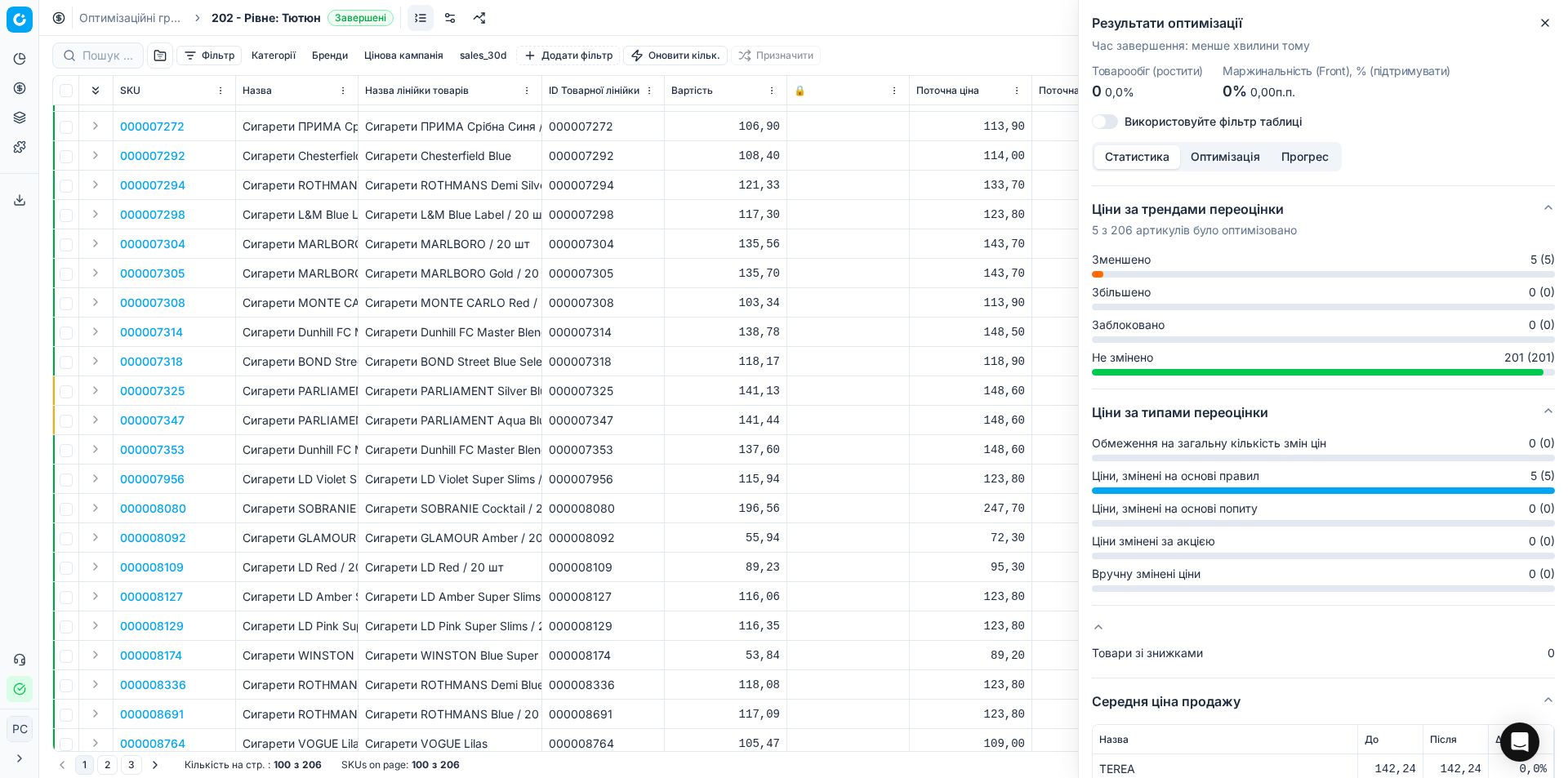
scroll to position [167, 0]
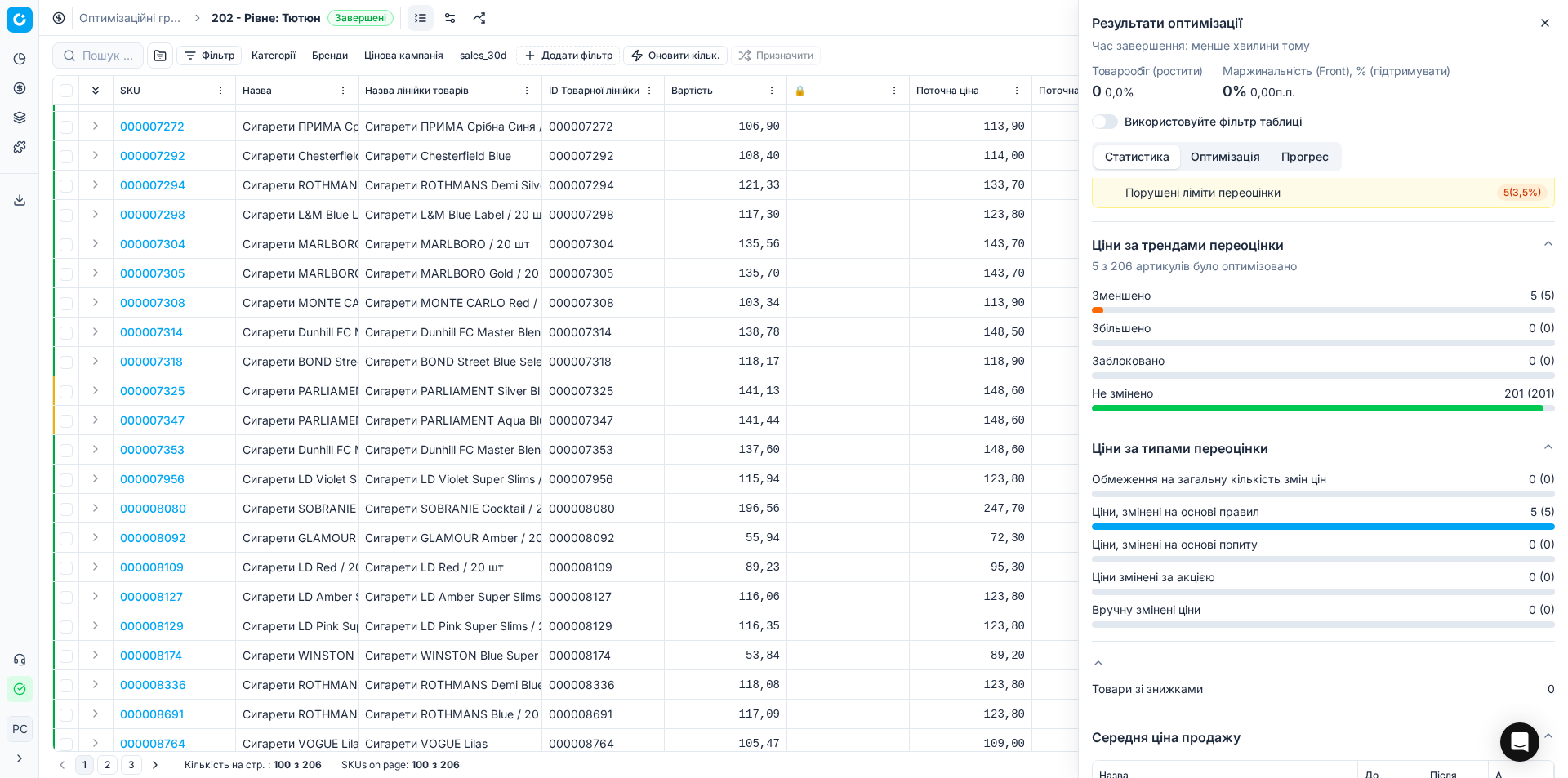
click at [1146, 449] on button "Ціни за типами переоцінки" at bounding box center [1323, 448] width 463 height 46
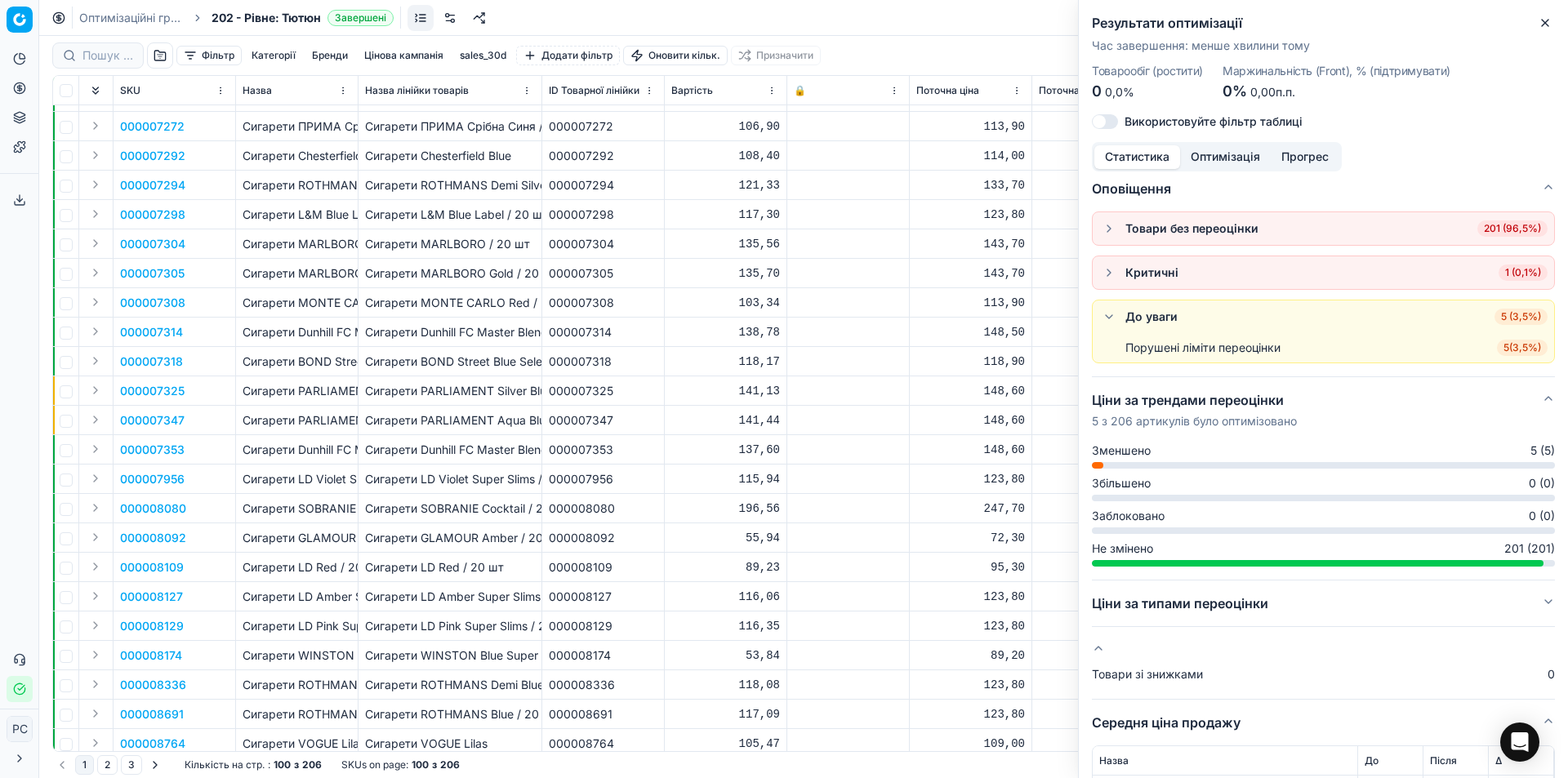
scroll to position [0, 0]
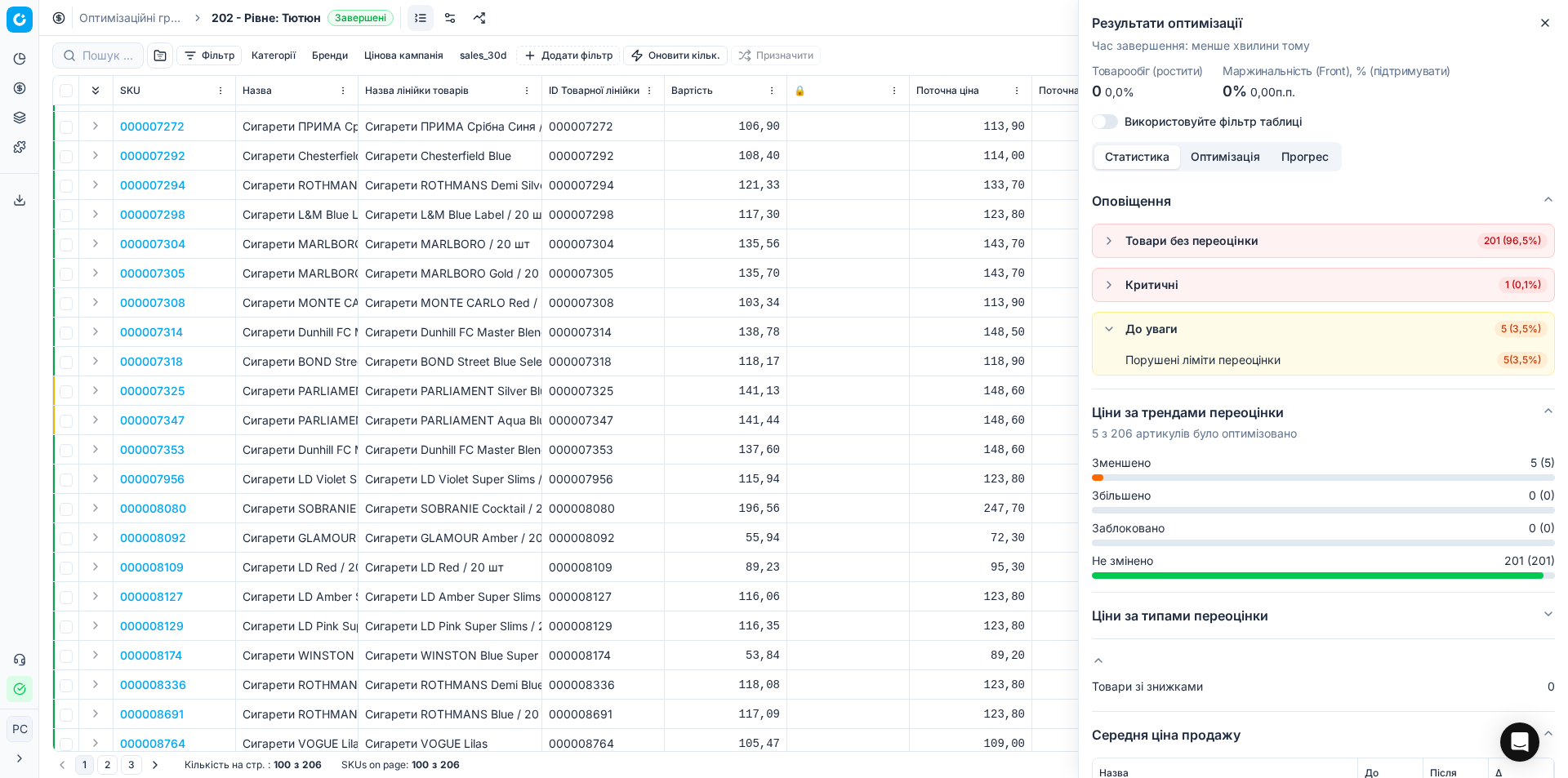
click at [1111, 285] on button "button" at bounding box center [1108, 285] width 20 height 20
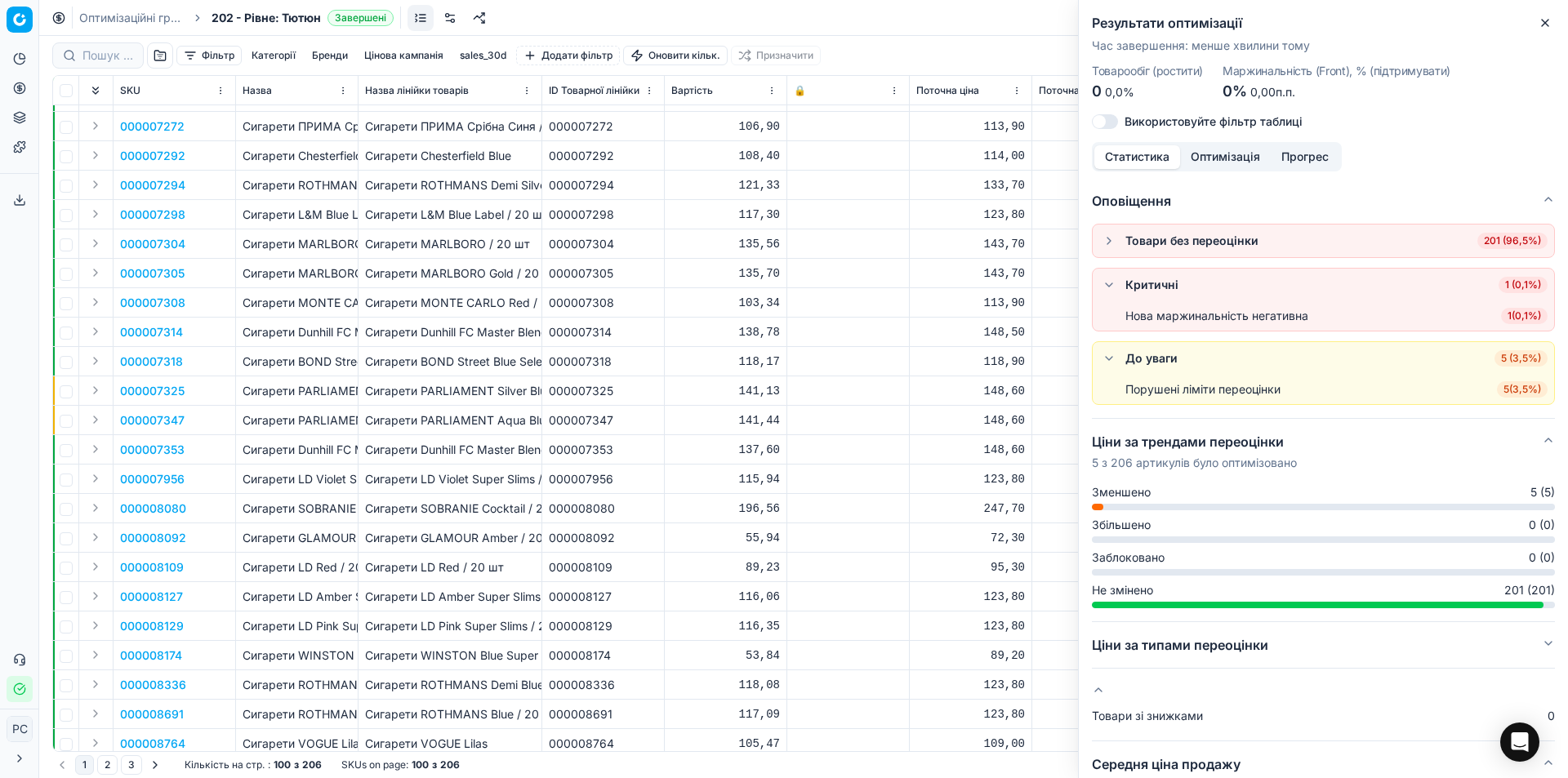
click at [1502, 387] on span "5 ( 3,5% )" at bounding box center [1522, 389] width 51 height 16
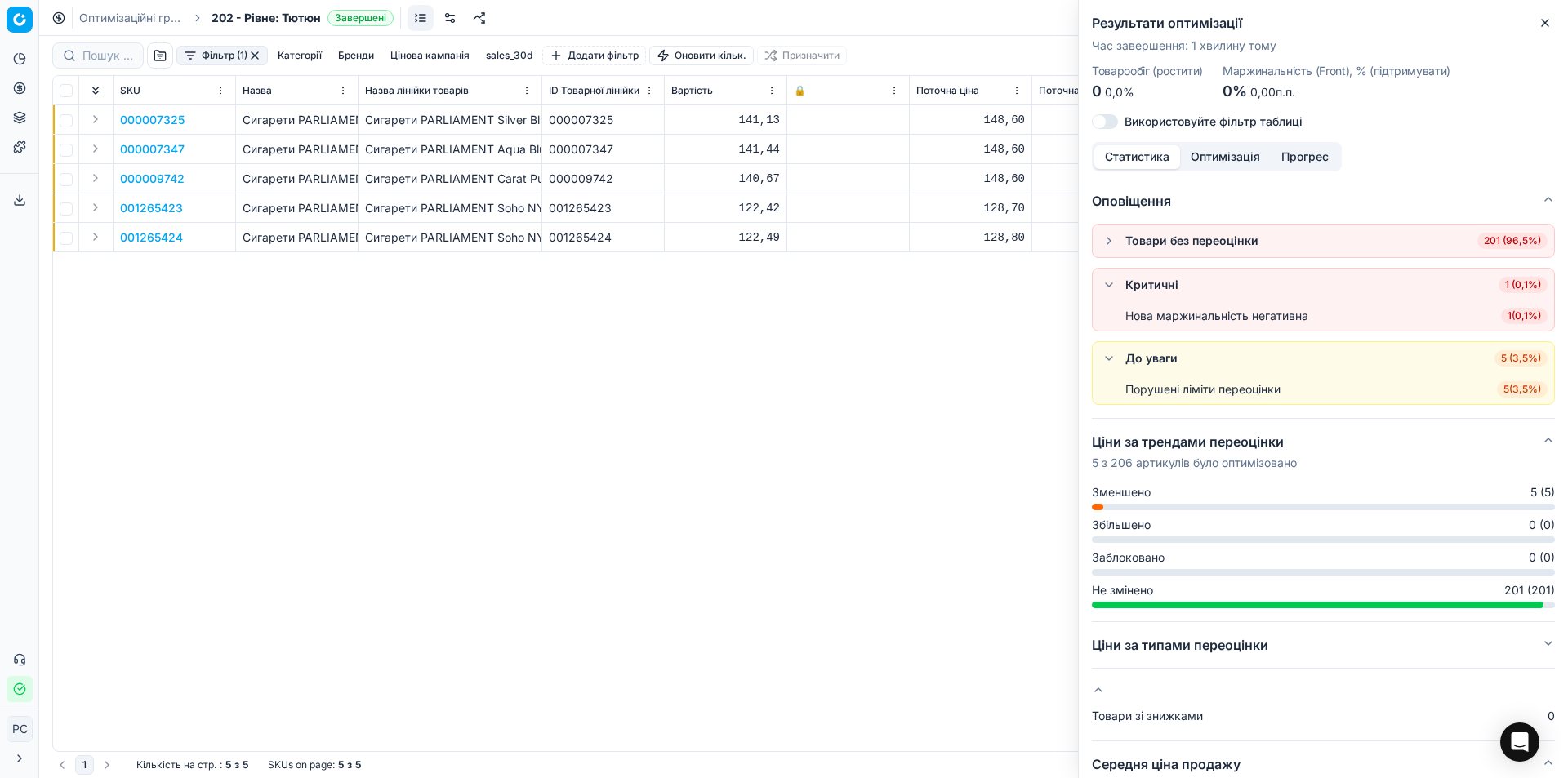
click at [918, 377] on div "000007325 Сигарети PARLIAMENT Silver Blue / 20 шт Сигарети PARLIAMENT Silver Bl…" at bounding box center [803, 428] width 1501 height 646
click at [1548, 20] on icon "button" at bounding box center [1544, 22] width 13 height 13
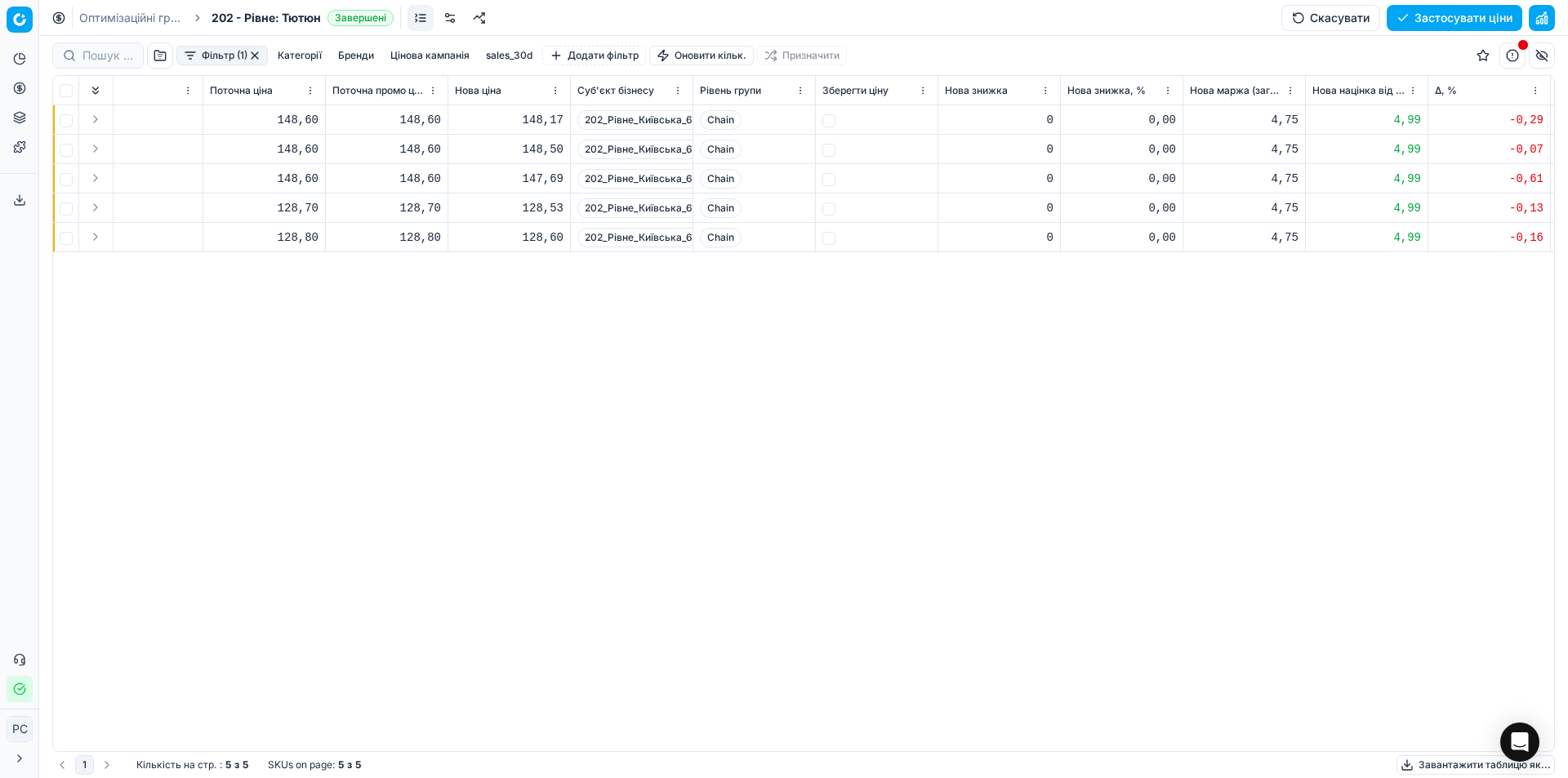
scroll to position [0, 462]
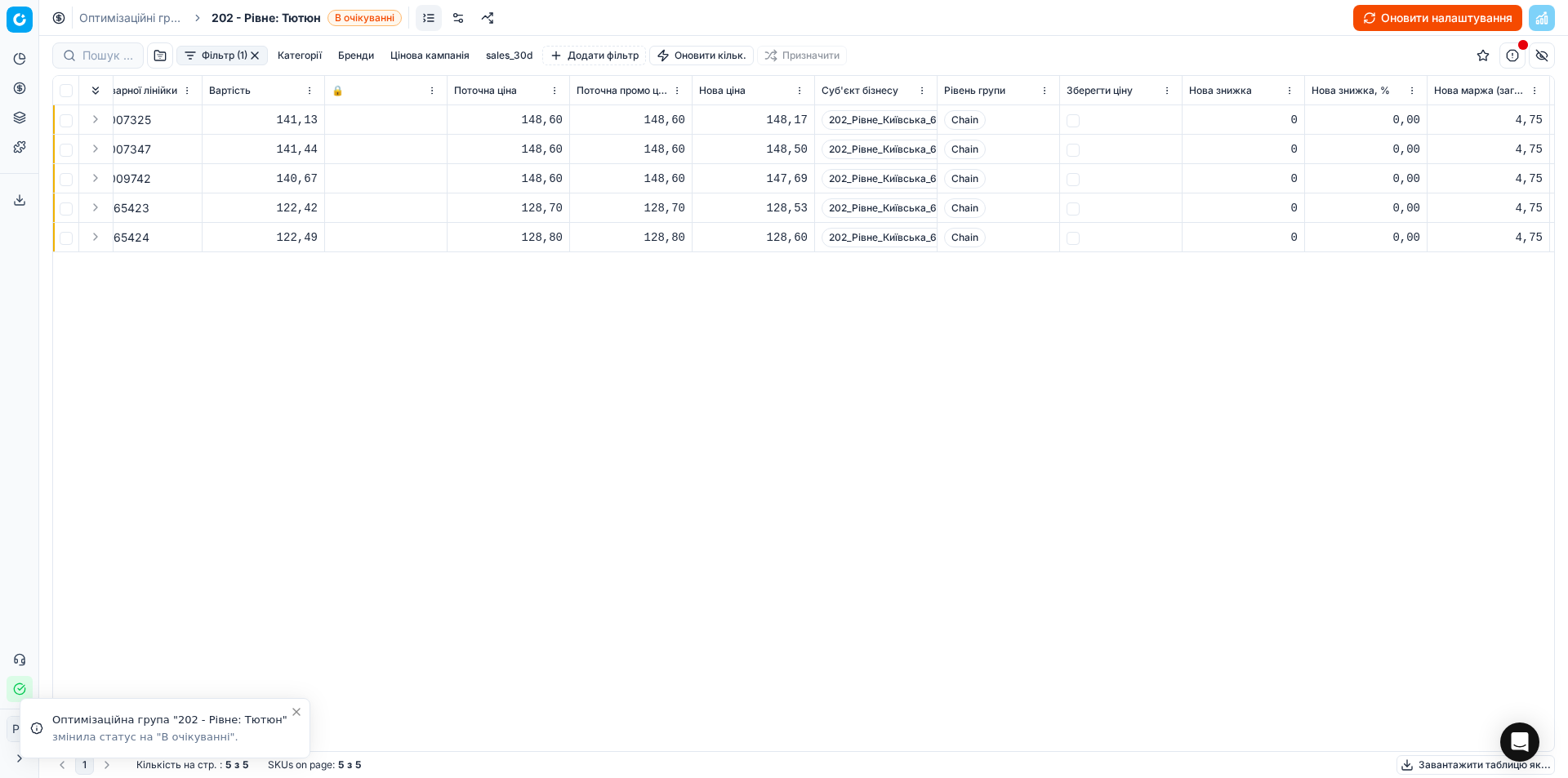
click at [1417, 20] on button "Оновити налаштування" at bounding box center [1437, 18] width 169 height 26
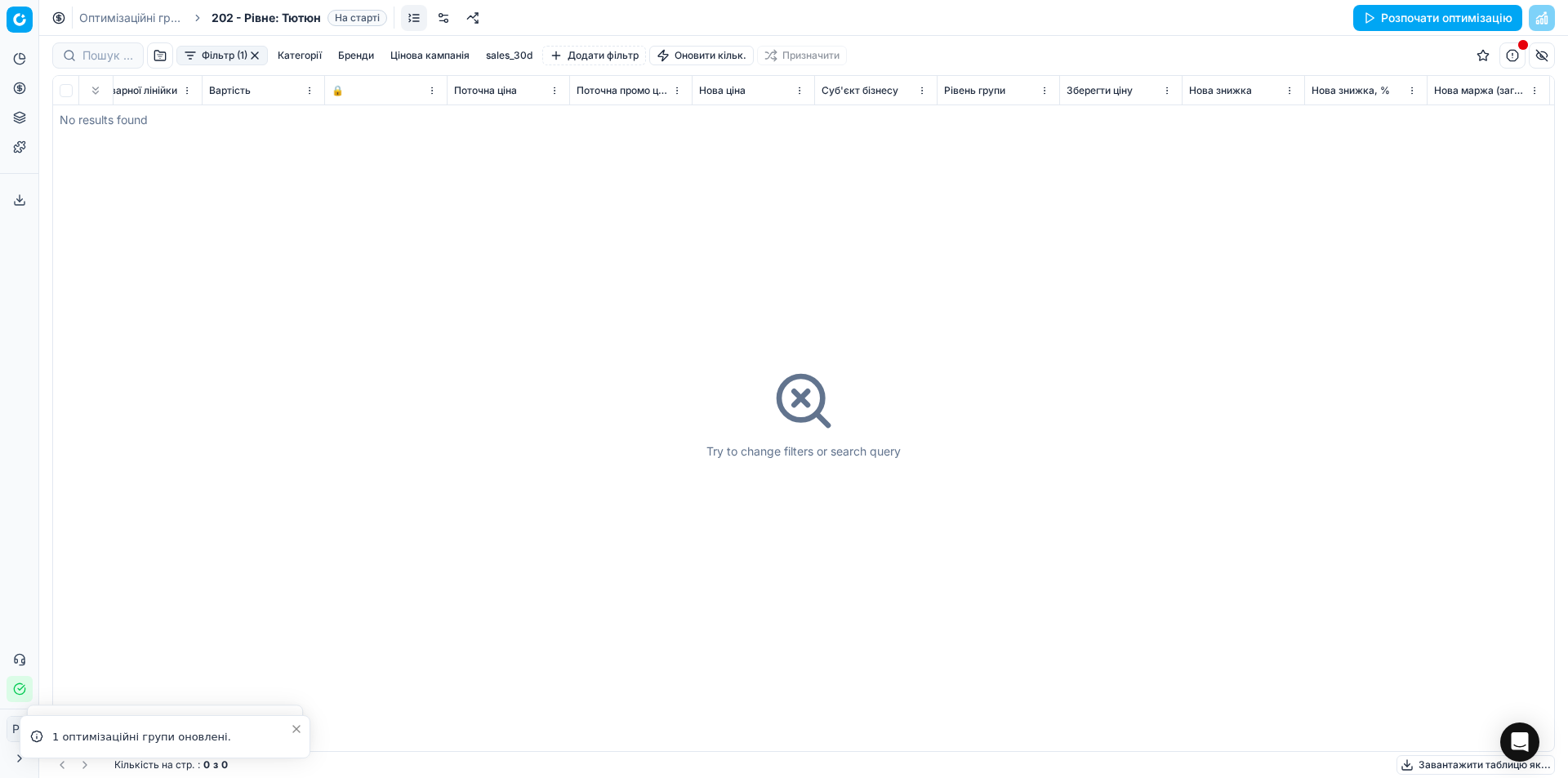
click at [1458, 20] on button "Розпочати оптимізацію" at bounding box center [1437, 18] width 169 height 26
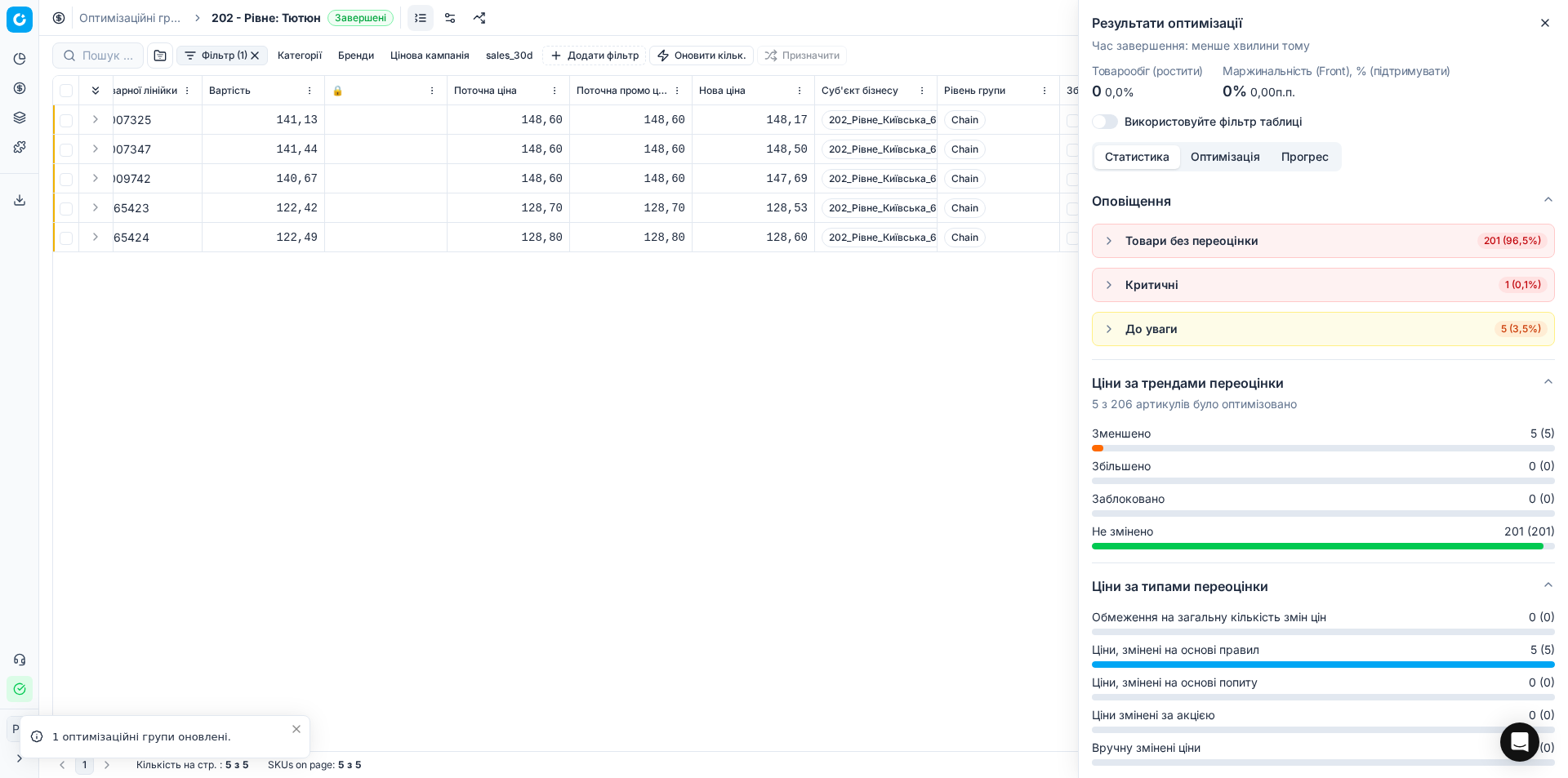
click at [1141, 331] on div "До уваги" at bounding box center [1152, 329] width 53 height 16
click at [1129, 433] on span "Зменшено" at bounding box center [1120, 433] width 59 height 16
click at [892, 367] on div "Сигарети PARLIAMENT Silver Blue / 20 шт Сигарети PARLIAMENT Silver Blue / 20 шт…" at bounding box center [341, 428] width 1501 height 646
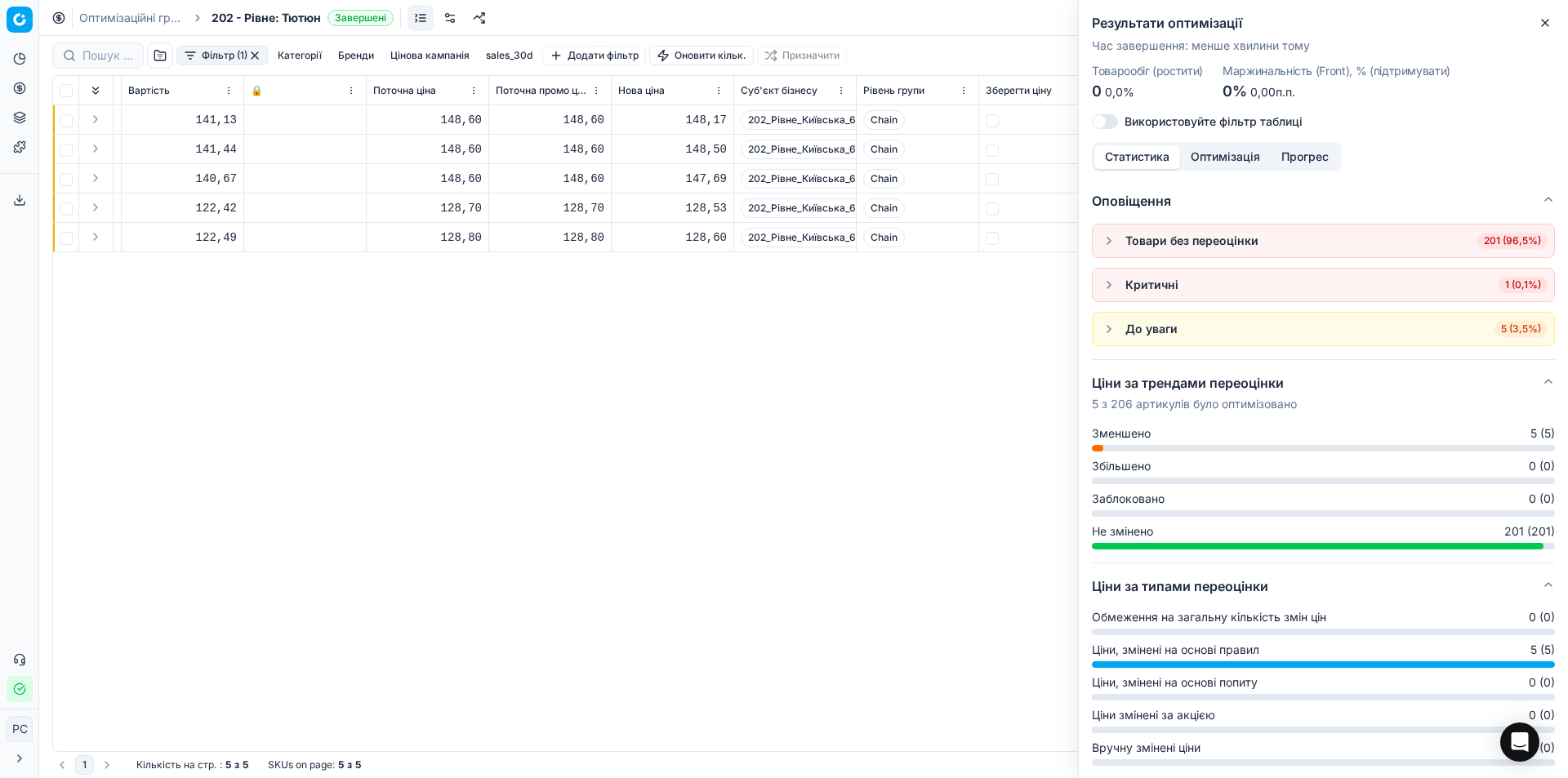
scroll to position [0, 545]
click at [1114, 437] on span "Зменшено" at bounding box center [1120, 433] width 59 height 16
click at [1125, 324] on div "До уваги 5 (3,5%)" at bounding box center [1323, 329] width 448 height 20
click at [1100, 328] on button "button" at bounding box center [1108, 329] width 20 height 20
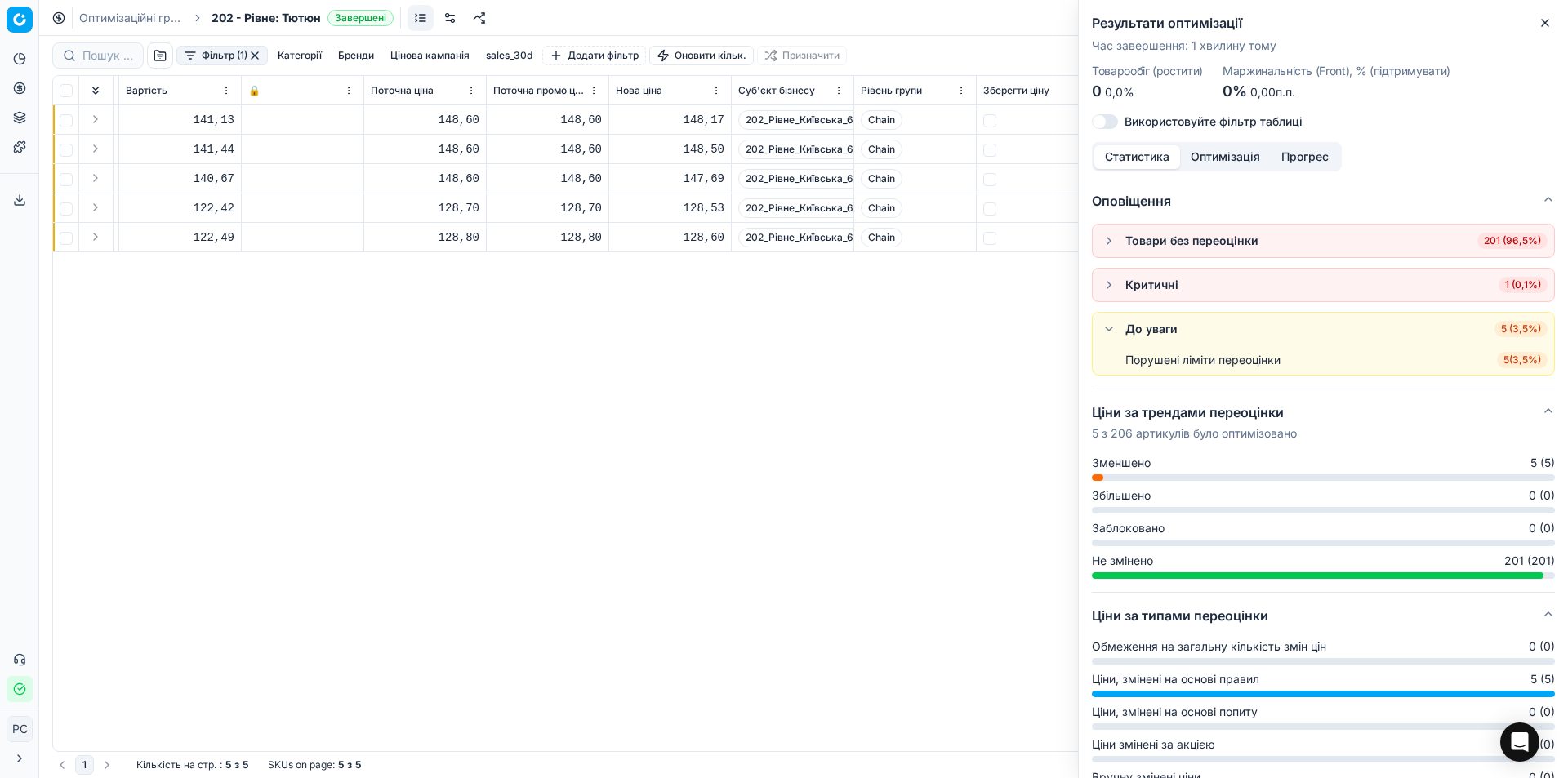
click at [1500, 362] on span "5 ( 3,5% )" at bounding box center [1522, 359] width 51 height 16
click at [508, 386] on div "Сигарети PARLIAMENT Silver Blue / 20 шт 000007325 141,13 148,60 148,60 148,17 2…" at bounding box center [257, 428] width 1501 height 646
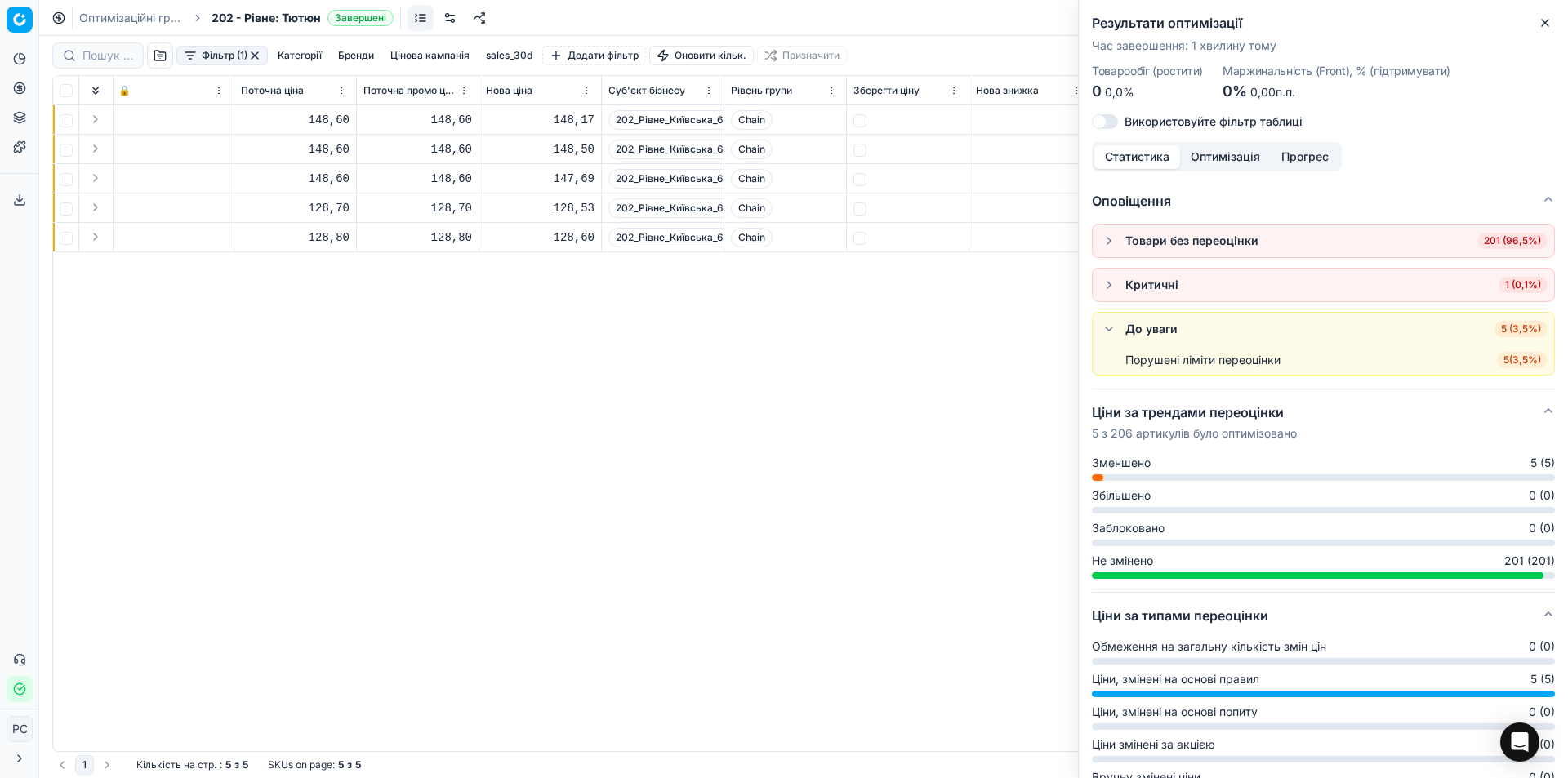
scroll to position [0, 901]
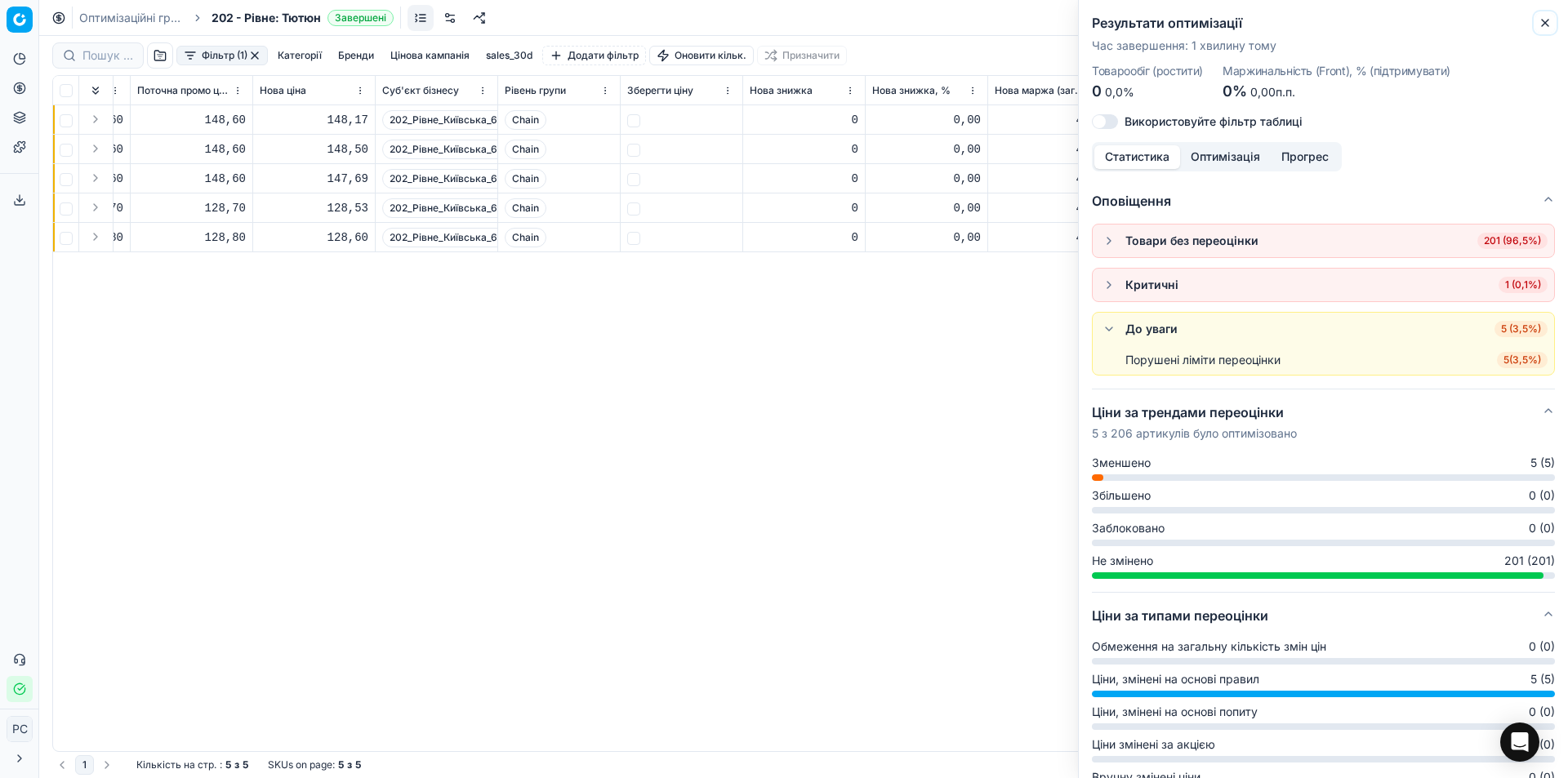
click at [1547, 14] on button "Close" at bounding box center [1544, 22] width 20 height 20
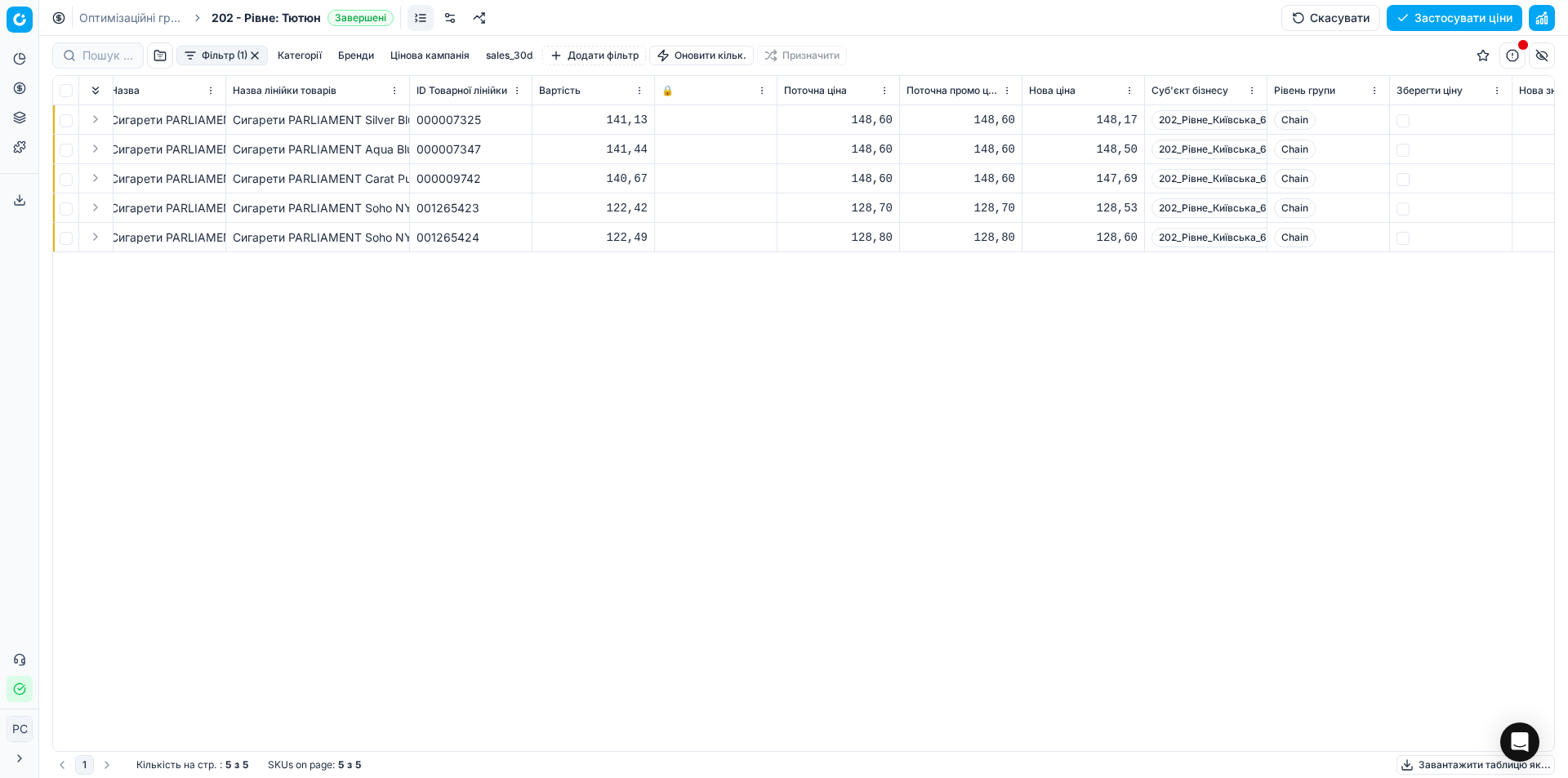
scroll to position [0, 0]
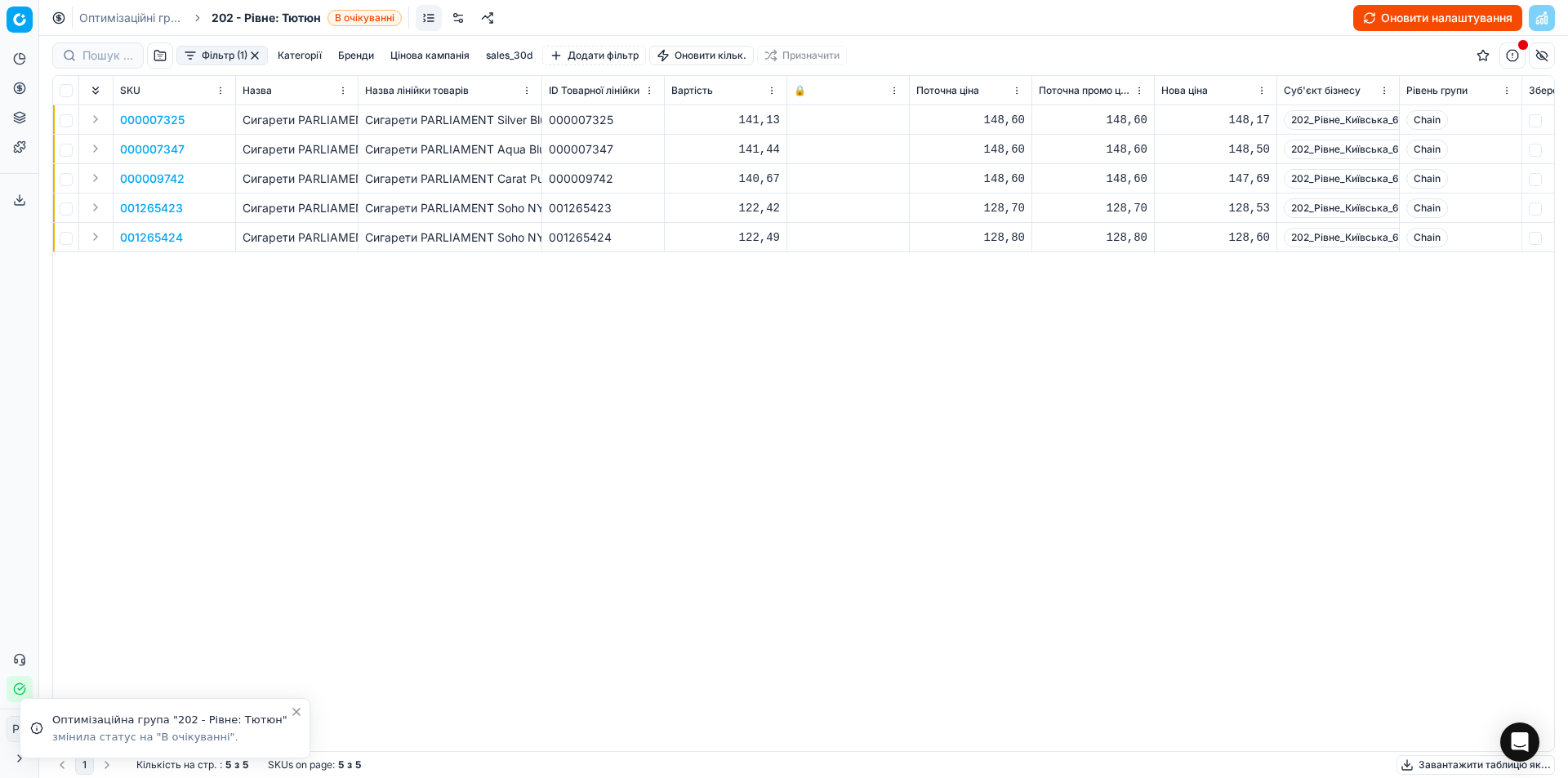
click at [1448, 22] on button "Оновити налаштування" at bounding box center [1437, 18] width 169 height 26
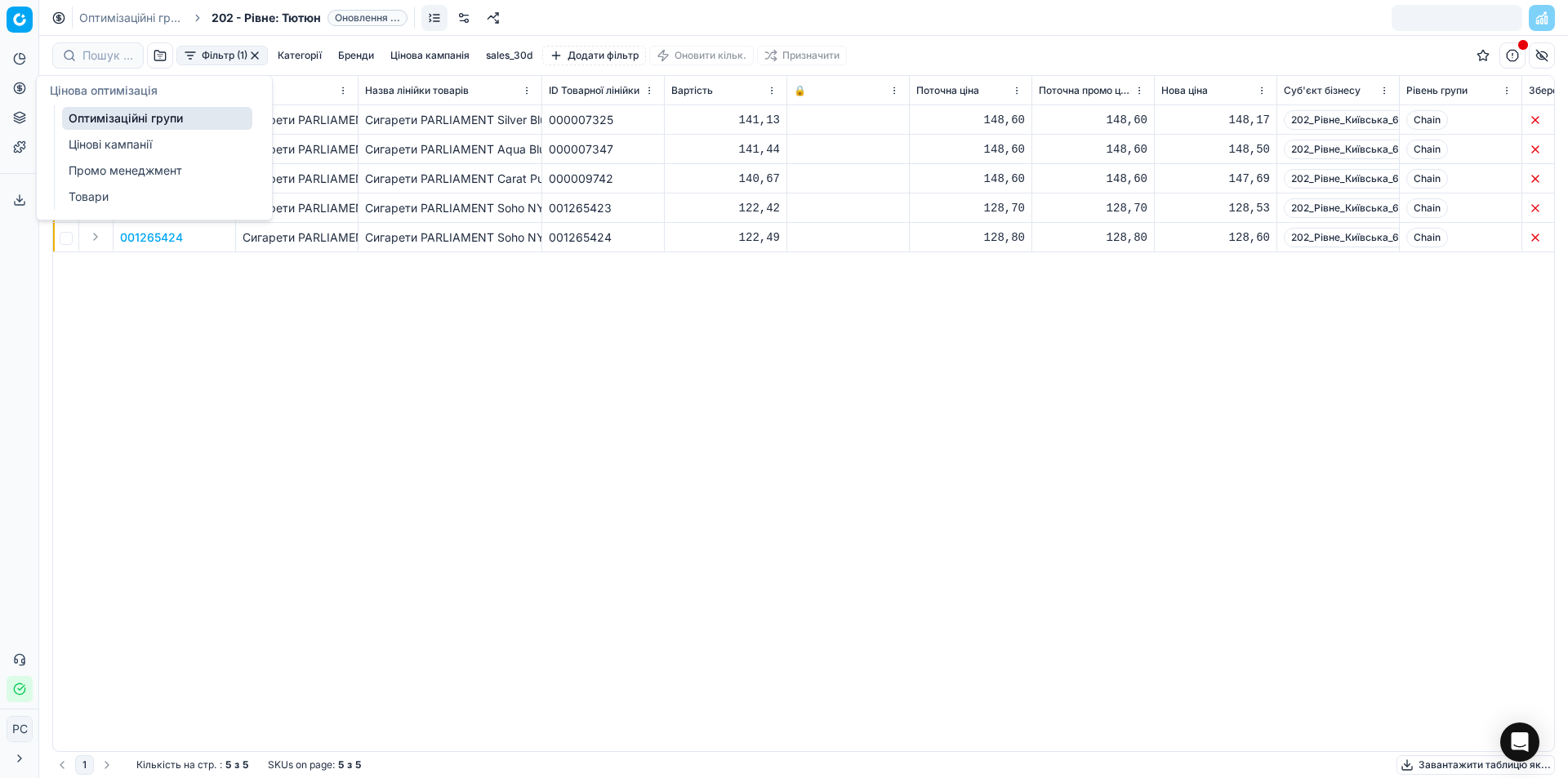
click at [104, 118] on link "Оптимізаційні групи" at bounding box center [157, 118] width 190 height 23
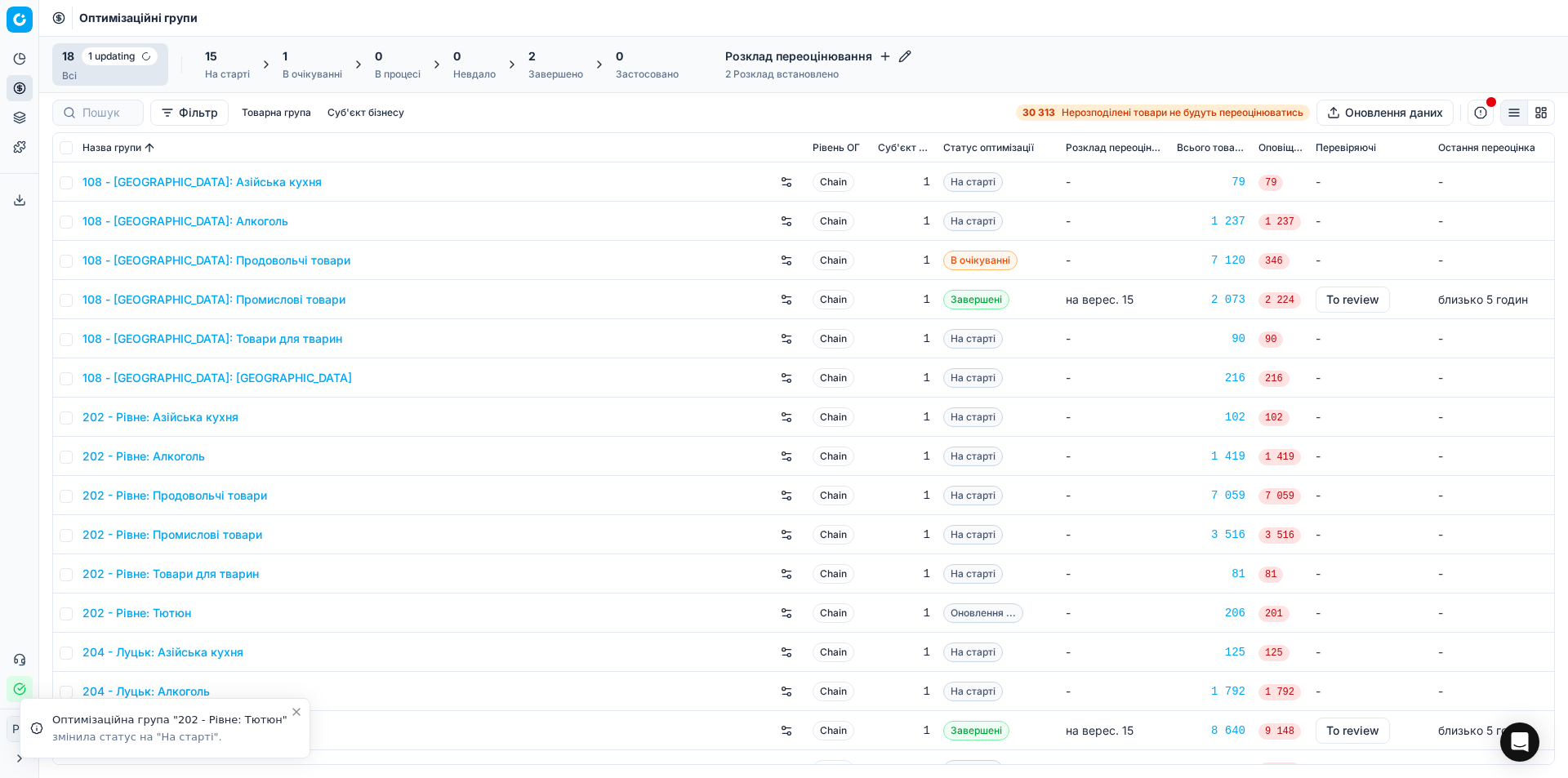
click at [155, 614] on link "202 - Рівне: Тютюн" at bounding box center [137, 612] width 109 height 16
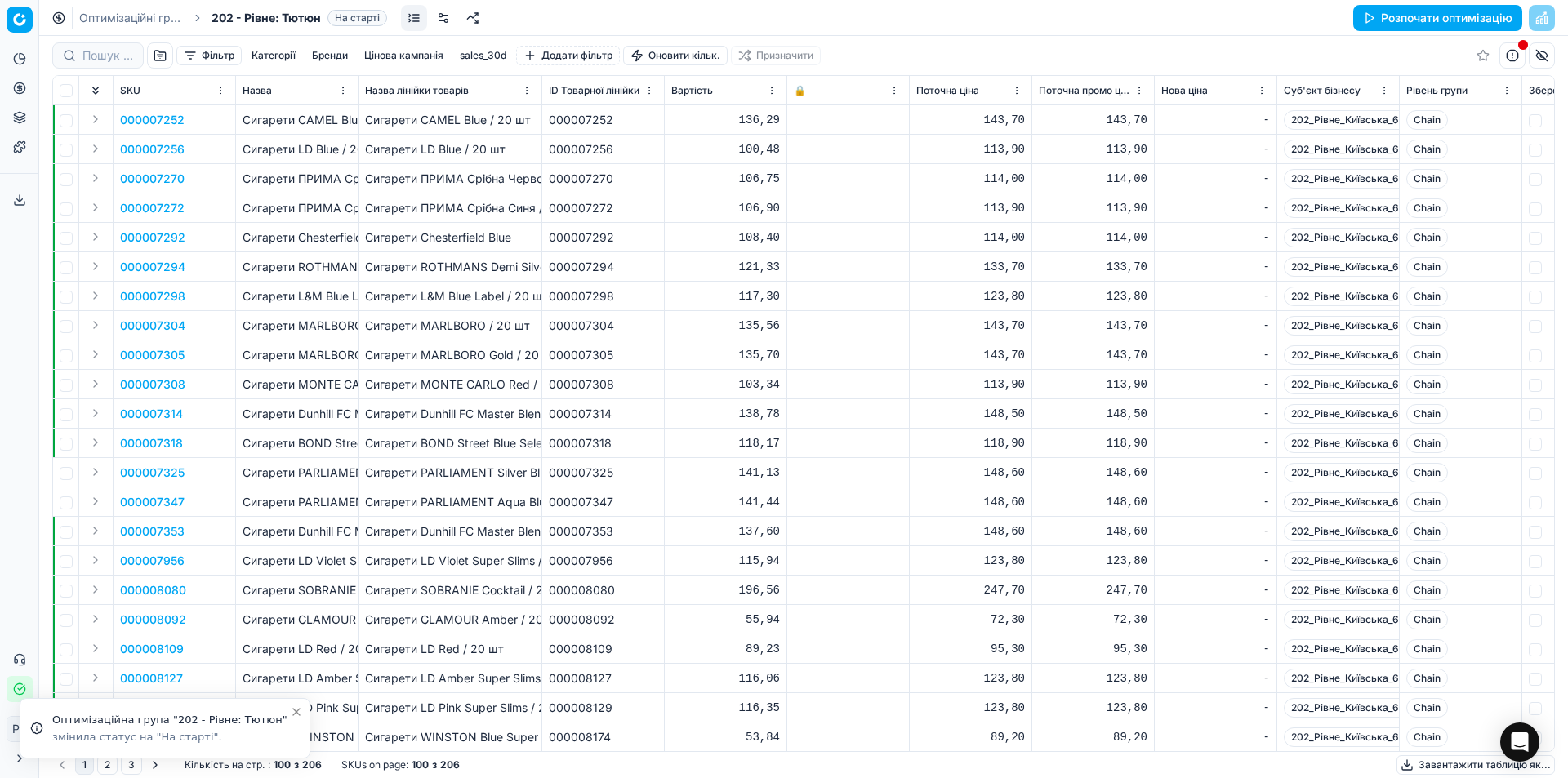
click at [1465, 19] on button "Розпочати оптимізацію" at bounding box center [1437, 18] width 169 height 26
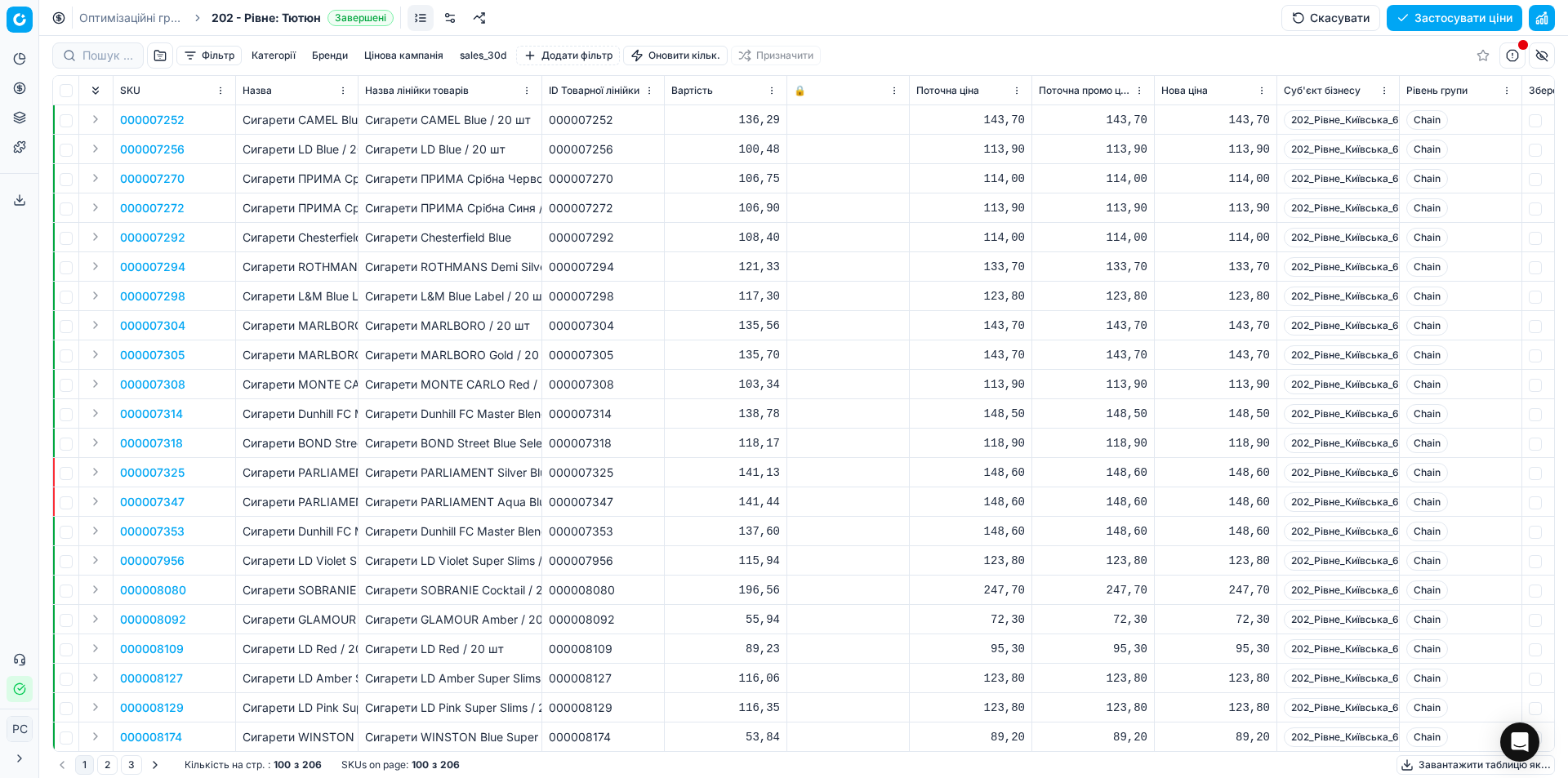
click at [1511, 58] on button "button" at bounding box center [1512, 55] width 26 height 26
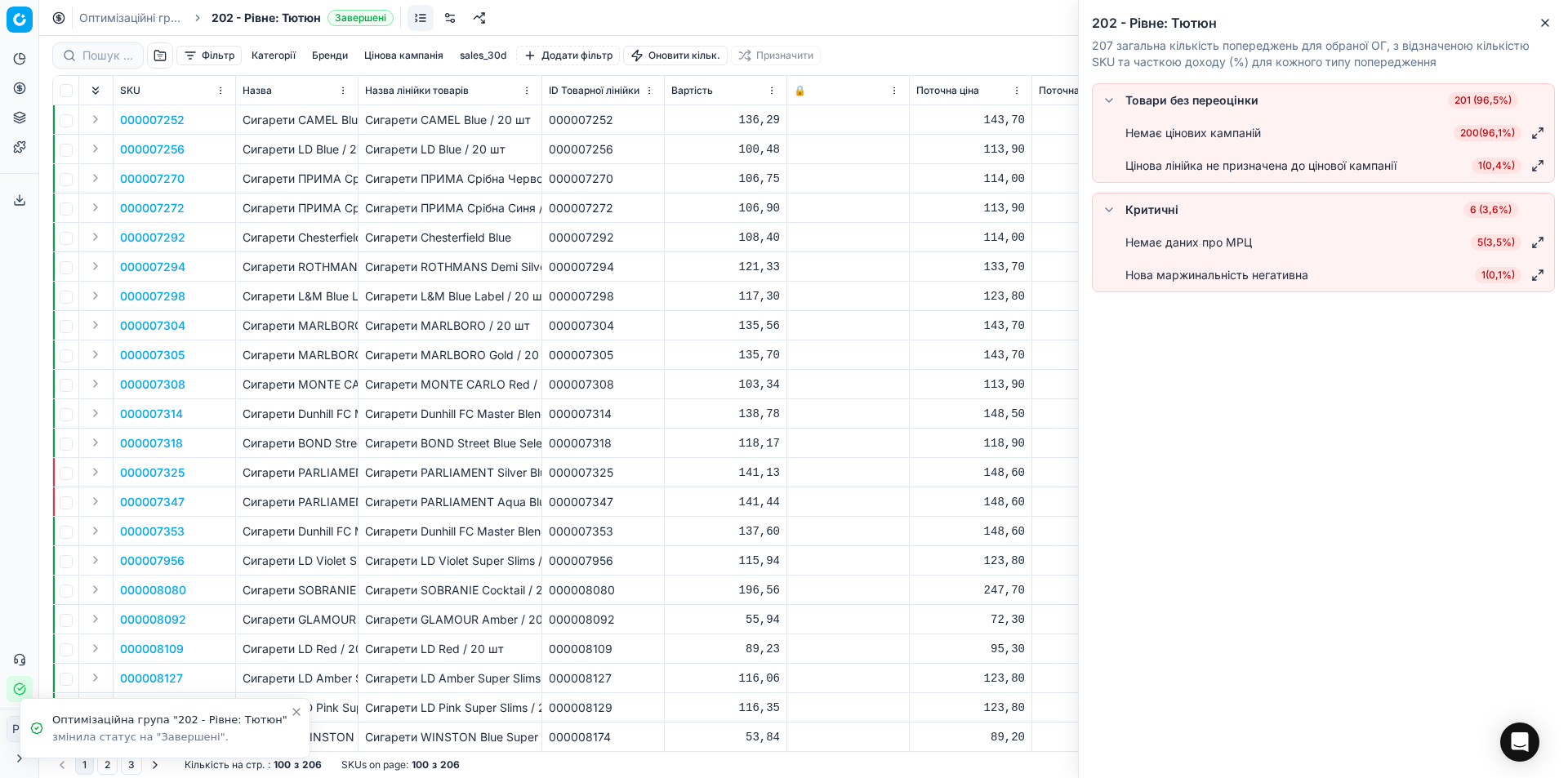
click at [1170, 245] on div "Немає даних про МРЦ" at bounding box center [1188, 242] width 127 height 16
click at [1108, 210] on button "button" at bounding box center [1108, 210] width 20 height 20
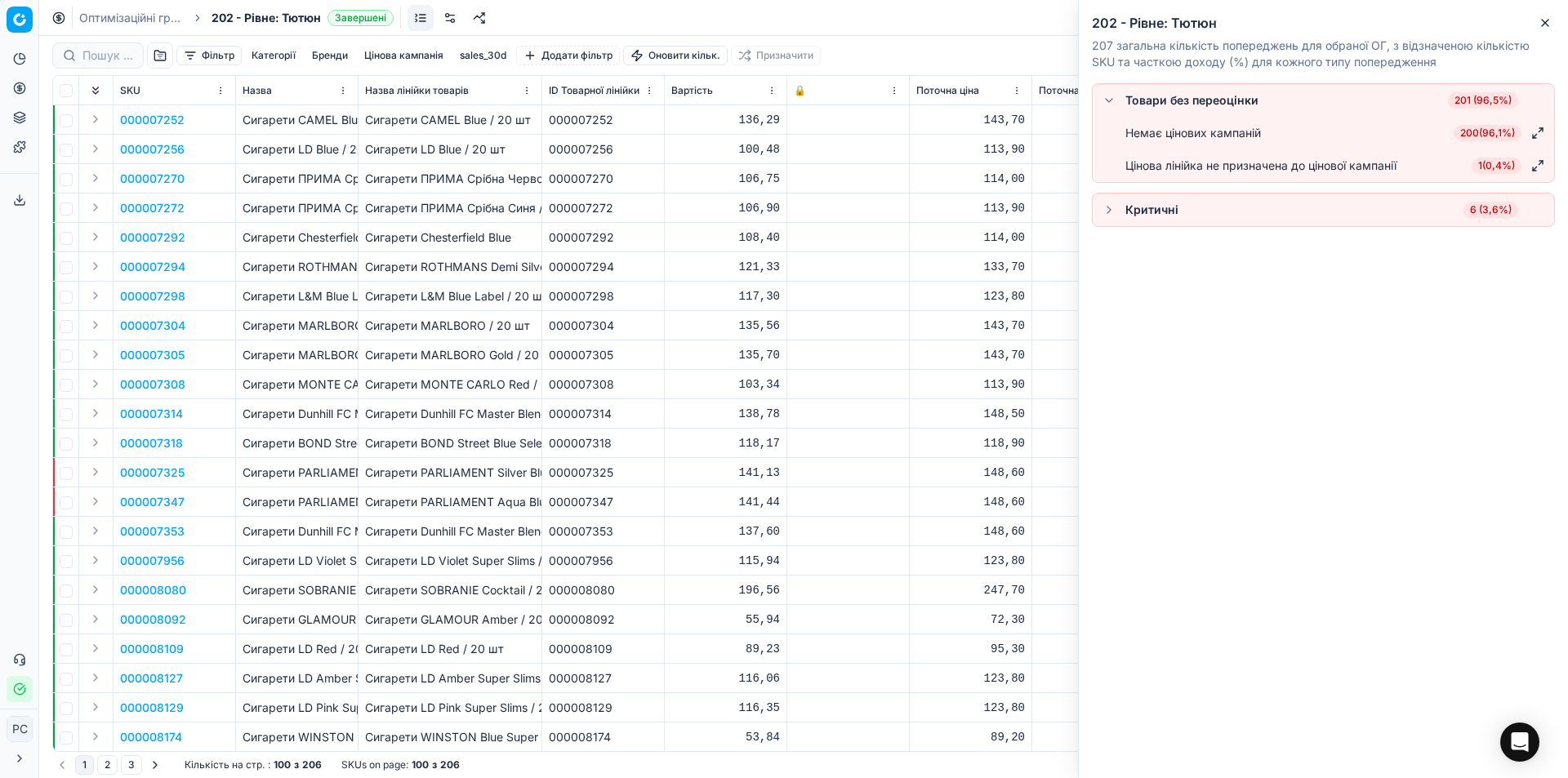
click at [1174, 219] on div "Критичні 6 (3,6%)" at bounding box center [1323, 210] width 448 height 20
click at [1214, 347] on div "Товари без переоцінки 201 (96,5%) Немає цінових кампаній 200 ( 96,1% ) Цінова л…" at bounding box center [1323, 431] width 489 height 695
click at [1541, 23] on icon "button" at bounding box center [1544, 22] width 13 height 13
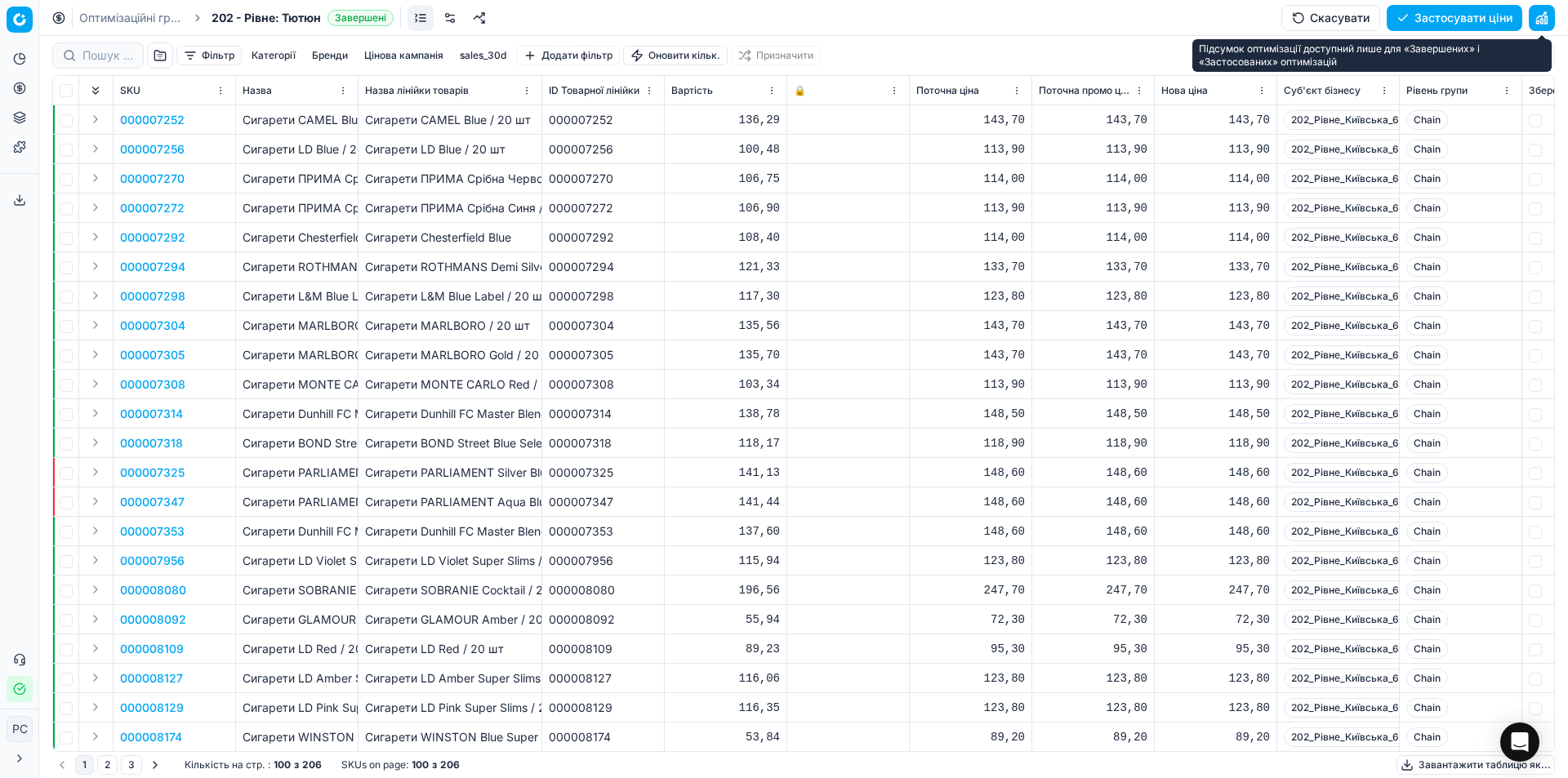
click at [1546, 13] on button "button" at bounding box center [1542, 18] width 26 height 26
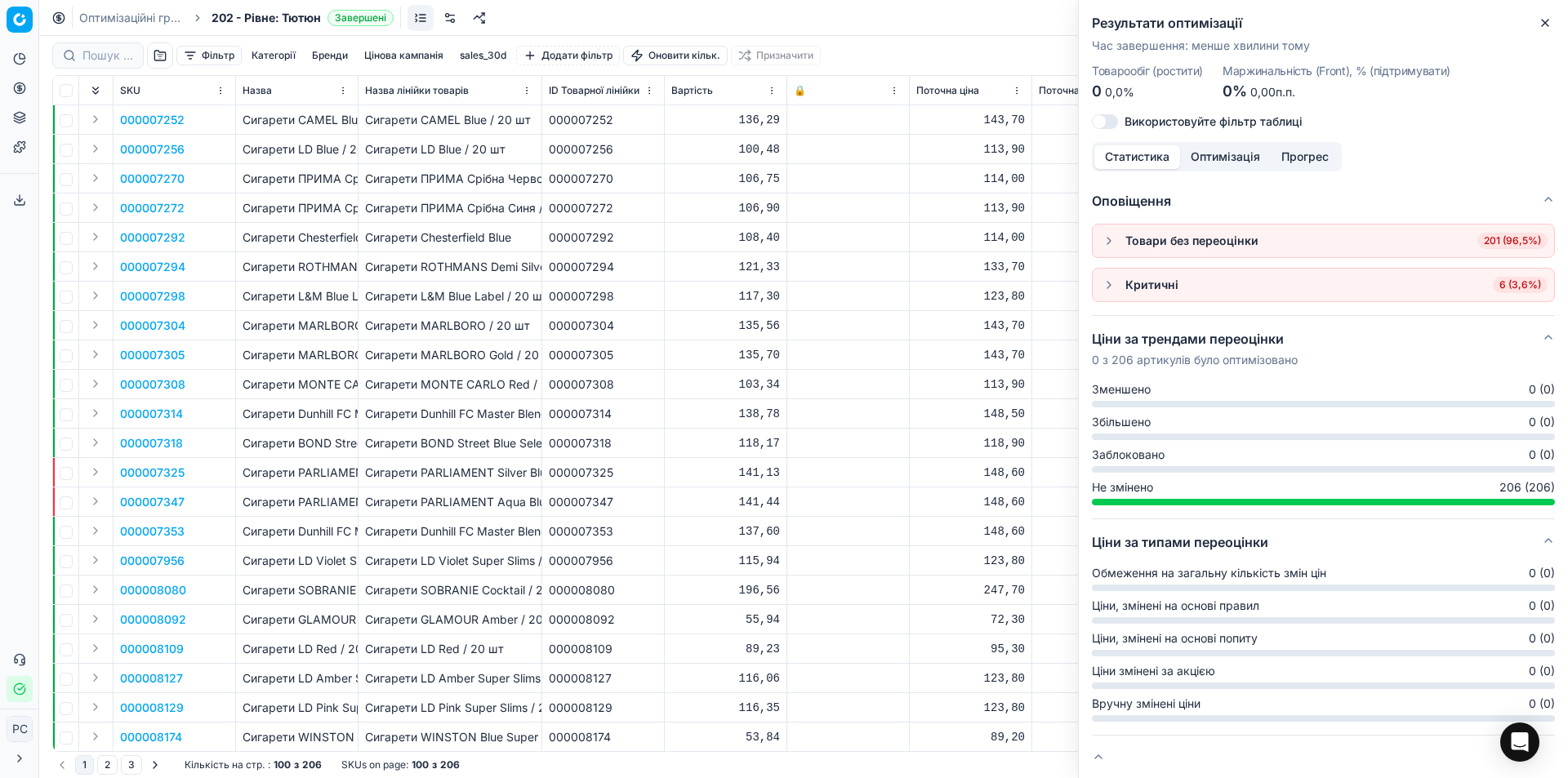
click at [1107, 283] on button "button" at bounding box center [1108, 285] width 20 height 20
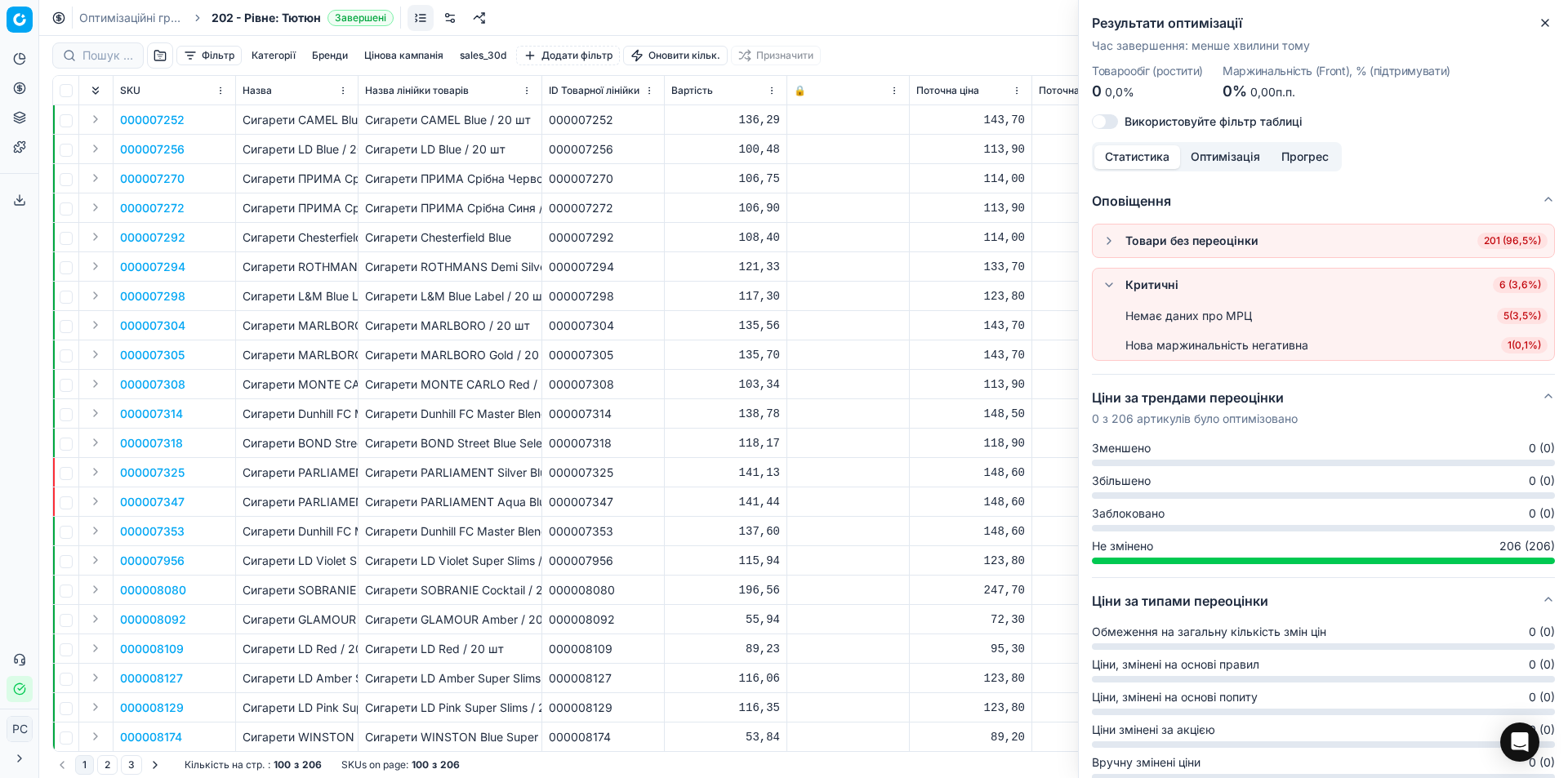
click at [1180, 322] on div "Немає даних про МРЦ" at bounding box center [1188, 315] width 127 height 16
click at [1189, 311] on div "Немає даних про МРЦ" at bounding box center [1188, 315] width 127 height 16
click at [1163, 315] on div "Немає даних про МРЦ" at bounding box center [1188, 315] width 127 height 16
drag, startPoint x: 1502, startPoint y: 312, endPoint x: 1406, endPoint y: 307, distance: 96.1
click at [1502, 311] on span "5 ( 3,5% )" at bounding box center [1522, 315] width 51 height 16
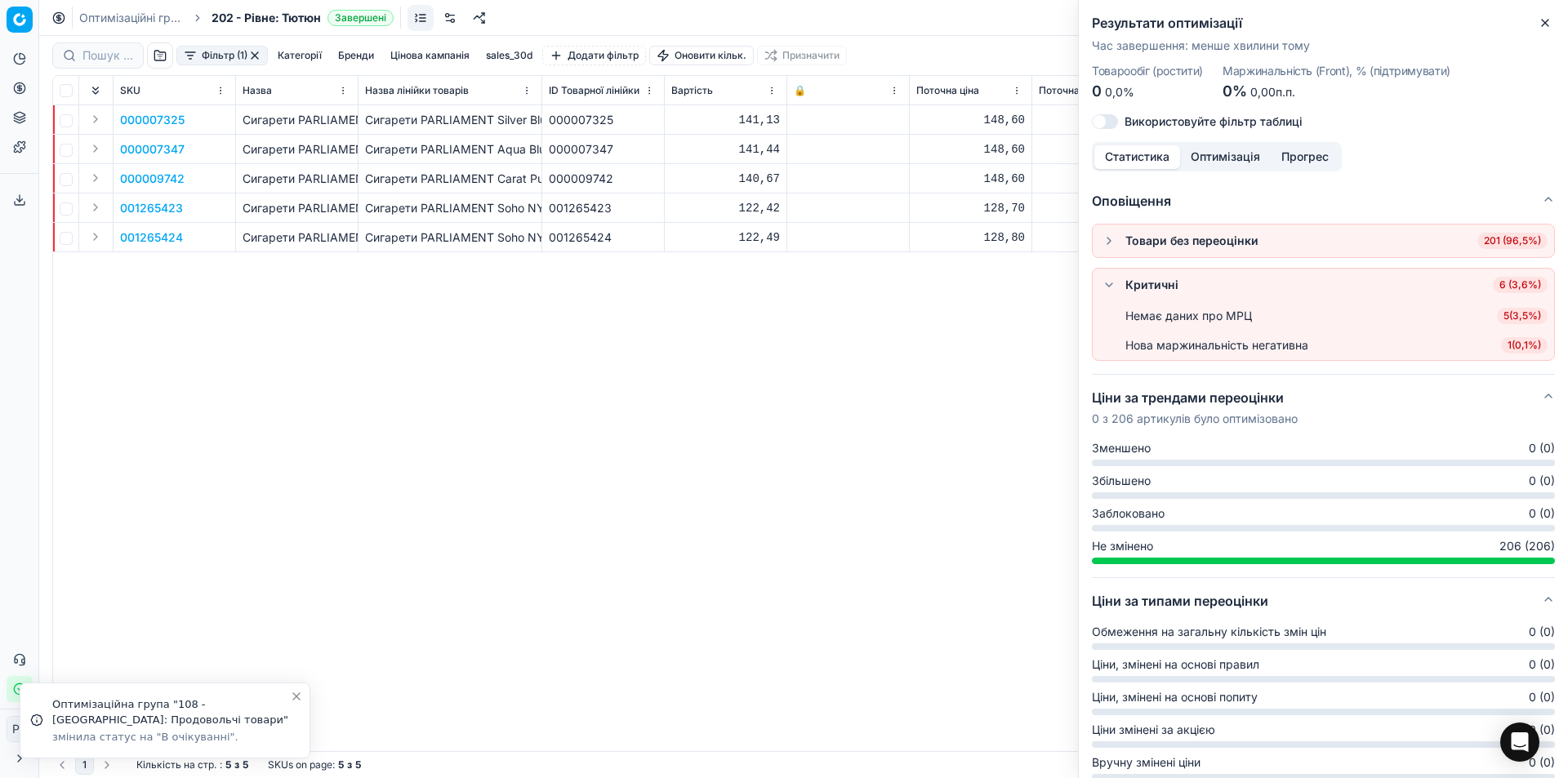
click at [871, 302] on div "000007325 Сигарети PARLIAMENT Silver Blue / 20 шт Сигарети PARLIAMENT Silver Bl…" at bounding box center [803, 428] width 1501 height 646
click at [1538, 20] on icon "button" at bounding box center [1544, 22] width 13 height 13
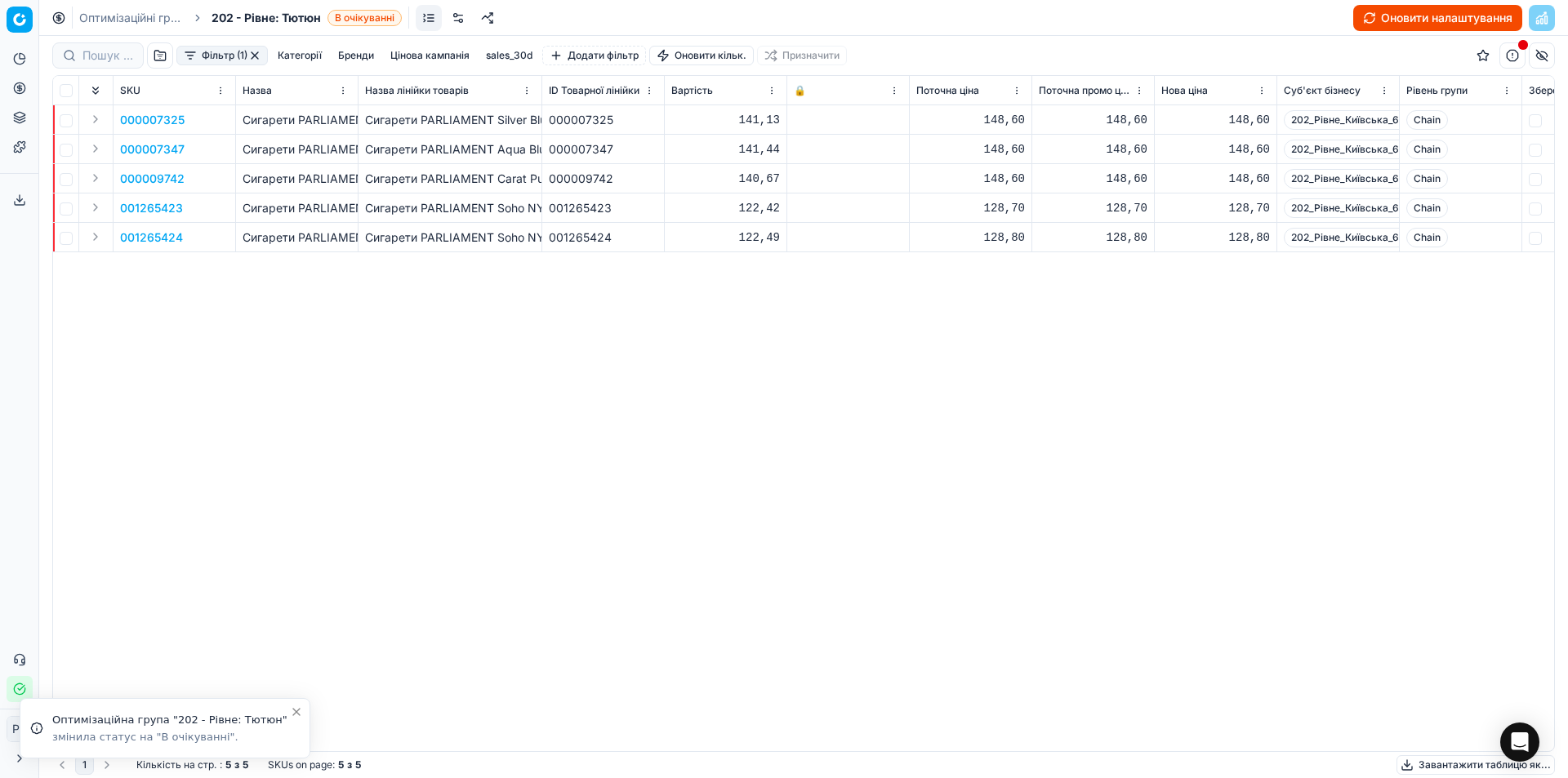
click at [1427, 25] on button "Оновити налаштування" at bounding box center [1437, 18] width 169 height 26
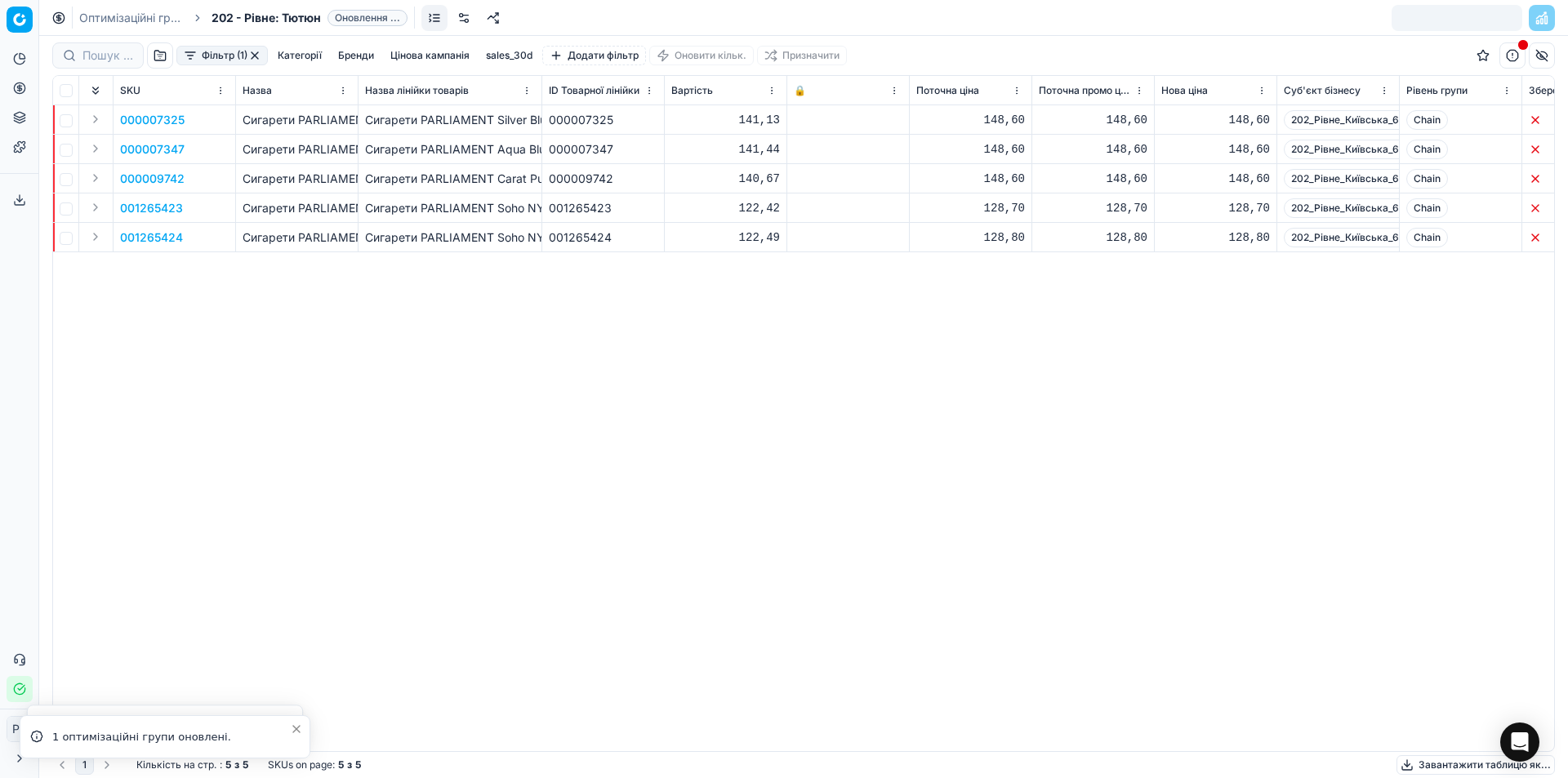
click at [1441, 11] on div at bounding box center [1457, 18] width 131 height 26
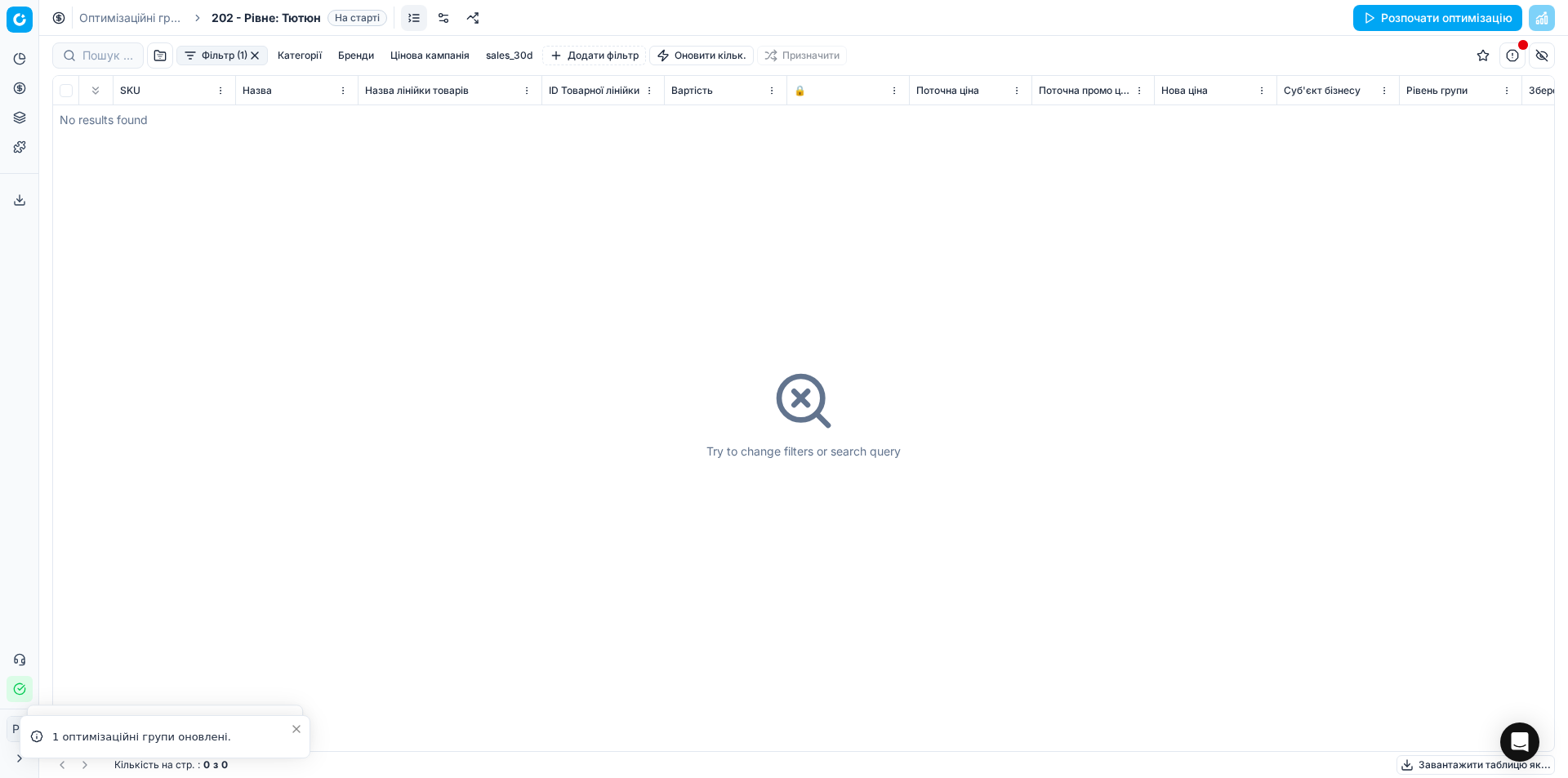
click at [1410, 18] on button "Розпочати оптимізацію" at bounding box center [1437, 18] width 169 height 26
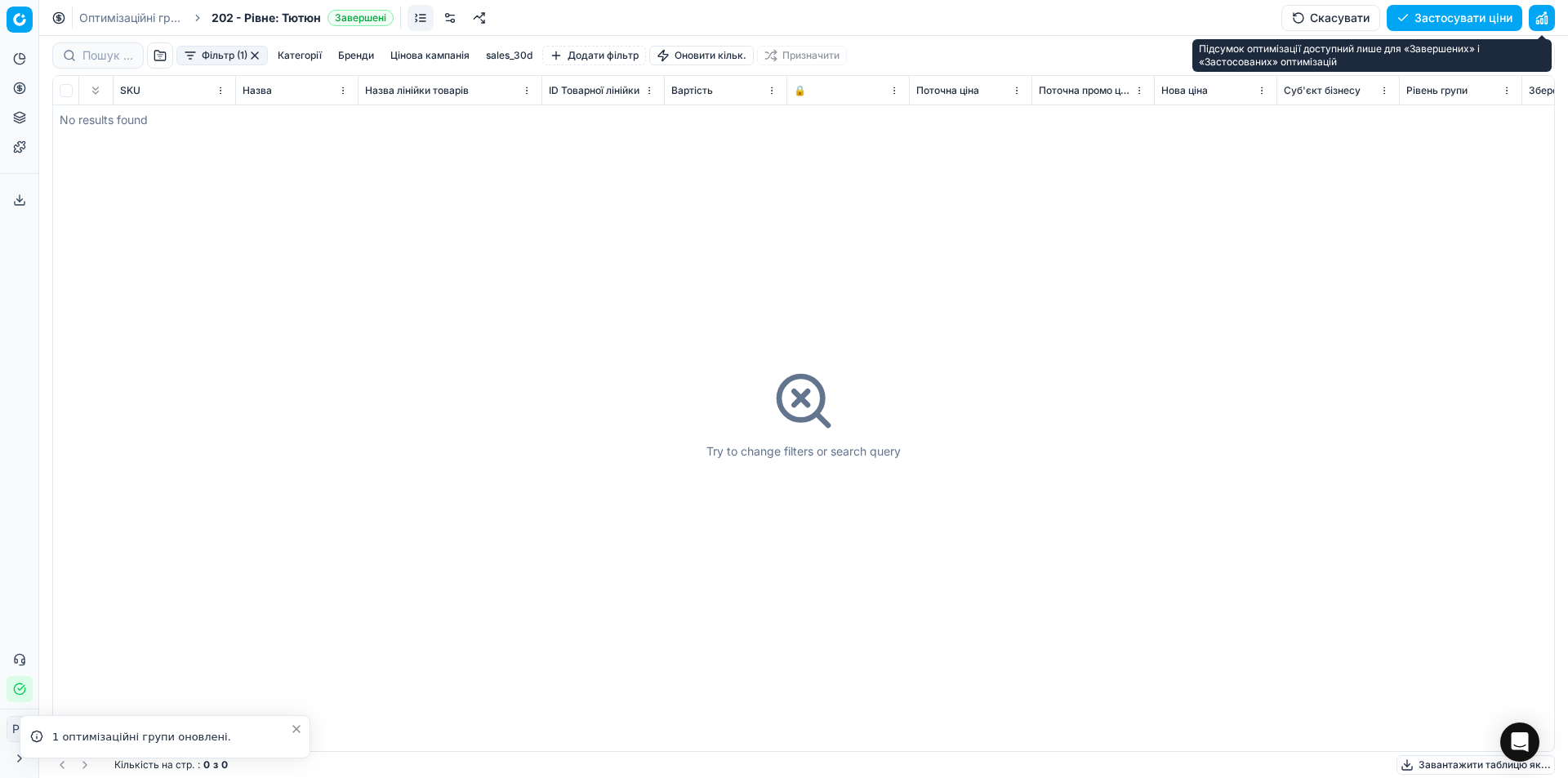
click at [1548, 21] on button "button" at bounding box center [1542, 18] width 26 height 26
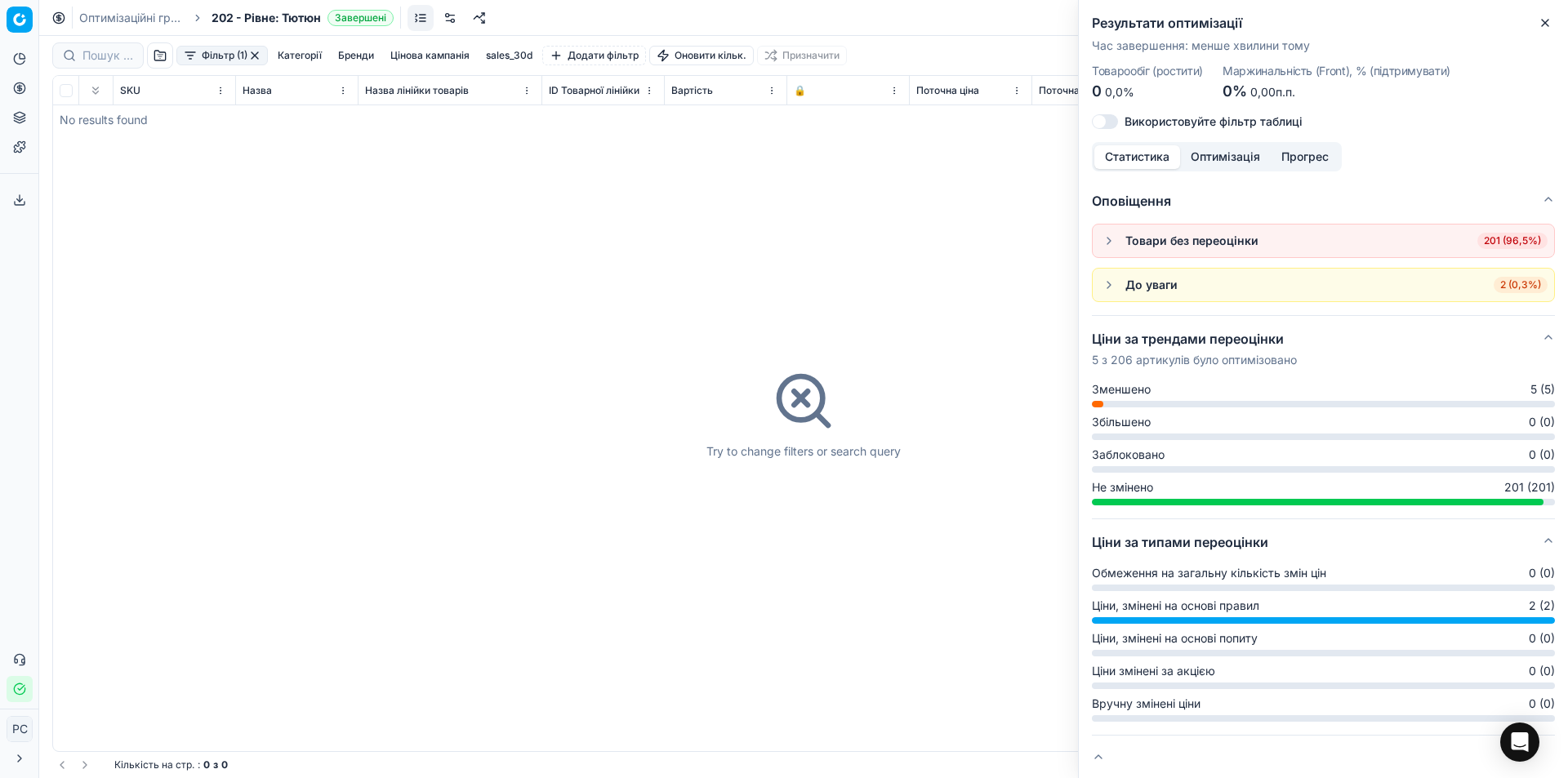
click at [1110, 285] on button "button" at bounding box center [1108, 285] width 20 height 20
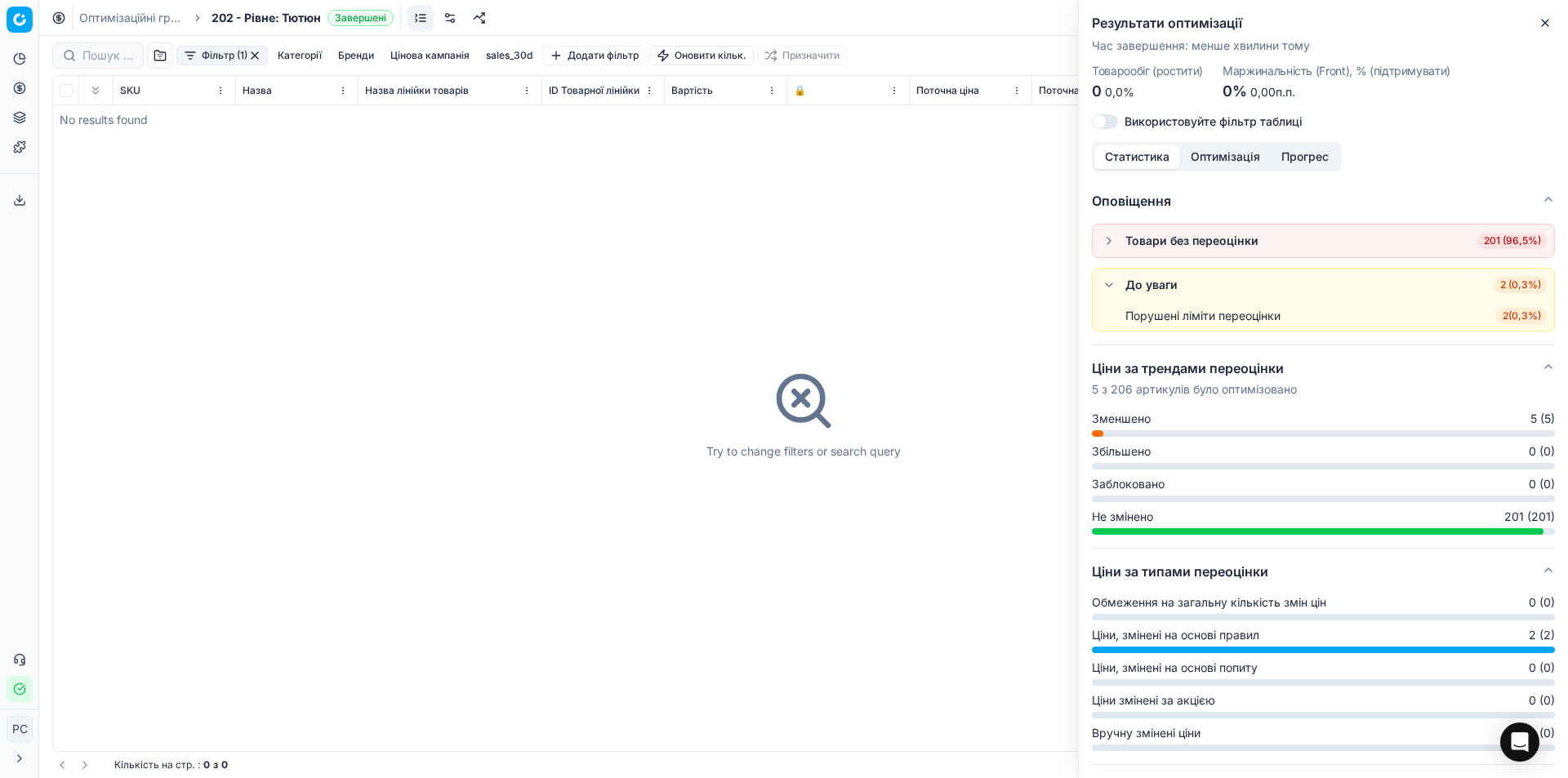
click at [1204, 319] on div "Порушені ліміти переоцінки" at bounding box center [1203, 315] width 155 height 16
click at [1501, 317] on span "2 ( 0,3% )" at bounding box center [1521, 315] width 52 height 16
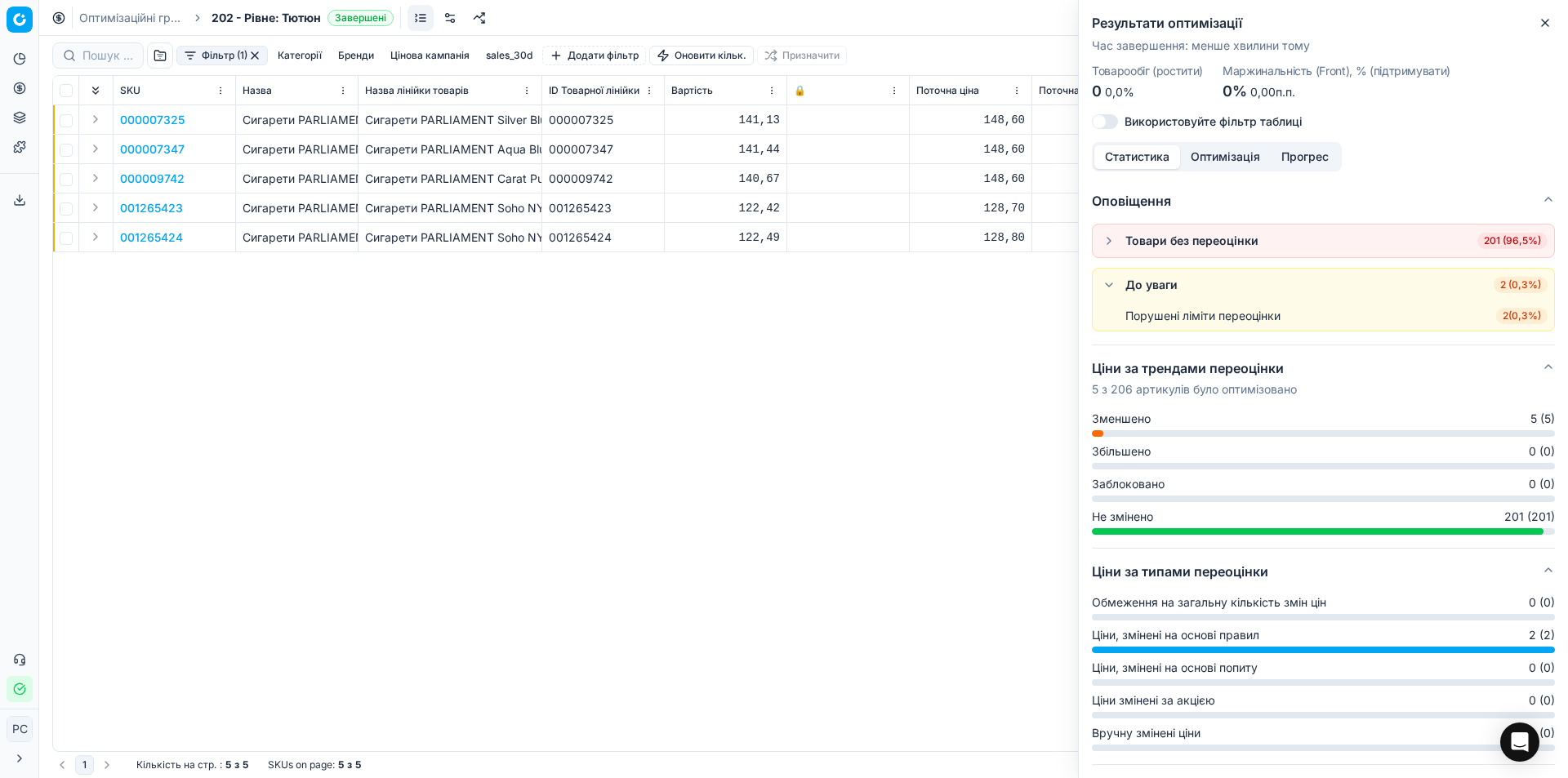
click at [788, 320] on div "000007325 Сигарети PARLIAMENT Silver Blue / 20 шт Сигарети PARLIAMENT Silver Bl…" at bounding box center [803, 428] width 1501 height 646
click at [1113, 421] on span "Зменшено" at bounding box center [1120, 419] width 59 height 16
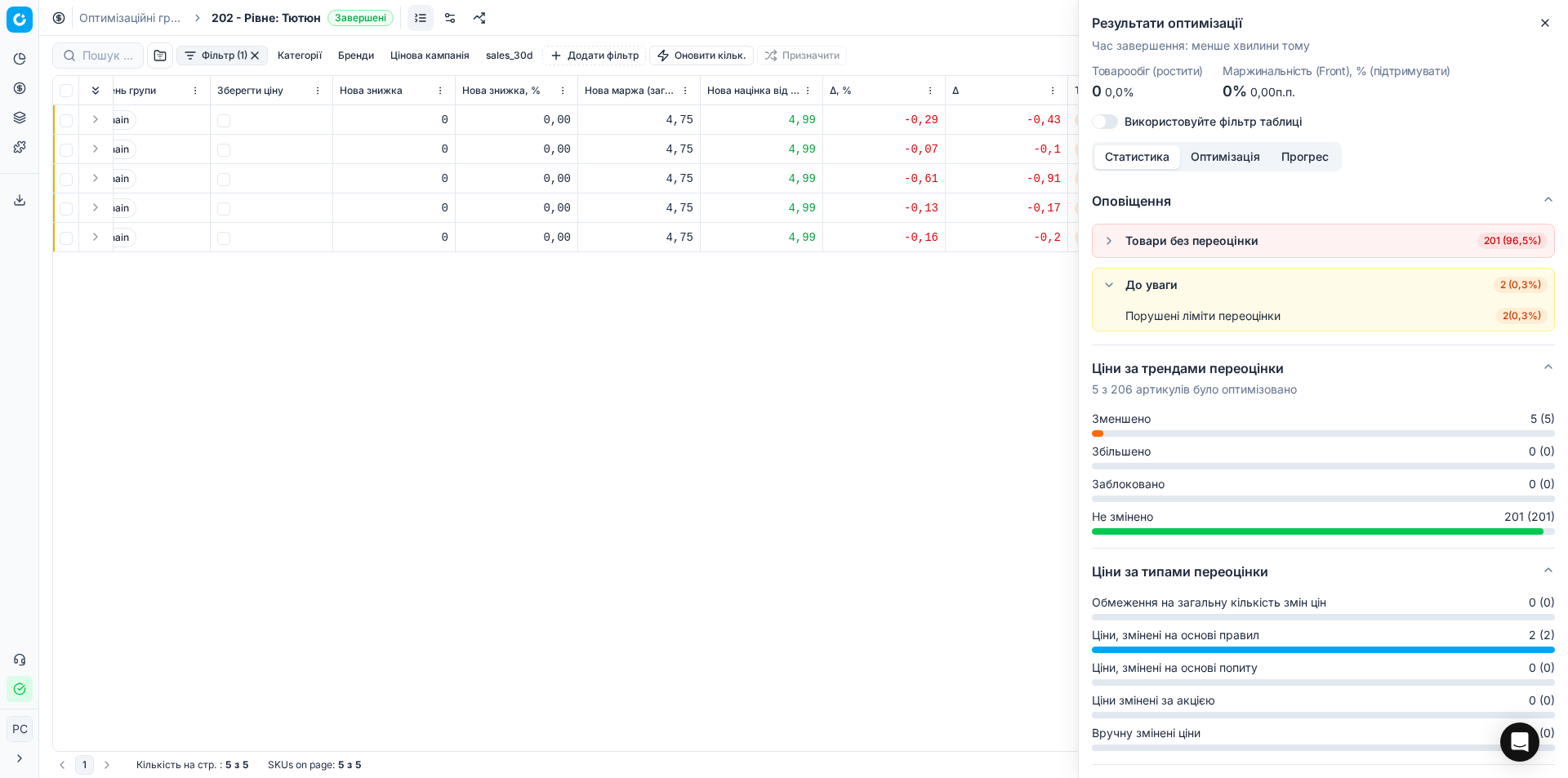
scroll to position [0, 1363]
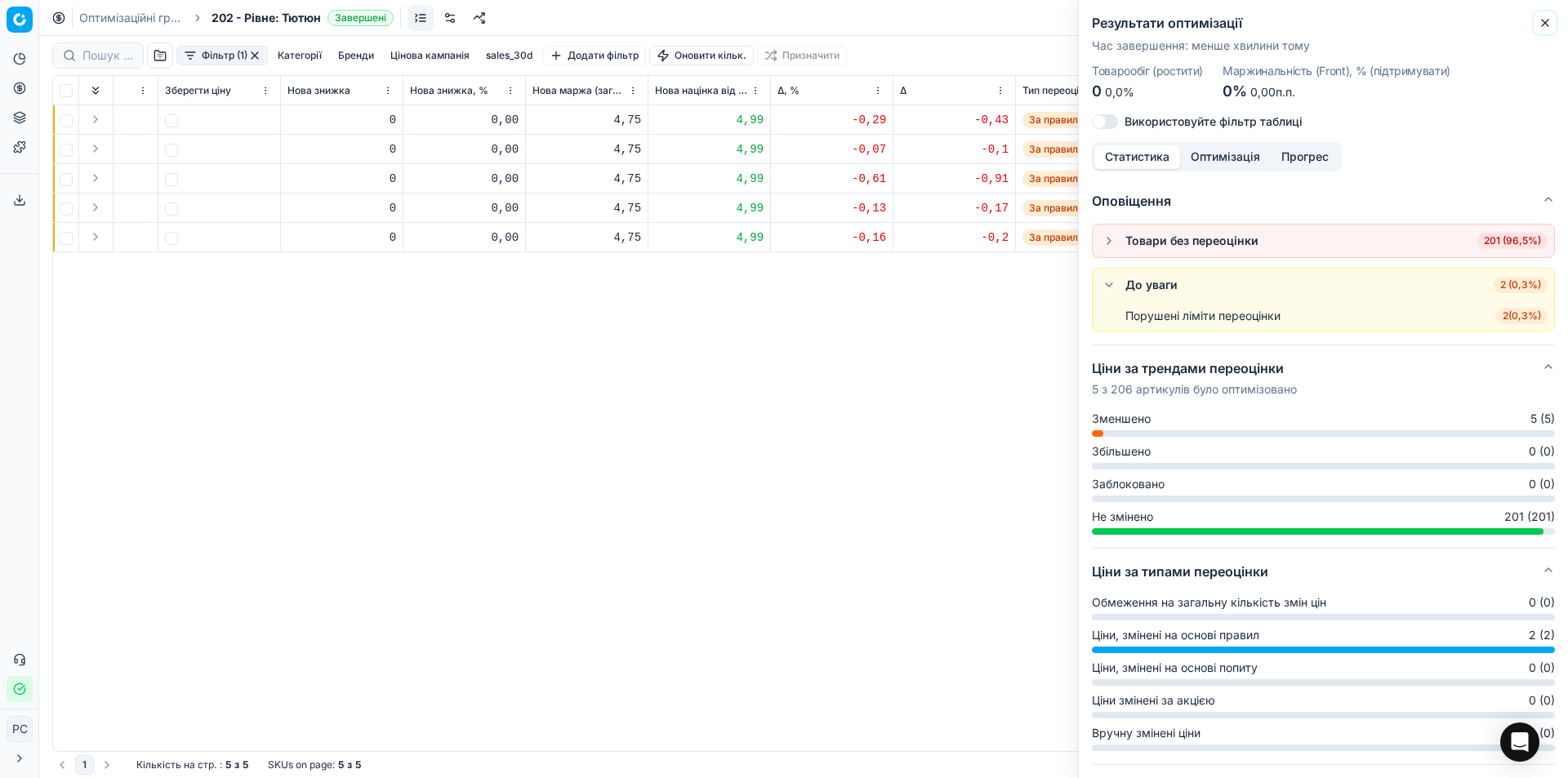
click at [1548, 25] on icon "button" at bounding box center [1545, 23] width 7 height 7
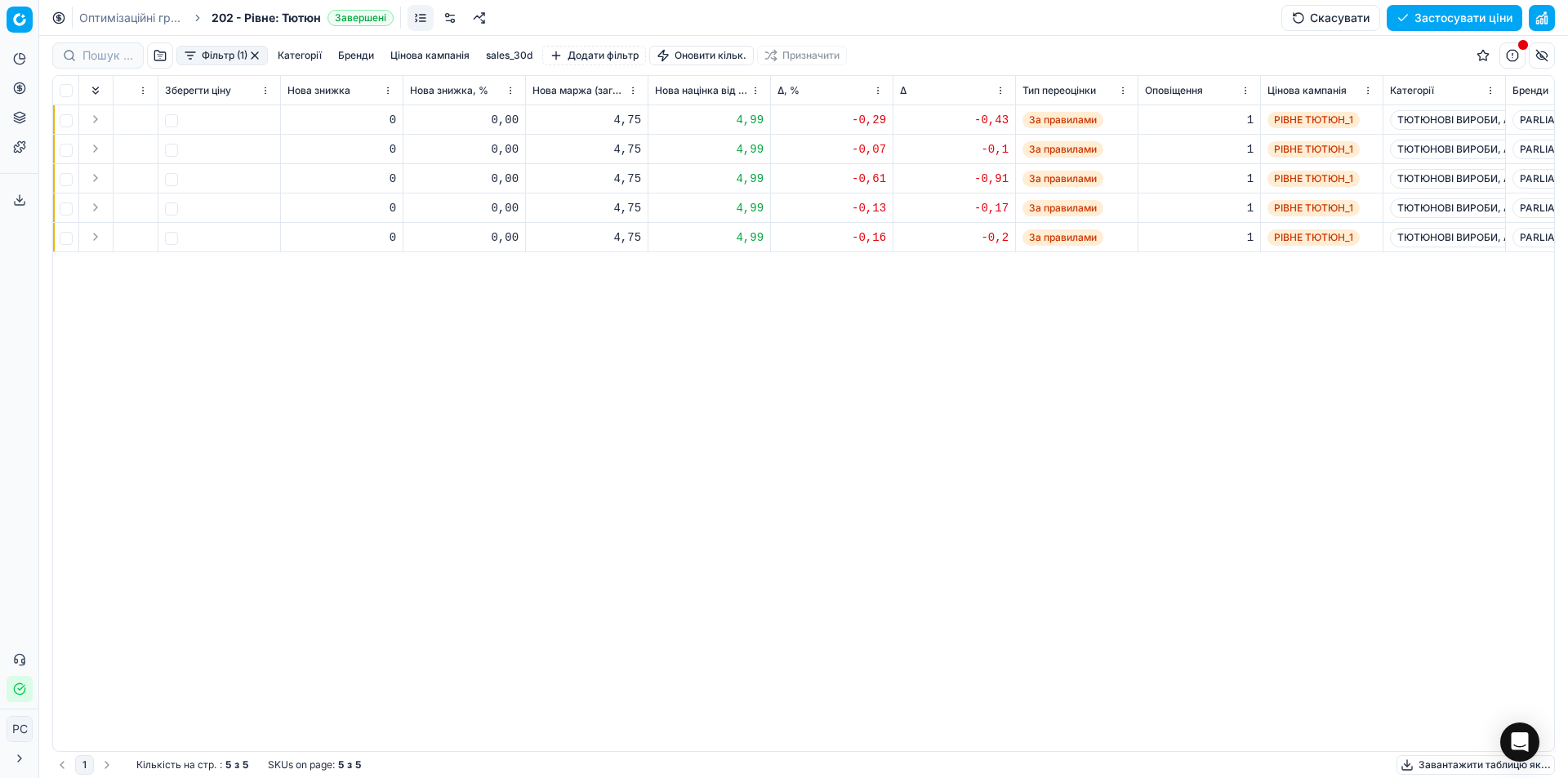
click at [1322, 21] on button "Скасувати" at bounding box center [1330, 18] width 99 height 26
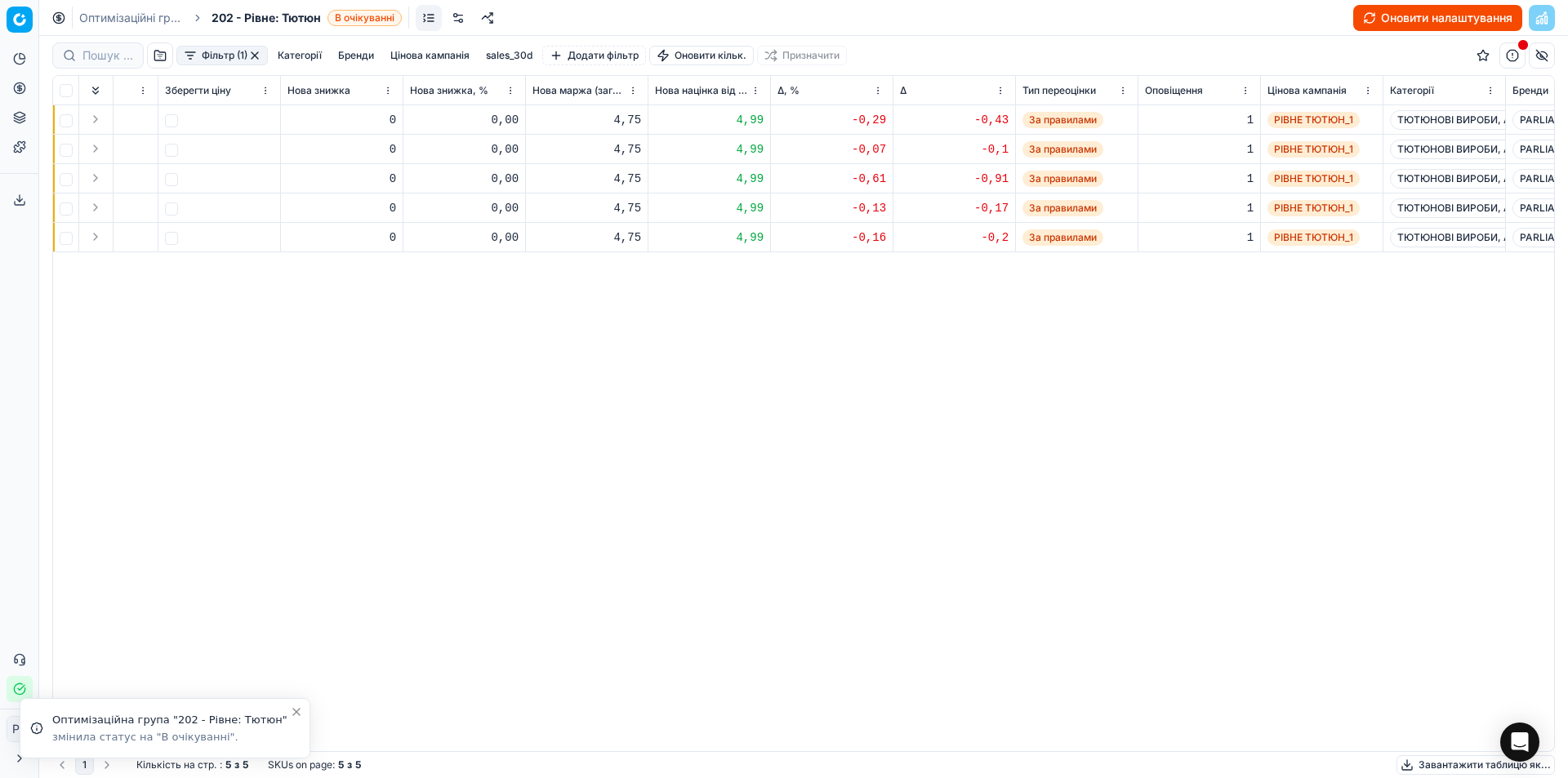
click at [1430, 23] on button "Оновити налаштування" at bounding box center [1437, 18] width 169 height 26
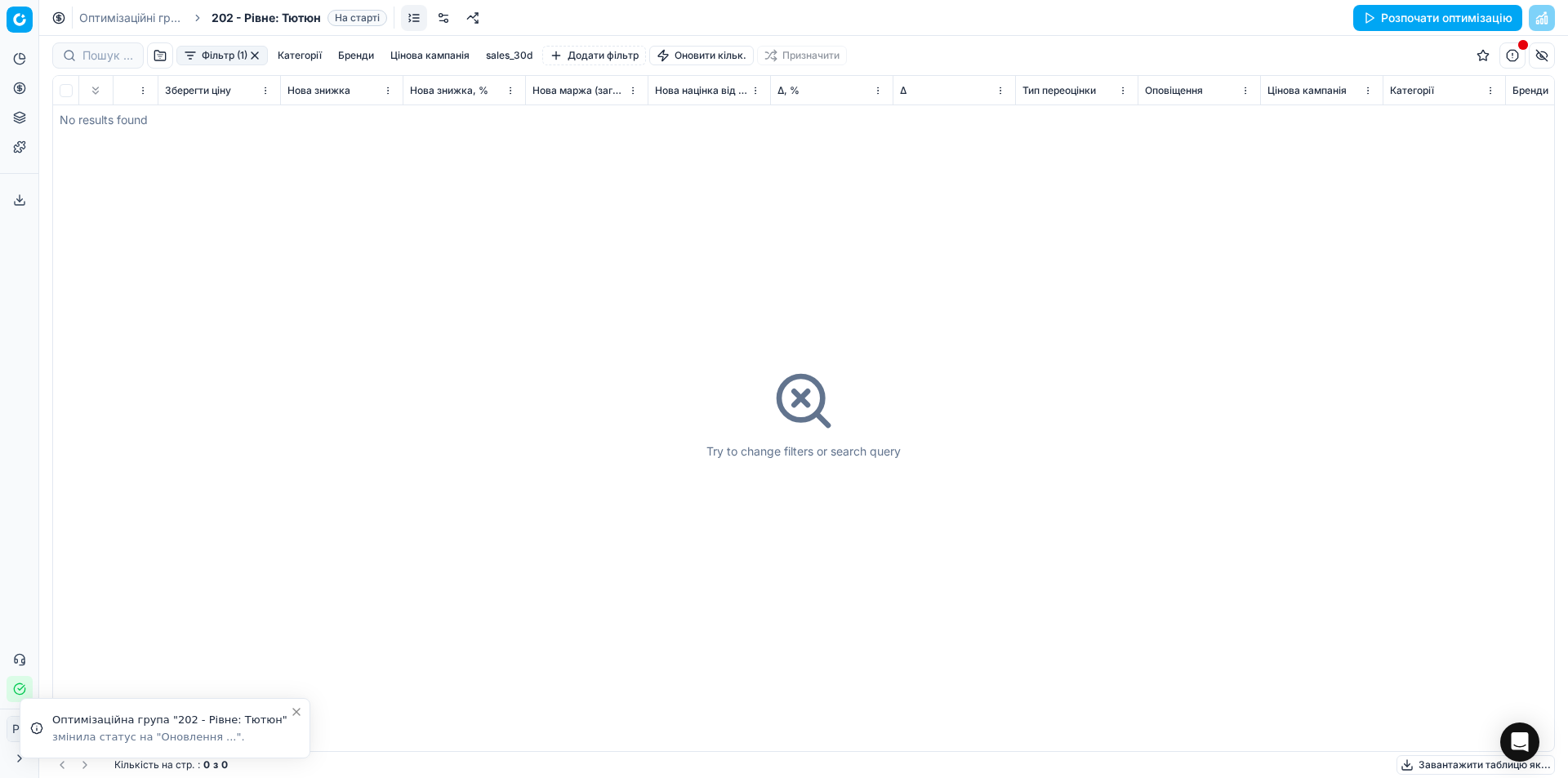
click at [1471, 21] on button "Розпочати оптимізацію" at bounding box center [1437, 18] width 169 height 26
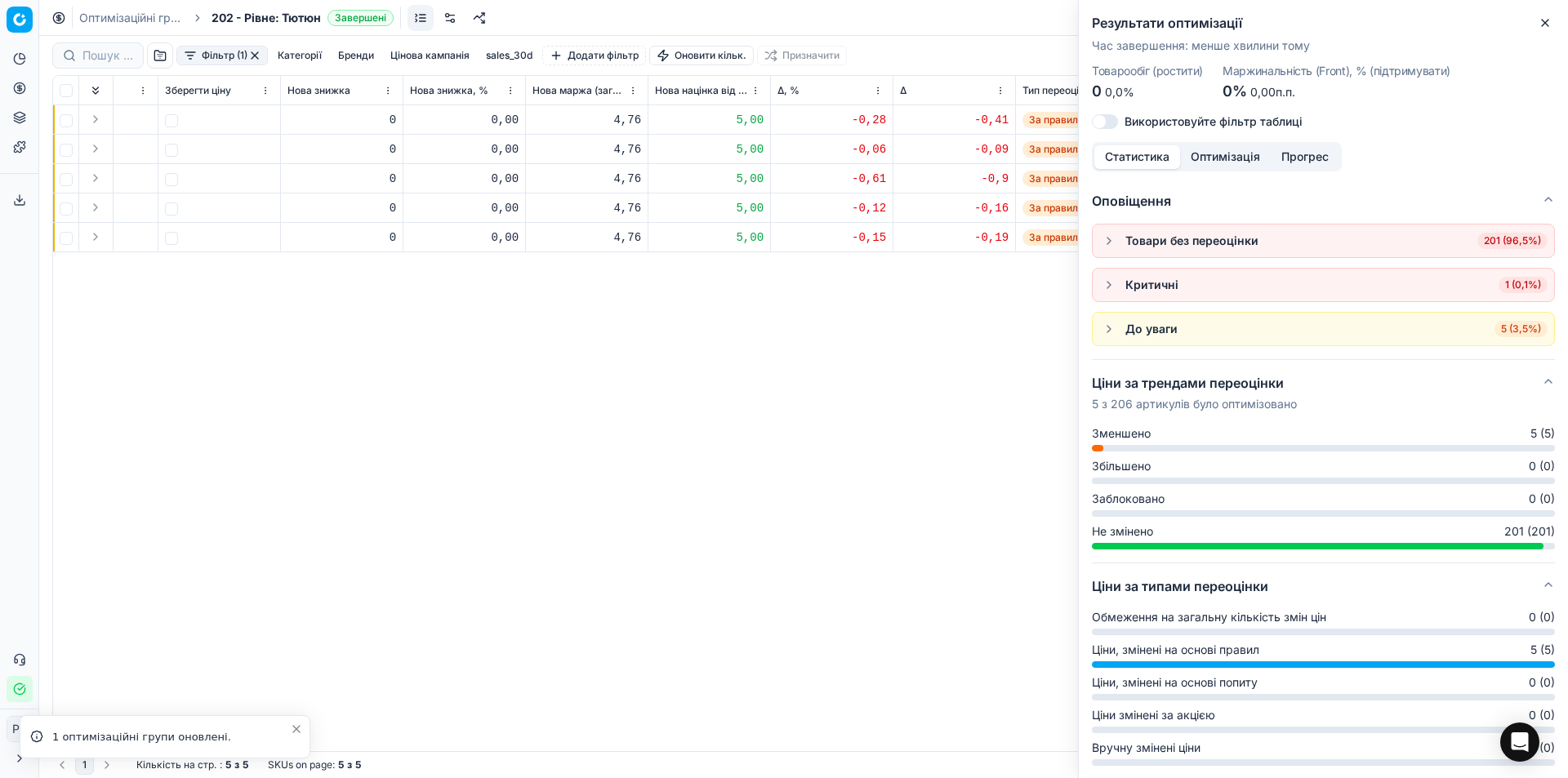
click at [1139, 330] on div "До уваги" at bounding box center [1152, 329] width 53 height 16
click at [1500, 333] on span "5 (3,5%)" at bounding box center [1520, 329] width 53 height 16
click at [1113, 236] on button "button" at bounding box center [1108, 240] width 20 height 20
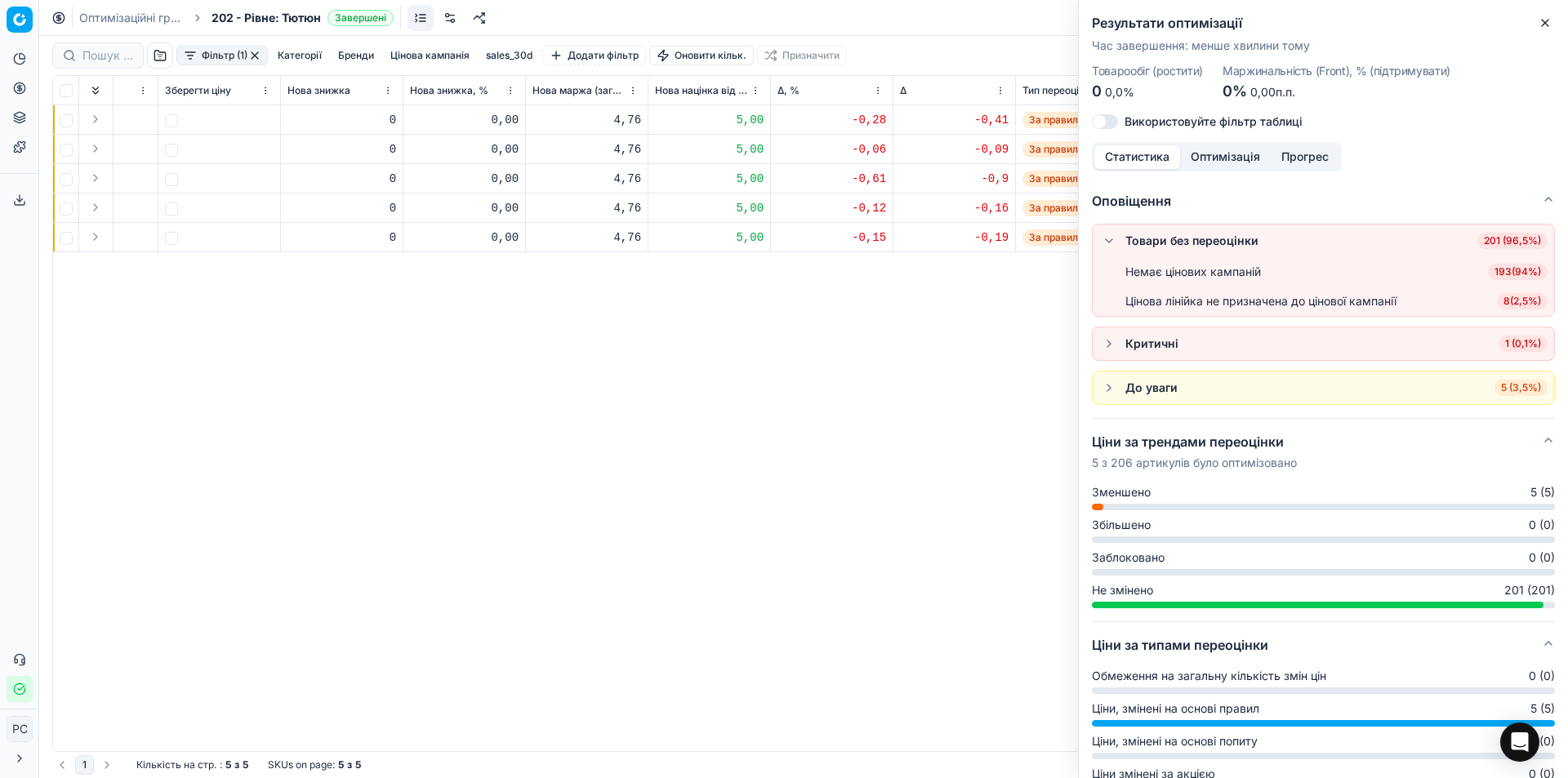
click at [1497, 302] on span "8 ( 2,5% )" at bounding box center [1522, 301] width 51 height 16
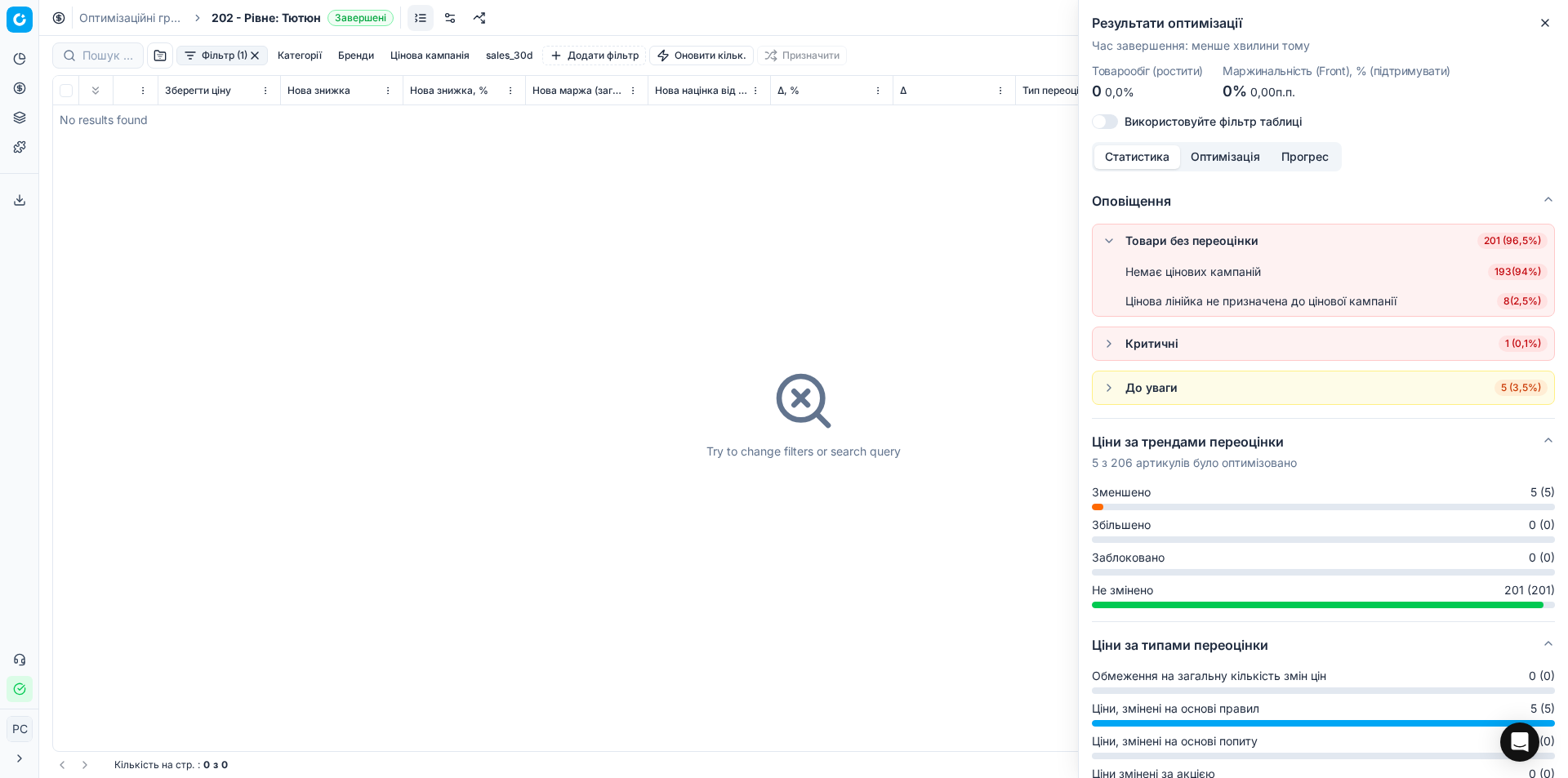
click at [1147, 268] on div "Немає цінових кампаній" at bounding box center [1193, 272] width 136 height 16
click at [1146, 275] on div "Немає цінових кампаній" at bounding box center [1193, 272] width 136 height 16
click at [1506, 278] on span "193 ( 94% )" at bounding box center [1518, 272] width 59 height 16
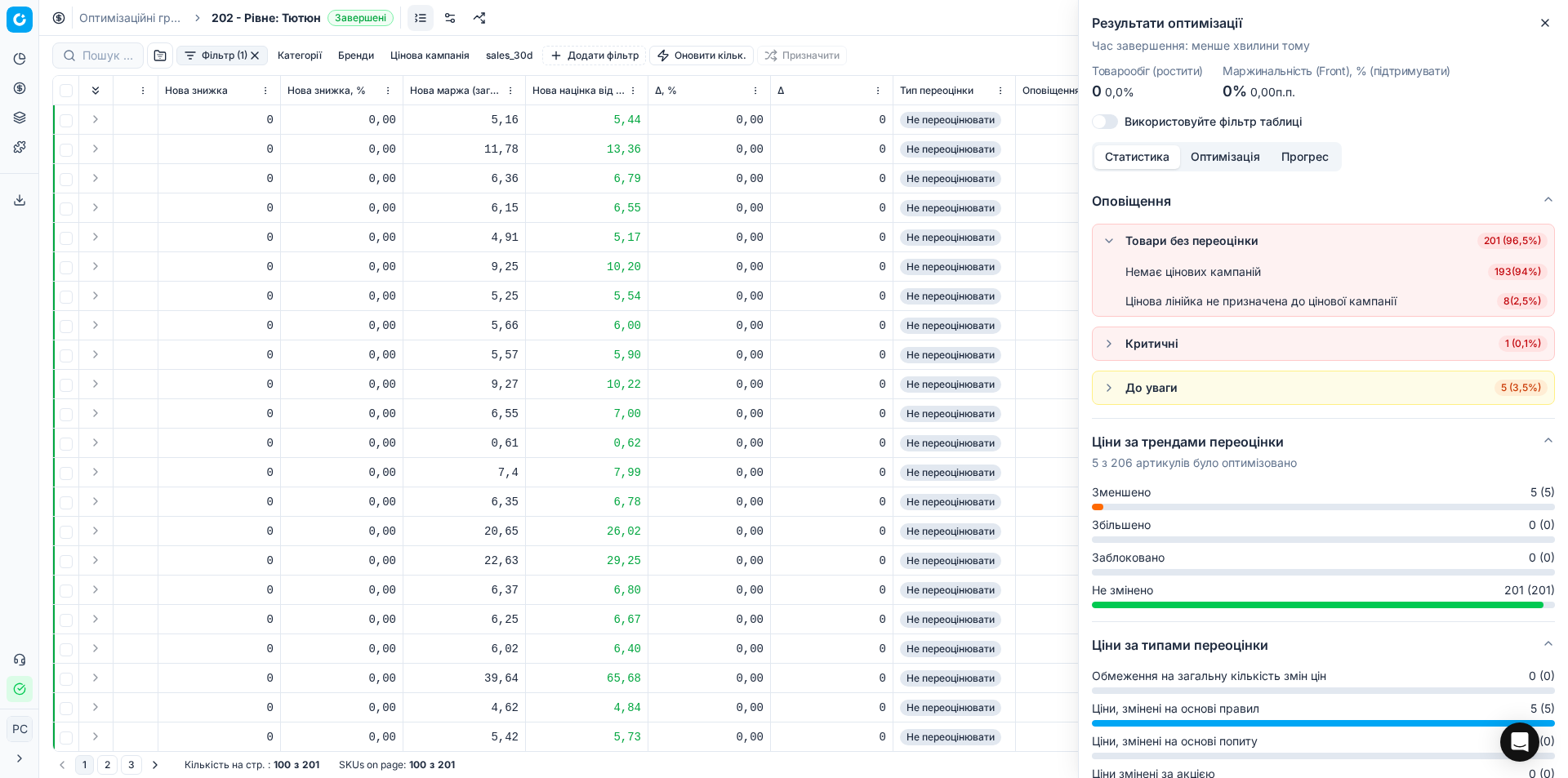
scroll to position [0, 1499]
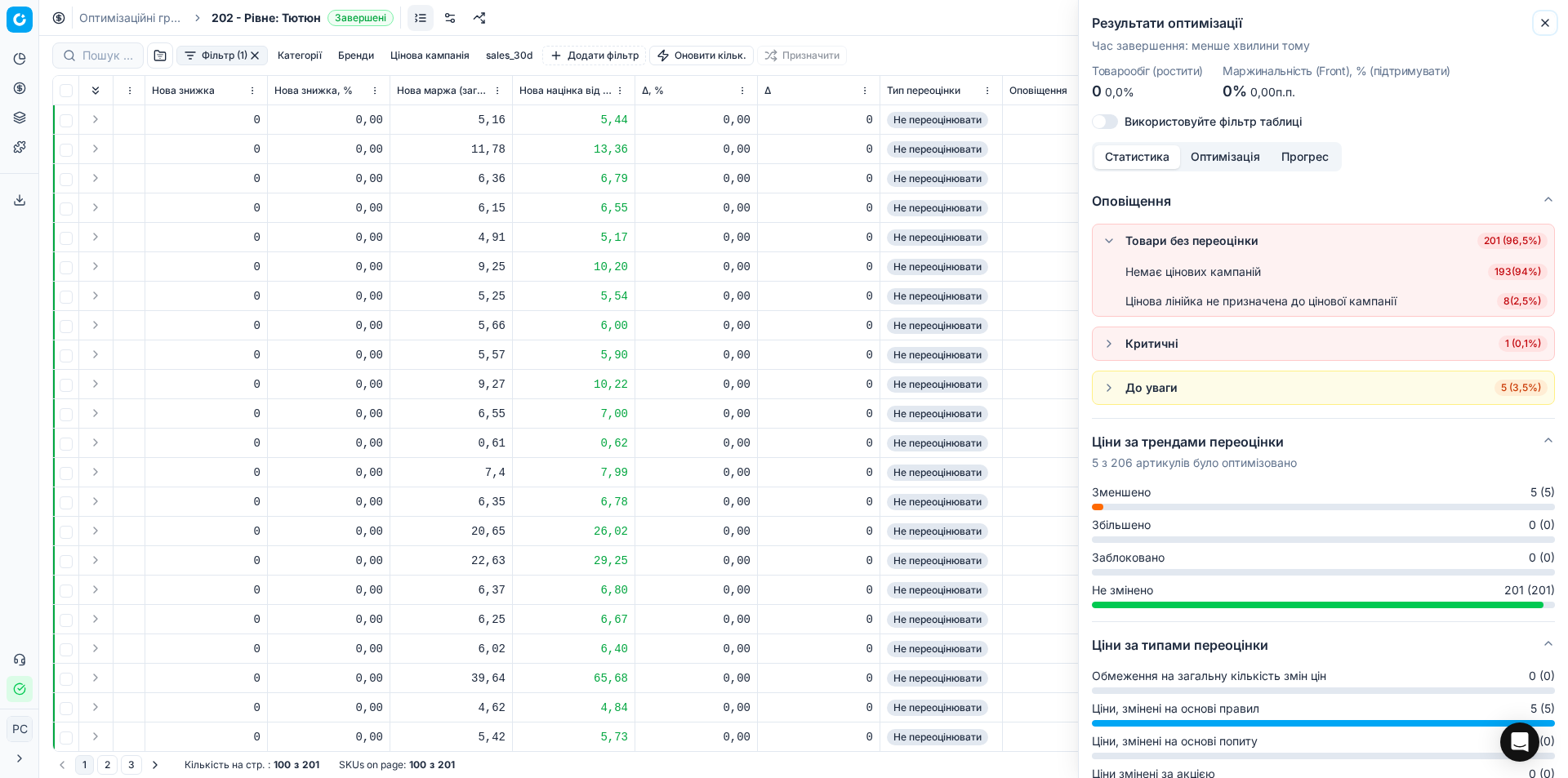
click at [1539, 20] on icon "button" at bounding box center [1544, 22] width 13 height 13
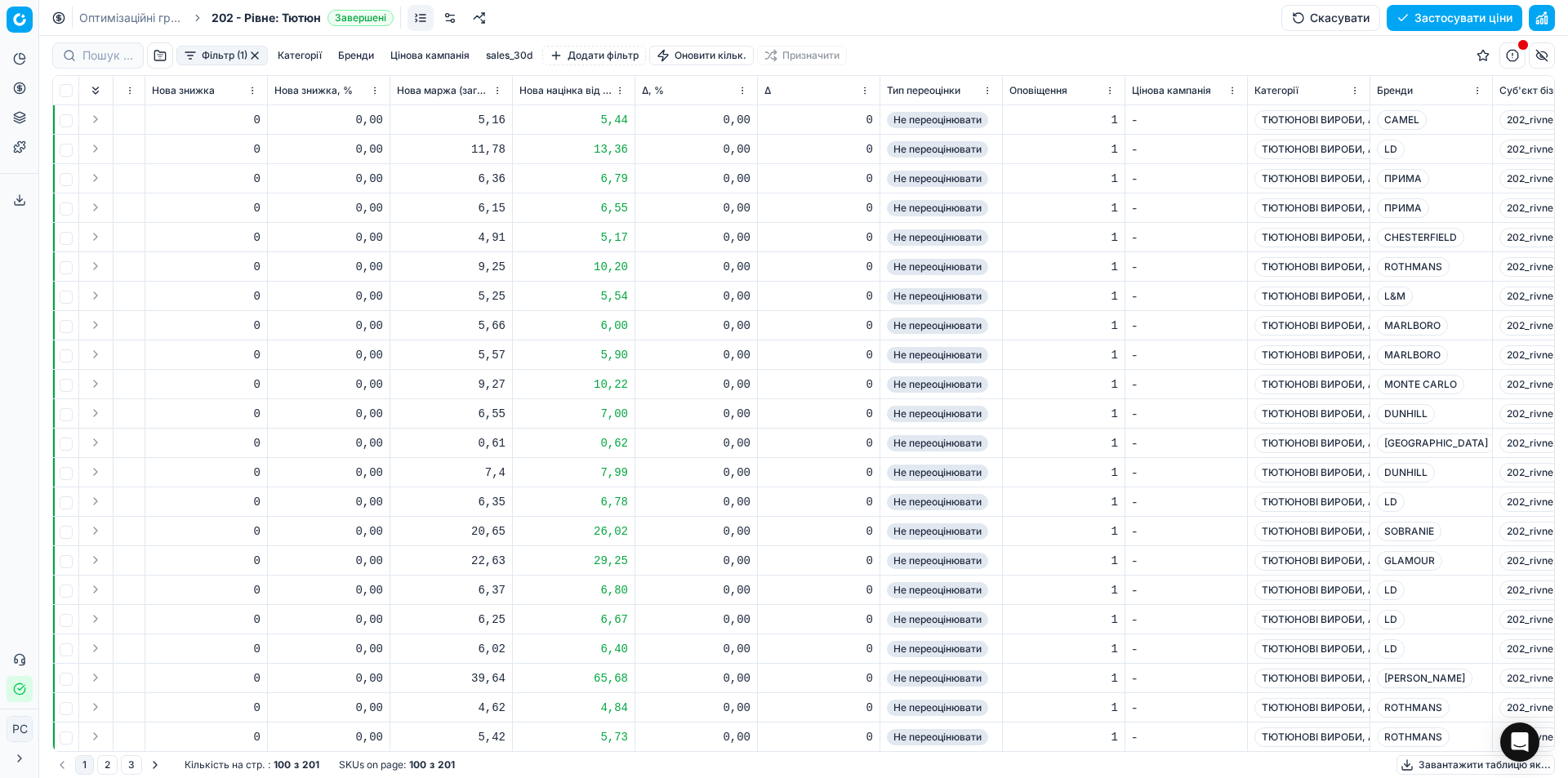
click at [428, 16] on link at bounding box center [420, 18] width 26 height 26
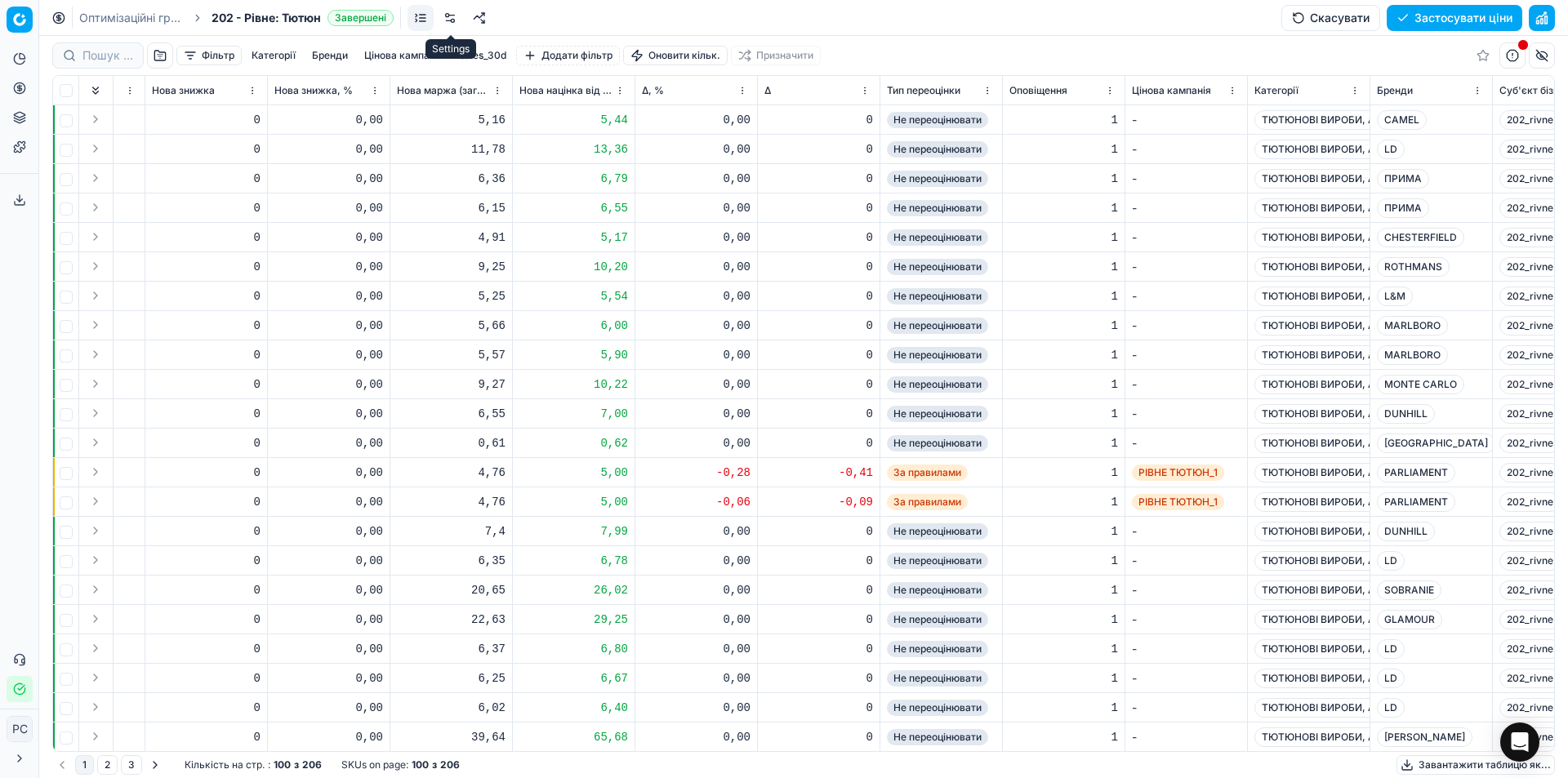
click at [447, 17] on link at bounding box center [449, 18] width 26 height 26
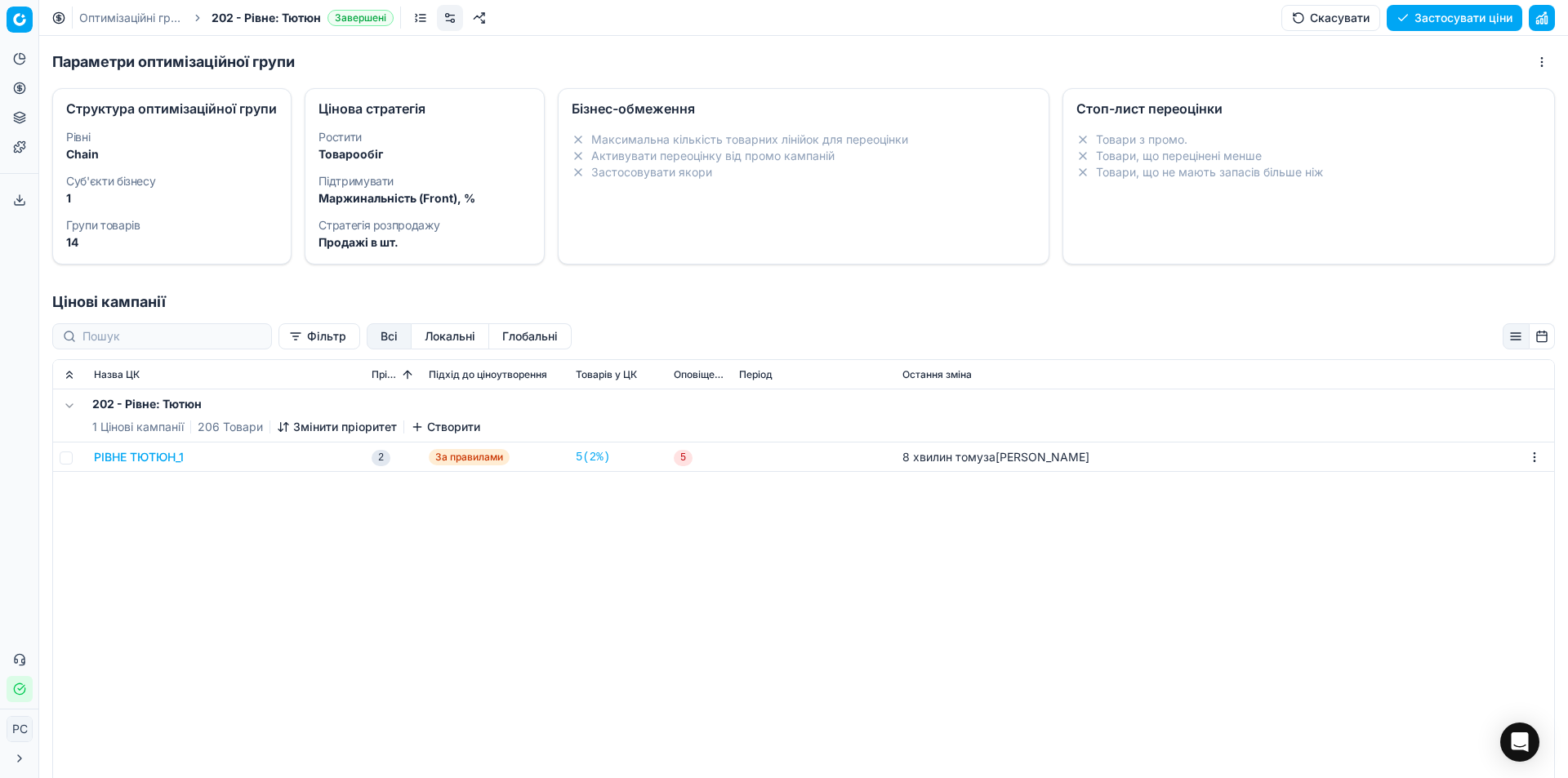
click at [398, 182] on dt "Підтримувати" at bounding box center [424, 181] width 212 height 11
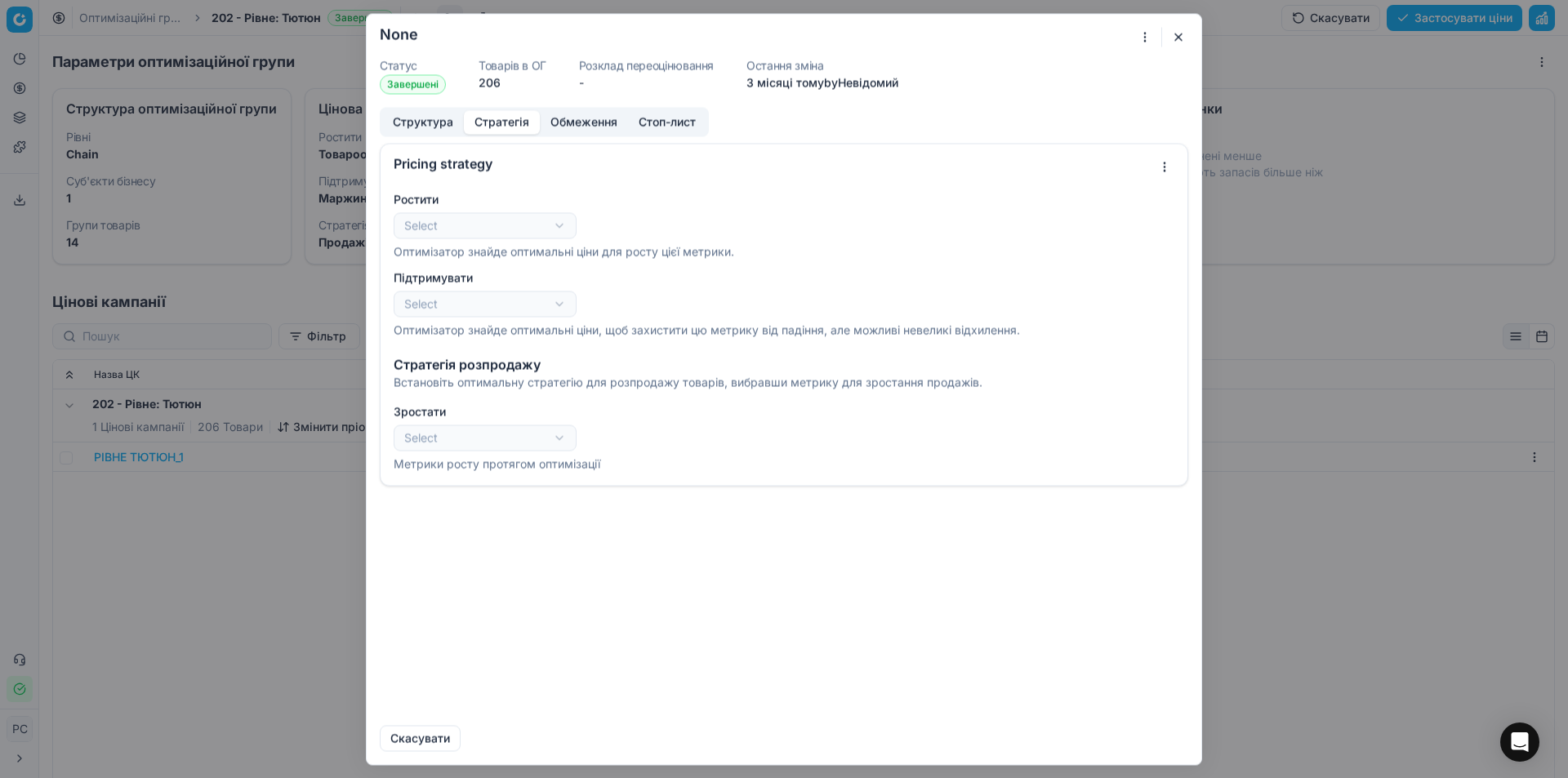
select select "revenue"
select select "gross_profit_margin"
select select "sales_items"
click at [482, 130] on button "Стратегія" at bounding box center [501, 122] width 76 height 24
click at [442, 129] on button "Структура" at bounding box center [423, 122] width 82 height 24
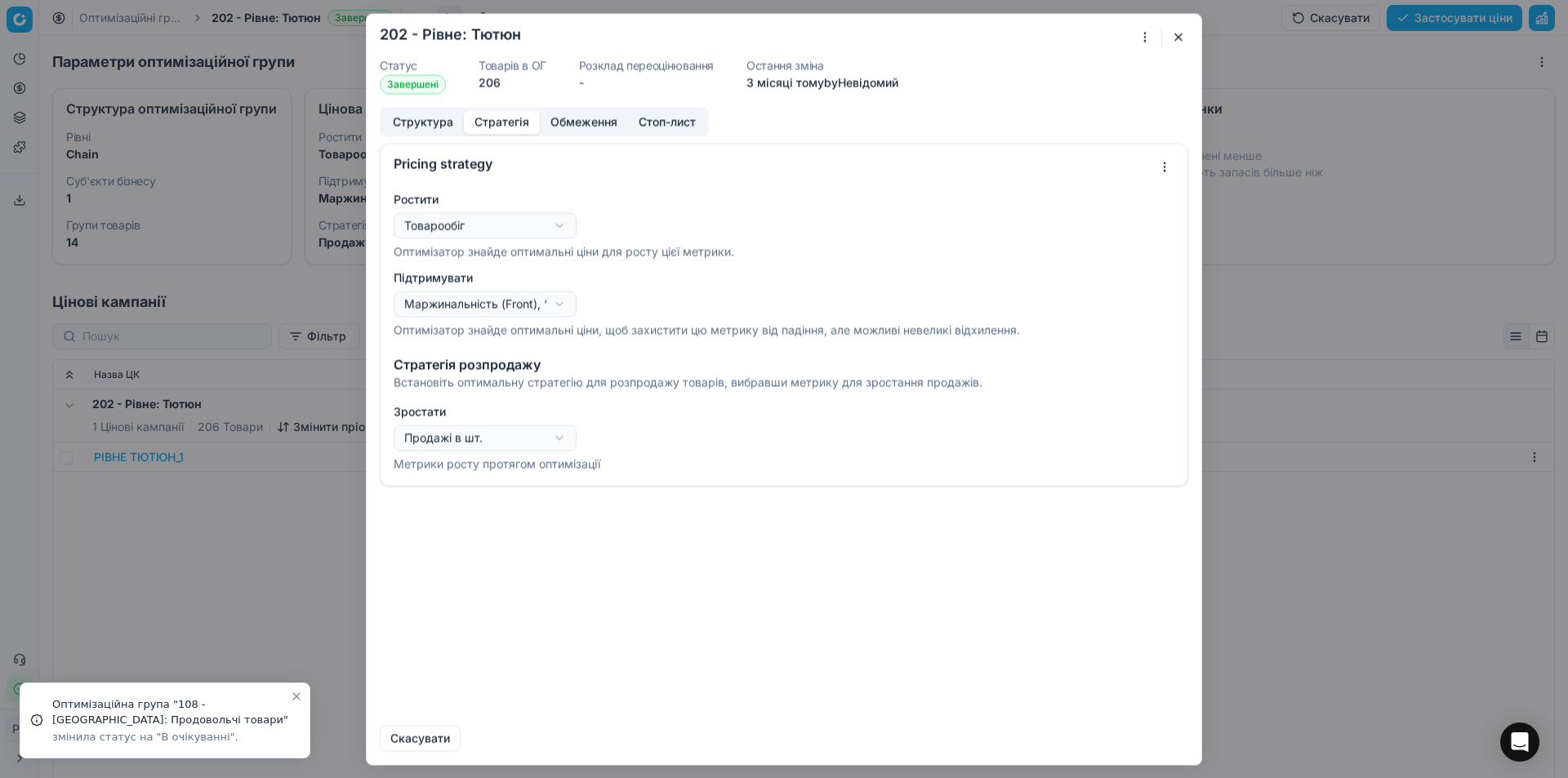
click at [484, 121] on button "Стратегія" at bounding box center [501, 122] width 76 height 24
click at [494, 121] on button "Стратегія" at bounding box center [501, 122] width 76 height 24
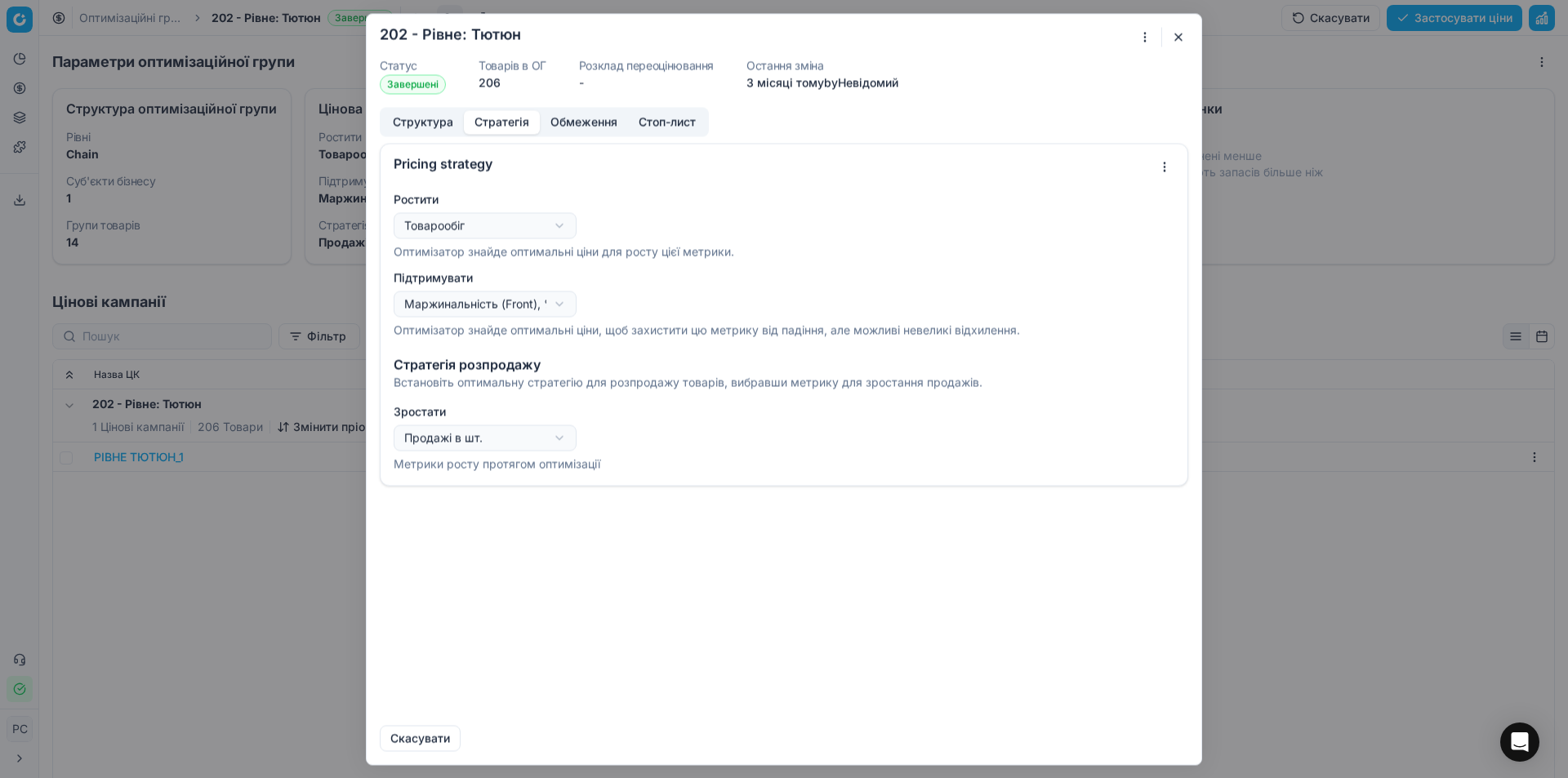
click at [556, 126] on button "Обмеження" at bounding box center [584, 122] width 88 height 24
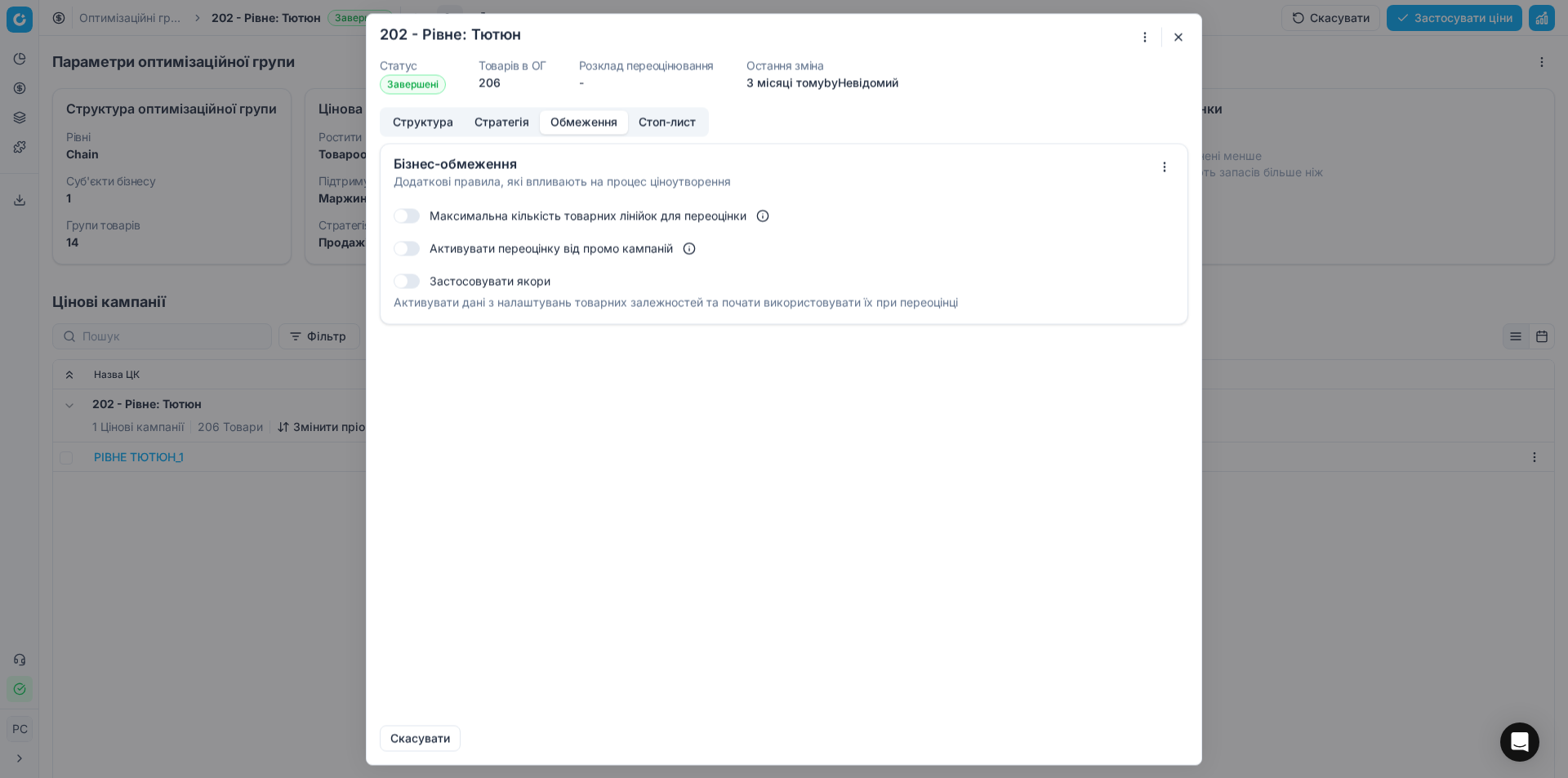
click at [637, 121] on button "Стоп-лист" at bounding box center [667, 122] width 78 height 24
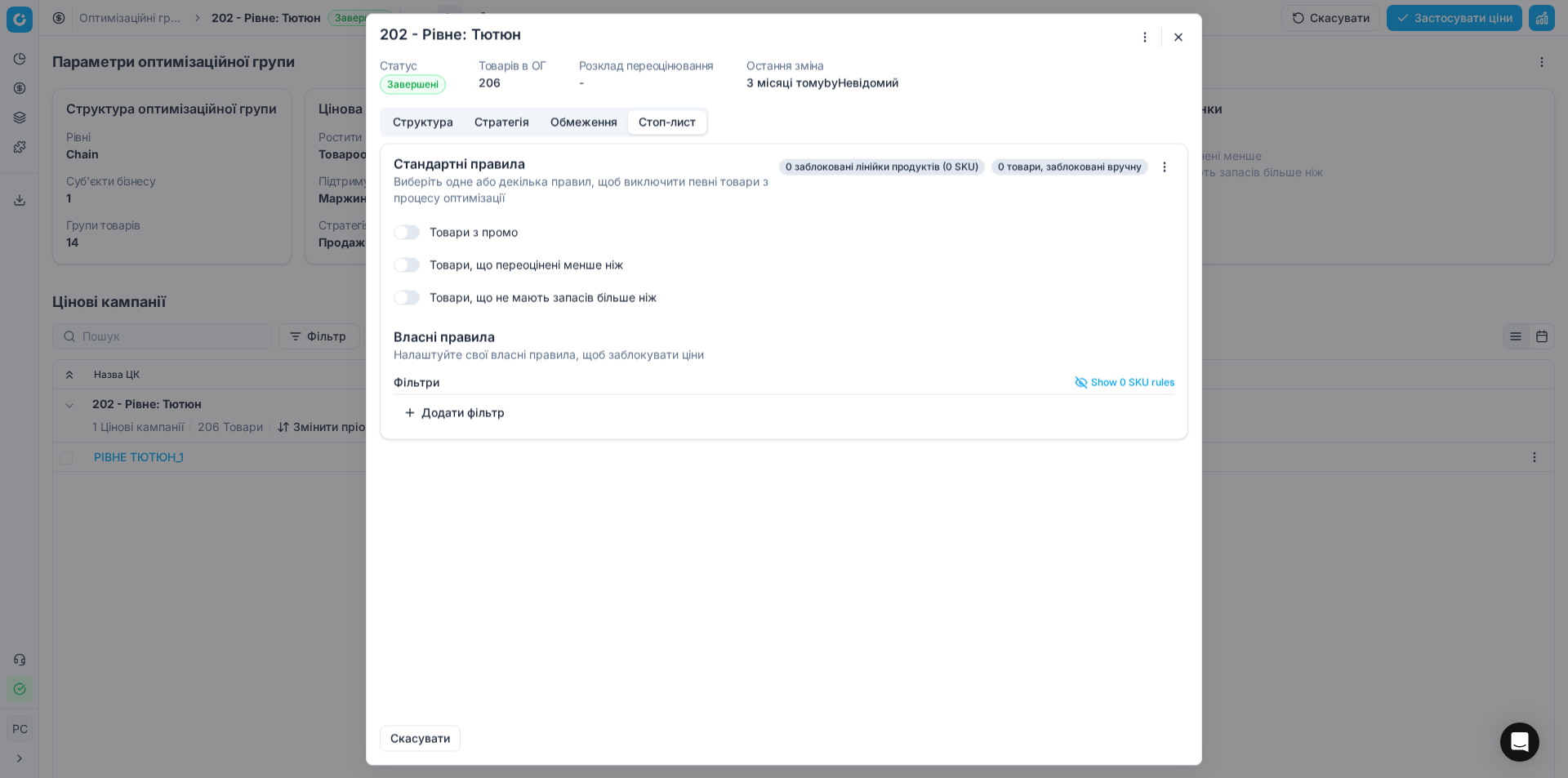
click at [591, 121] on button "Обмеження" at bounding box center [584, 122] width 88 height 24
click at [644, 122] on button "Стоп-лист" at bounding box center [667, 122] width 78 height 24
click at [414, 233] on button "button" at bounding box center [406, 231] width 26 height 14
click at [411, 228] on button "button" at bounding box center [406, 231] width 26 height 14
checkbox input "false"
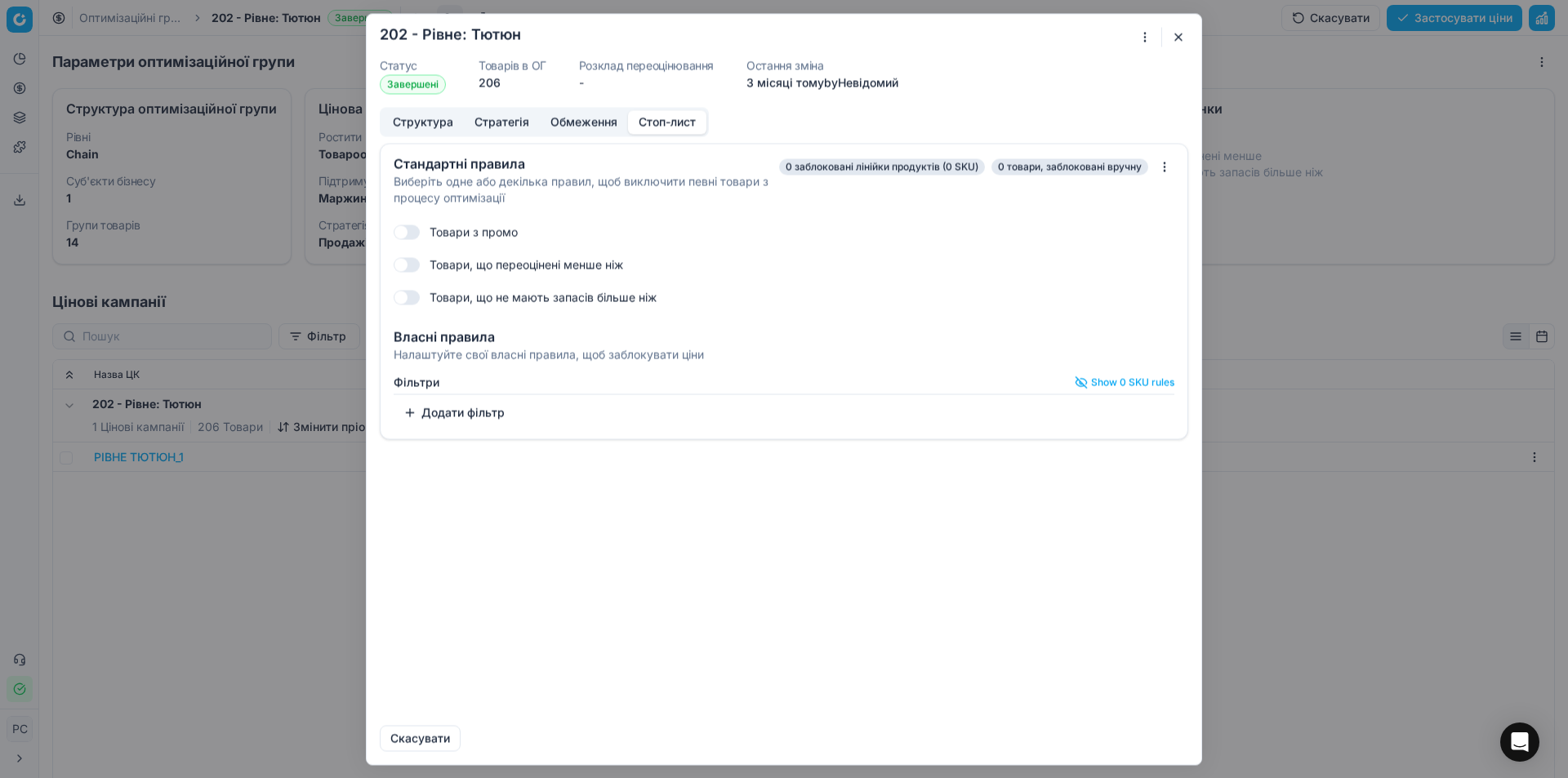
click at [428, 121] on button "Структура" at bounding box center [423, 122] width 82 height 24
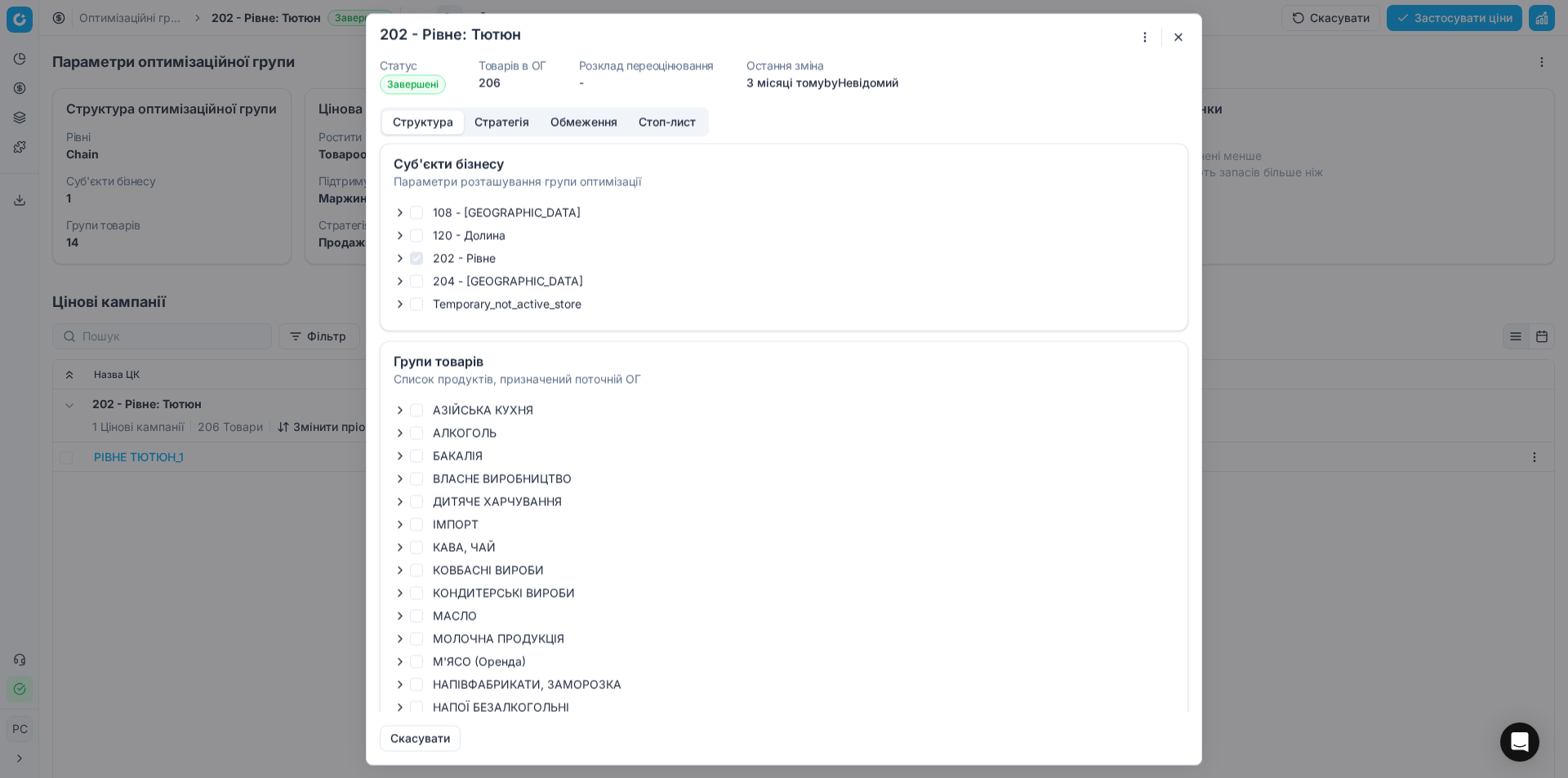
click at [399, 215] on icon "button" at bounding box center [400, 212] width 3 height 7
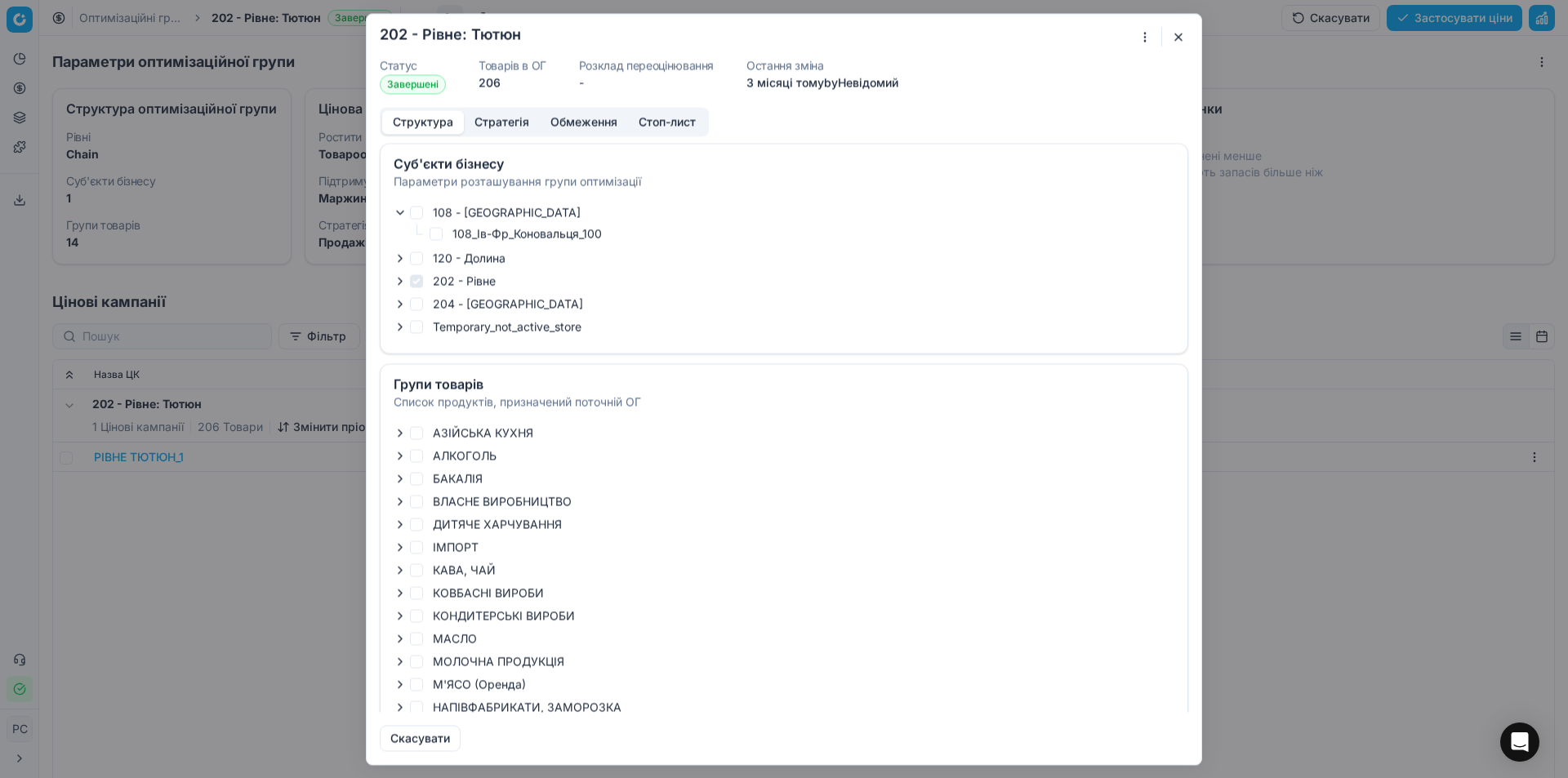
click at [401, 213] on icon "button" at bounding box center [400, 212] width 7 height 3
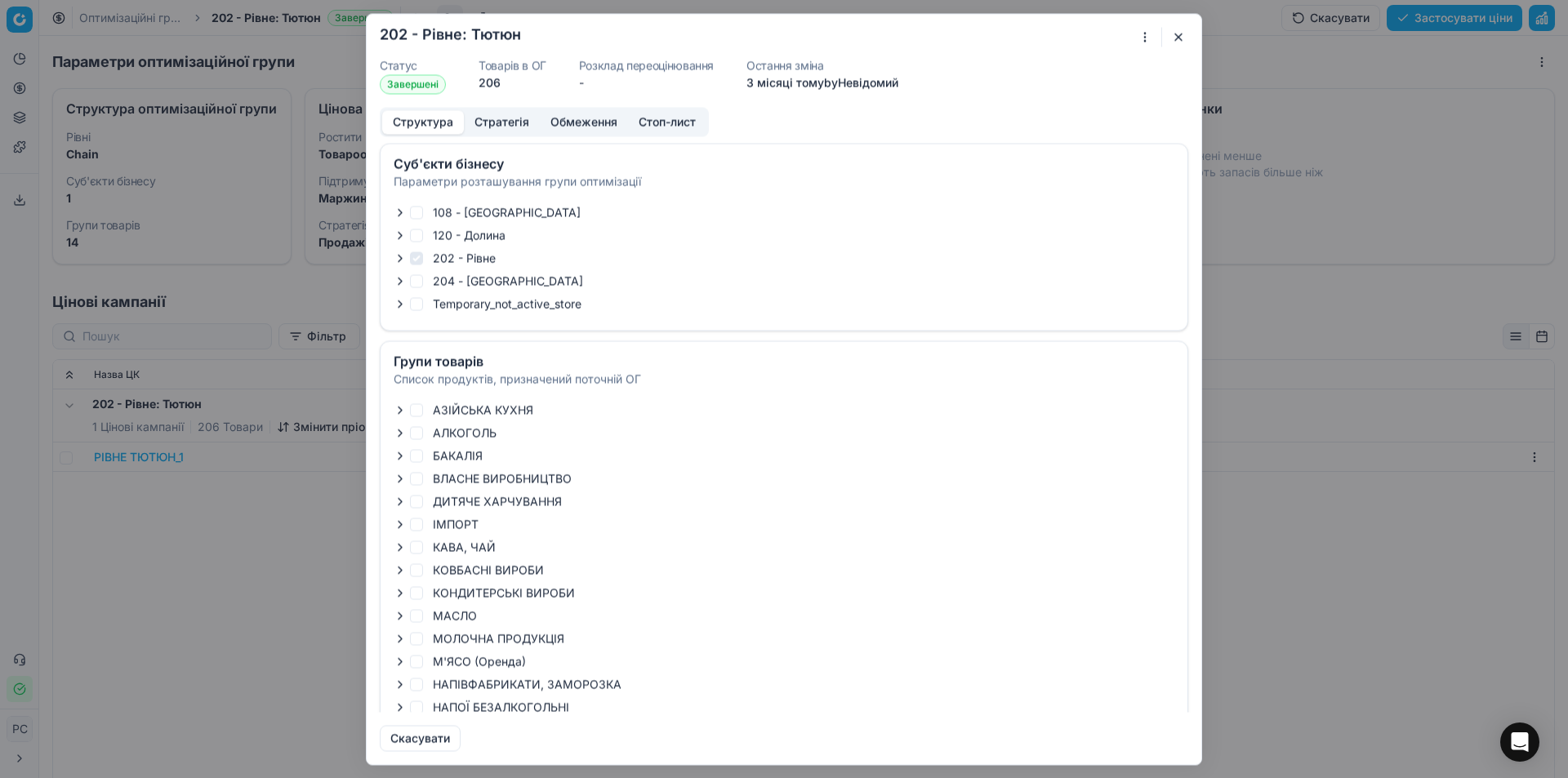
click at [495, 121] on button "Стратегія" at bounding box center [501, 122] width 76 height 24
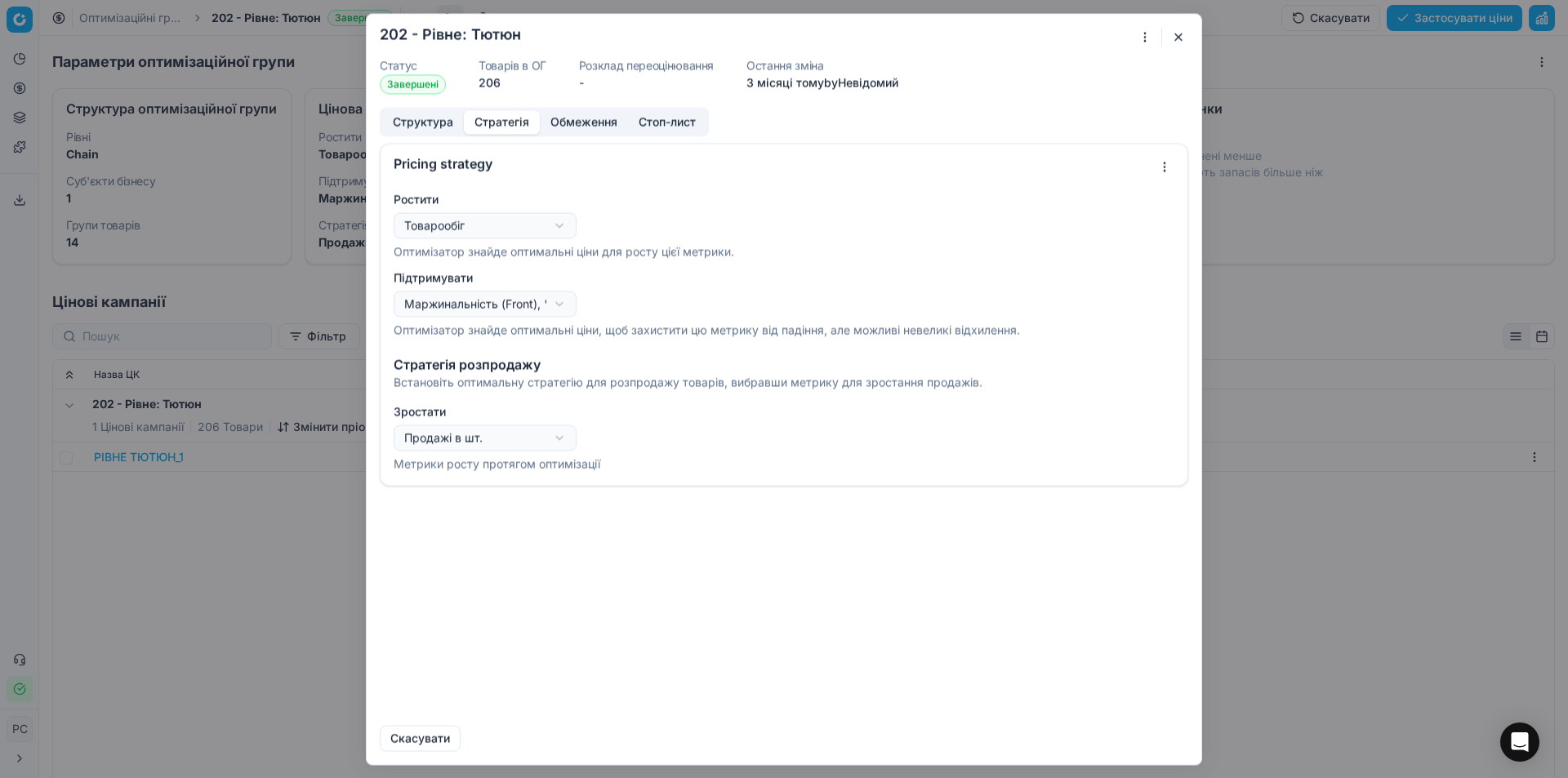
click at [443, 224] on div "Oprimization group is saving... 202 - Рівне: Тютюн Статус Завершені Товарів в О…" at bounding box center [784, 389] width 1568 height 778
click at [467, 226] on div "Oprimization group is saving... 202 - Рівне: Тютюн Статус Завершені Товарів в О…" at bounding box center [784, 389] width 1568 height 778
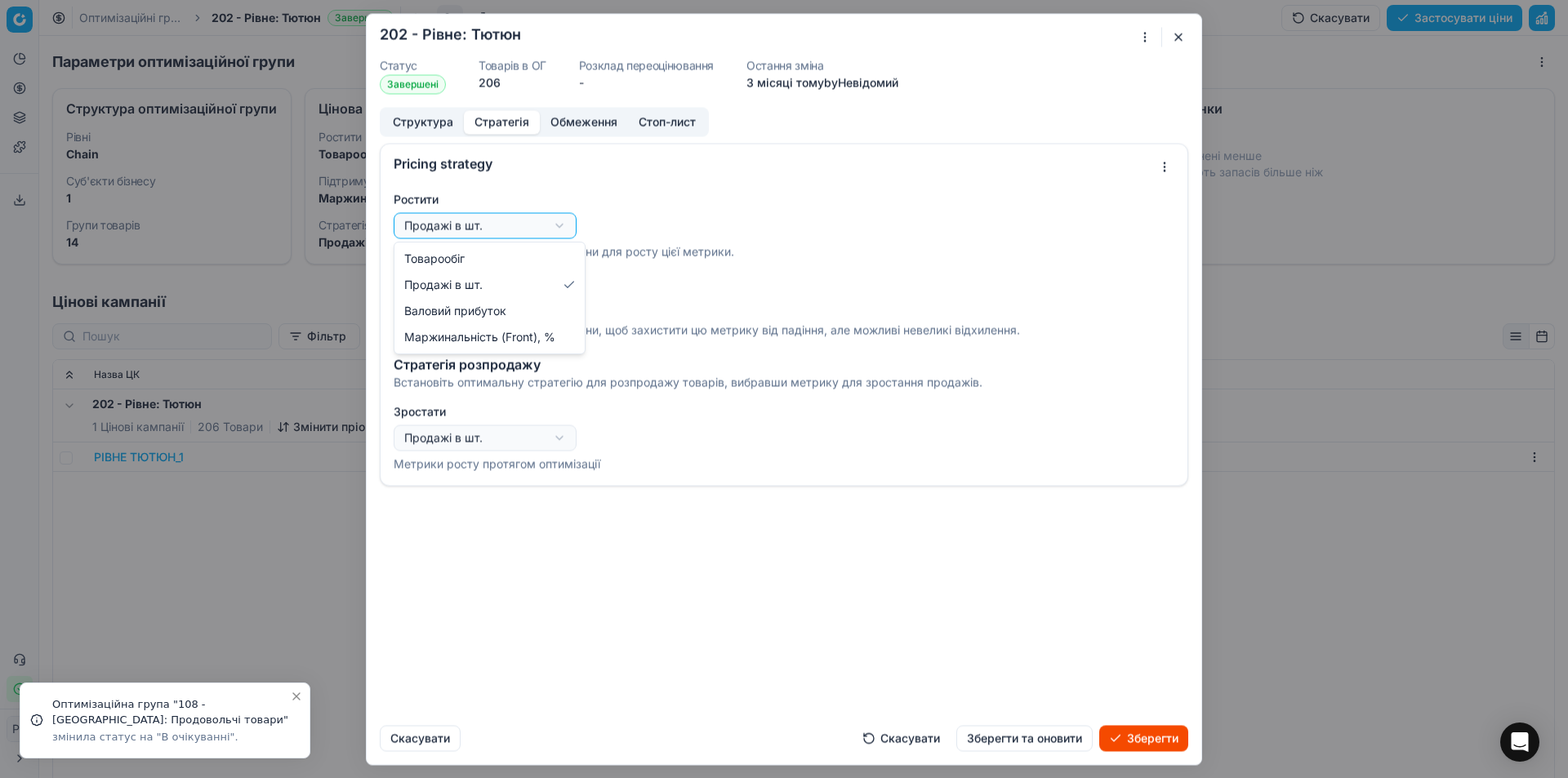
select select "revenue"
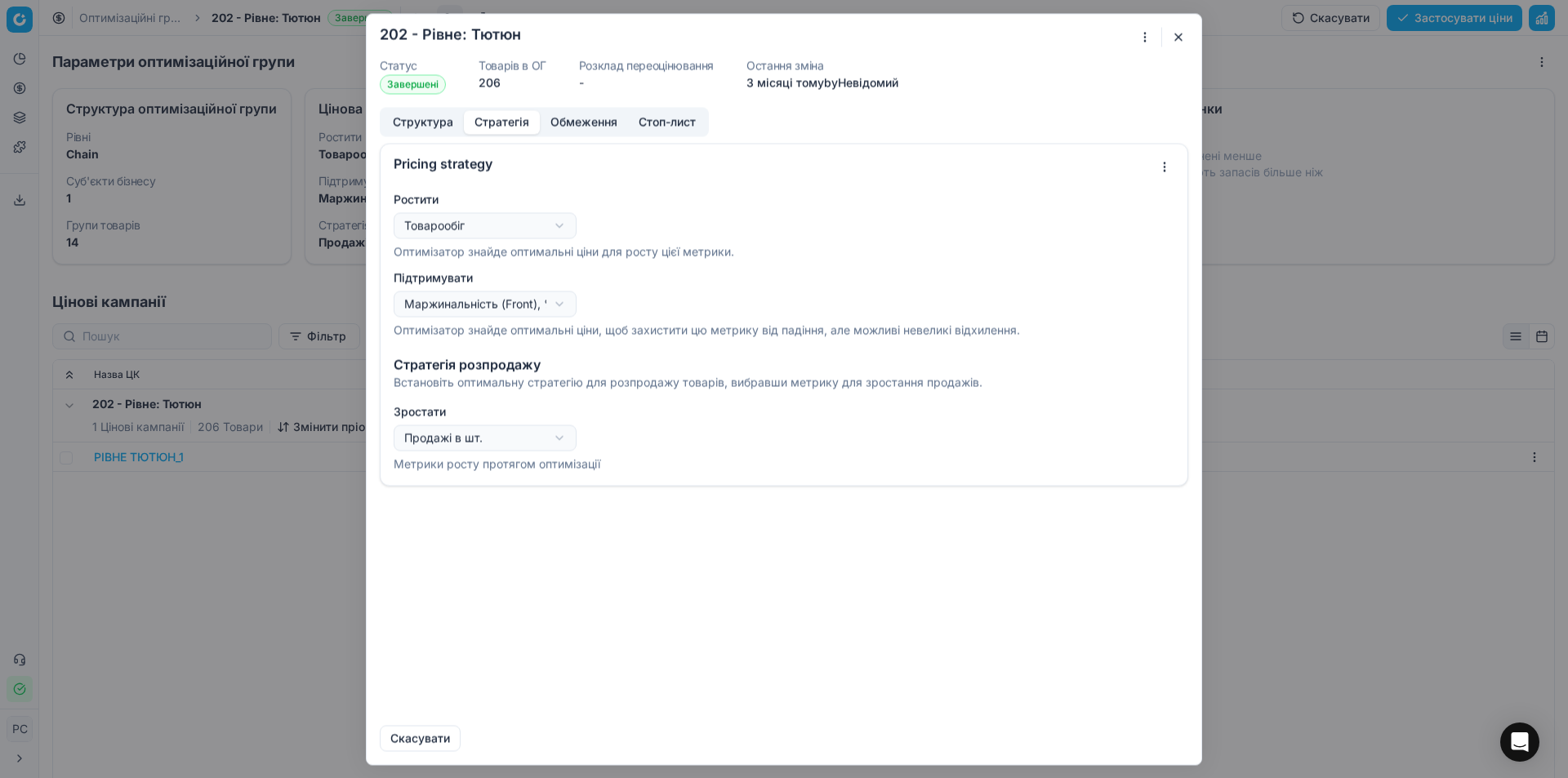
click at [454, 302] on div "Oprimization group is saving... 202 - Рівне: Тютюн Статус Завершені Товарів в О…" at bounding box center [784, 389] width 1568 height 778
click at [506, 116] on button "Стратегія" at bounding box center [501, 122] width 76 height 24
click at [498, 126] on button "Стратегія" at bounding box center [501, 122] width 76 height 24
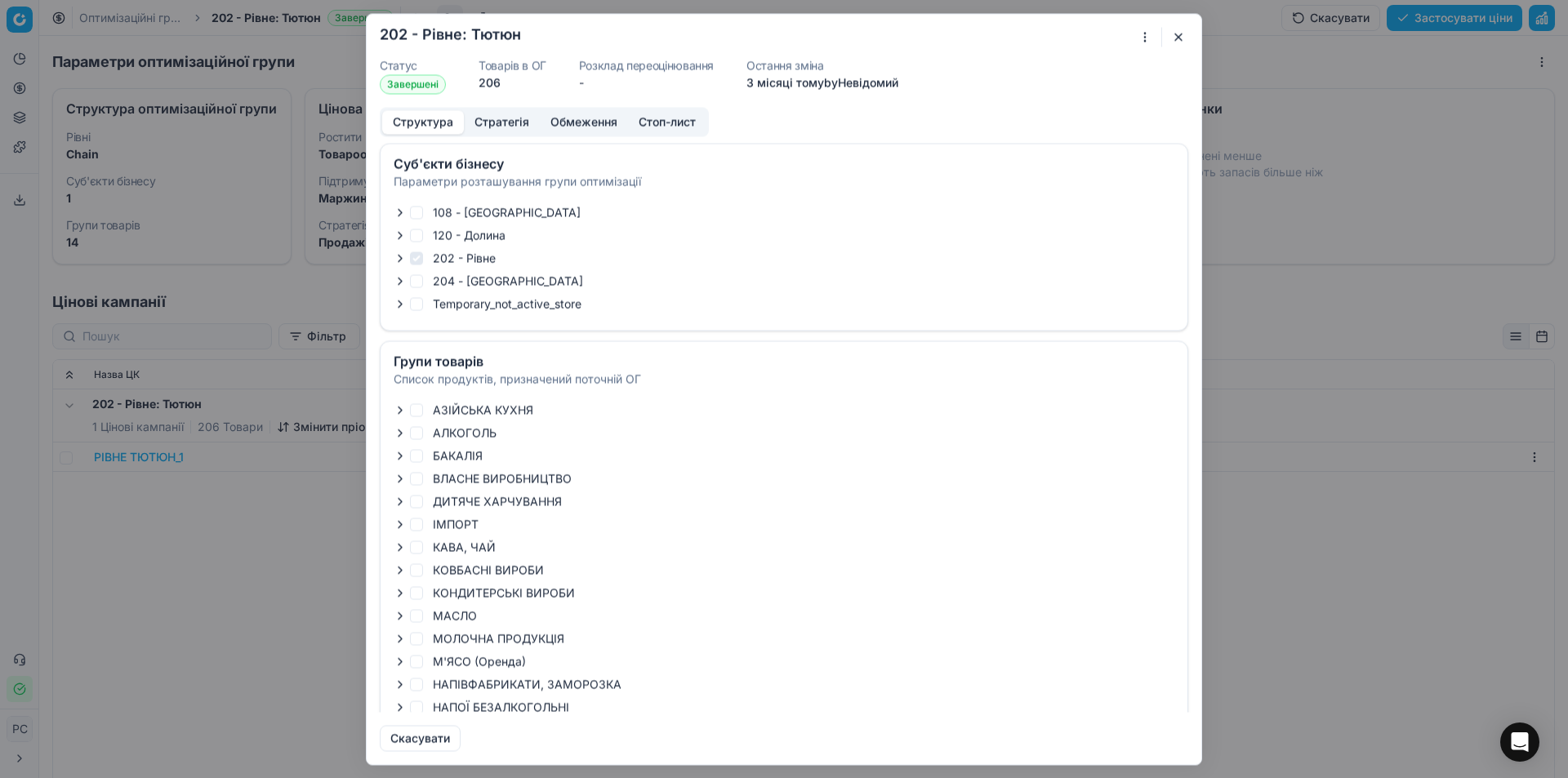
click at [425, 126] on button "Структура" at bounding box center [423, 122] width 82 height 24
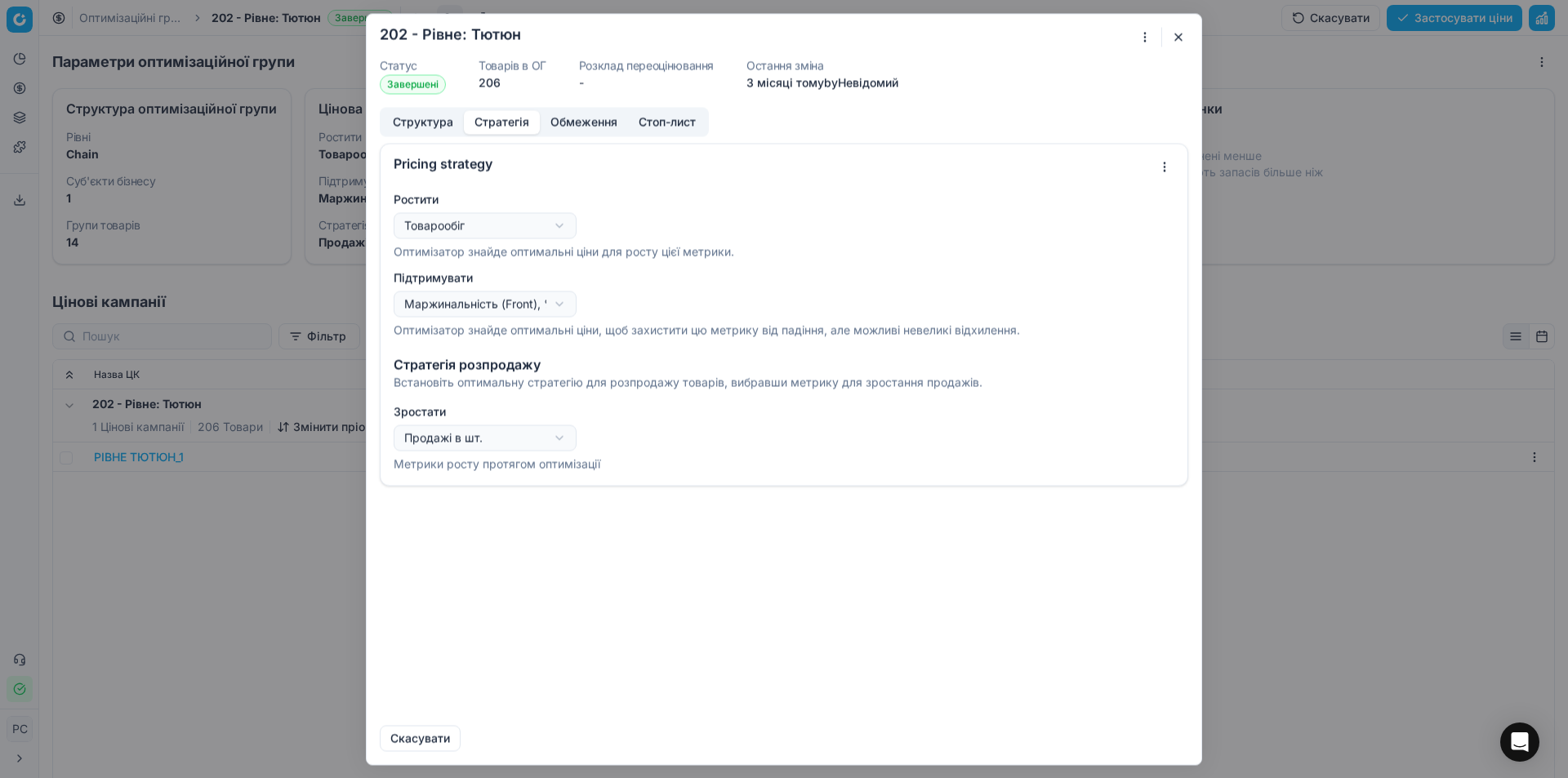
click at [473, 121] on button "Стратегія" at bounding box center [501, 122] width 76 height 24
click at [592, 118] on button "Обмеження" at bounding box center [584, 122] width 88 height 24
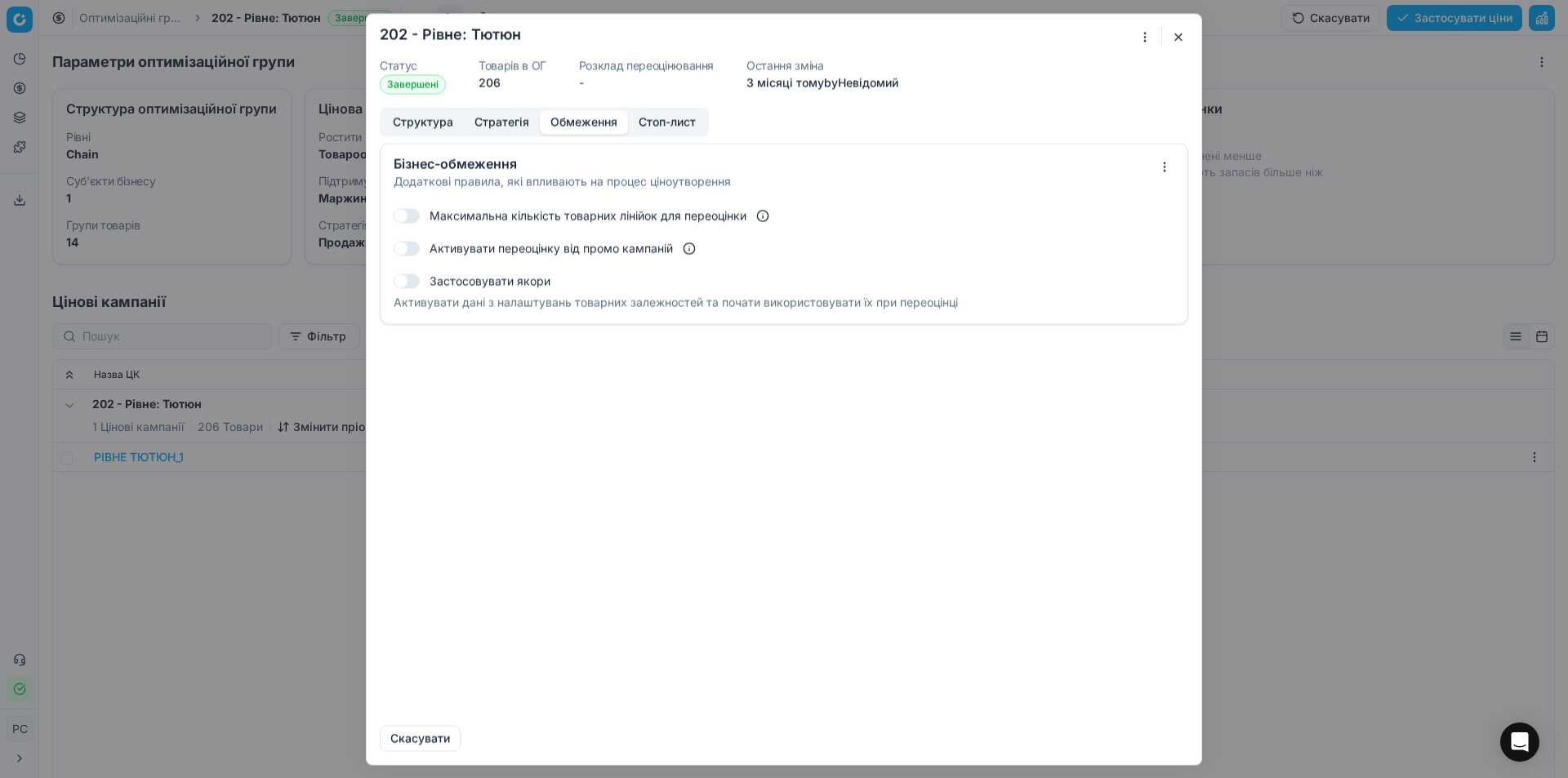
click at [664, 119] on button "Стоп-лист" at bounding box center [667, 122] width 78 height 24
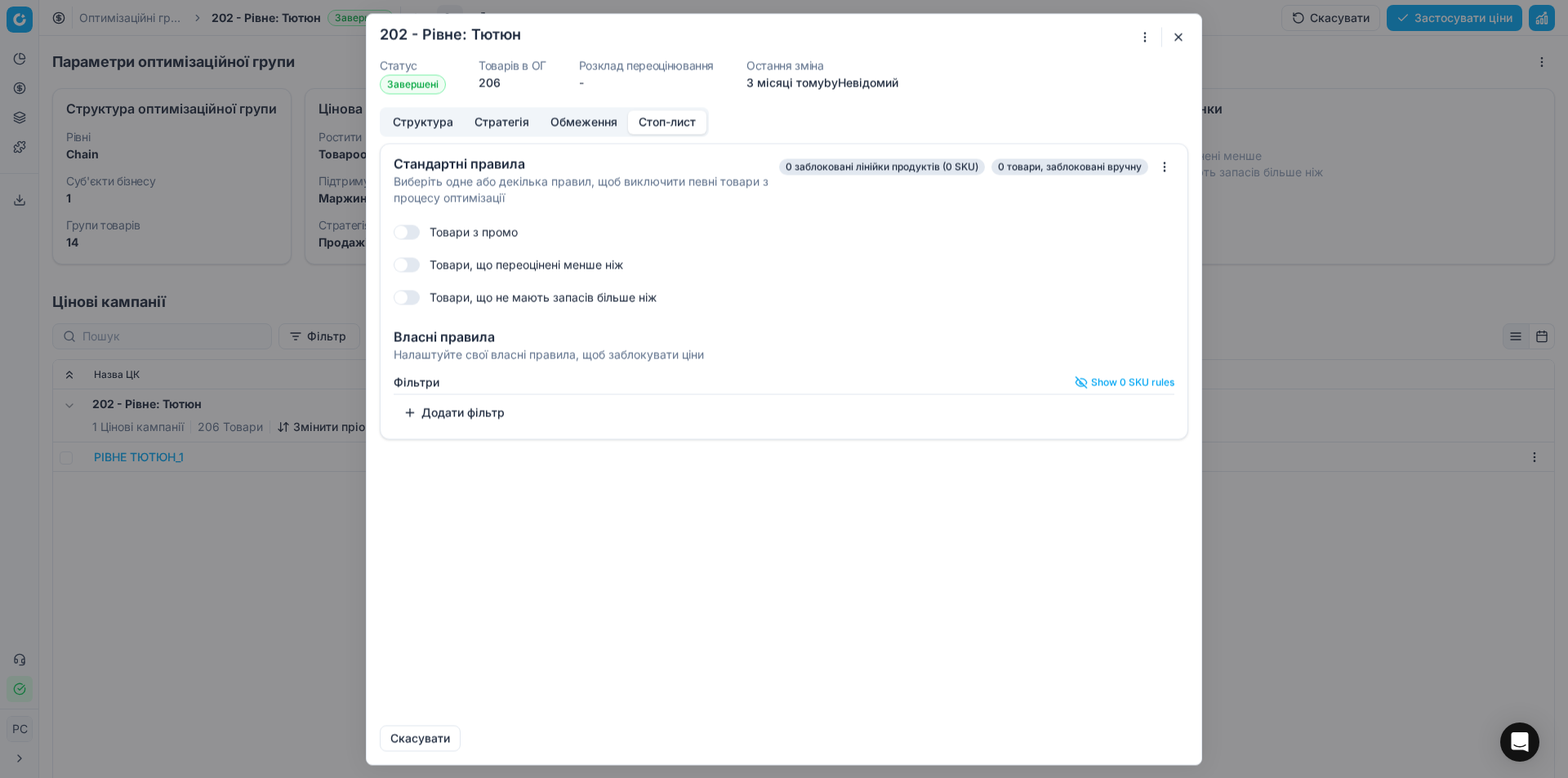
click at [575, 116] on button "Обмеження" at bounding box center [584, 122] width 88 height 24
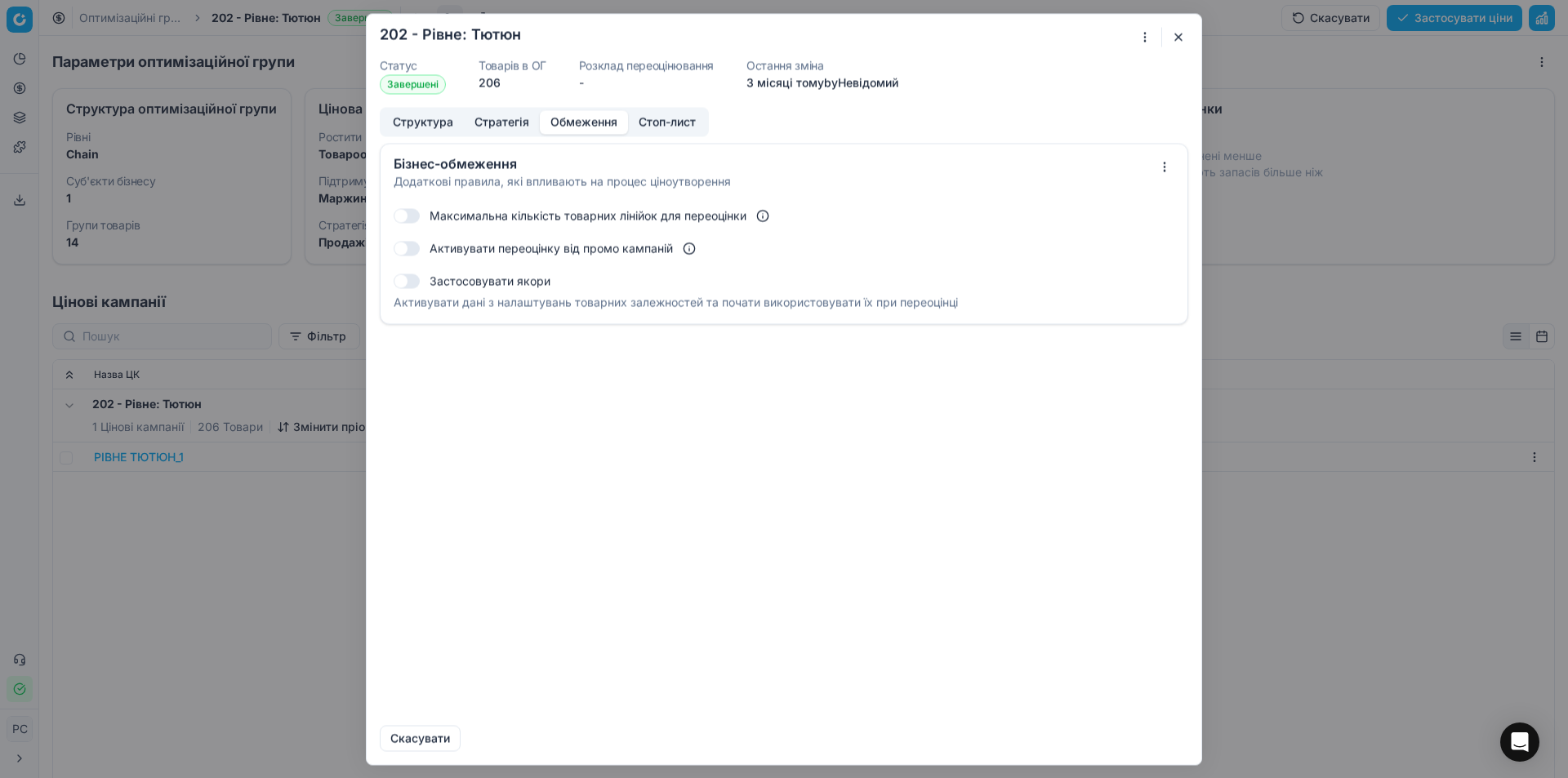
click at [646, 123] on button "Стоп-лист" at bounding box center [667, 122] width 78 height 24
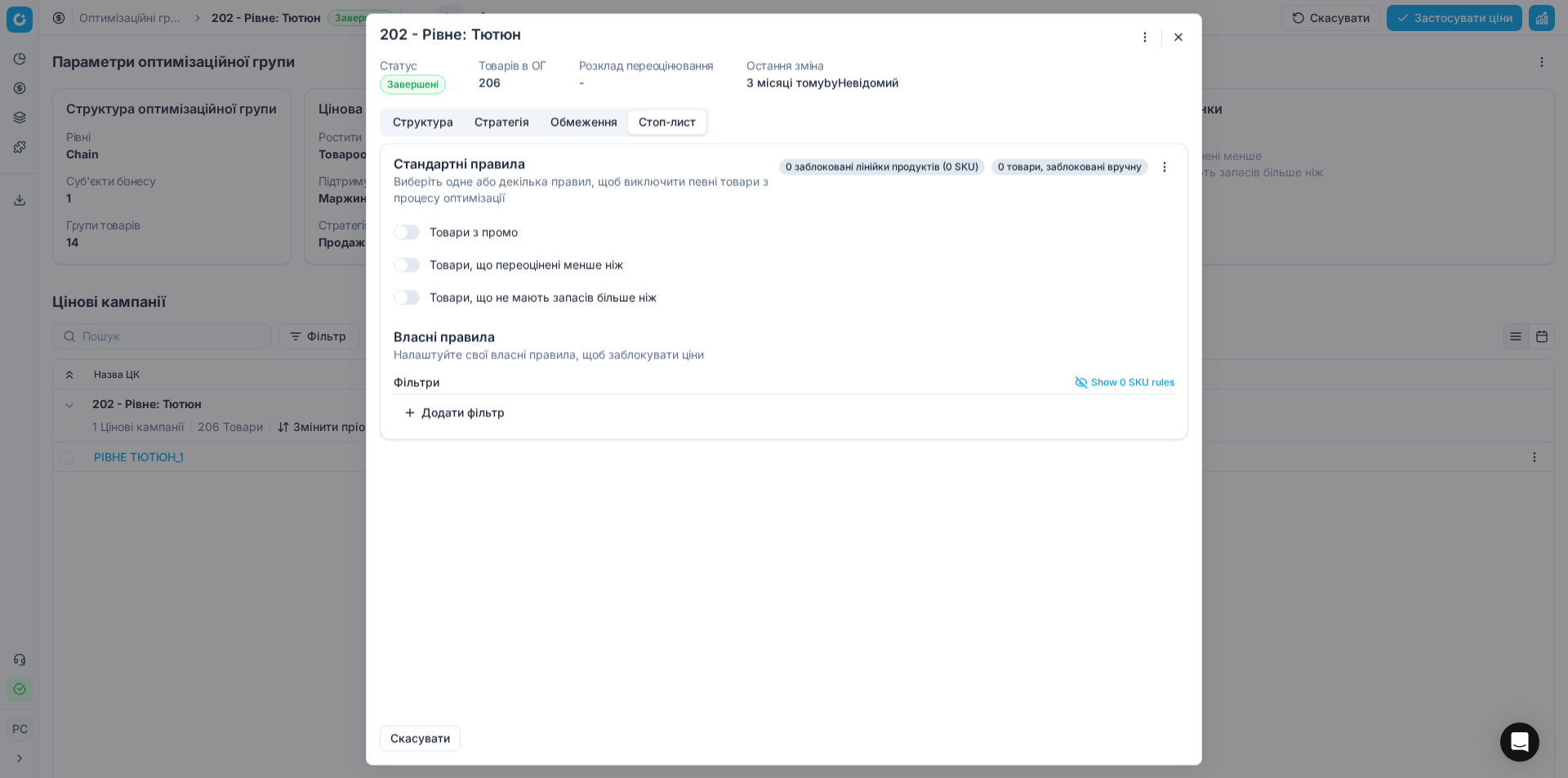
click at [410, 408] on button "Додати фільтр" at bounding box center [454, 412] width 121 height 26
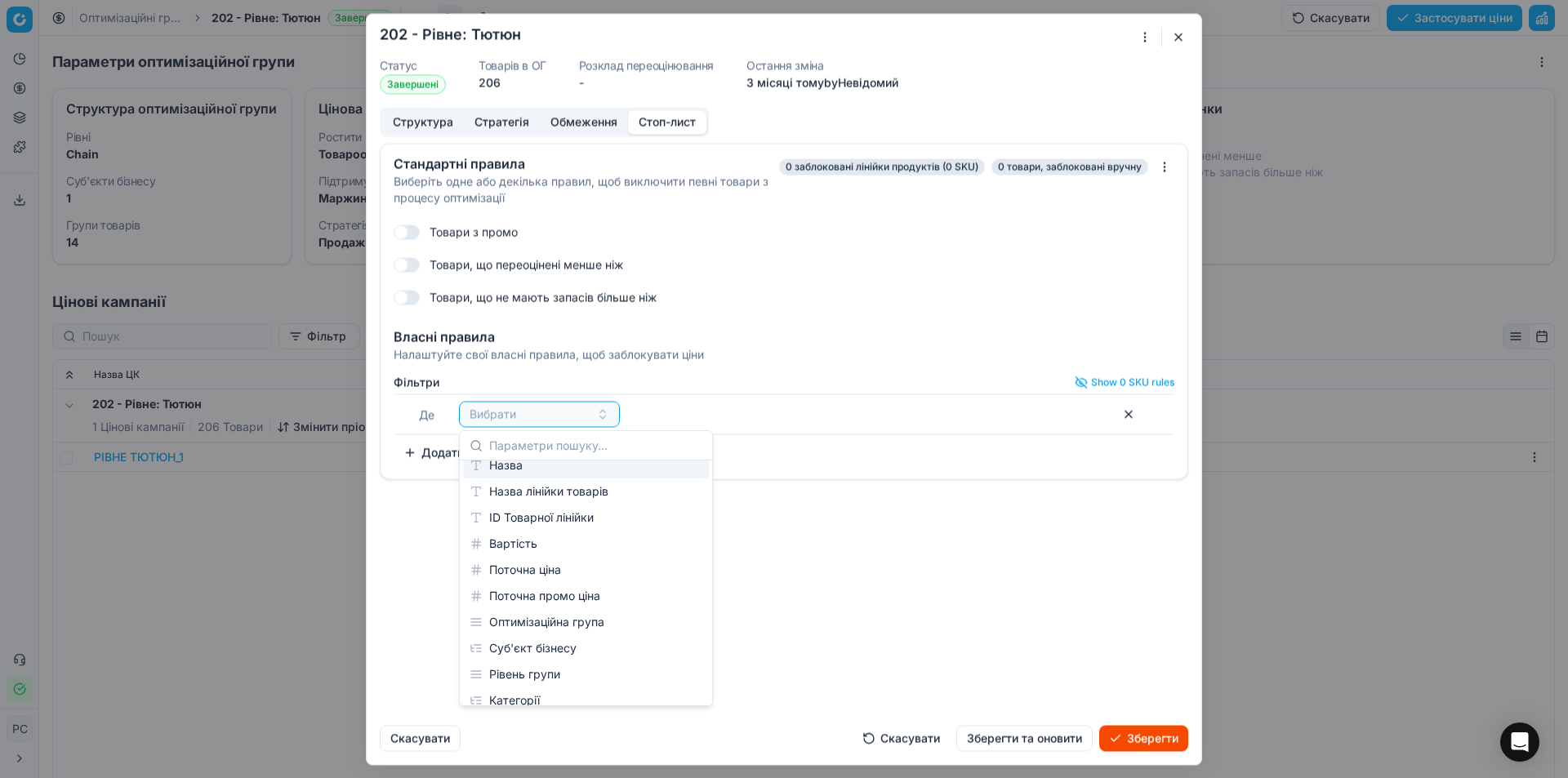
scroll to position [82, 0]
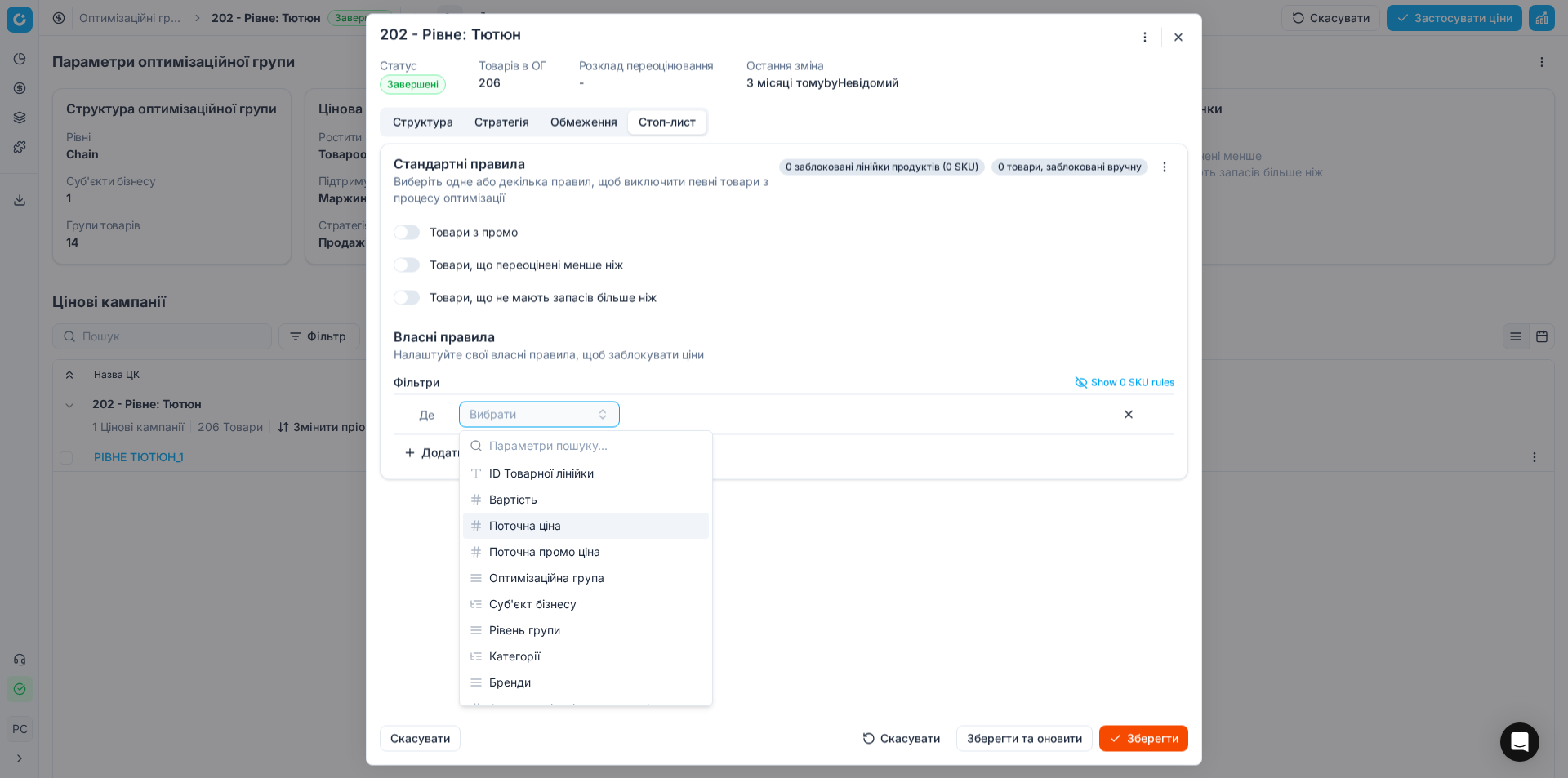
click at [569, 526] on div "Поточна ціна" at bounding box center [585, 526] width 245 height 26
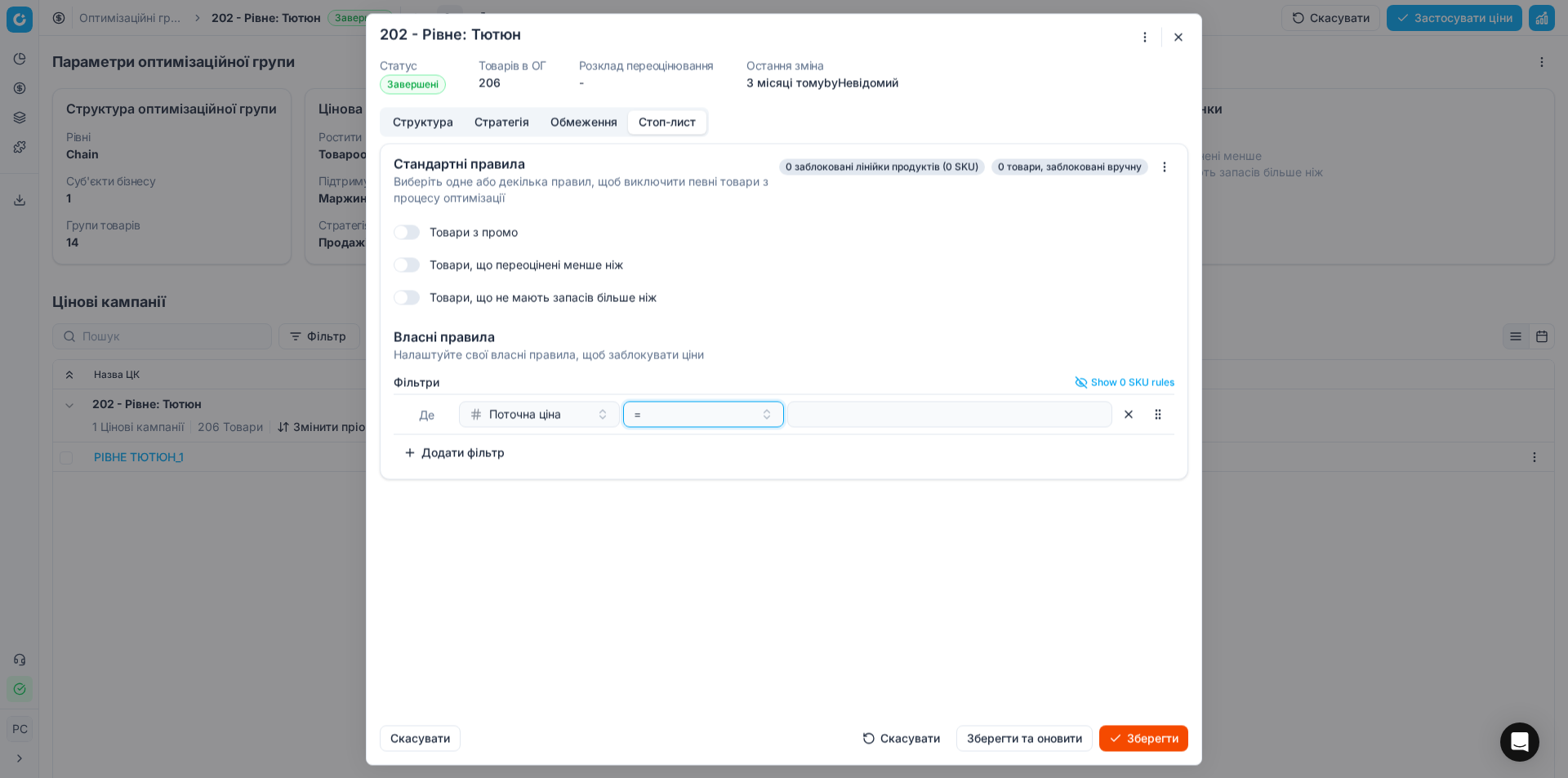
click at [704, 413] on div "=" at bounding box center [693, 414] width 120 height 16
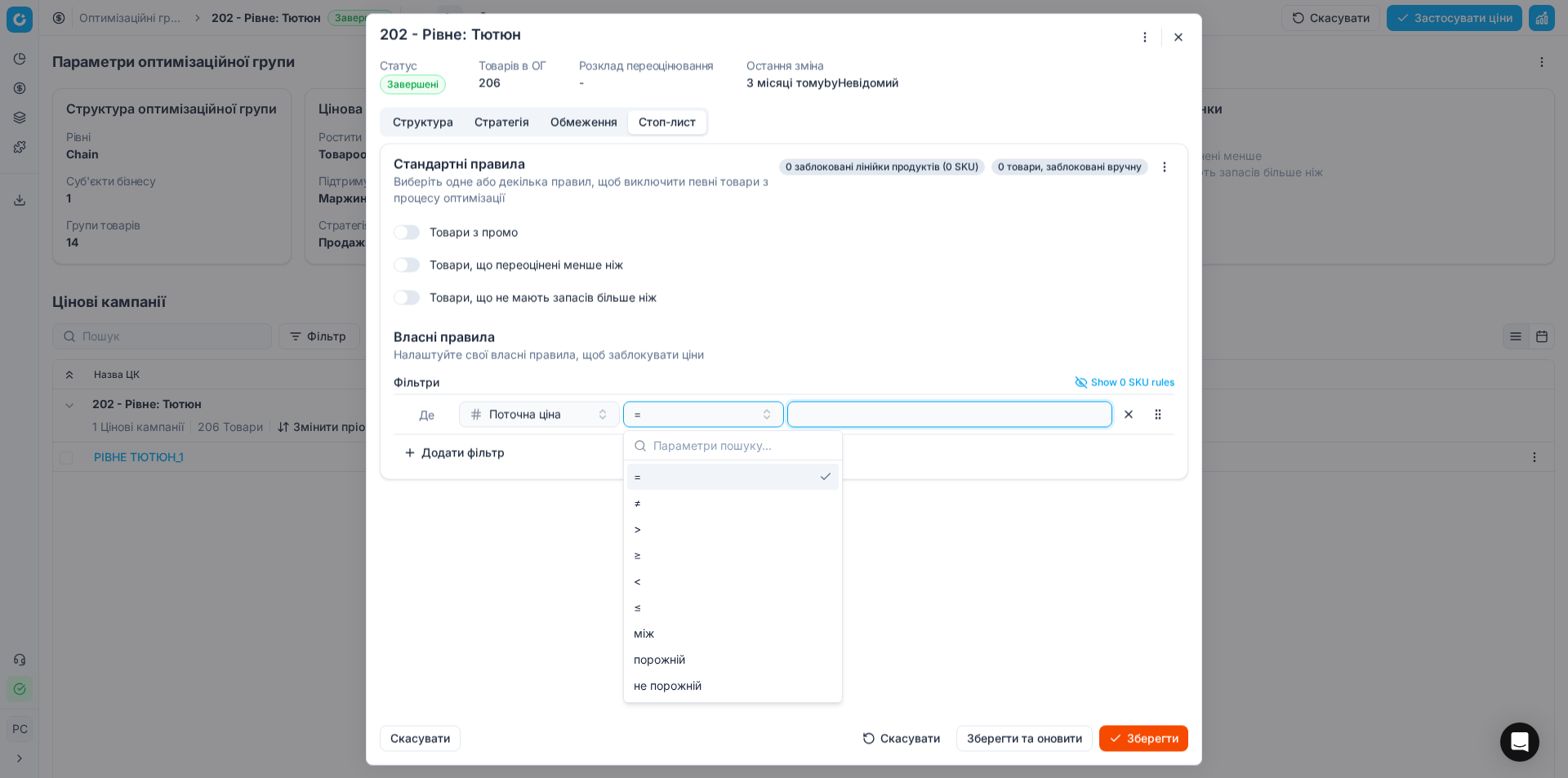
click at [803, 418] on input "number" at bounding box center [949, 414] width 310 height 25
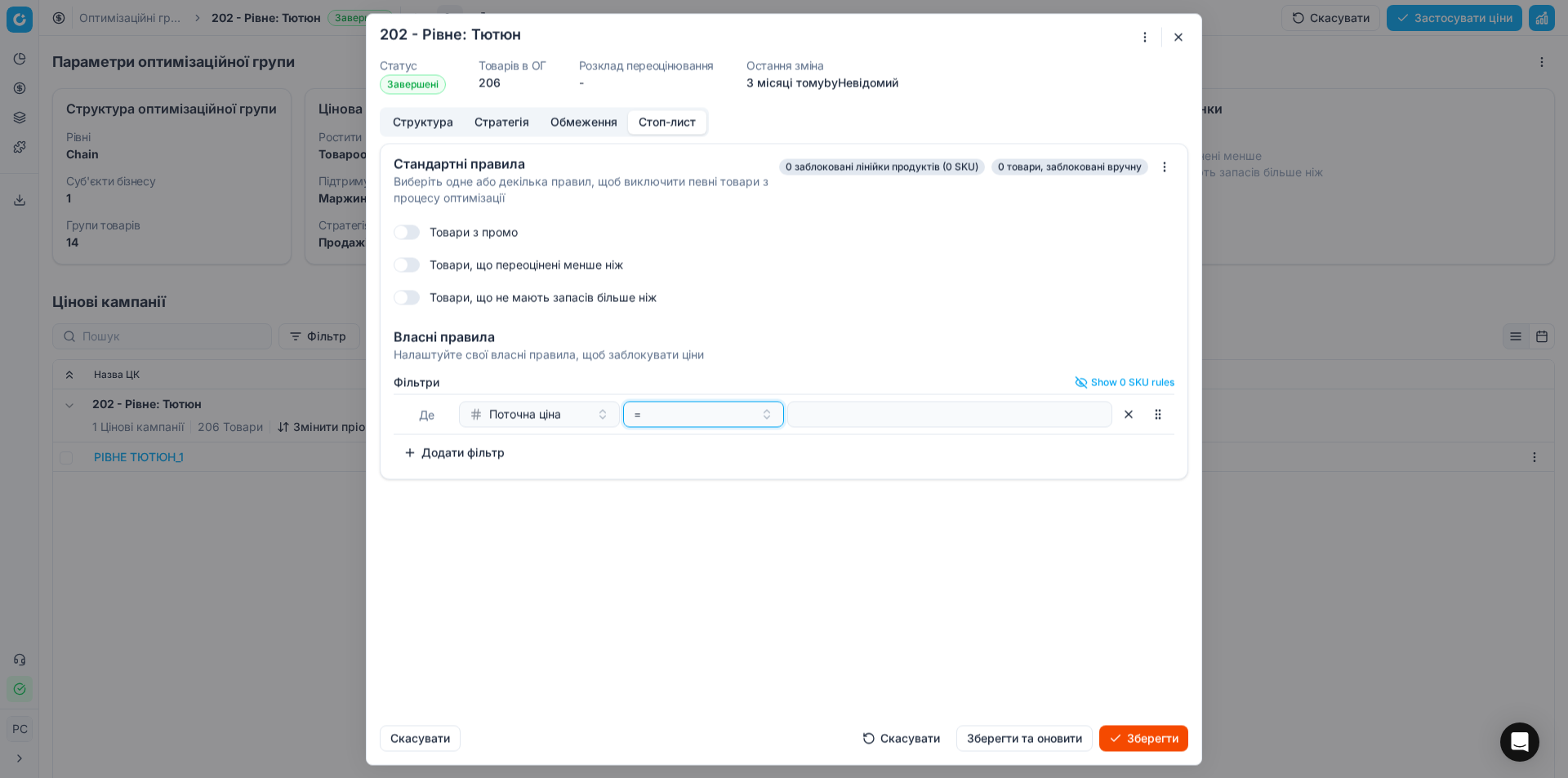
click at [742, 414] on div "=" at bounding box center [693, 414] width 120 height 16
click at [640, 528] on div ">" at bounding box center [732, 529] width 212 height 26
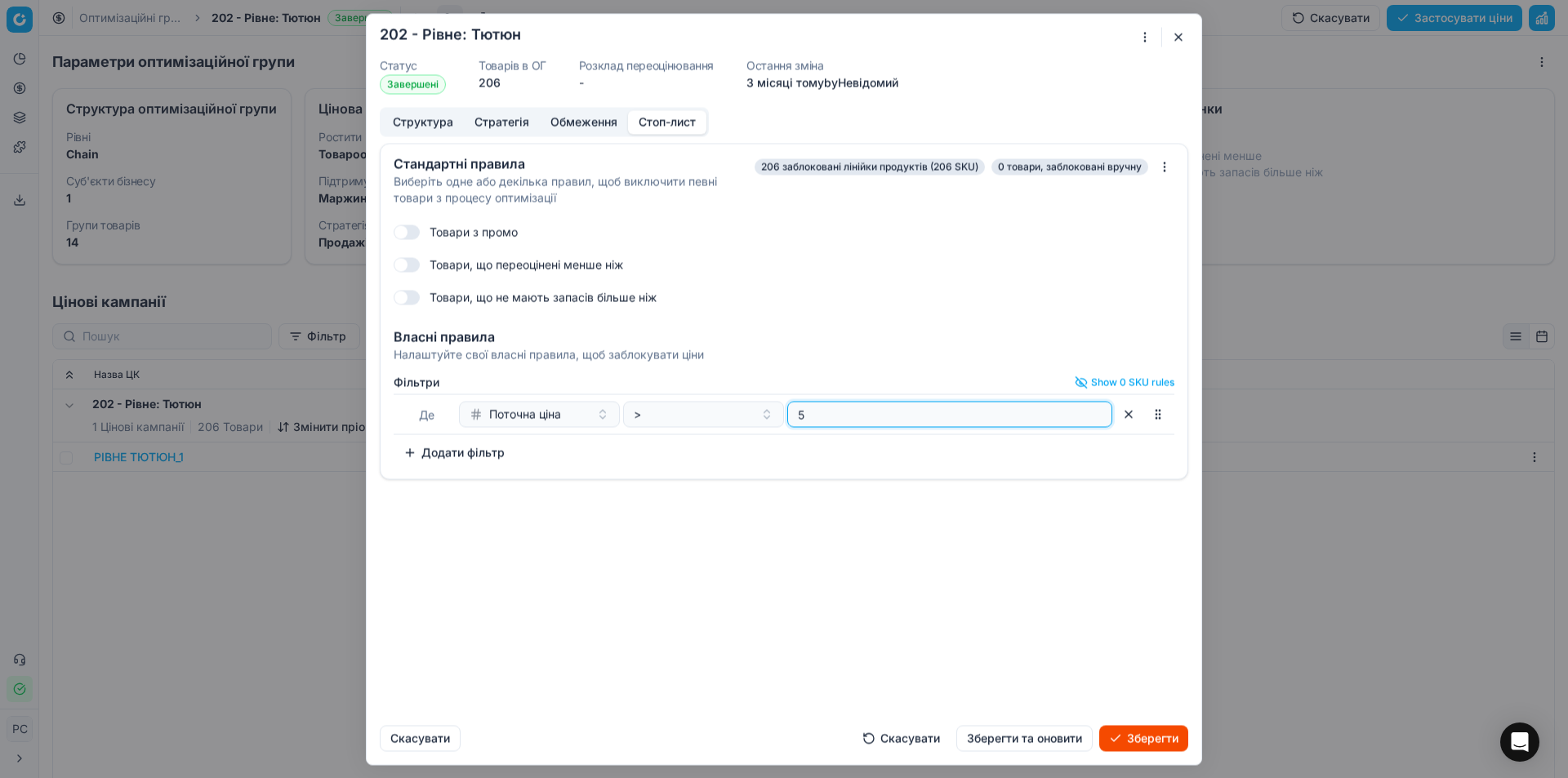
type input "5"
click at [1156, 416] on button "button" at bounding box center [1158, 414] width 26 height 26
click at [665, 481] on div "Стандартні правила Виберіть одне або декілька правил, щоб виключити певні товар…" at bounding box center [784, 427] width 835 height 569
click at [1131, 414] on button "button" at bounding box center [1128, 414] width 26 height 26
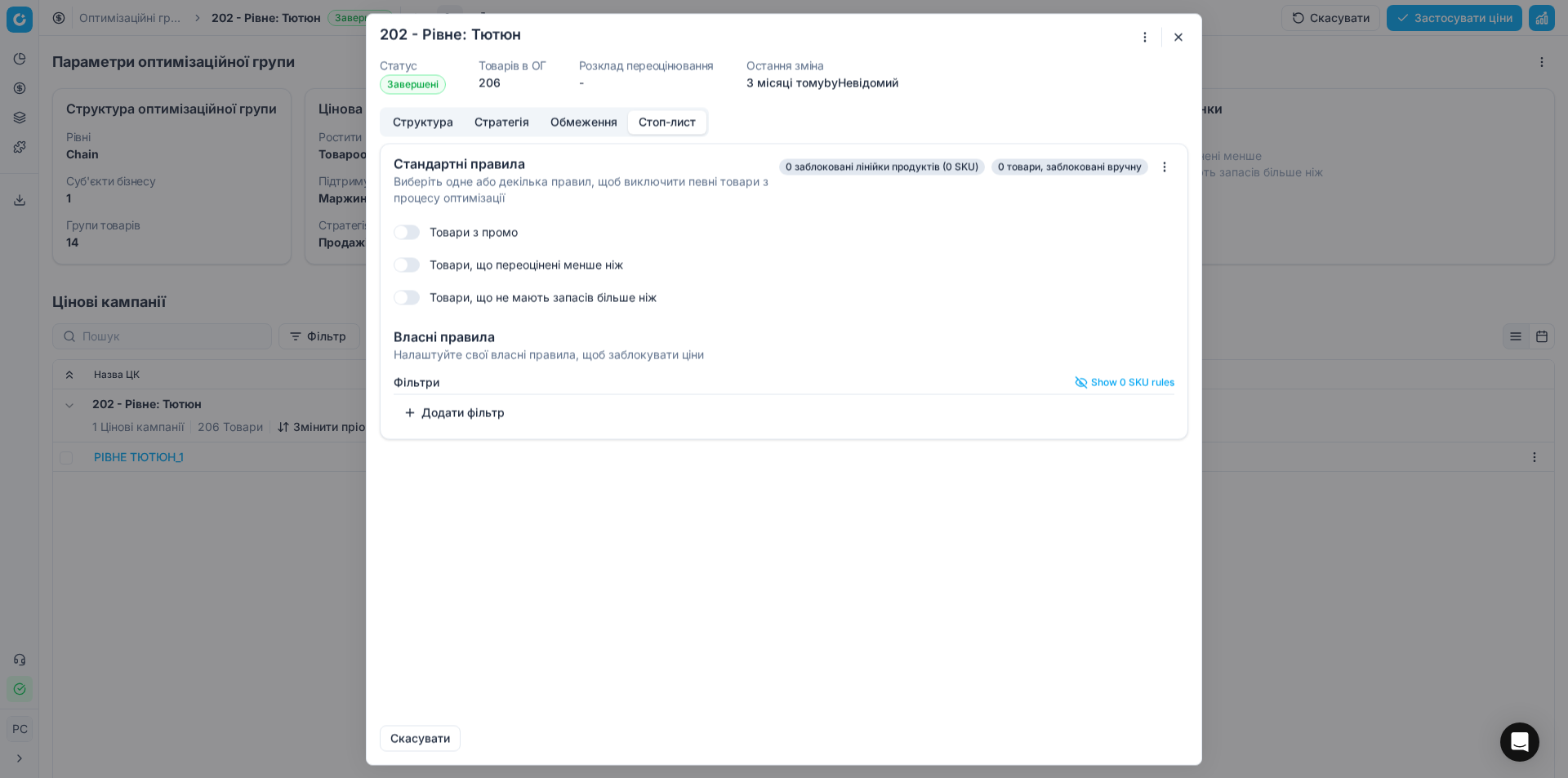
click at [496, 125] on button "Стратегія" at bounding box center [501, 122] width 76 height 24
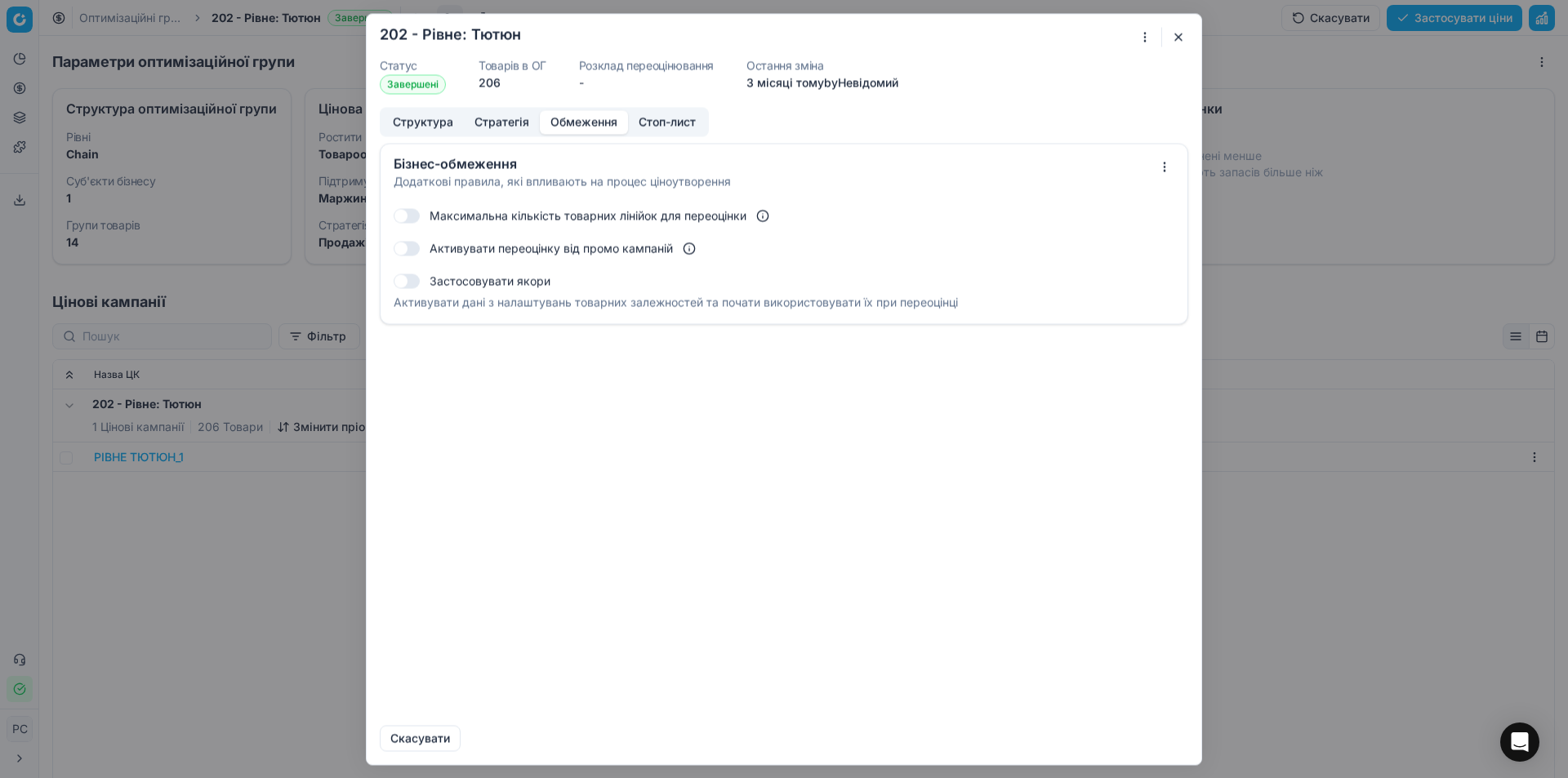
click at [576, 126] on button "Обмеження" at bounding box center [584, 122] width 88 height 24
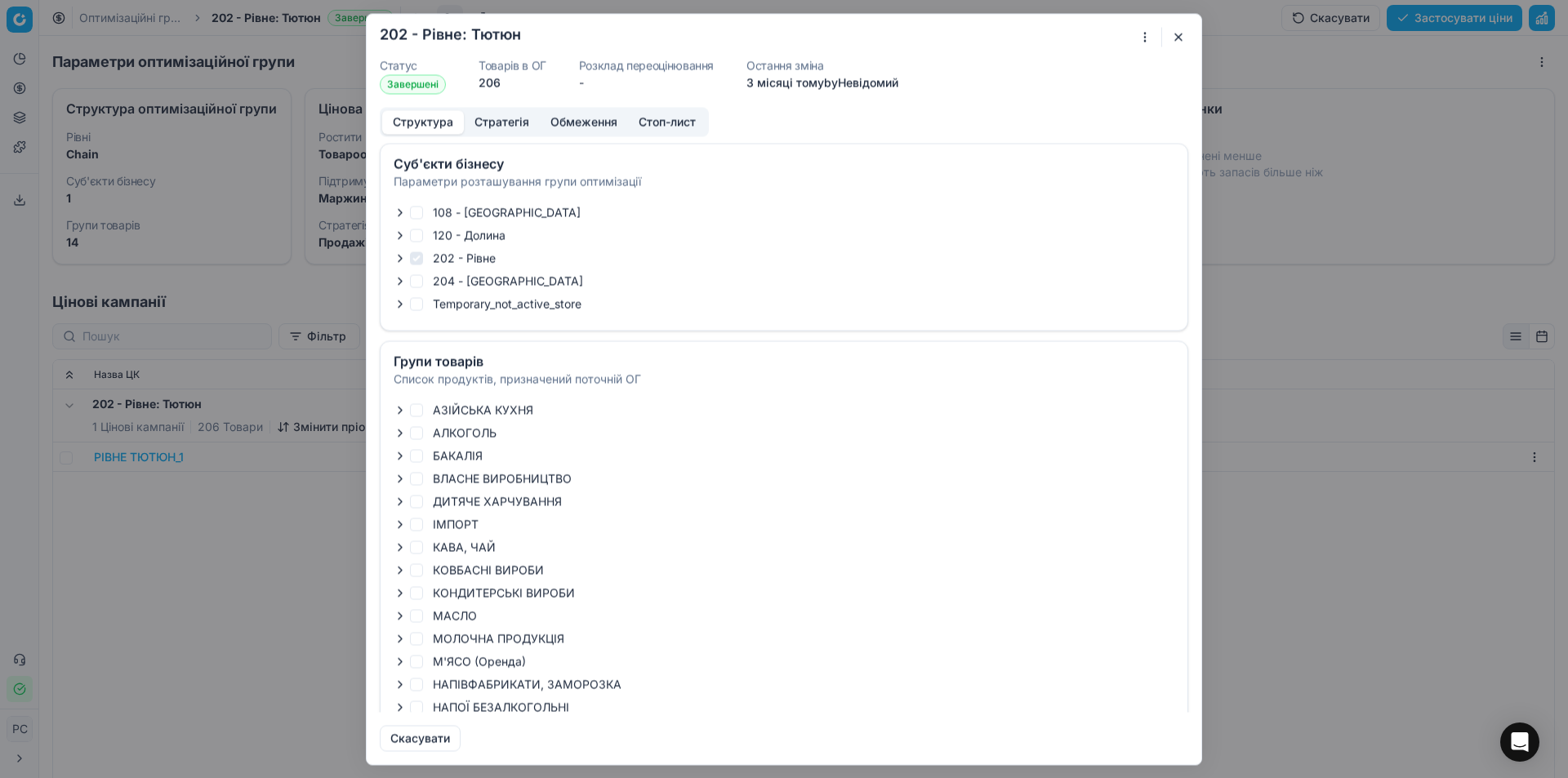
click at [437, 121] on button "Структура" at bounding box center [423, 122] width 82 height 24
